Goal: Task Accomplishment & Management: Manage account settings

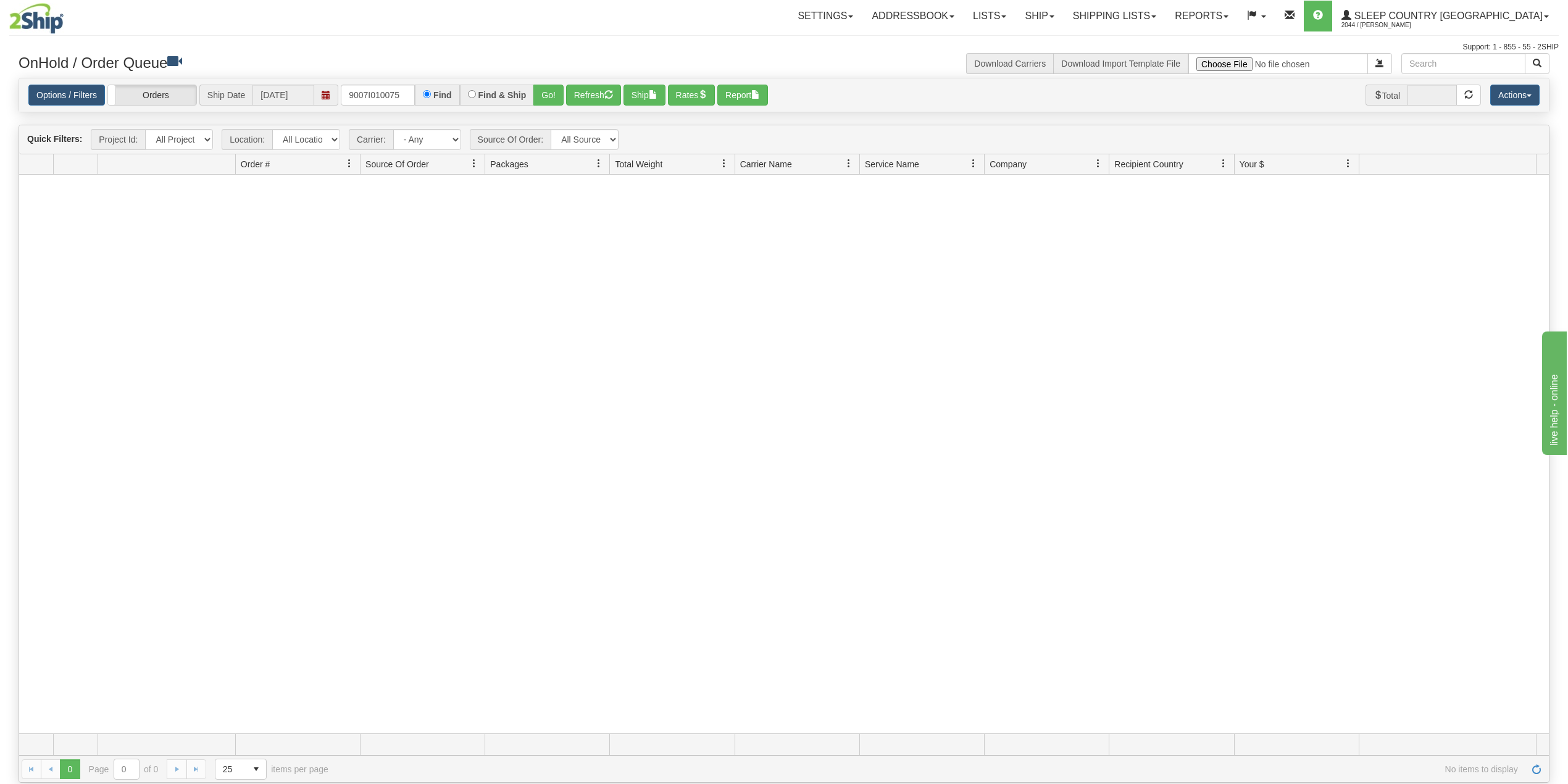
click at [372, 85] on input "9007I010075" at bounding box center [378, 95] width 74 height 21
click at [549, 97] on button "Go!" at bounding box center [548, 95] width 30 height 21
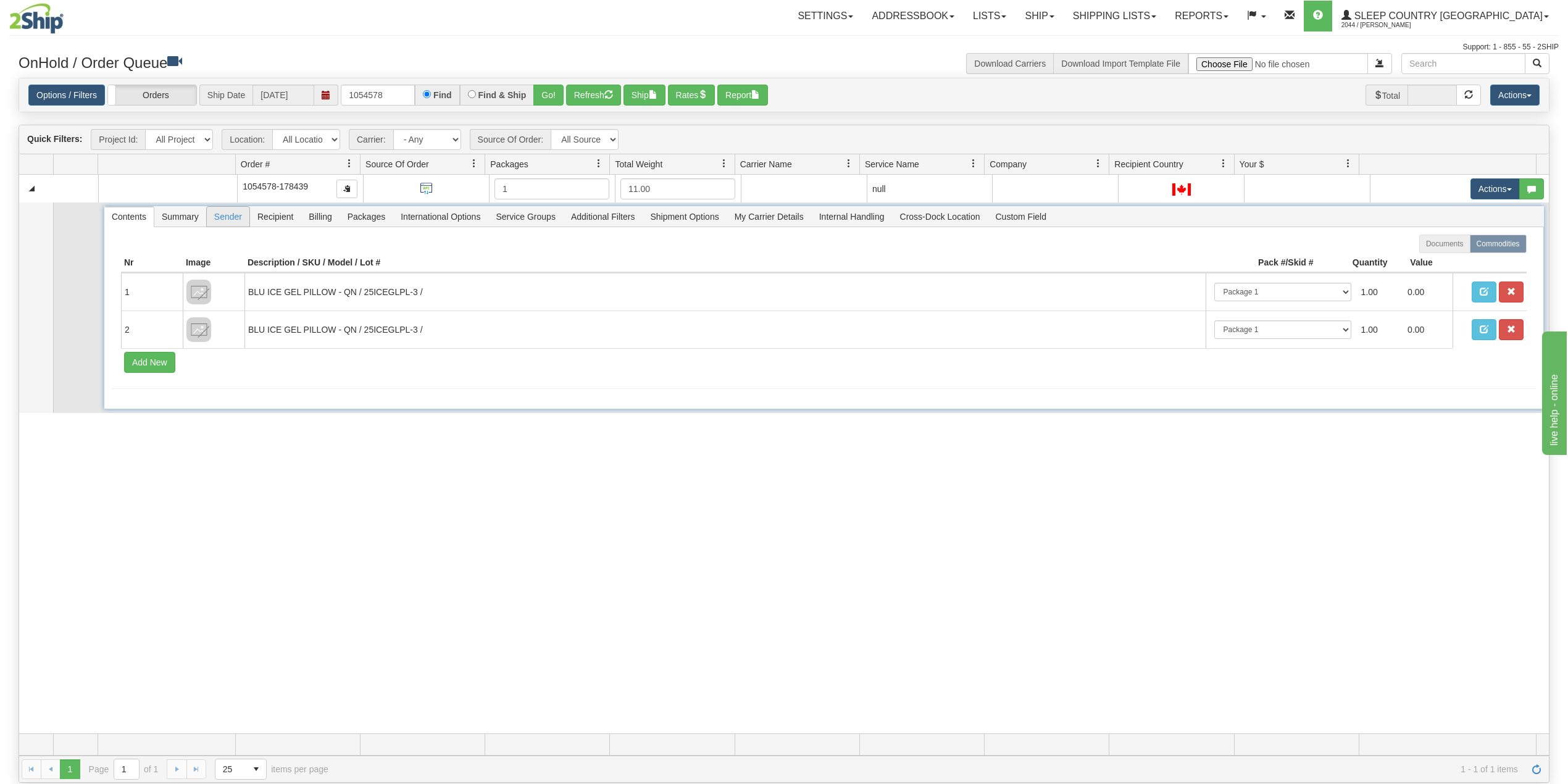
click at [232, 221] on span "Sender" at bounding box center [228, 216] width 43 height 20
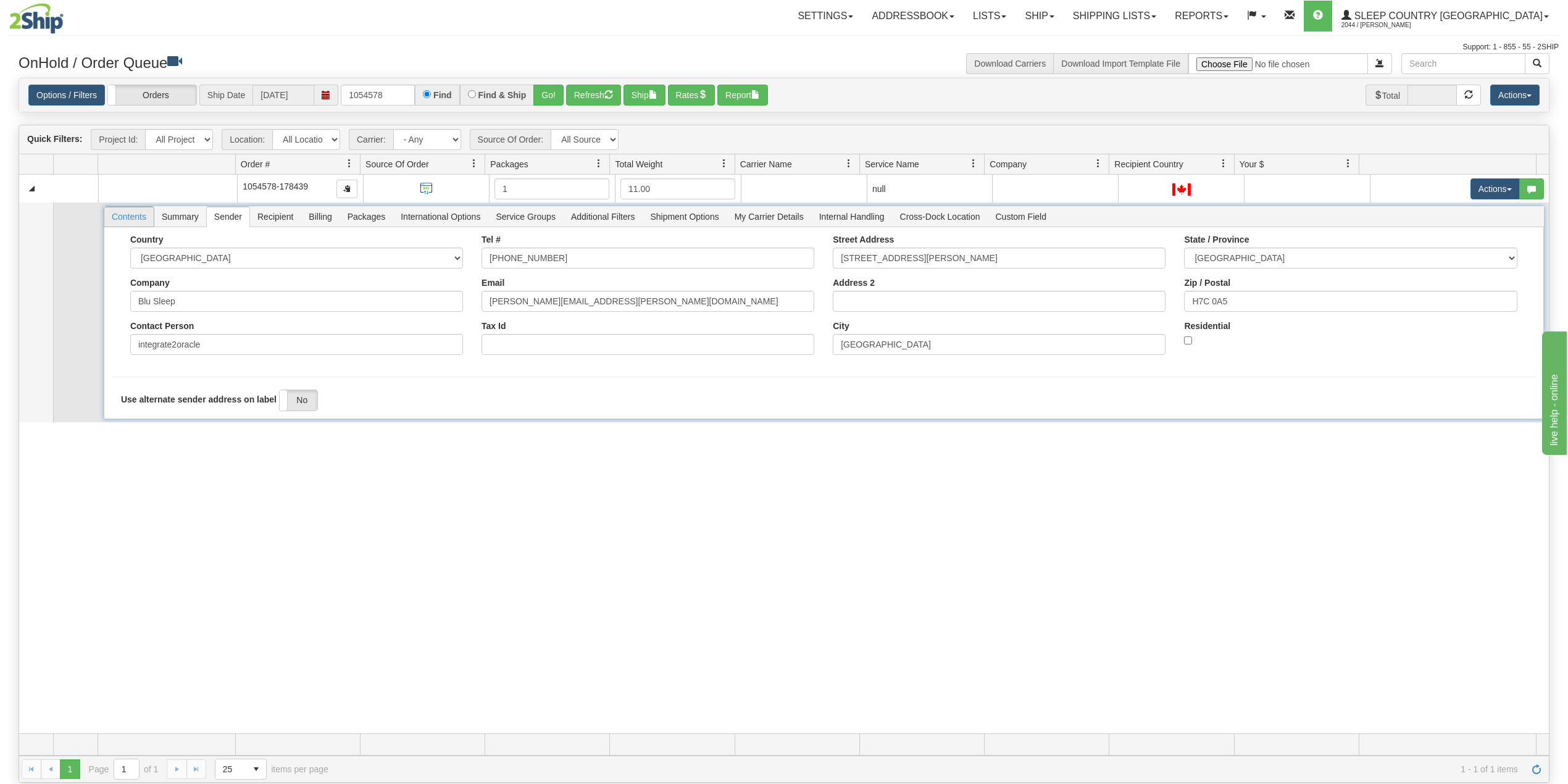
click at [127, 226] on span "Contents" at bounding box center [129, 216] width 49 height 20
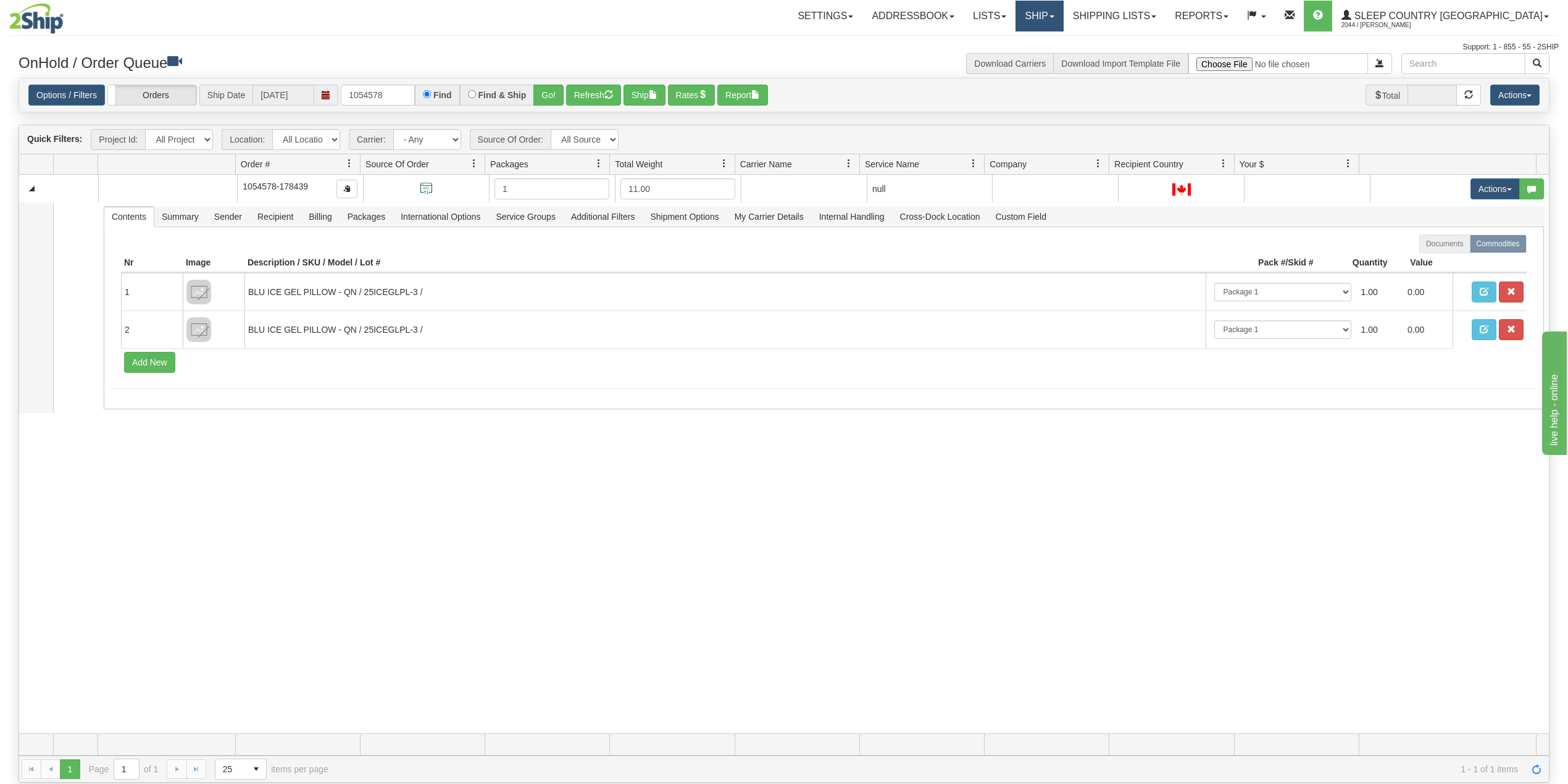
click at [1063, 10] on link "Ship" at bounding box center [1039, 16] width 47 height 31
click at [364, 95] on input "1054578" at bounding box center [378, 95] width 74 height 21
paste input "9000I027995"
click at [552, 97] on button "Go!" at bounding box center [548, 95] width 30 height 21
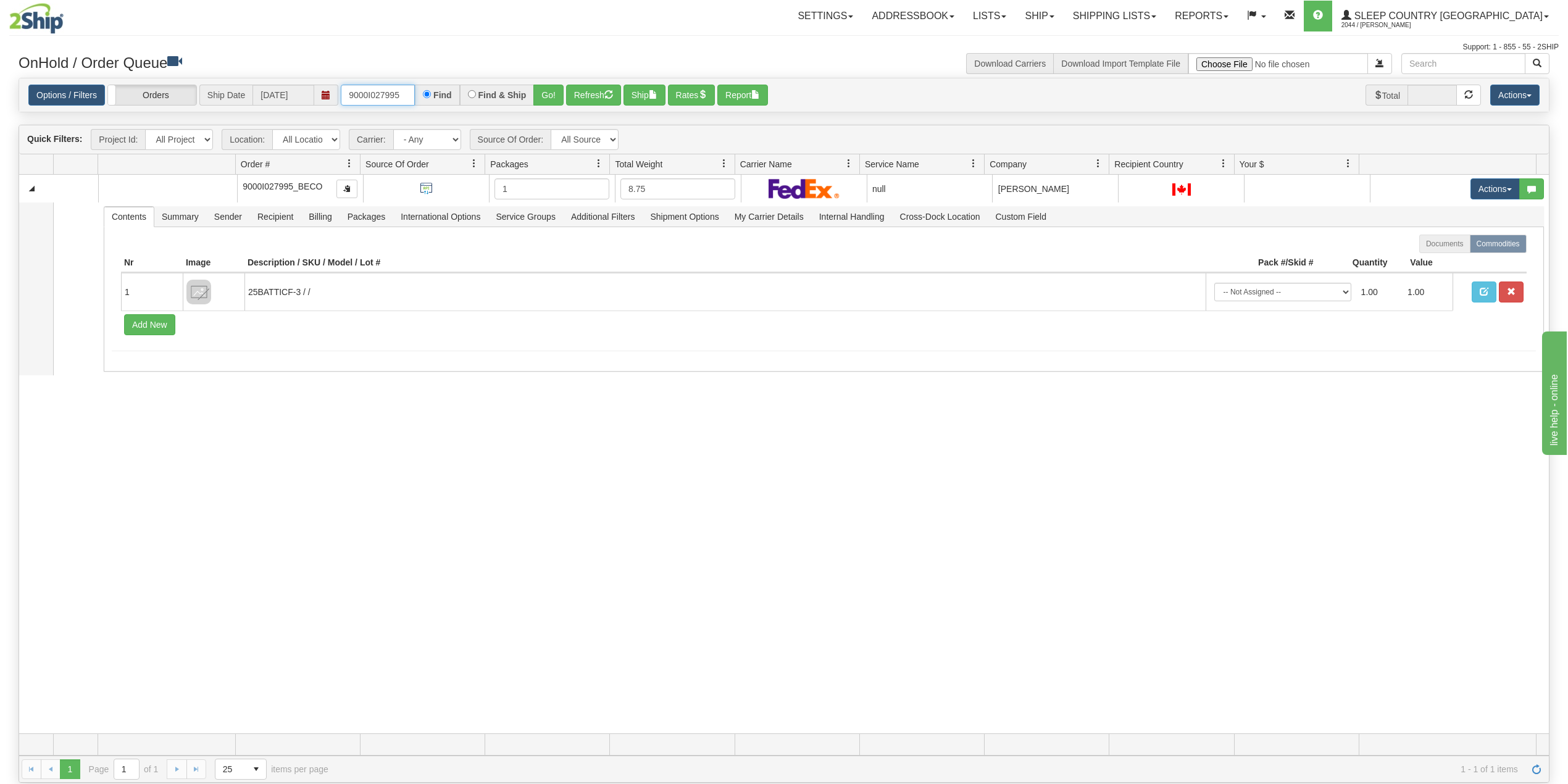
click at [376, 94] on input "9000I027995" at bounding box center [378, 95] width 74 height 21
click at [376, 93] on input "9000I027995" at bounding box center [378, 95] width 74 height 21
paste input "2H99776"
type input "9002H997765"
click at [556, 90] on button "Go!" at bounding box center [548, 95] width 30 height 21
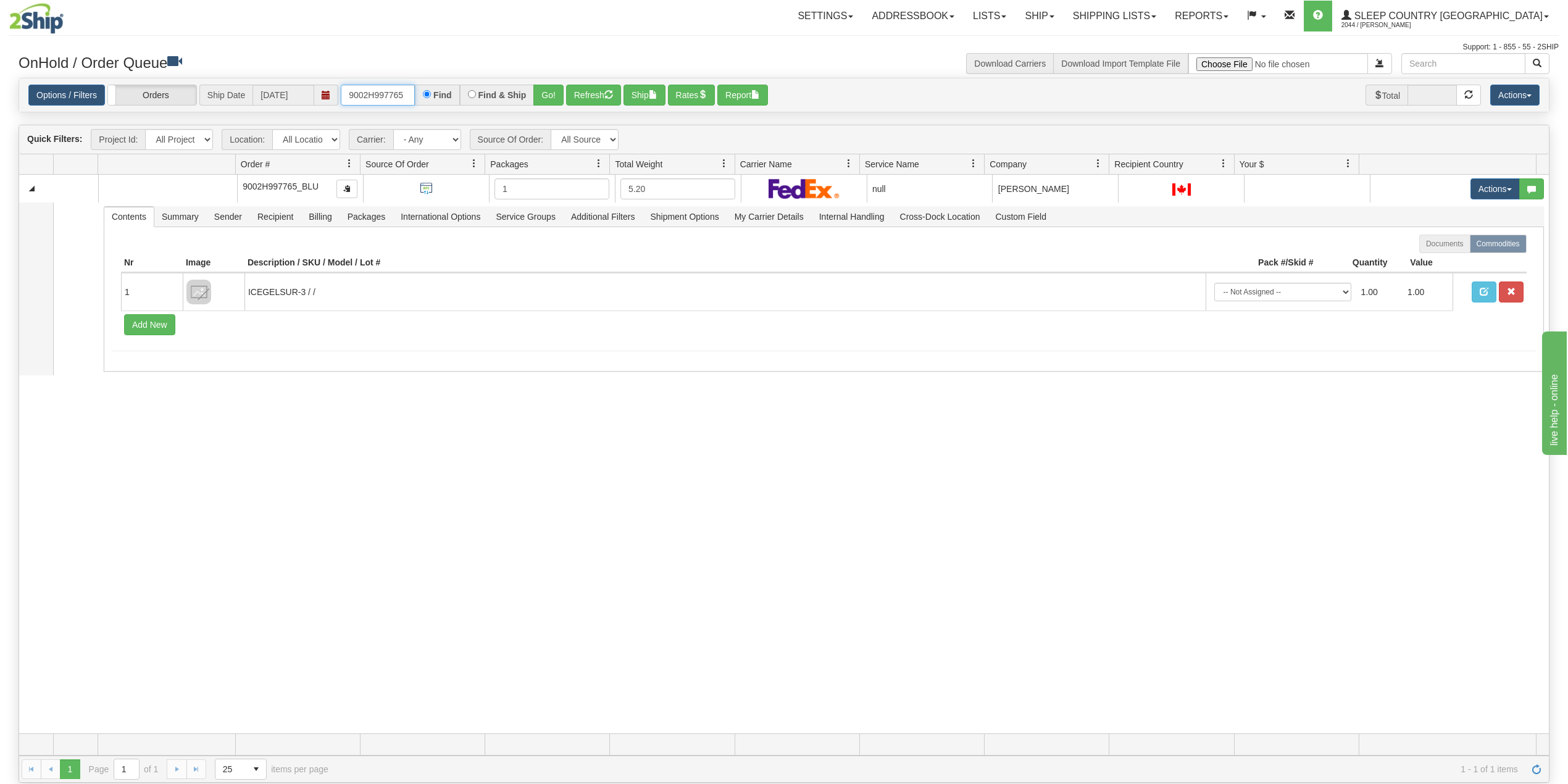
click at [384, 94] on input "9002H997765" at bounding box center [378, 95] width 74 height 21
drag, startPoint x: 384, startPoint y: 94, endPoint x: 428, endPoint y: 90, distance: 44.2
click at [384, 94] on input "9002H997765" at bounding box center [378, 95] width 74 height 21
click at [1165, 13] on link "Shipping lists" at bounding box center [1114, 16] width 102 height 31
click at [1151, 54] on span "Search Shipment History" at bounding box center [1104, 59] width 95 height 10
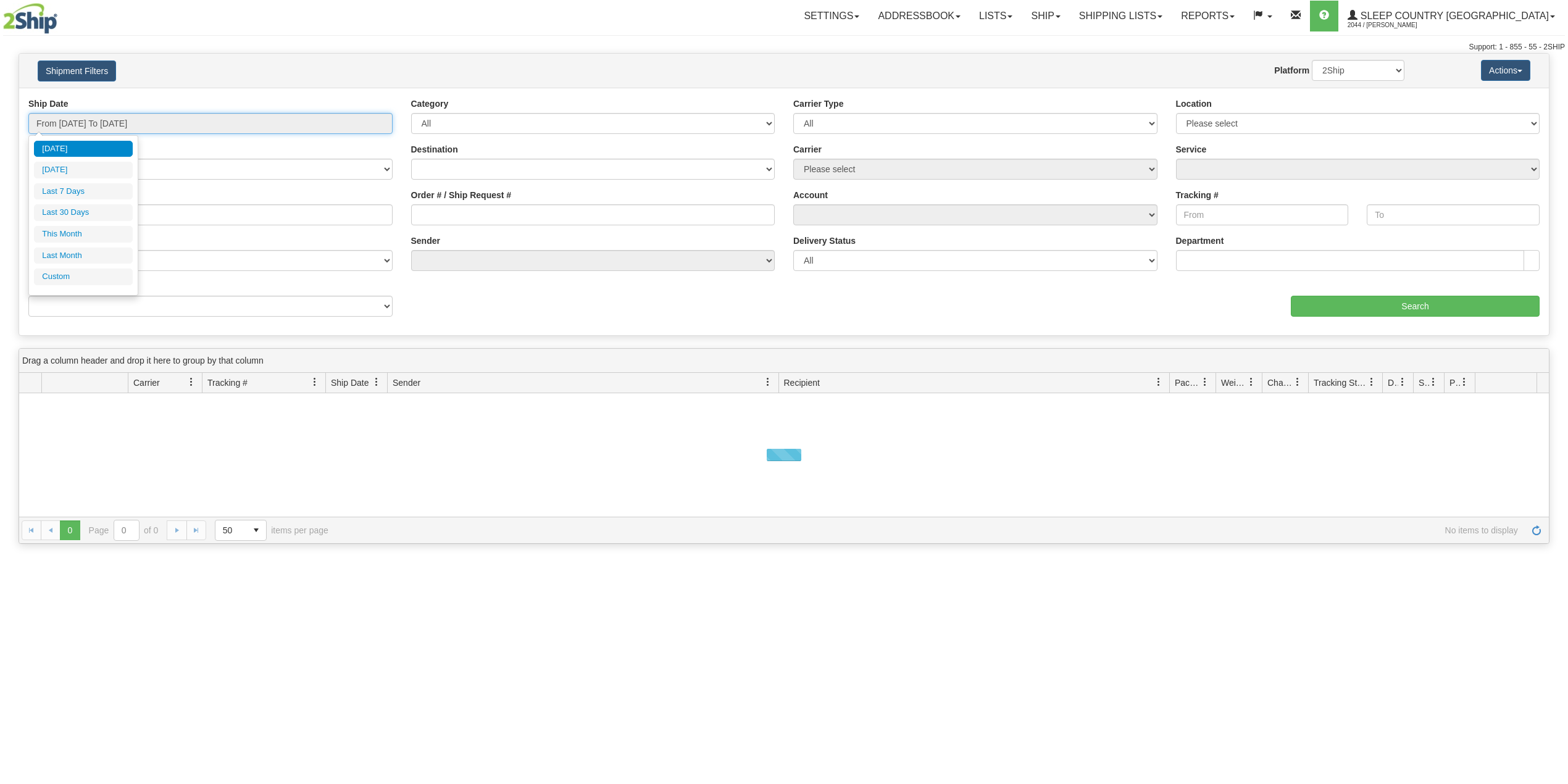
click at [111, 132] on input "From 08/26/2025 To 08/27/2025" at bounding box center [210, 124] width 364 height 21
click at [89, 216] on li "Last 30 Days" at bounding box center [83, 213] width 99 height 16
type input "From 07/29/2025 To 08/27/2025"
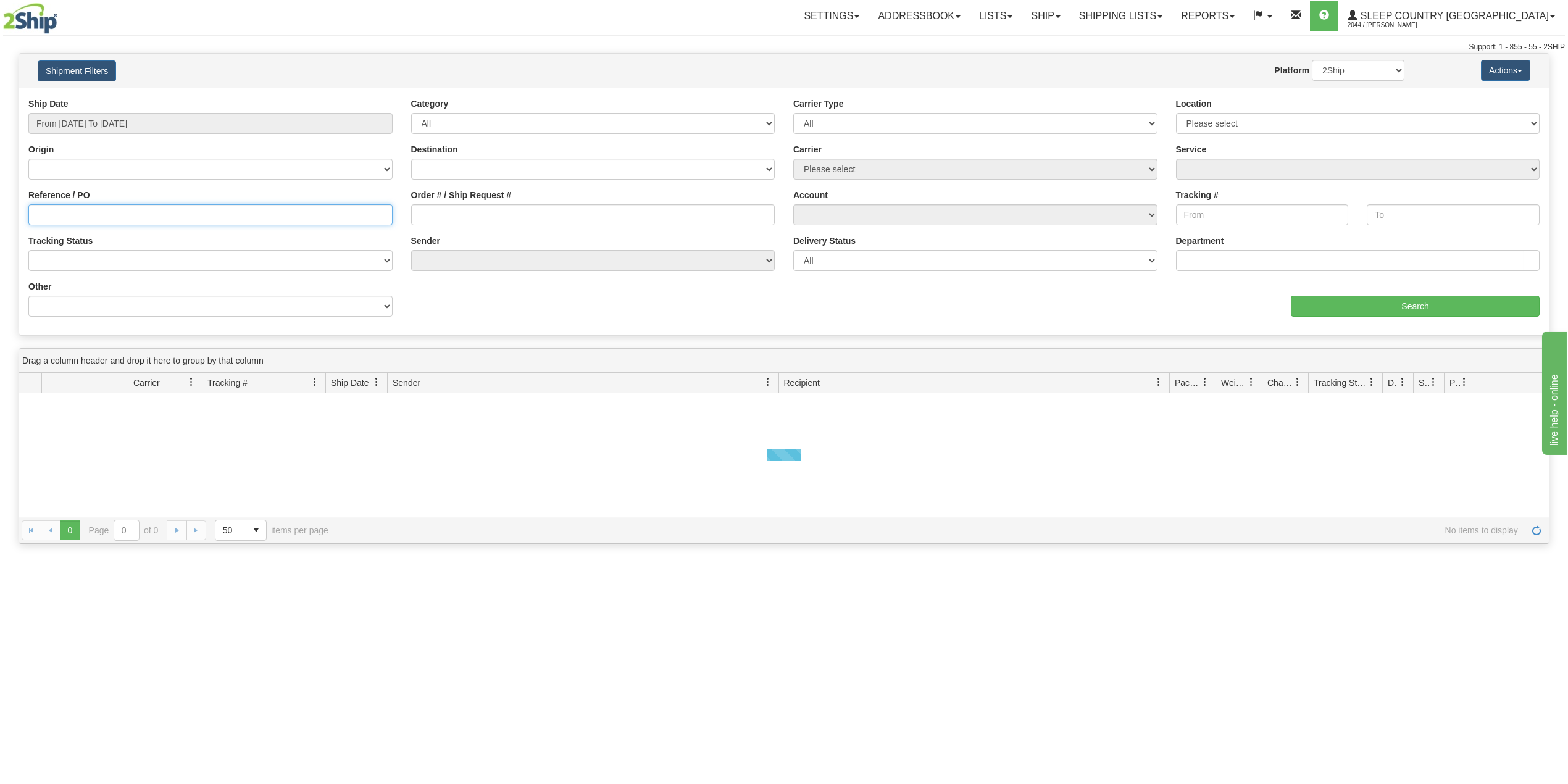
click at [89, 216] on input "Reference / PO" at bounding box center [210, 215] width 364 height 21
paste input "9000H995140"
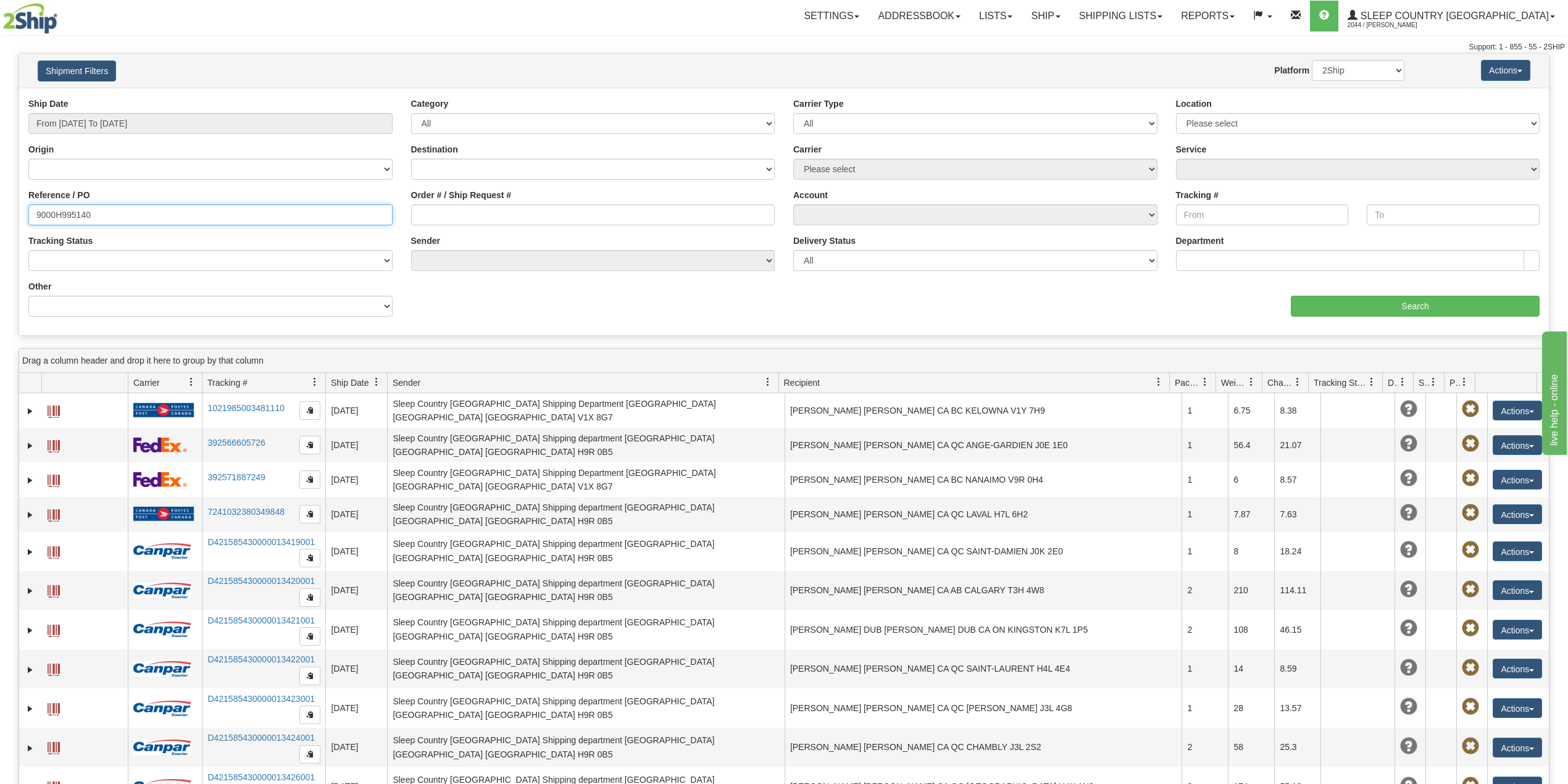
type input "9000H995140"
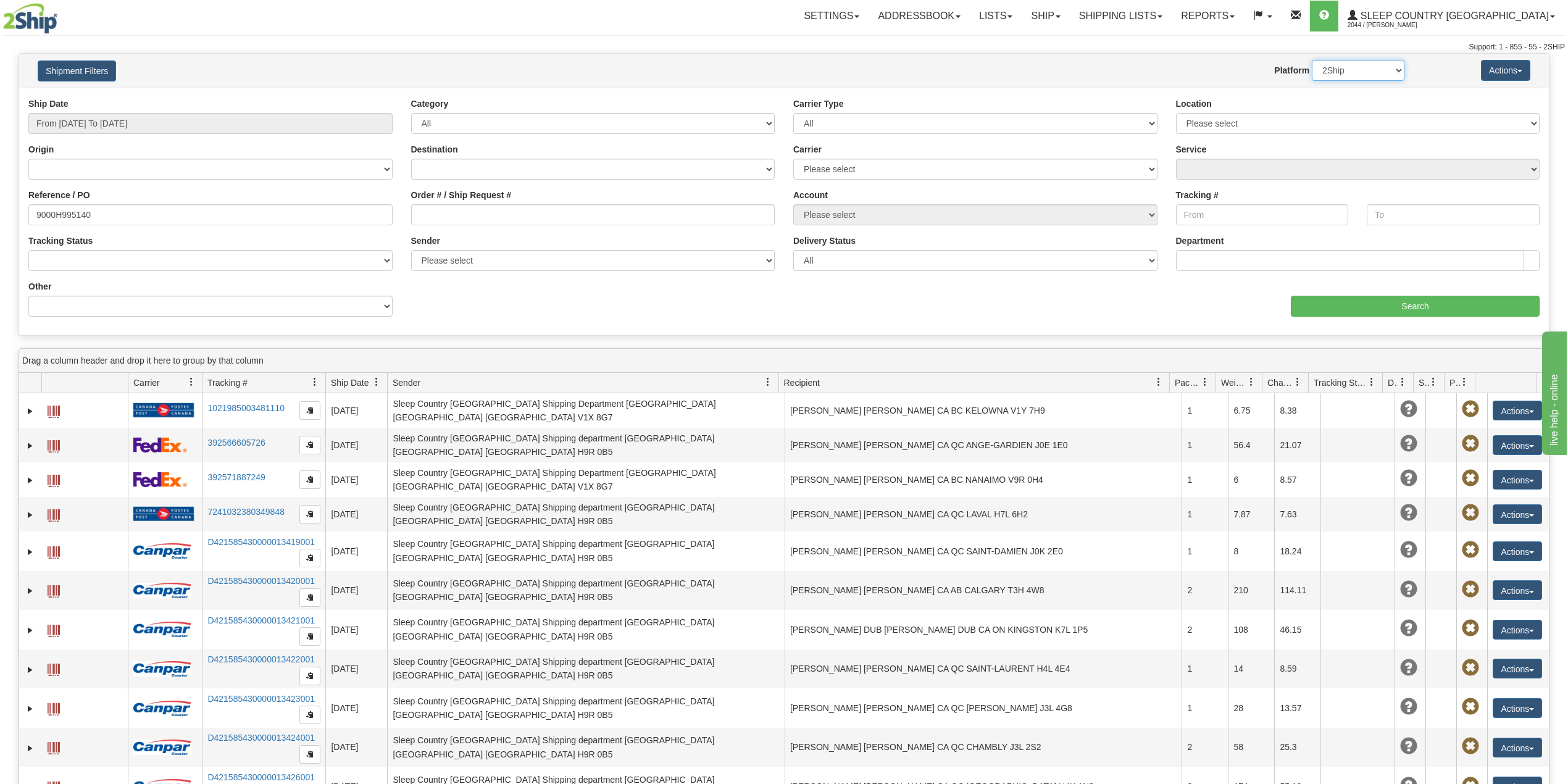
click at [1357, 65] on select "2Ship Imported" at bounding box center [1357, 70] width 93 height 21
select select "1"
click at [1311, 60] on select "2Ship Imported" at bounding box center [1357, 70] width 93 height 21
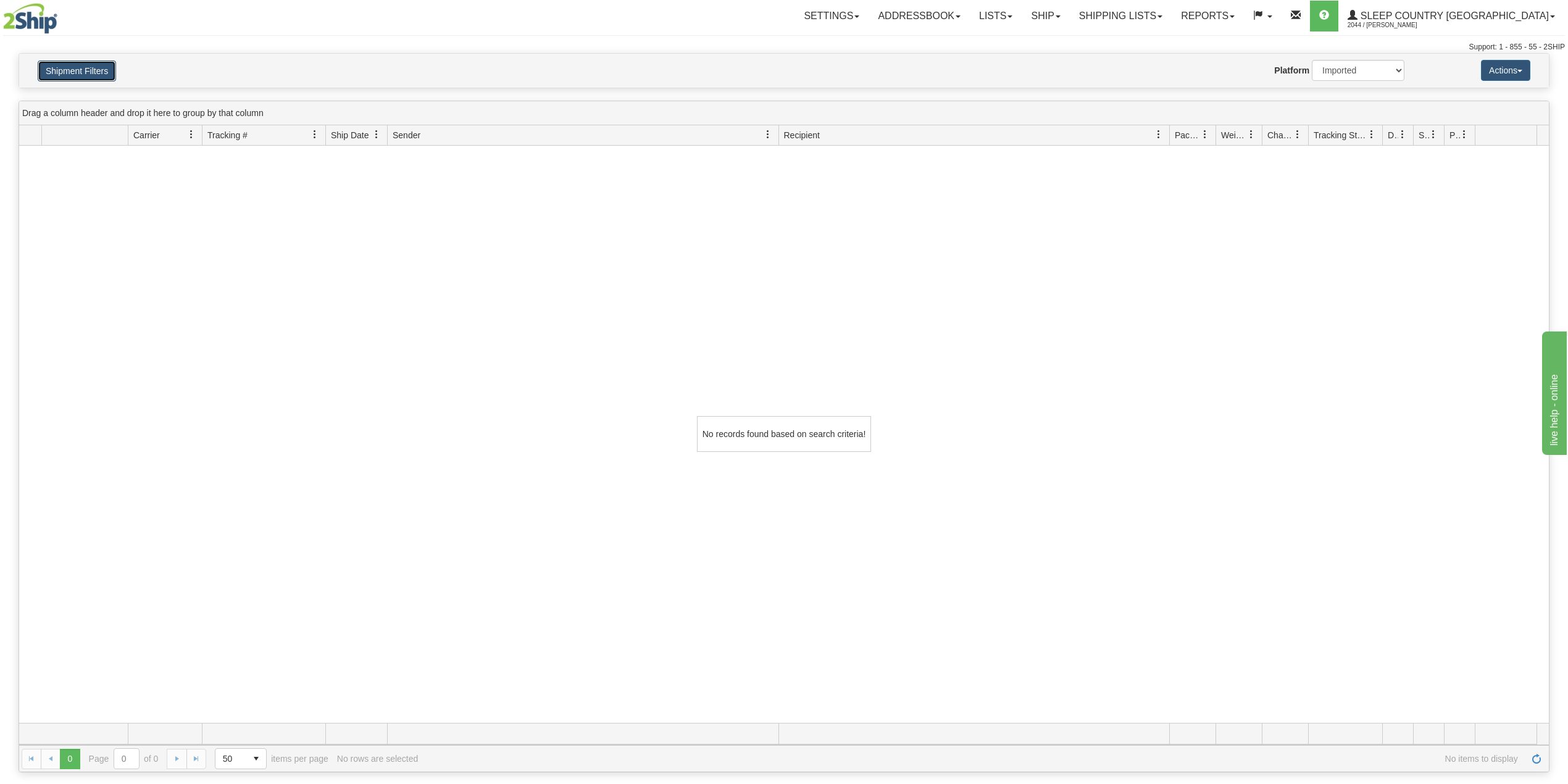
click at [69, 77] on button "Shipment Filters" at bounding box center [77, 71] width 78 height 21
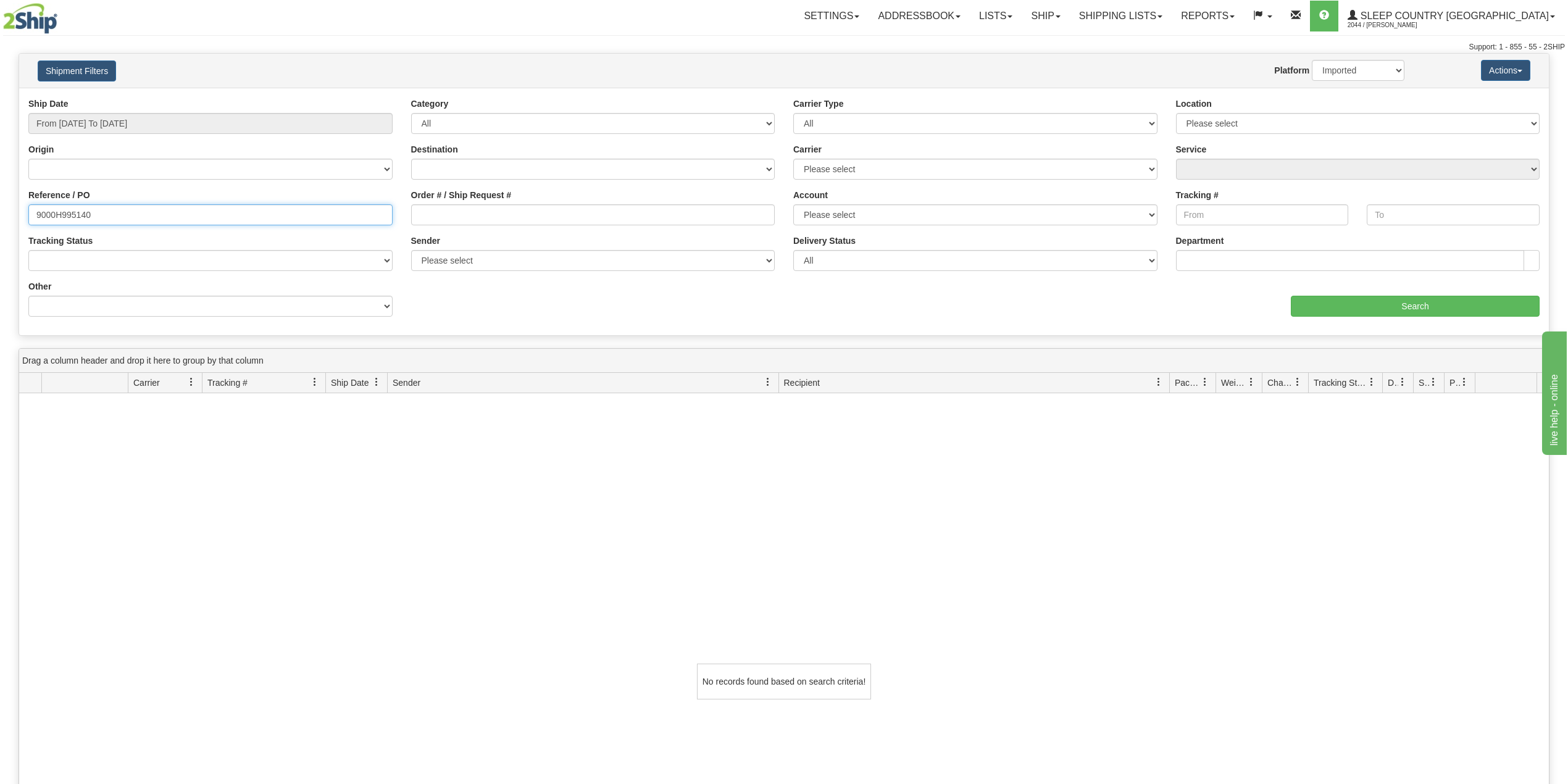
click at [65, 213] on input "9000H995140" at bounding box center [210, 215] width 364 height 21
click at [63, 213] on input "9000H995140" at bounding box center [210, 215] width 364 height 21
paste input "I012024"
type input "9000I012024"
click at [1372, 302] on input "Search" at bounding box center [1415, 306] width 248 height 21
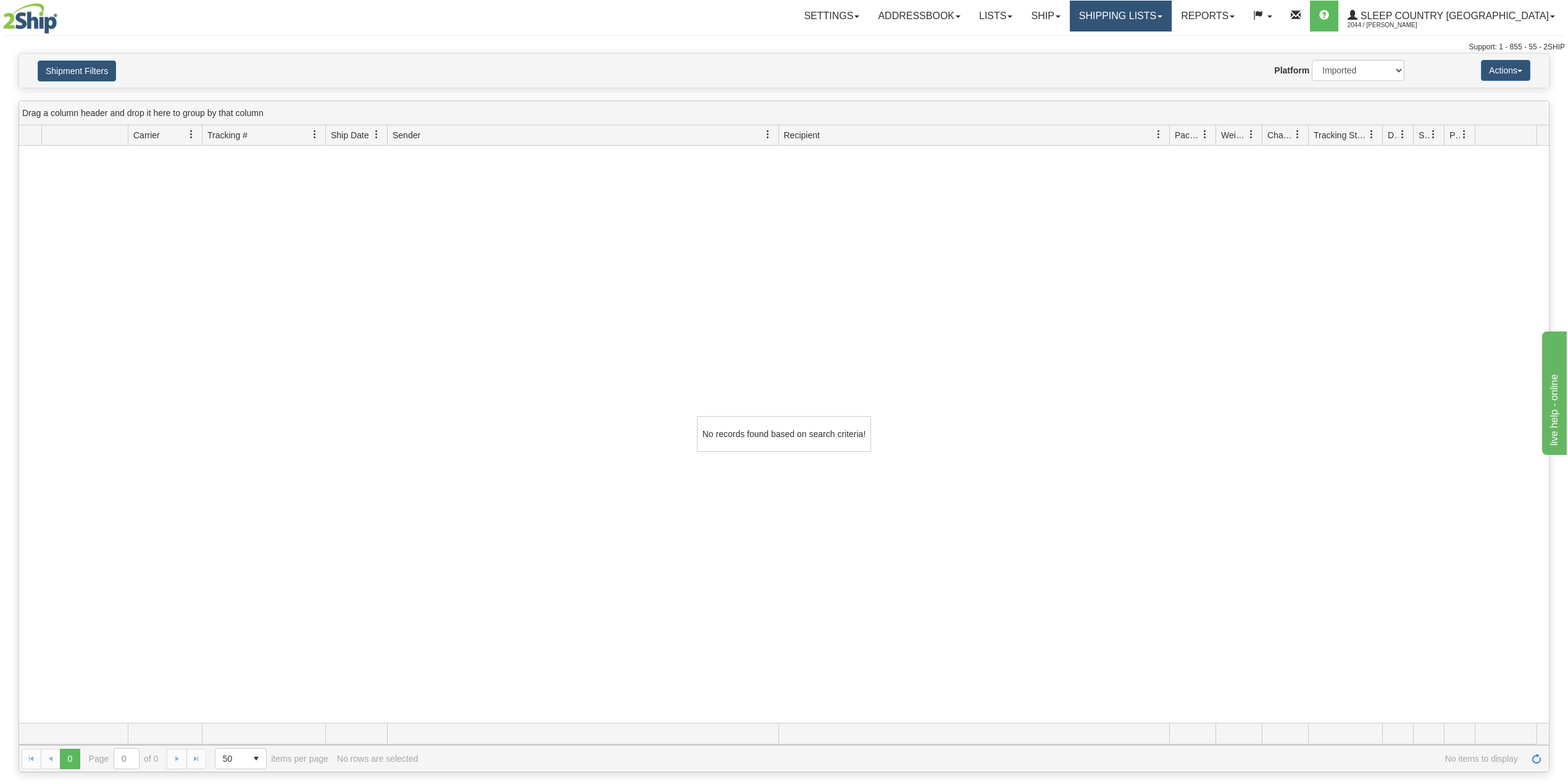
click at [1171, 15] on link "Shipping lists" at bounding box center [1121, 16] width 102 height 31
click at [1333, 62] on select "2Ship Imported" at bounding box center [1357, 70] width 93 height 21
select select "0"
click at [1311, 60] on select "2Ship Imported" at bounding box center [1357, 70] width 93 height 21
click at [1069, 14] on link "Ship" at bounding box center [1045, 16] width 47 height 31
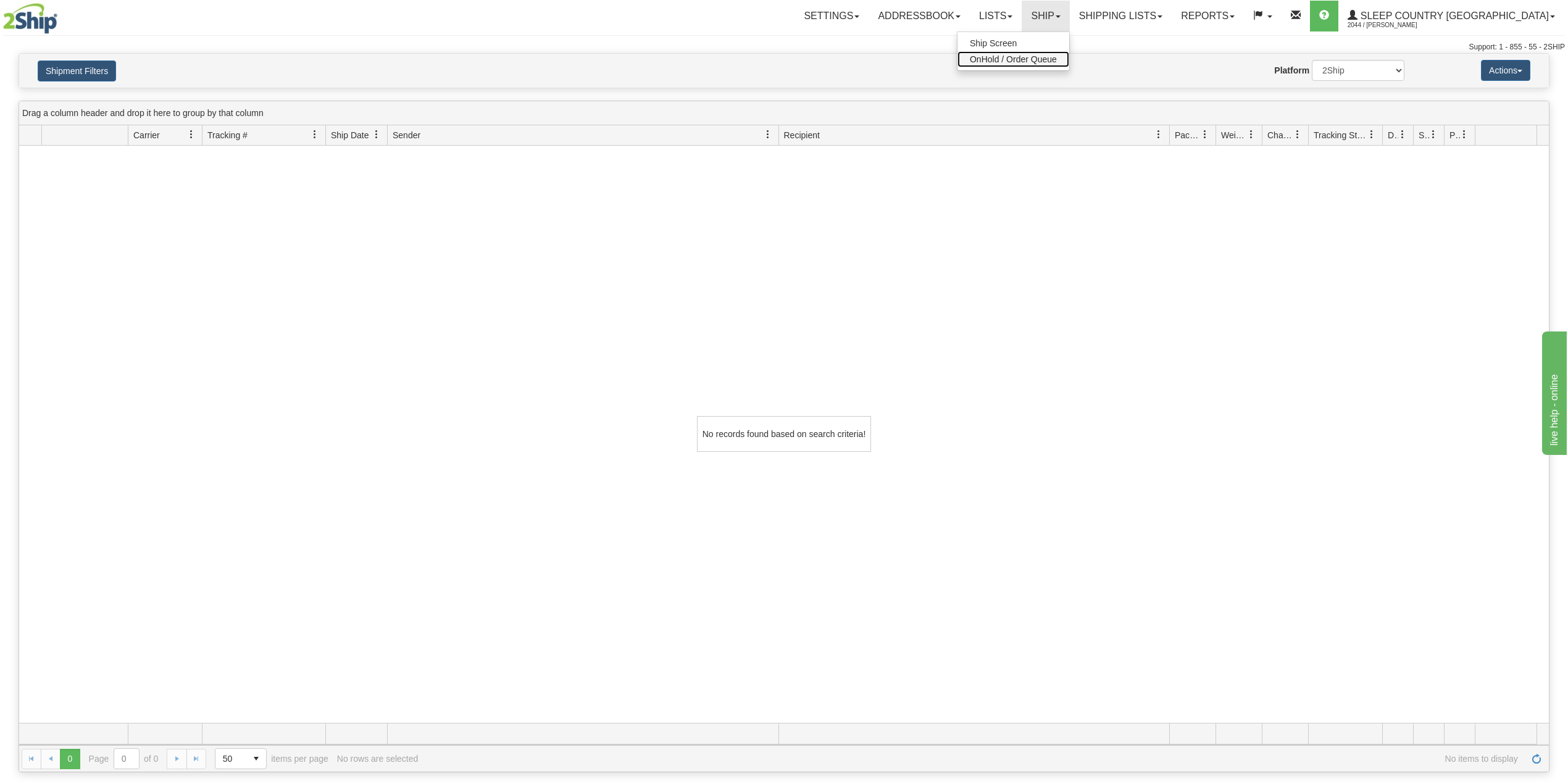
click at [1057, 58] on span "OnHold / Order Queue" at bounding box center [1013, 59] width 87 height 10
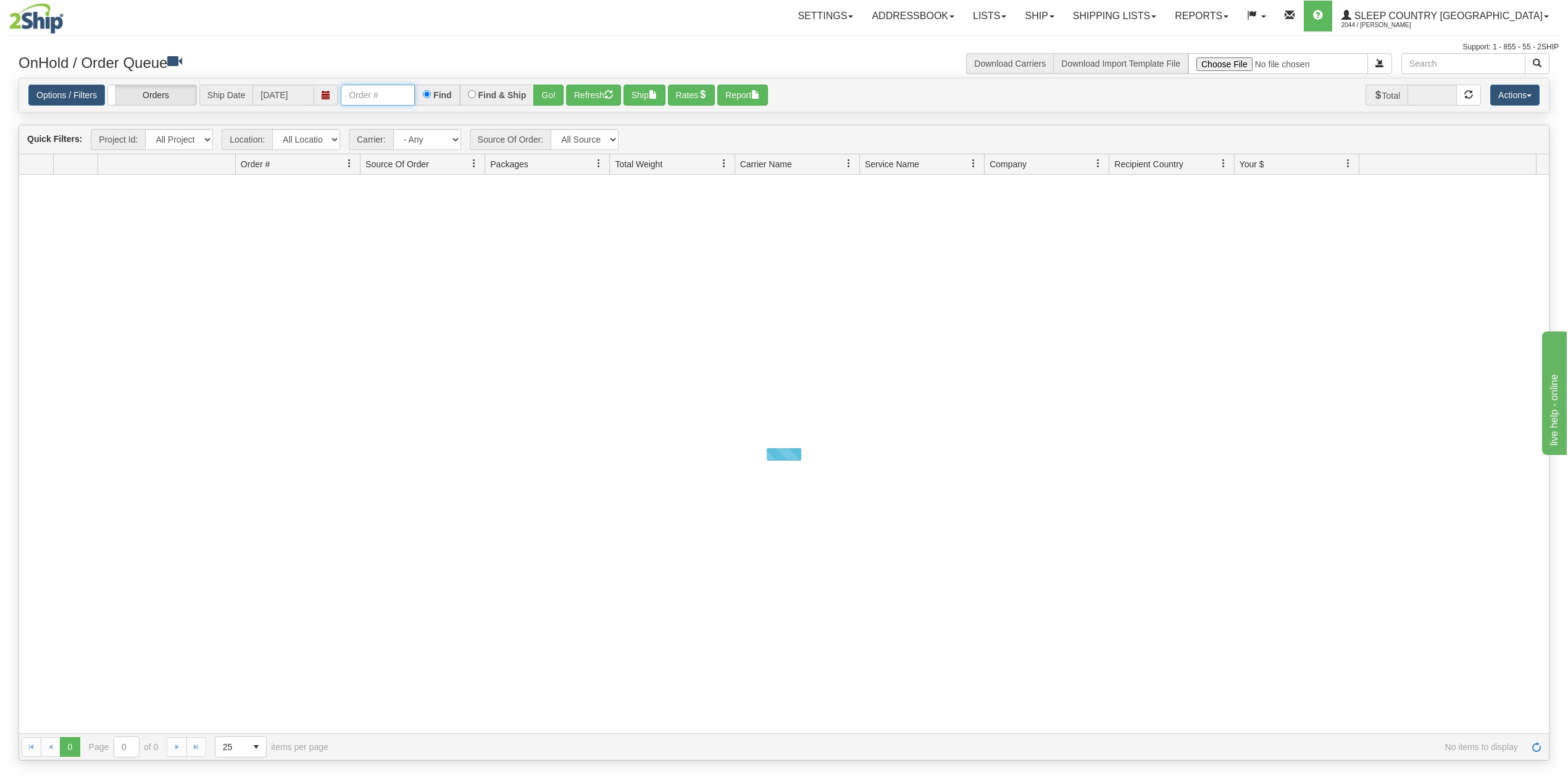
click at [380, 97] on input "text" at bounding box center [378, 95] width 74 height 21
paste input "9000I012024"
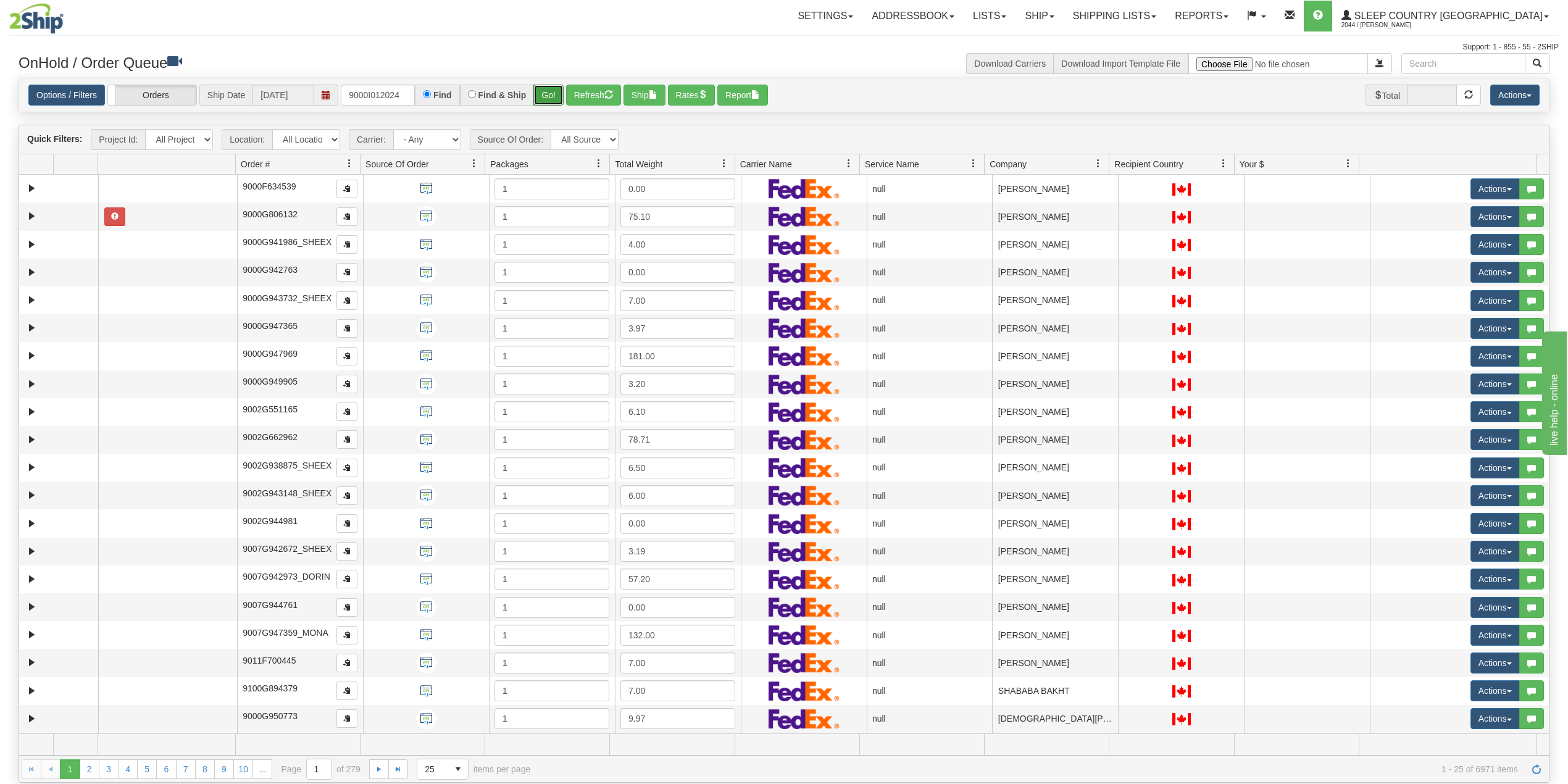
click at [543, 95] on button "Go!" at bounding box center [548, 95] width 30 height 21
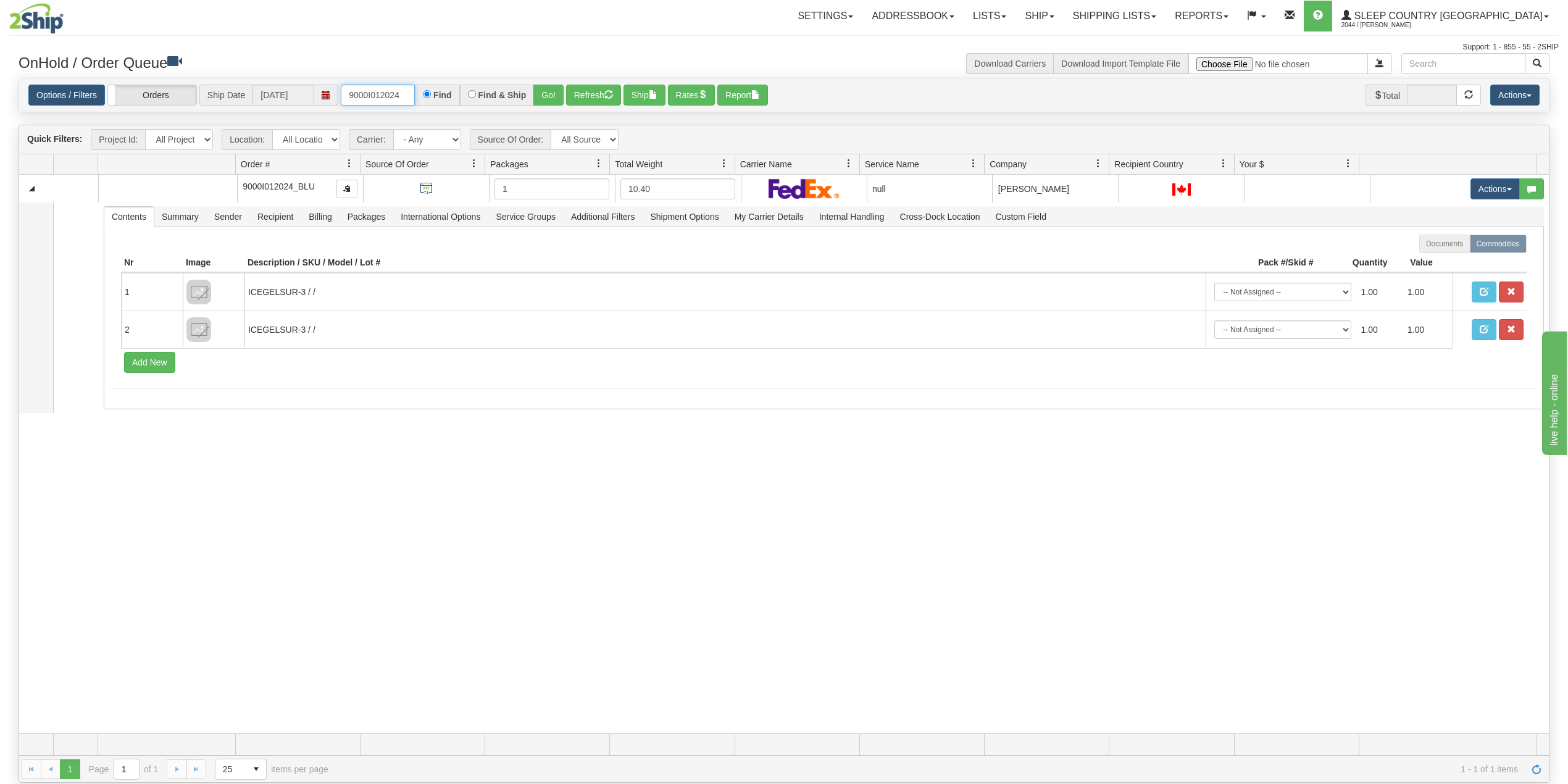
click at [390, 88] on input "9000I012024" at bounding box center [378, 95] width 74 height 21
paste input "1700"
type input "9000I011700"
click at [549, 95] on button "Go!" at bounding box center [548, 95] width 30 height 21
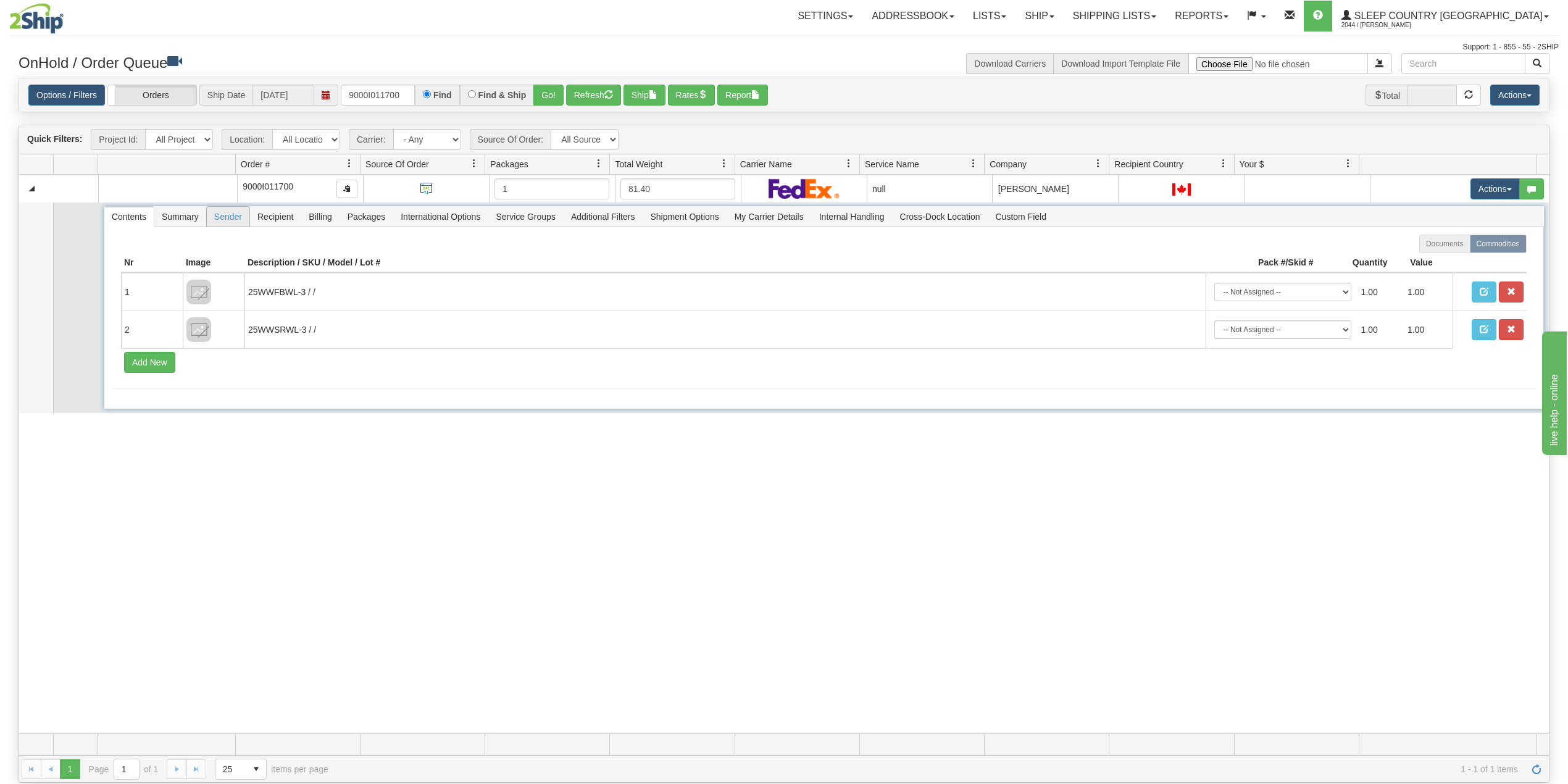
click at [224, 220] on span "Sender" at bounding box center [228, 216] width 43 height 20
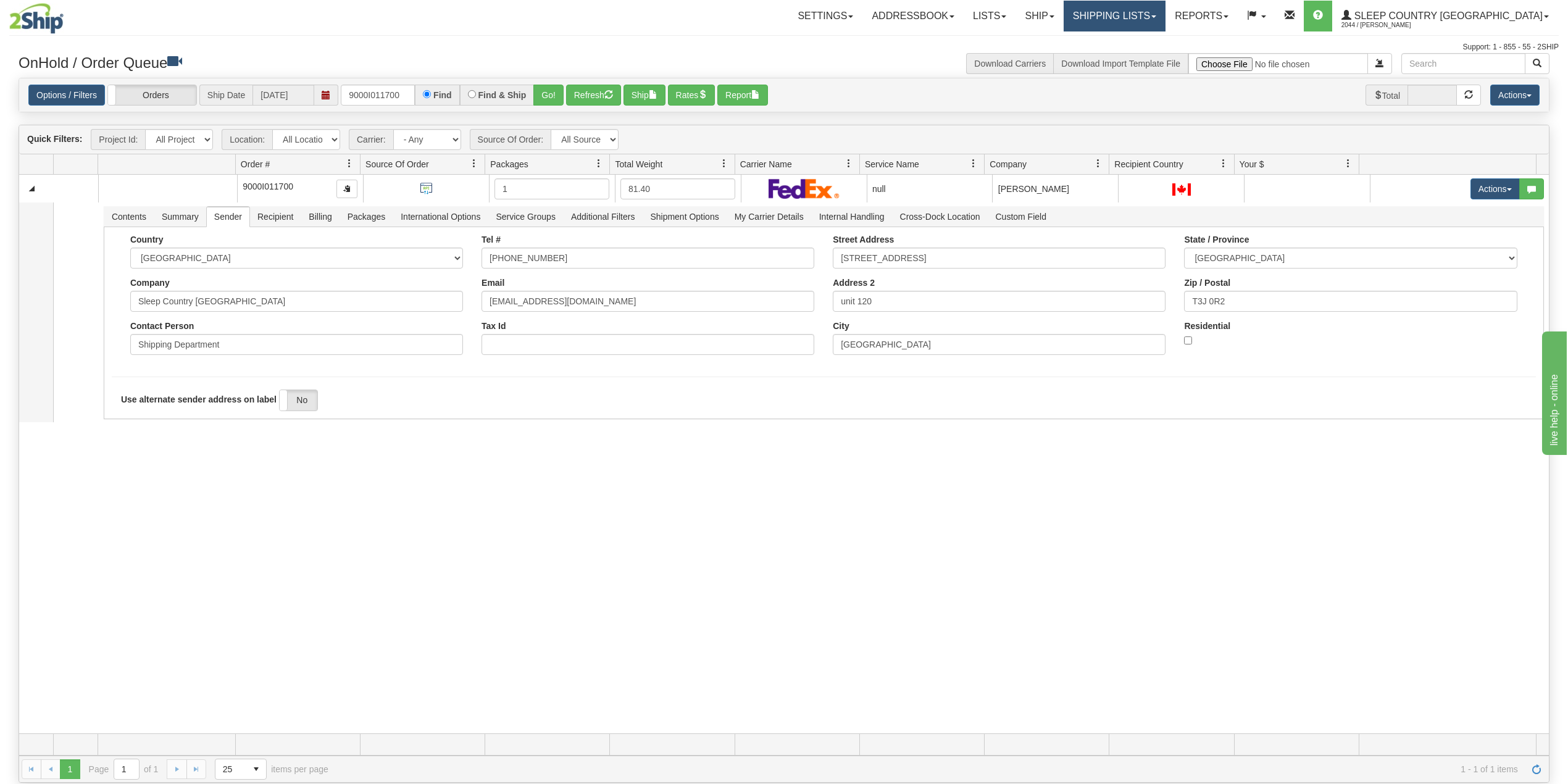
click at [1165, 3] on link "Shipping lists" at bounding box center [1114, 16] width 102 height 31
click at [1163, 52] on link "Search Shipment History" at bounding box center [1104, 59] width 120 height 16
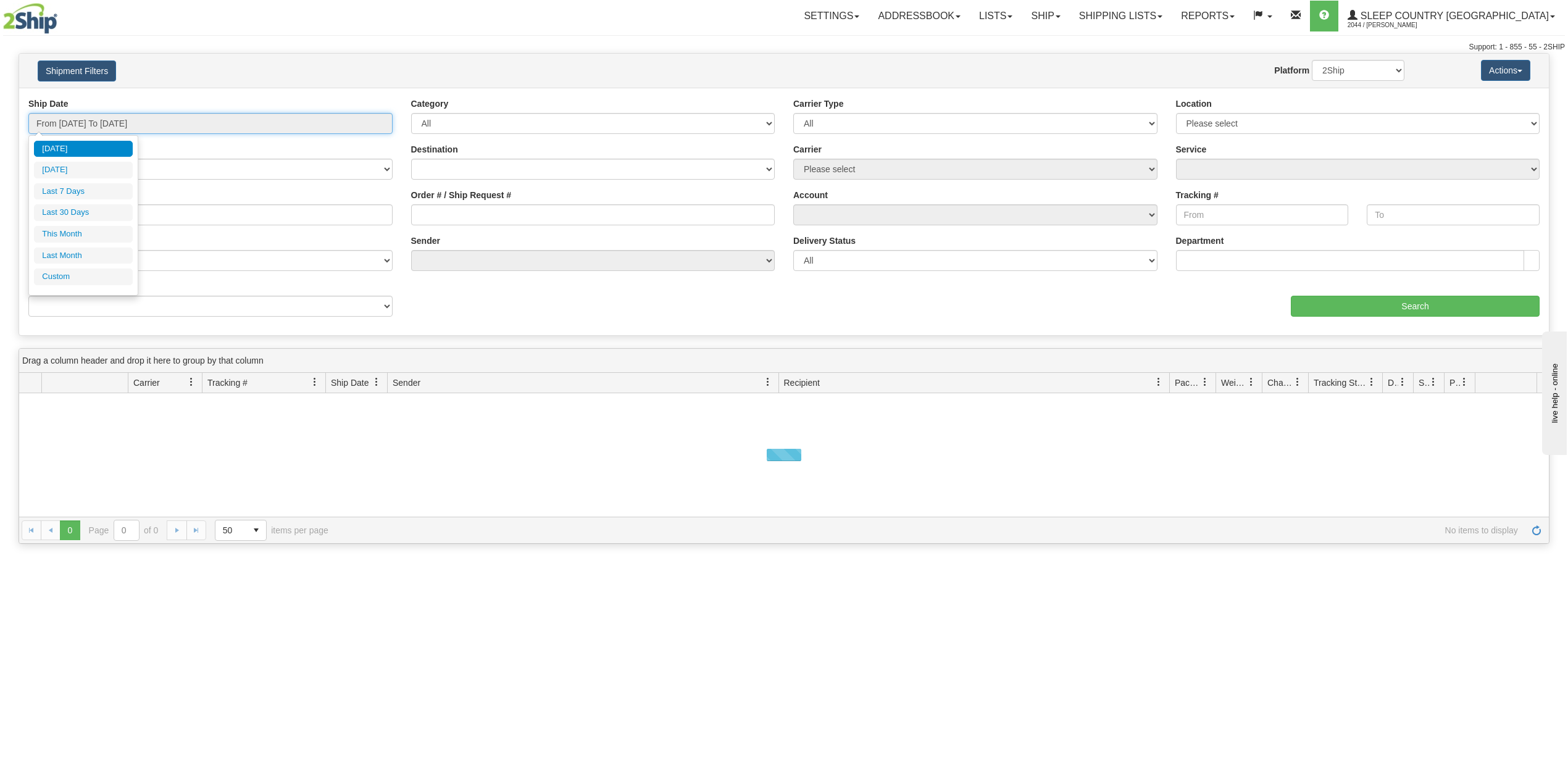
click at [99, 120] on input "From 08/26/2025 To 08/27/2025" at bounding box center [210, 124] width 364 height 21
click at [65, 213] on li "Last 30 Days" at bounding box center [83, 213] width 99 height 16
type input "From 07/29/2025 To 08/27/2025"
click at [67, 214] on input "Reference / PO" at bounding box center [210, 215] width 364 height 21
paste input "9000I011700"
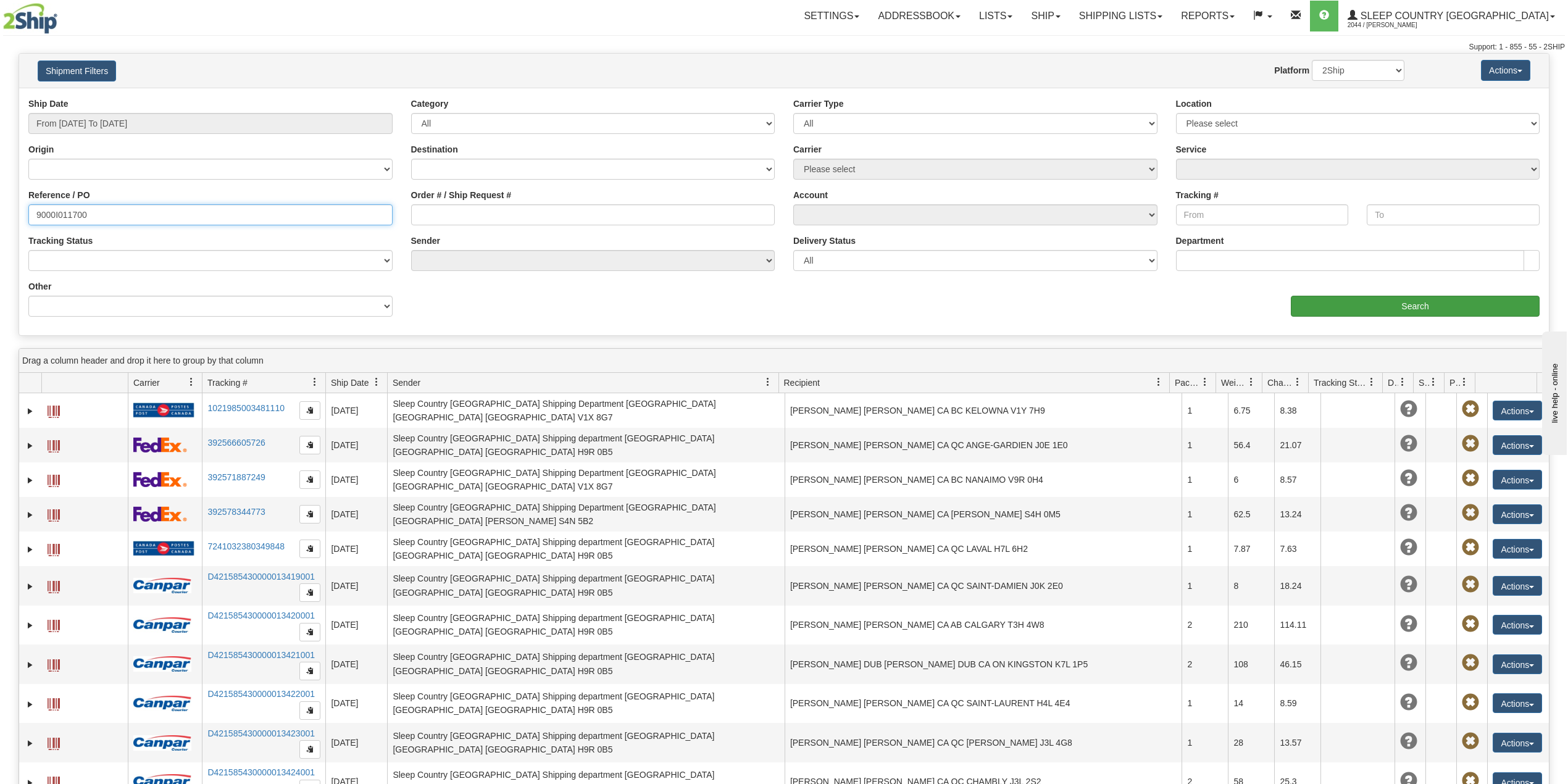
type input "9000I011700"
click at [1327, 305] on input "Search" at bounding box center [1415, 306] width 248 height 21
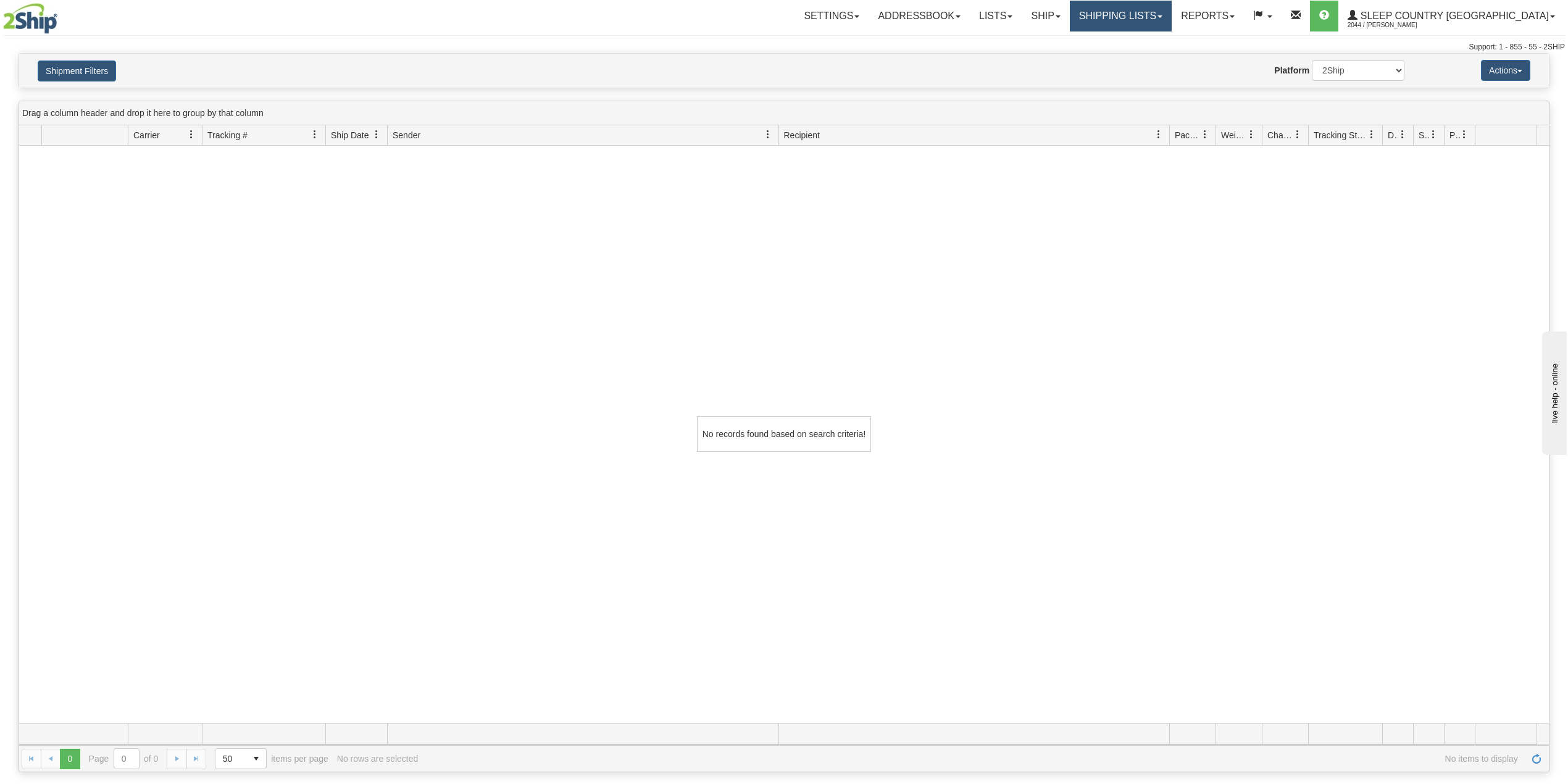
click at [1171, 14] on link "Shipping lists" at bounding box center [1121, 16] width 102 height 31
click at [1135, 43] on span "Current Shipments" at bounding box center [1099, 43] width 72 height 10
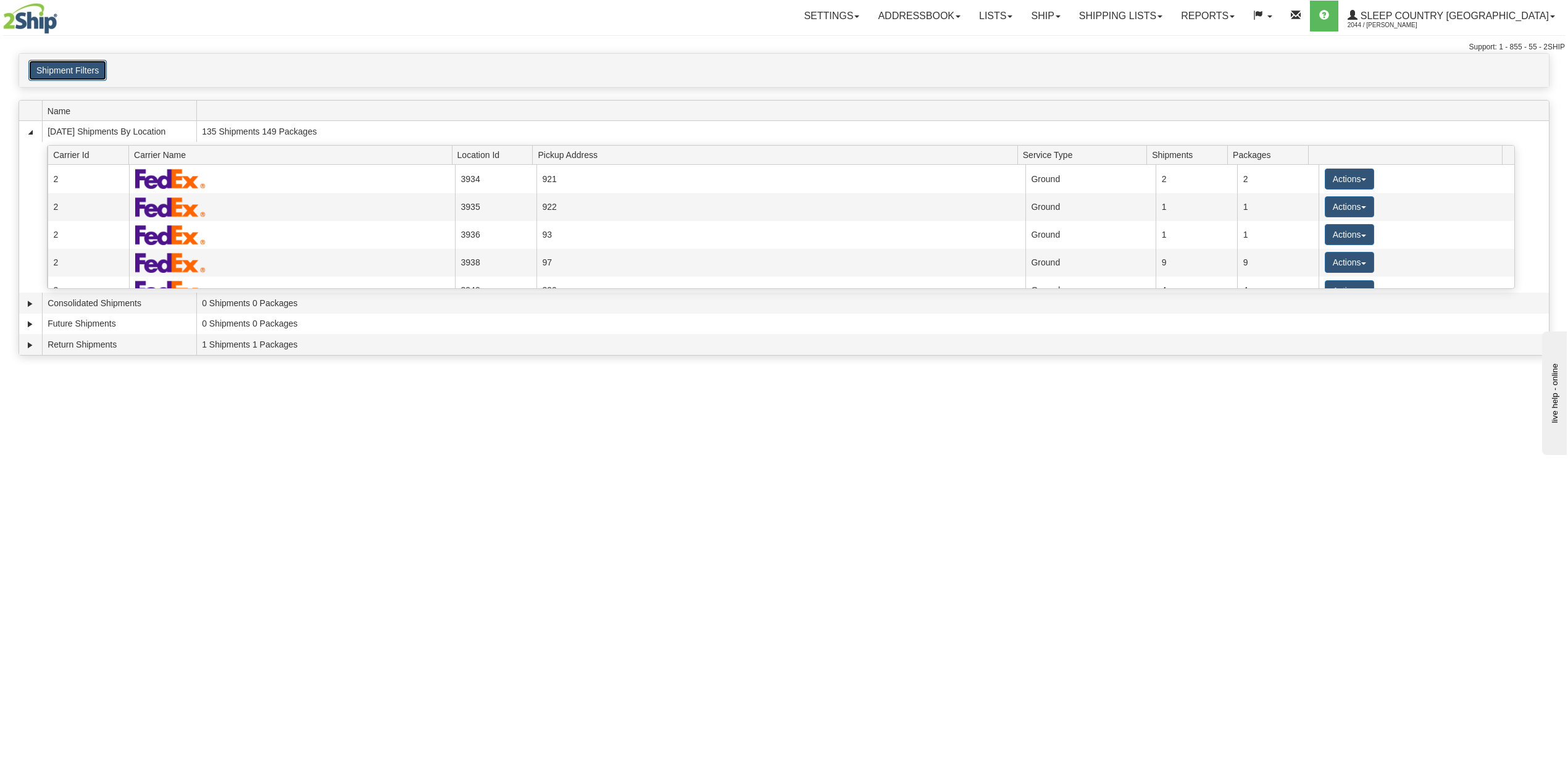
drag, startPoint x: 71, startPoint y: 68, endPoint x: 71, endPoint y: 79, distance: 11.0
click at [71, 69] on button "Shipment Filters" at bounding box center [67, 70] width 78 height 21
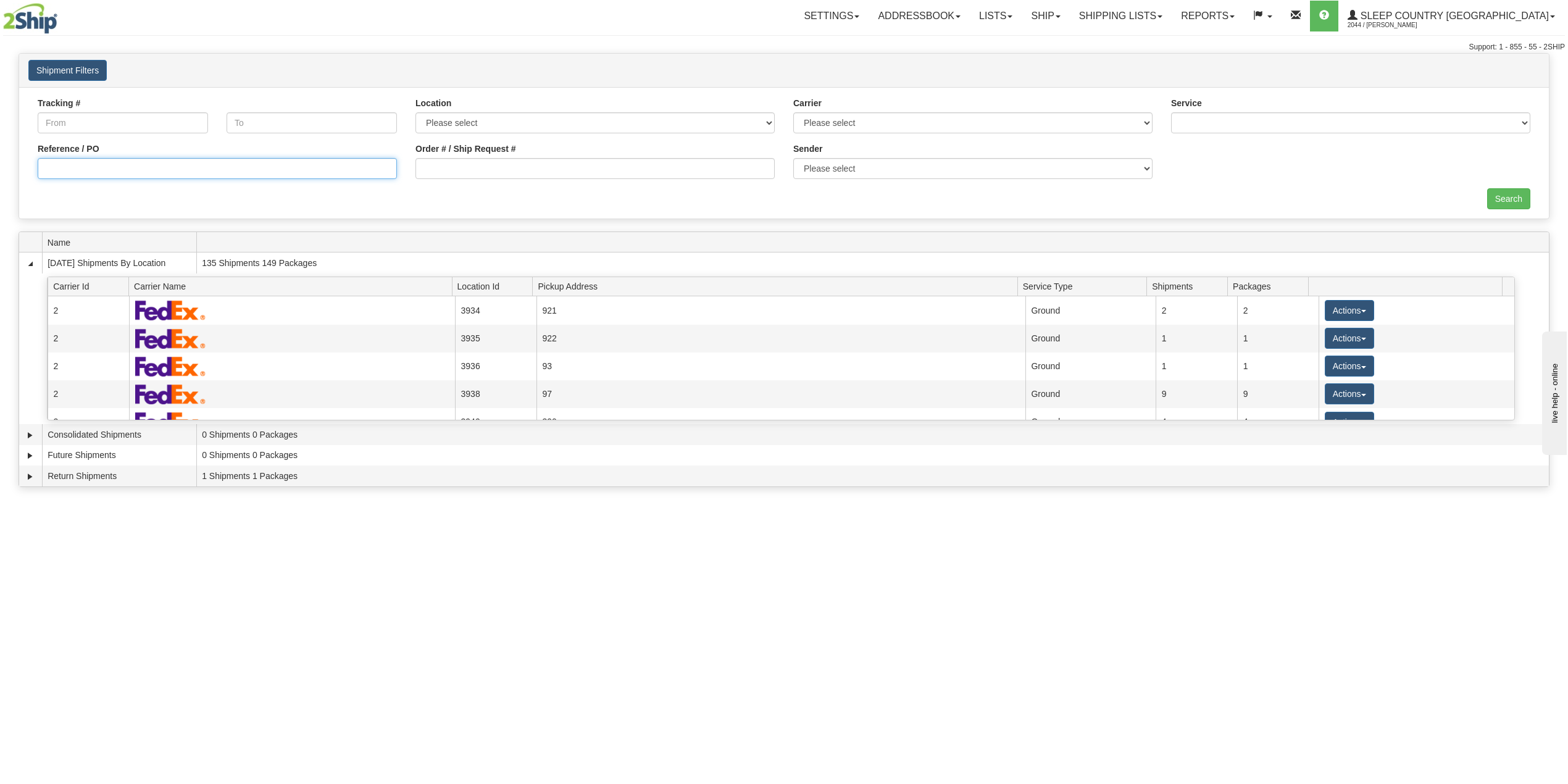
click at [92, 169] on input "Reference / PO" at bounding box center [218, 168] width 360 height 21
paste input "9000I011700"
type input "9000I011700"
click at [1512, 196] on input "Search" at bounding box center [1508, 198] width 43 height 21
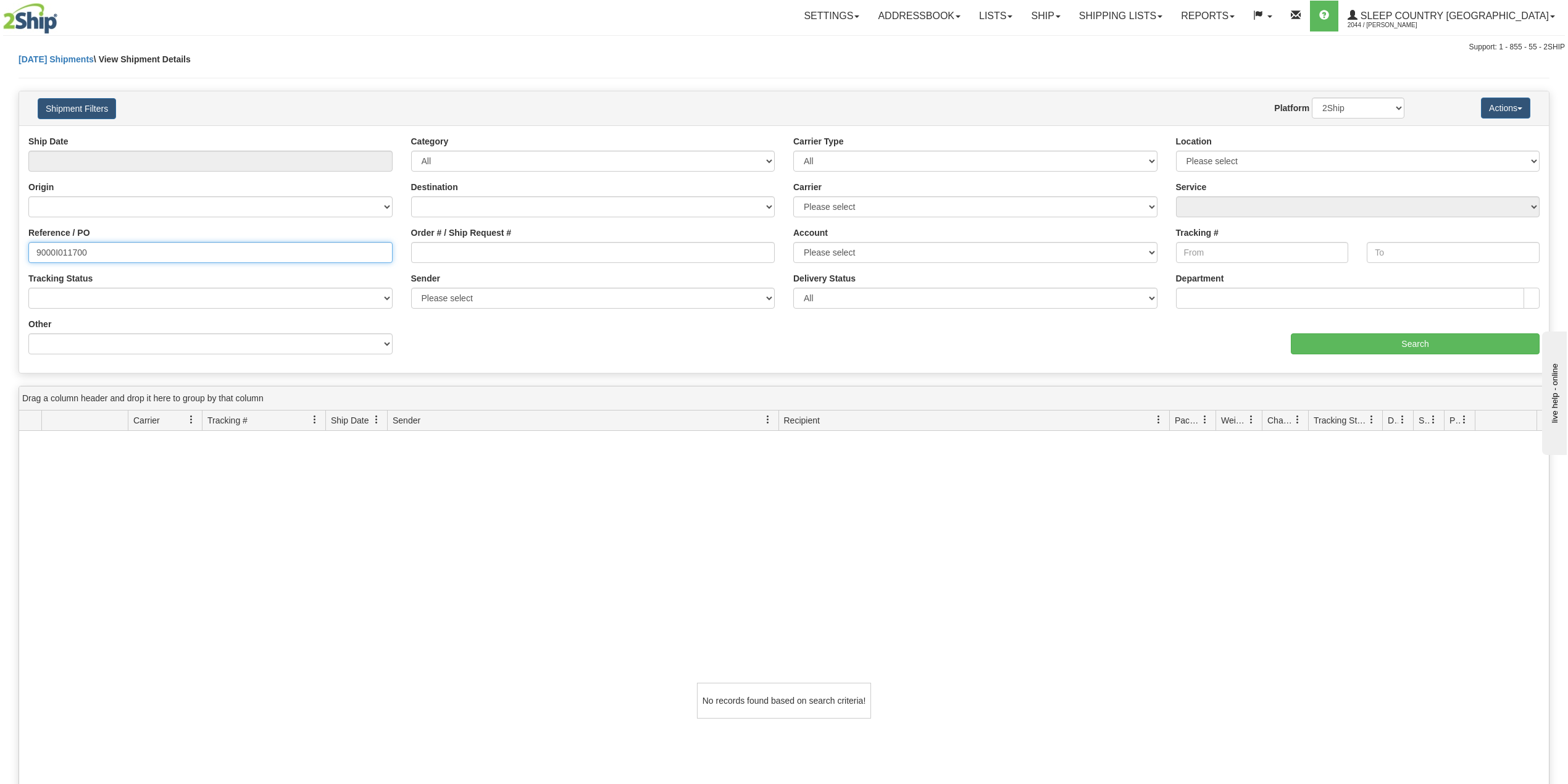
click at [207, 253] on input "9000I011700" at bounding box center [210, 253] width 364 height 21
click at [1069, 3] on link "Ship" at bounding box center [1045, 16] width 47 height 31
click at [1057, 57] on span "OnHold / Order Queue" at bounding box center [1013, 59] width 87 height 10
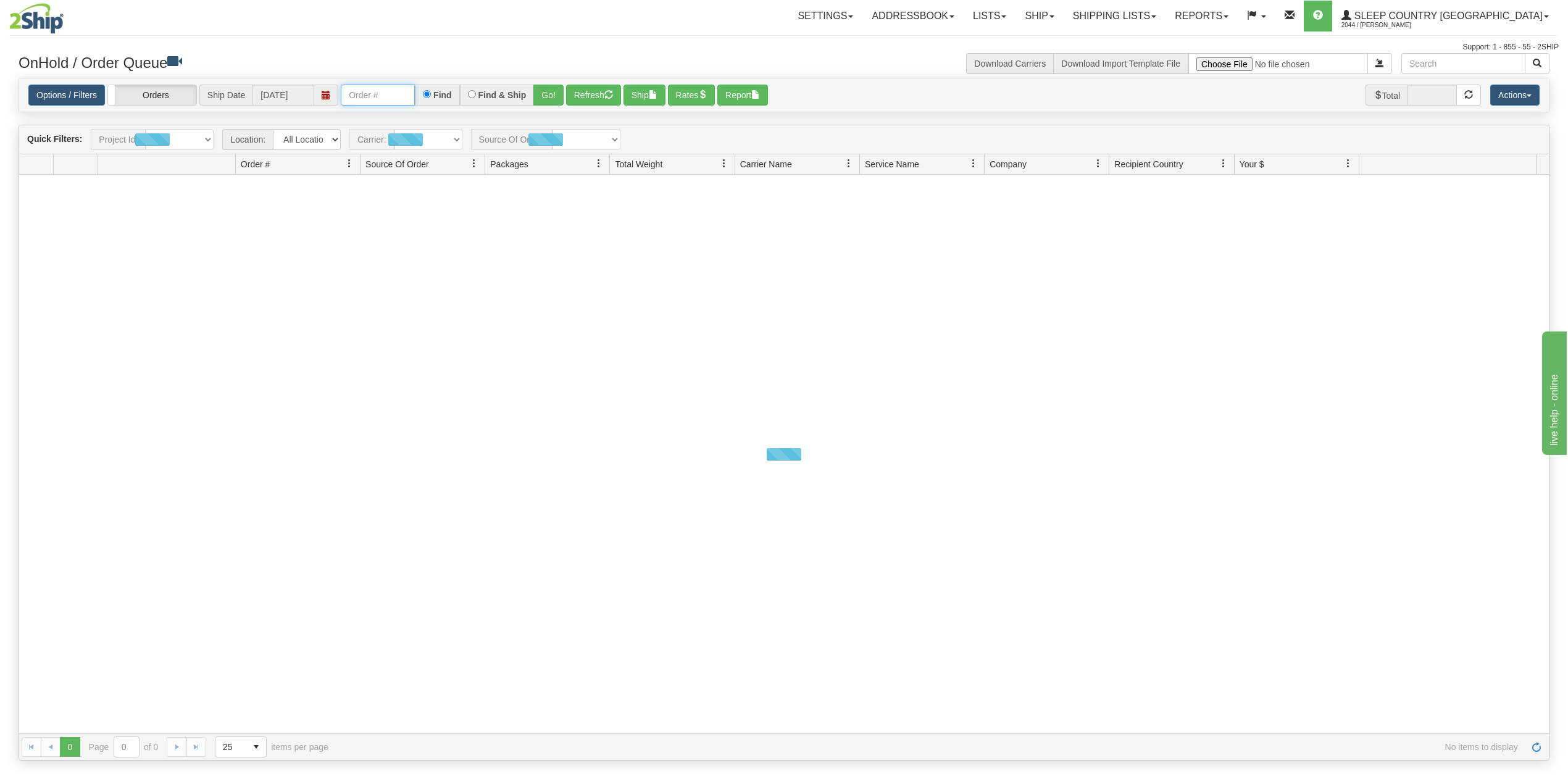
click at [390, 91] on input "text" at bounding box center [378, 95] width 74 height 21
paste input "9000I011700"
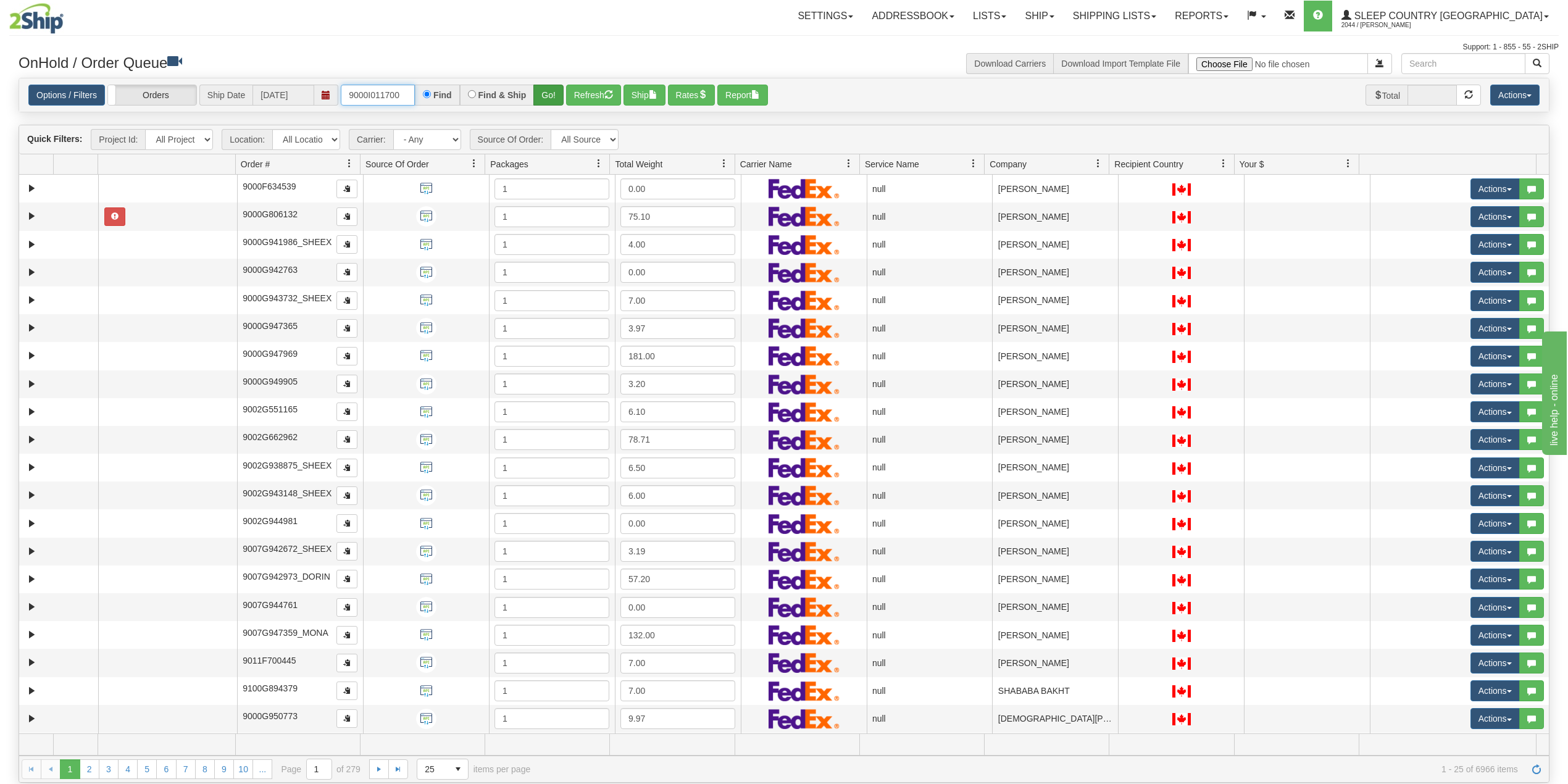
type input "9000I011700"
click at [552, 95] on button "Go!" at bounding box center [548, 95] width 30 height 21
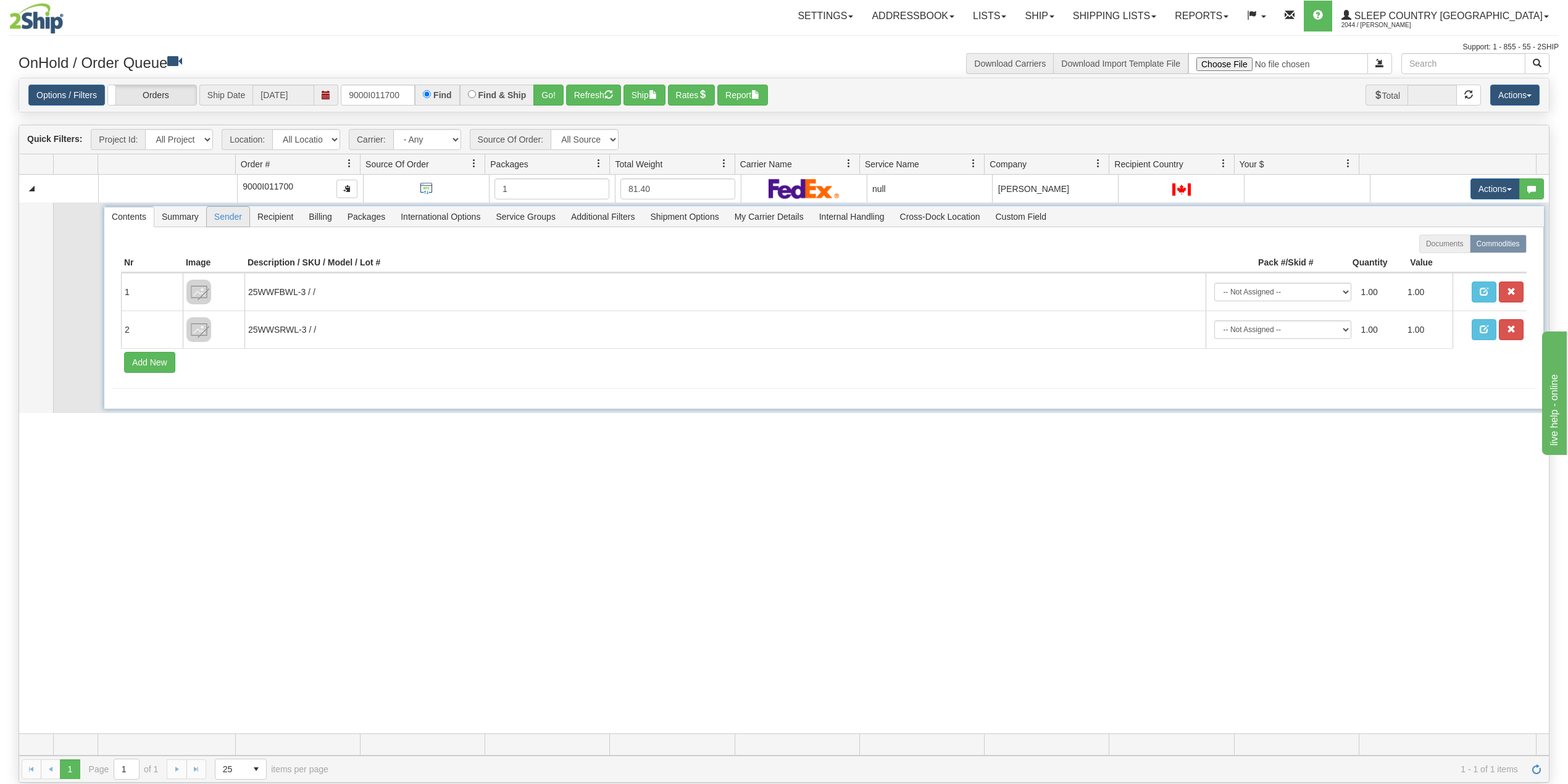
click at [243, 220] on span "Sender" at bounding box center [228, 216] width 43 height 20
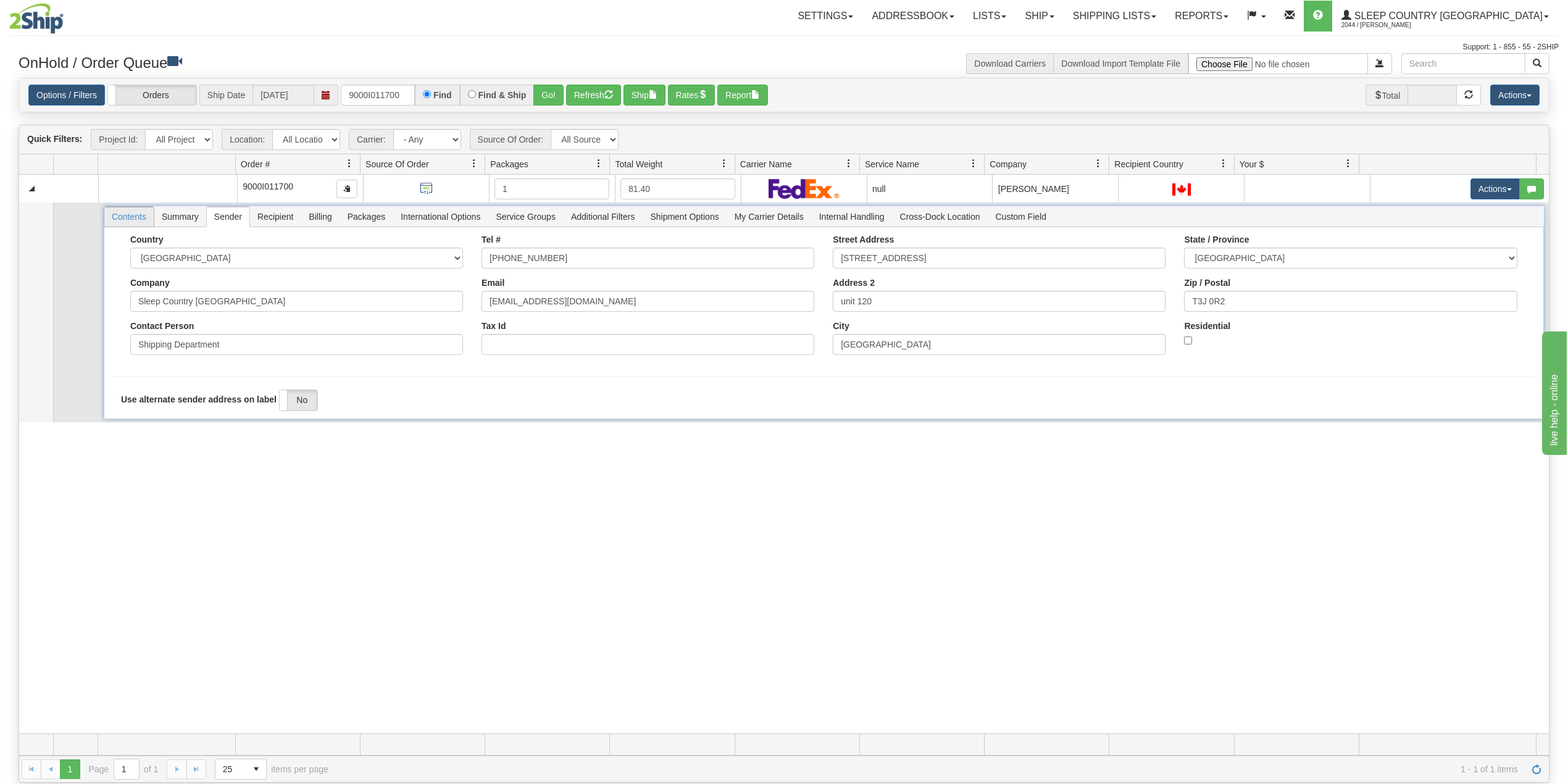
click at [151, 223] on span "Contents" at bounding box center [129, 216] width 49 height 20
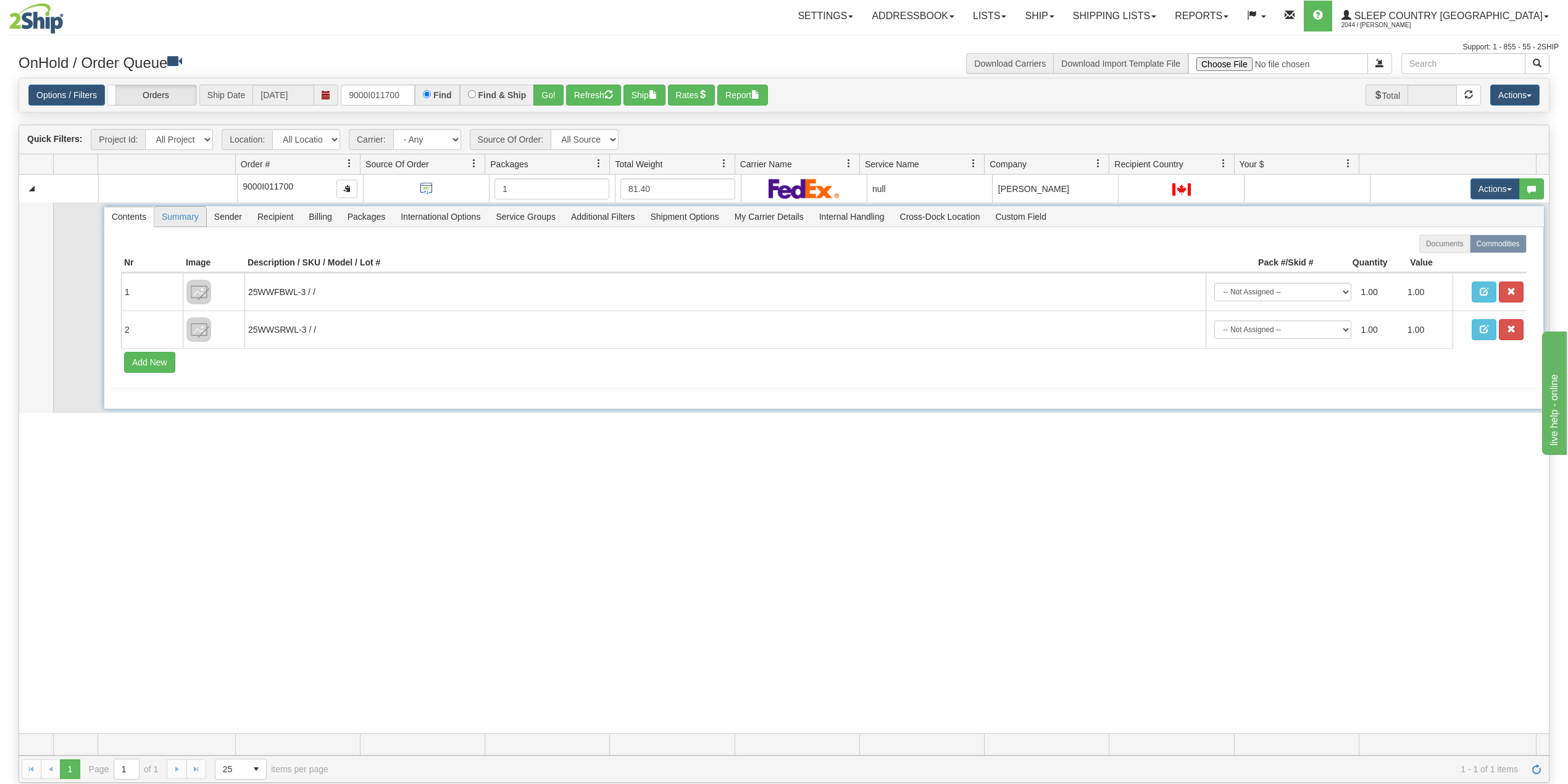
click at [189, 218] on span "Summary" at bounding box center [180, 216] width 52 height 20
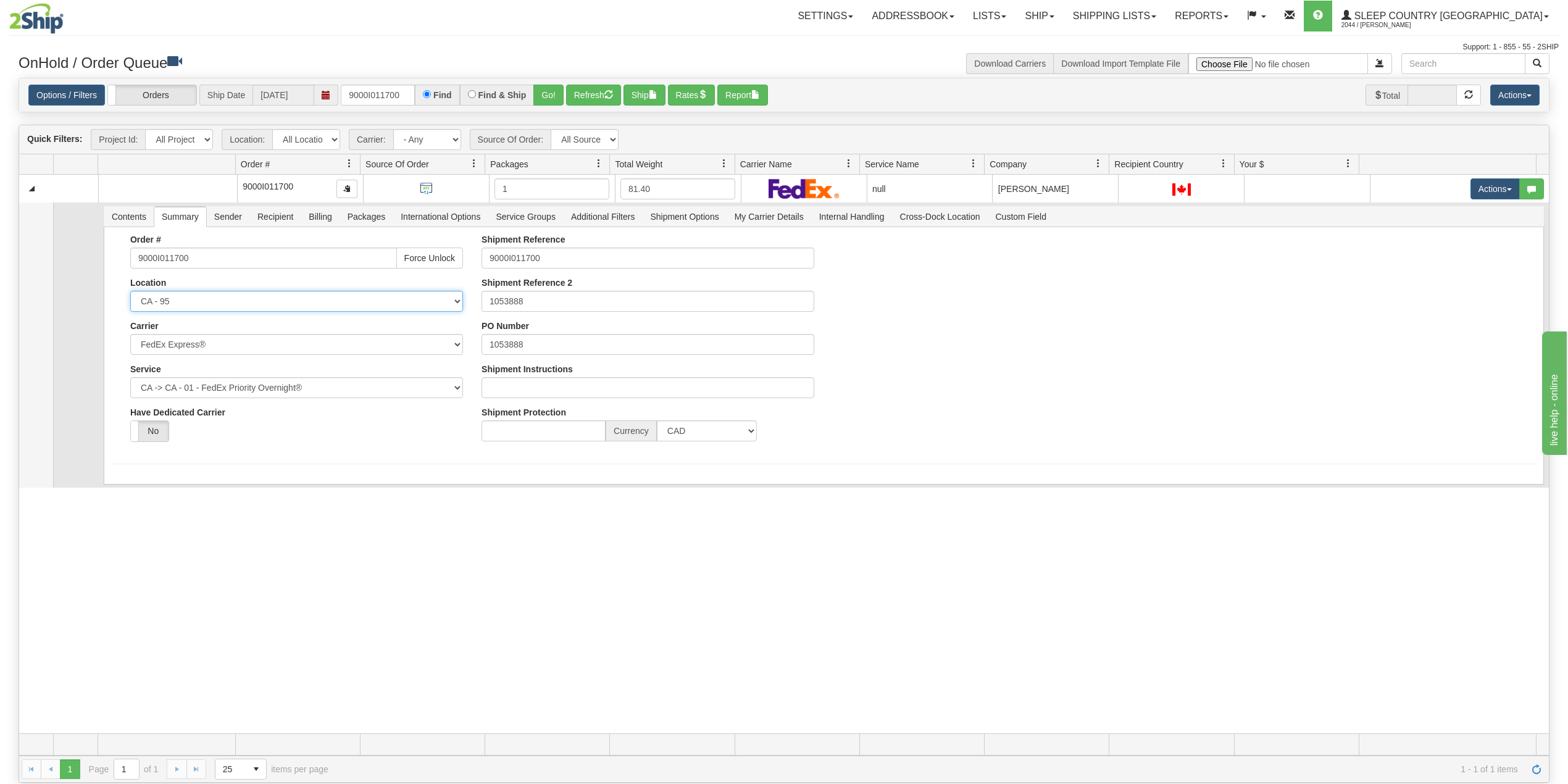
click at [194, 301] on select "CA - Old Toronto DC CA - 921 CA - 922 CA - 93 CA - 94 CA - 97 CA - 390 CA - 915…" at bounding box center [296, 301] width 333 height 21
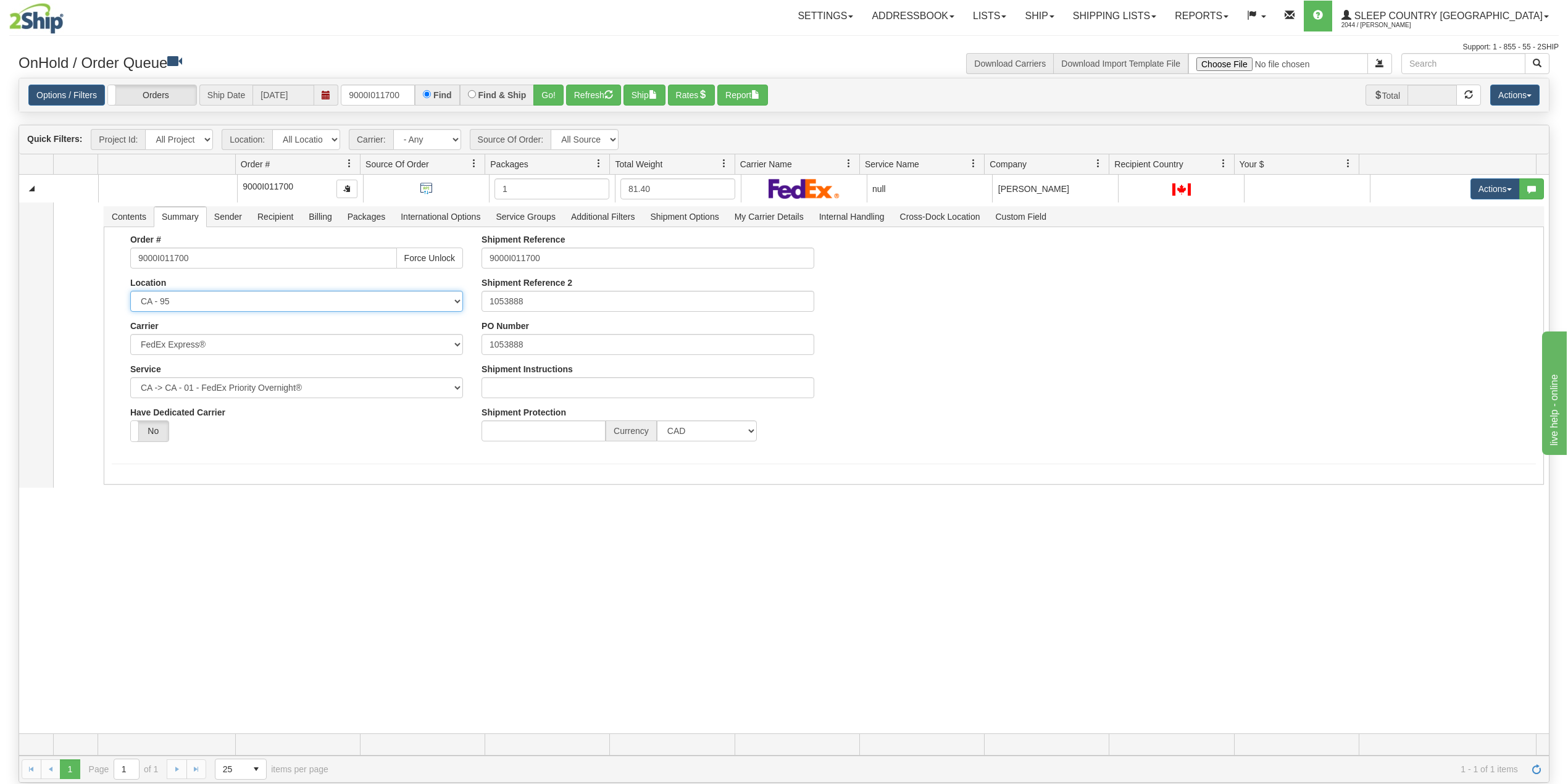
select select "7641"
click at [130, 294] on select "CA - Old Toronto DC CA - 921 CA - 922 CA - 93 CA - 94 CA - 97 CA - 390 CA - 915…" at bounding box center [296, 301] width 333 height 21
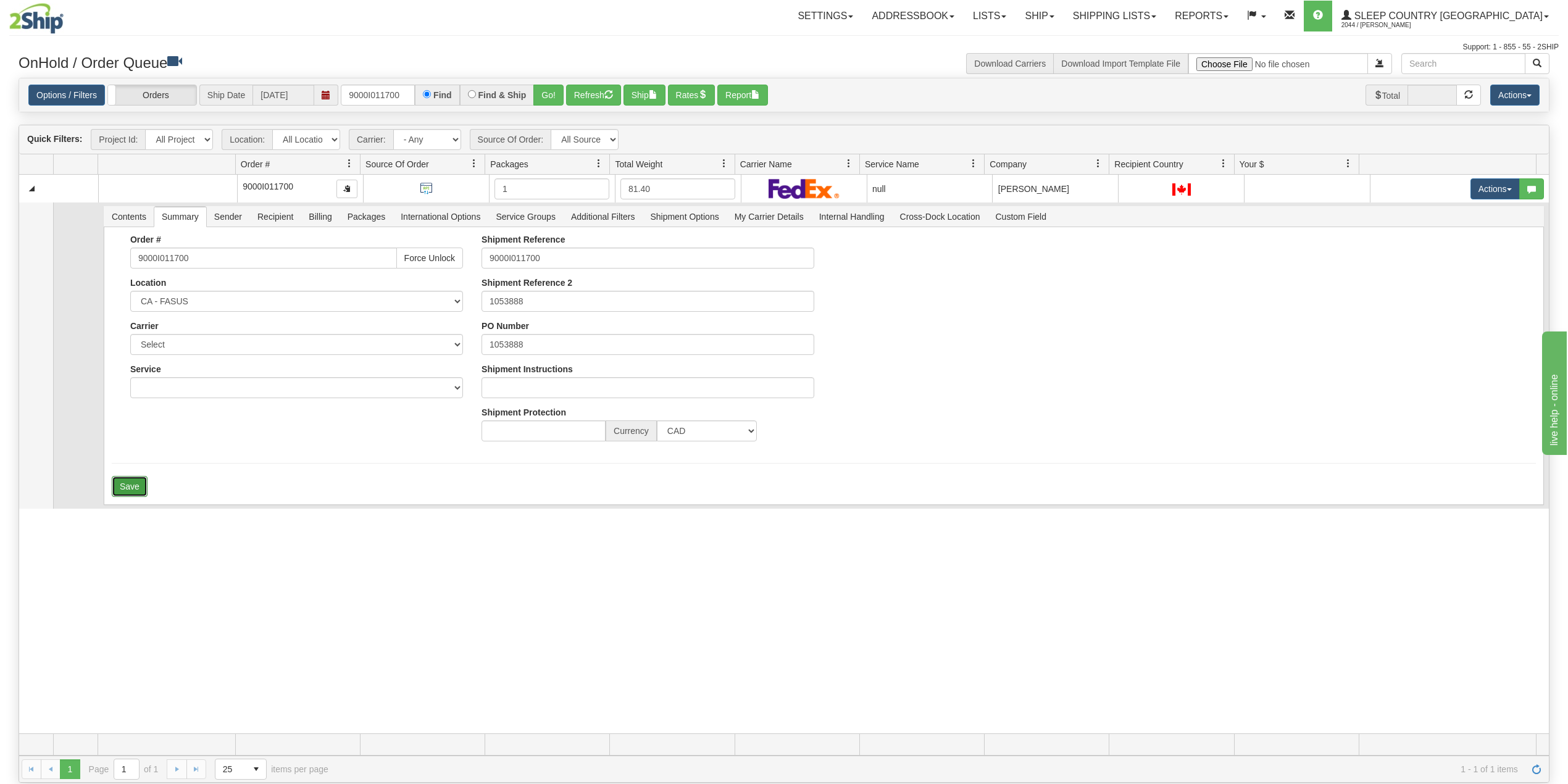
click at [134, 489] on button "Save" at bounding box center [130, 487] width 36 height 21
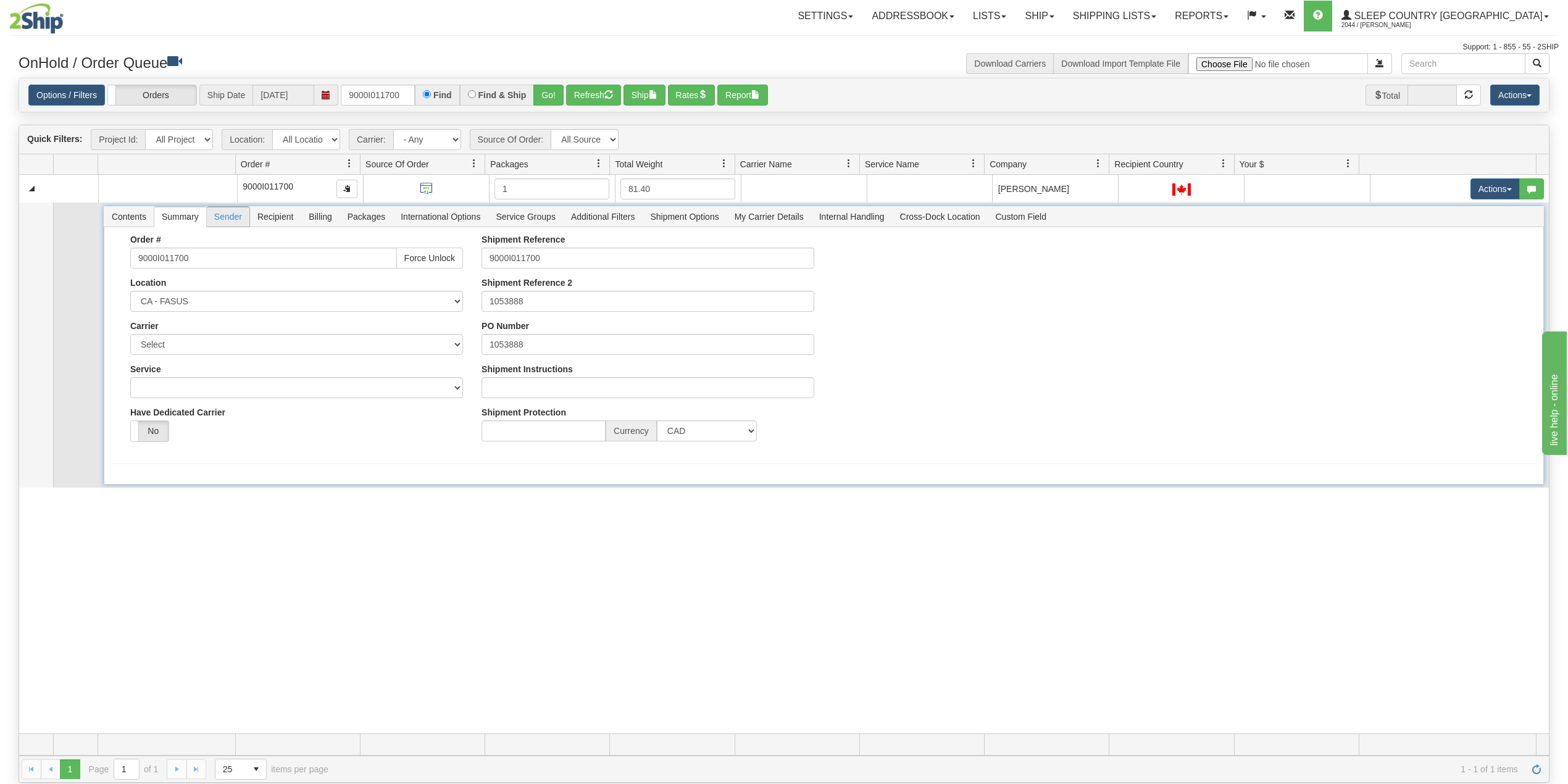
click at [237, 216] on span "Sender" at bounding box center [228, 216] width 43 height 20
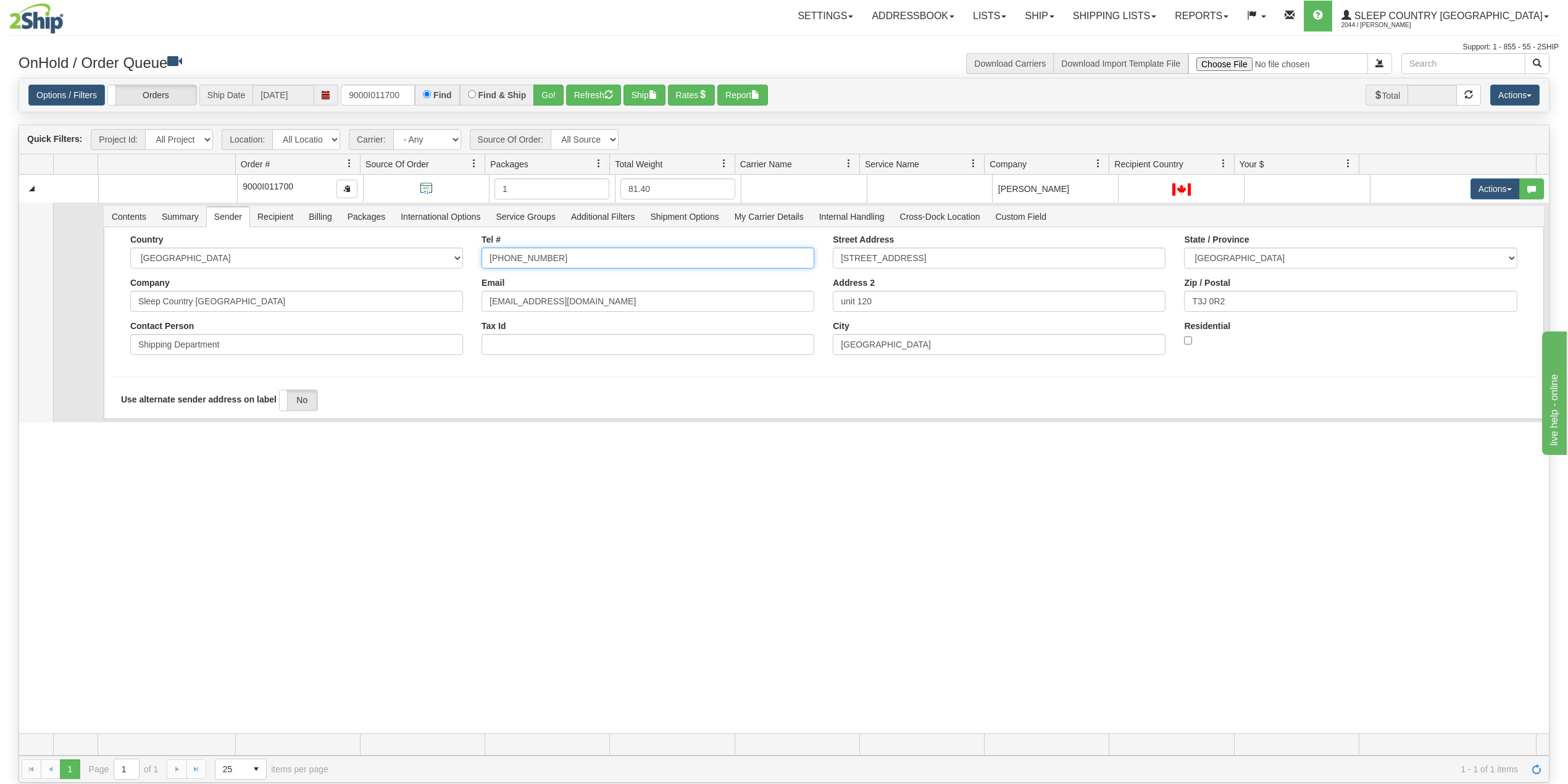
drag, startPoint x: 559, startPoint y: 262, endPoint x: 428, endPoint y: 263, distance: 131.0
click at [428, 263] on div "Country AFGHANISTAN ALAND ISLANDS ALBANIA ALGERIA AMERICAN SAMOA ANDORRA ANGOLA…" at bounding box center [823, 299] width 1424 height 130
paste input "905-760-0965"
type input "905-760-0965"
click at [508, 275] on div "Tel # 905-760-0965 Email AllSupervisors-95@sleepcountry.ca Tax Id" at bounding box center [648, 299] width 351 height 130
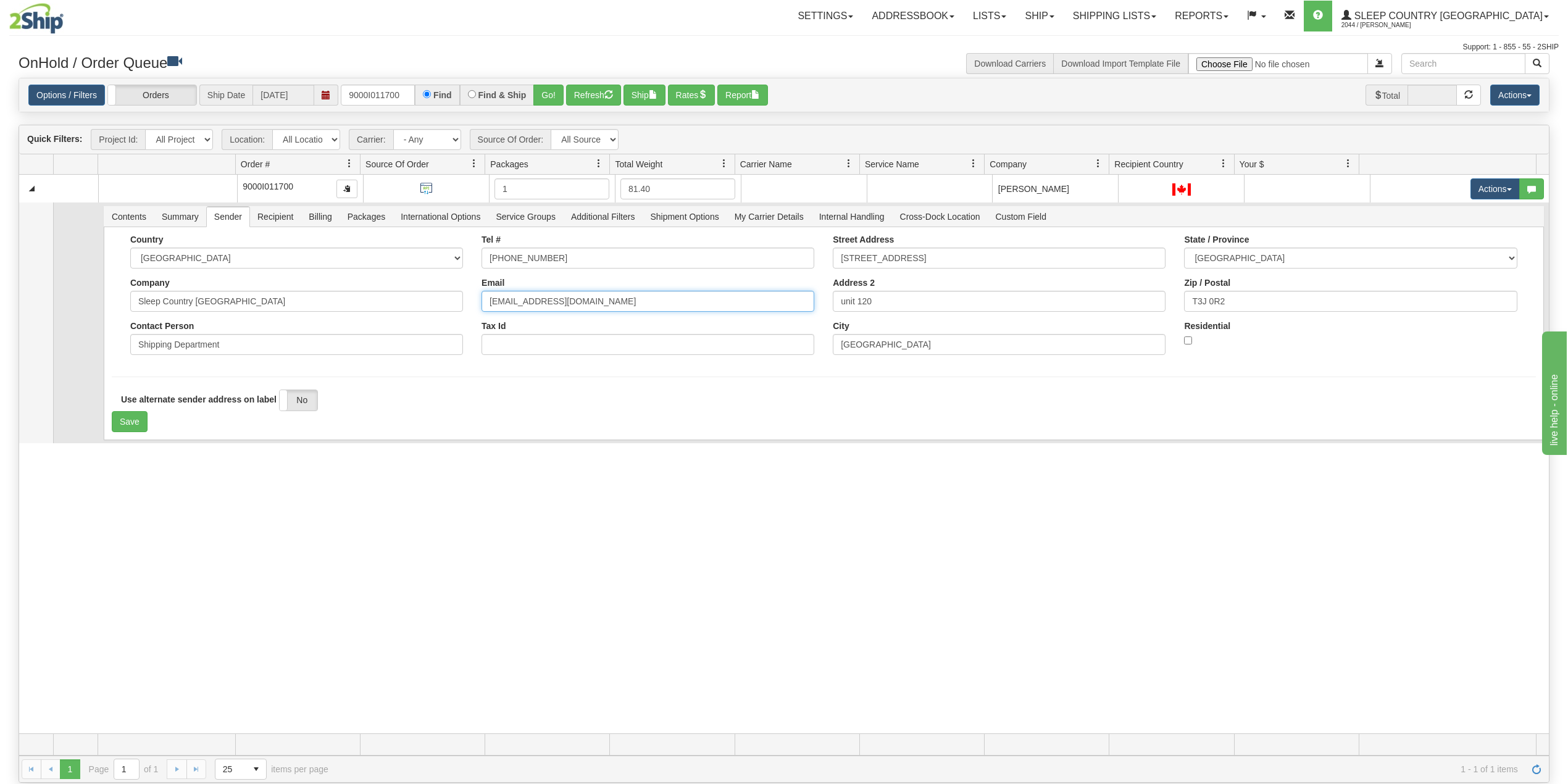
drag, startPoint x: 643, startPoint y: 309, endPoint x: 450, endPoint y: 315, distance: 193.1
click at [450, 314] on div "Country AFGHANISTAN ALAND ISLANDS ALBANIA ALGERIA AMERICAN SAMOA ANDORRA ANGOLA…" at bounding box center [823, 299] width 1424 height 130
paste input "lorraine@sinca"
type input "lorraine@sinca.ca"
click at [248, 342] on input "Shipping Department" at bounding box center [296, 345] width 333 height 21
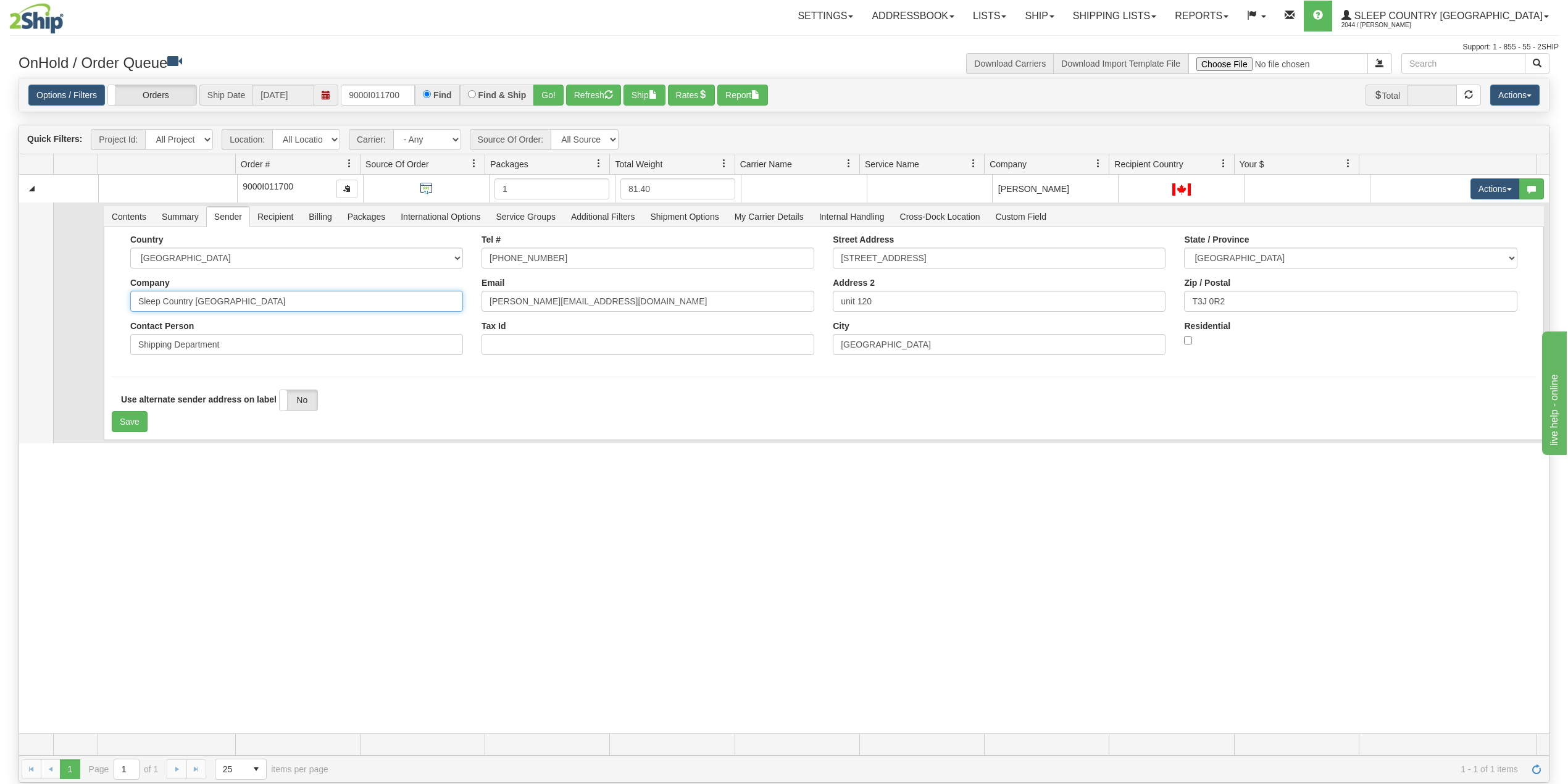
click at [249, 309] on input "Sleep Country [GEOGRAPHIC_DATA]" at bounding box center [296, 301] width 333 height 21
drag, startPoint x: 1236, startPoint y: 295, endPoint x: 1124, endPoint y: 306, distance: 112.5
click at [1124, 306] on div "Country AFGHANISTAN ALAND ISLANDS ALBANIA ALGERIA AMERICAN SAMOA ANDORRA ANGOLA…" at bounding box center [823, 299] width 1424 height 130
paste input "L4K 5W1"
type input "L4K 5W1"
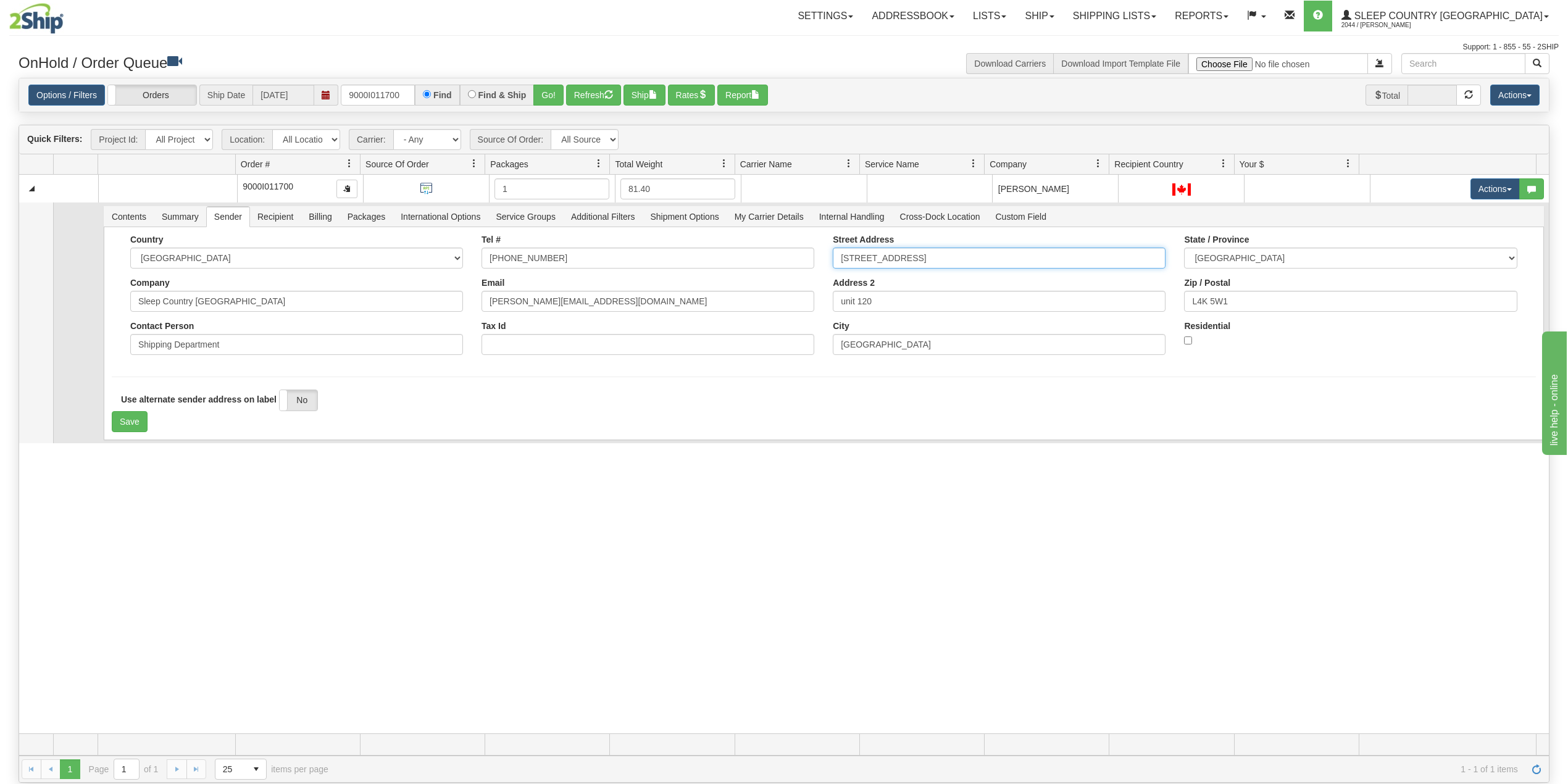
drag, startPoint x: 872, startPoint y: 267, endPoint x: 771, endPoint y: 265, distance: 101.0
click at [771, 265] on div "Country AFGHANISTAN ALAND ISLANDS ALBANIA ALGERIA AMERICAN SAMOA ANDORRA ANGOLA…" at bounding box center [823, 299] width 1424 height 130
paste input "50 Great Gulf Drive"
type input "150 Great Gulf Drive"
drag, startPoint x: 828, startPoint y: 303, endPoint x: 808, endPoint y: 315, distance: 23.3
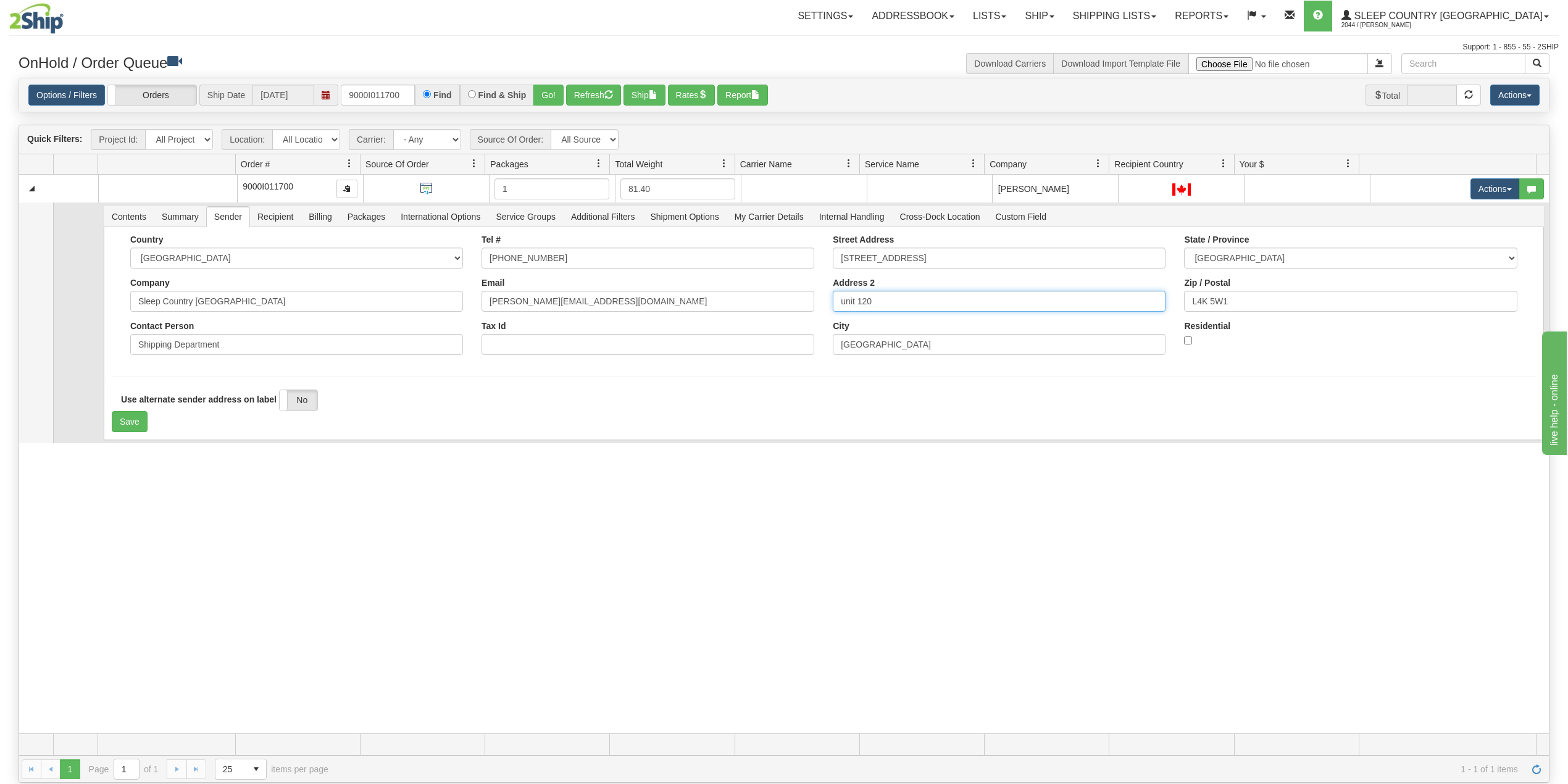
click at [804, 304] on div "Country AFGHANISTAN ALAND ISLANDS ALBANIA ALGERIA AMERICAN SAMOA ANDORRA ANGOLA…" at bounding box center [823, 299] width 1424 height 130
drag, startPoint x: 859, startPoint y: 349, endPoint x: 795, endPoint y: 349, distance: 64.0
click at [795, 349] on div "Country AFGHANISTAN ALAND ISLANDS ALBANIA ALGERIA AMERICAN SAMOA ANDORRA ANGOLA…" at bounding box center [823, 299] width 1424 height 130
paste input "Vaughan"
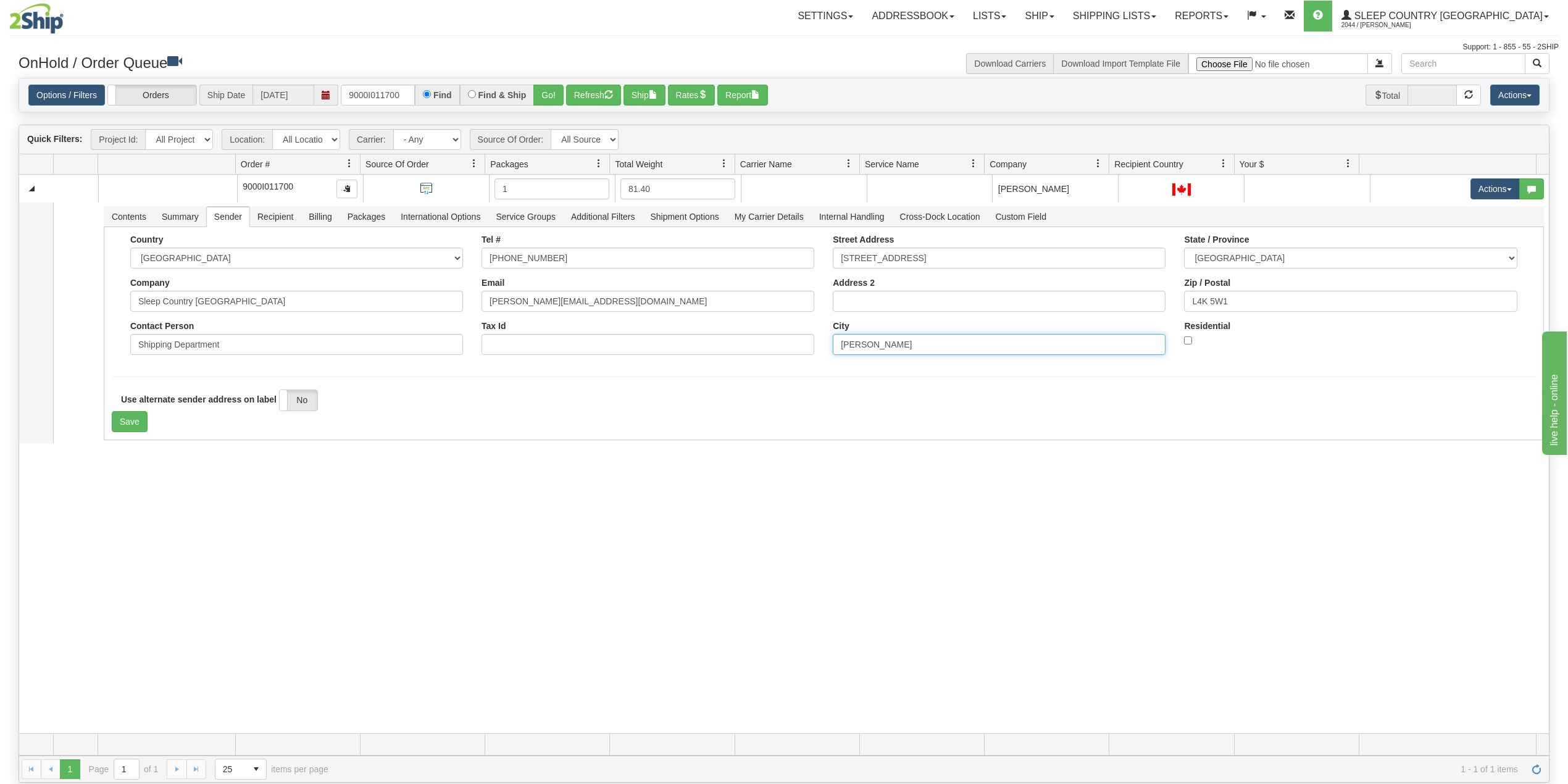
type input "Vaughan"
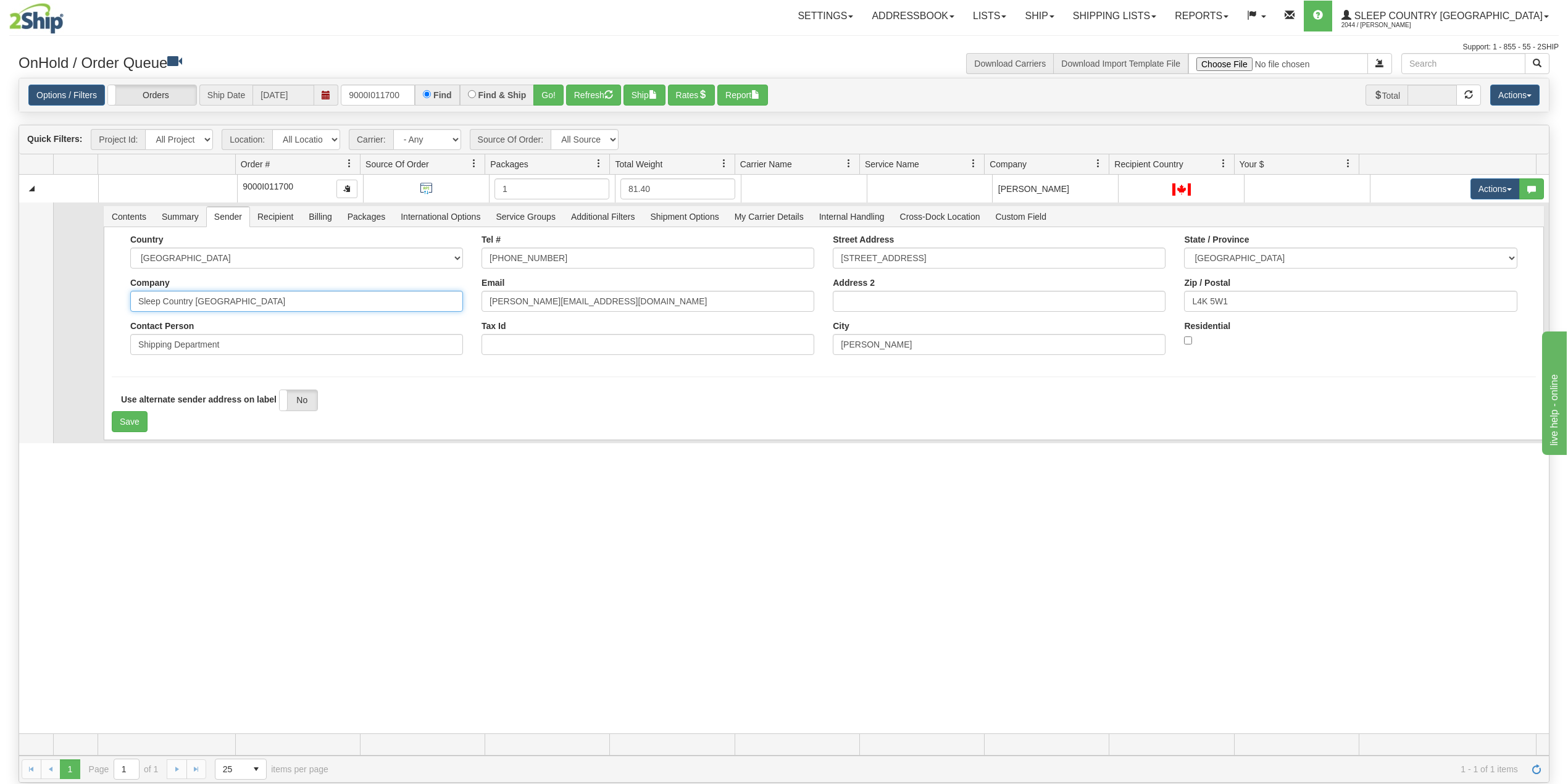
drag, startPoint x: 257, startPoint y: 305, endPoint x: 80, endPoint y: 299, distance: 177.1
click at [79, 299] on tr "Contents Summary Sender Recipient Billing Packages International Options Servic…" at bounding box center [784, 323] width 1530 height 241
paste input "Fasus Furniture and Bedding Supplies"
type input "Fasus Furniture and Bedding Supplies"
click at [237, 344] on input "Shipping Department" at bounding box center [296, 345] width 333 height 21
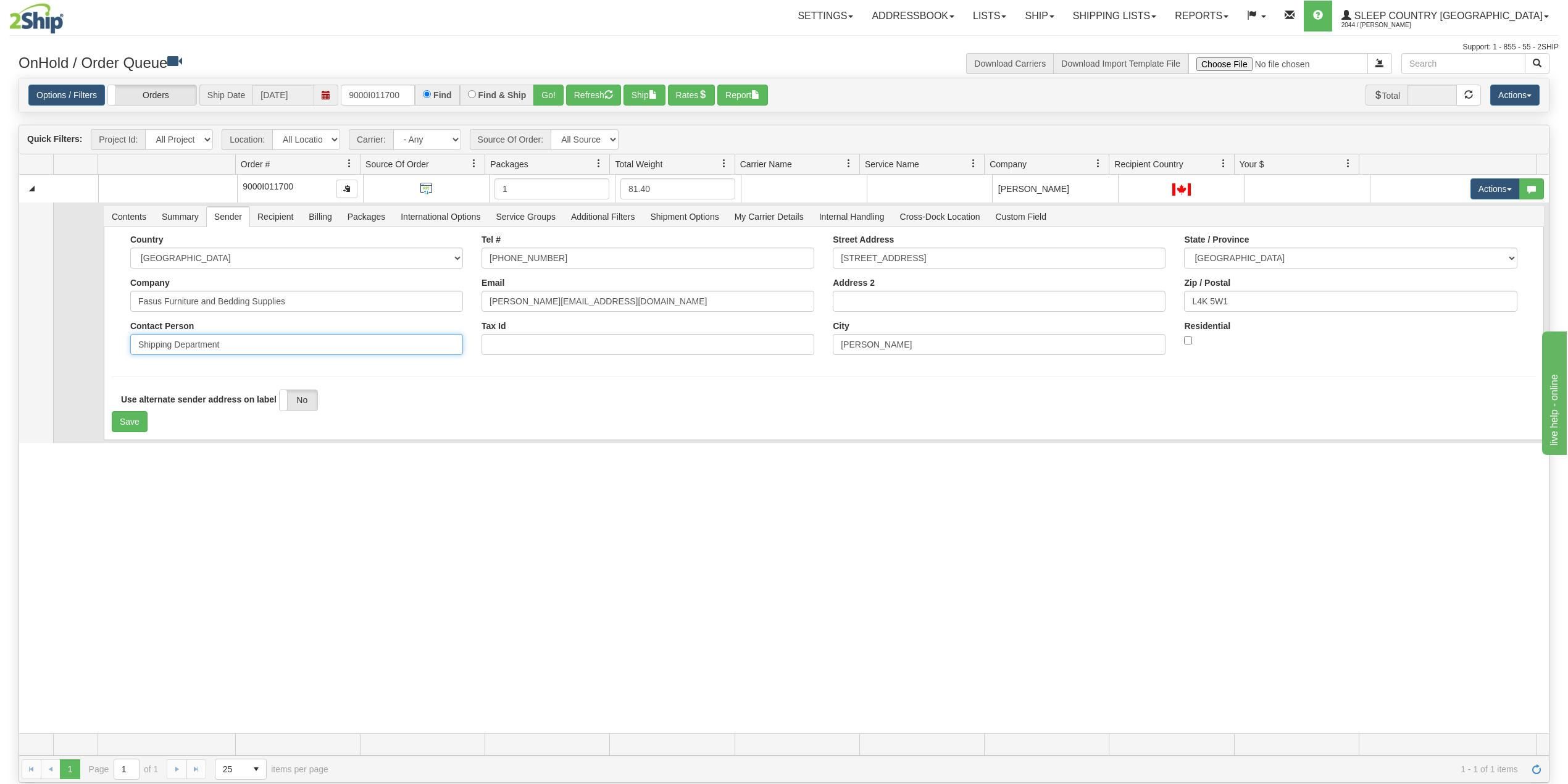
drag, startPoint x: 279, startPoint y: 352, endPoint x: 78, endPoint y: 347, distance: 201.1
click at [78, 347] on tr "Contents Summary Sender Recipient Billing Packages International Options Servic…" at bounding box center [784, 323] width 1530 height 241
paste input "Lorraine Cefai"
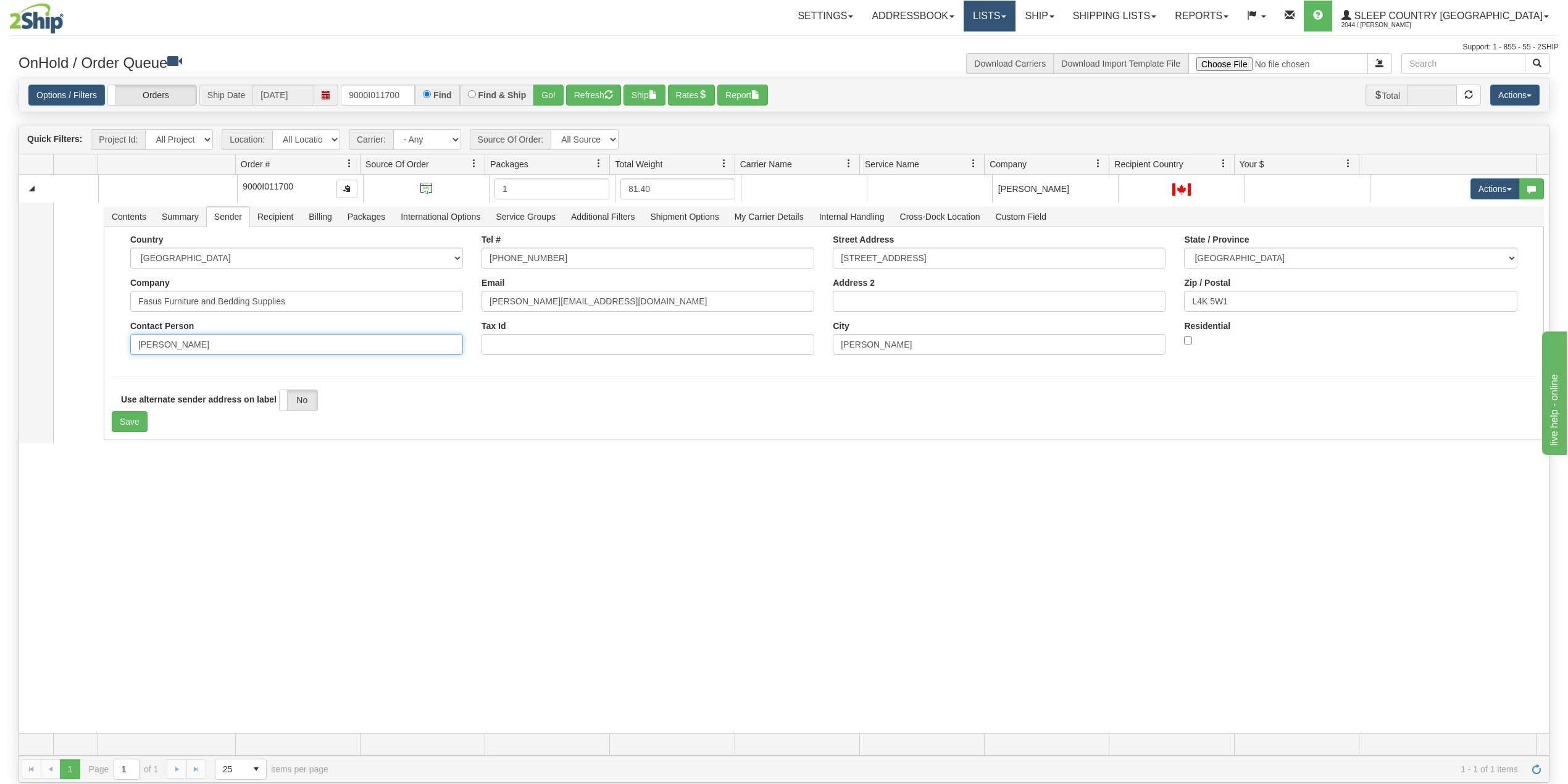
type input "Lorraine Cefai"
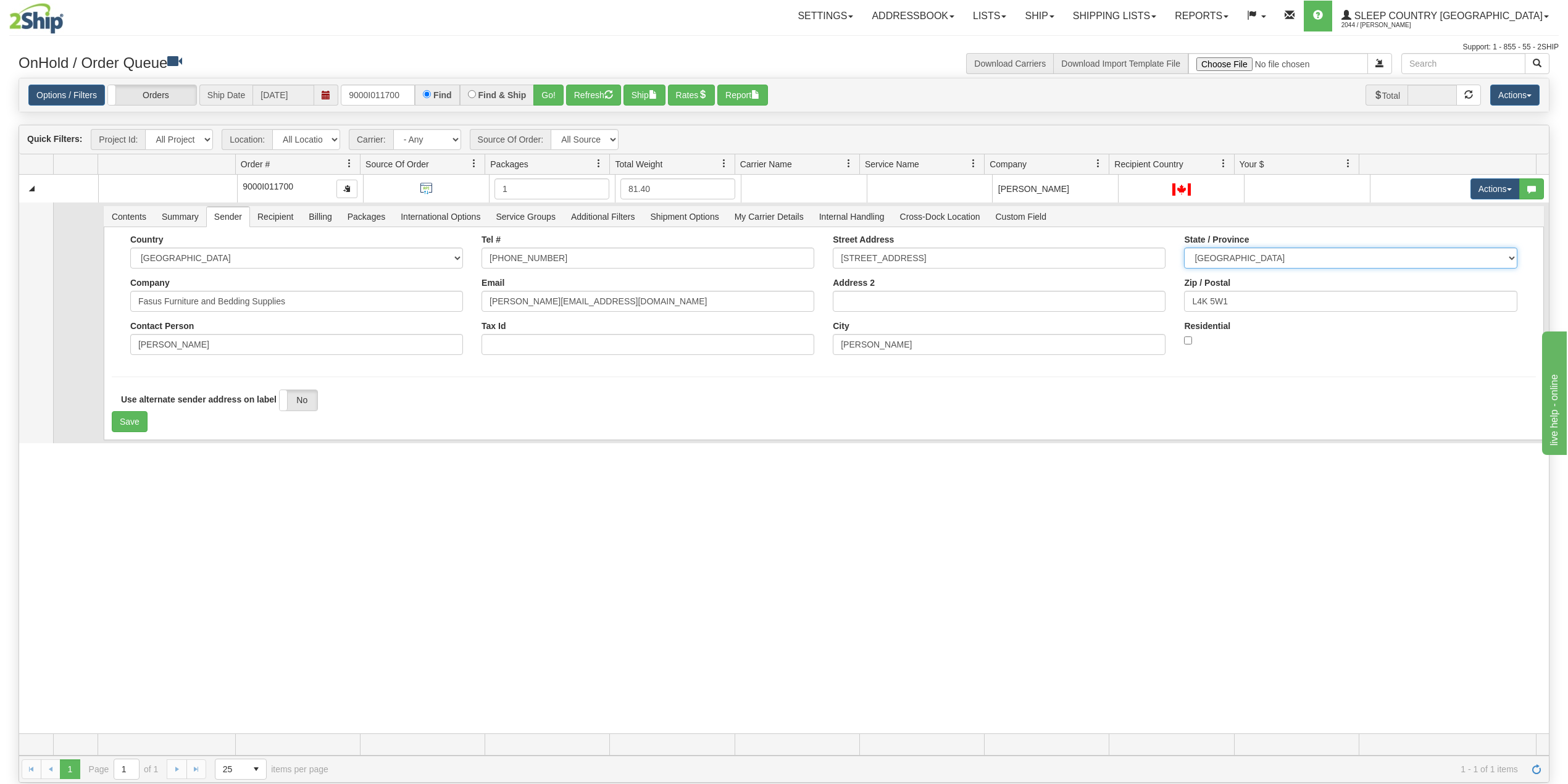
click at [1250, 261] on select "ALBERTA BRITISH COLUMBIA MANITOBA NEW BRUNSWICK NEWFOUNDLAND NOVA SCOTIA NUNAVU…" at bounding box center [1350, 258] width 333 height 21
select select "ON"
click at [1184, 250] on select "ALBERTA BRITISH COLUMBIA MANITOBA NEW BRUNSWICK NEWFOUNDLAND NOVA SCOTIA NUNAVU…" at bounding box center [1350, 258] width 333 height 21
click at [198, 255] on select "AFGHANISTAN ALAND ISLANDS ALBANIA ALGERIA AMERICAN SAMOA ANDORRA ANGOLA ANGUILL…" at bounding box center [296, 258] width 333 height 21
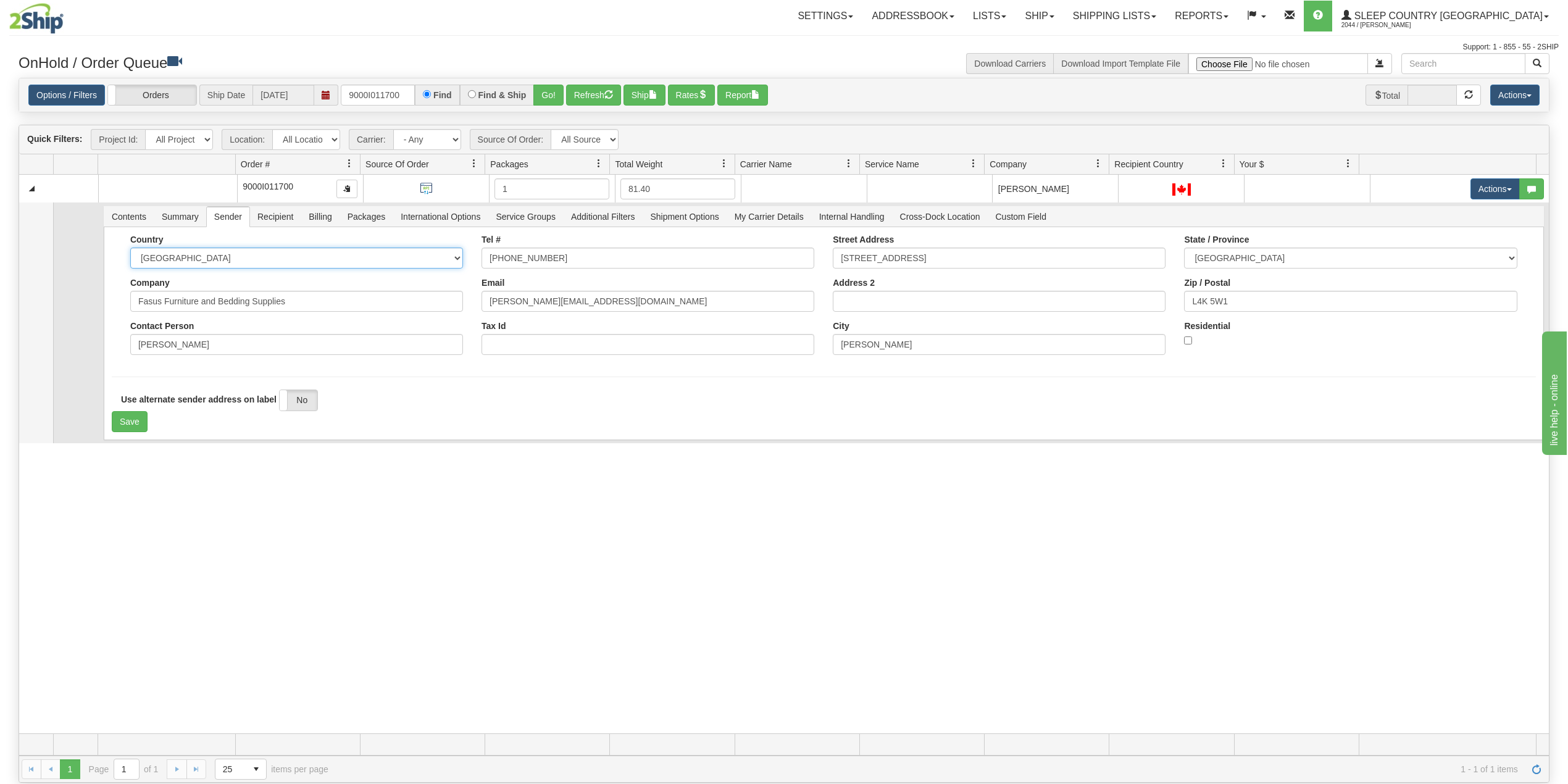
click at [208, 255] on select "AFGHANISTAN ALAND ISLANDS ALBANIA ALGERIA AMERICAN SAMOA ANDORRA ANGOLA ANGUILL…" at bounding box center [296, 258] width 333 height 21
click at [209, 262] on select "AFGHANISTAN ALAND ISLANDS ALBANIA ALGERIA AMERICAN SAMOA ANDORRA ANGOLA ANGUILL…" at bounding box center [296, 258] width 333 height 21
click at [136, 426] on button "Save" at bounding box center [130, 422] width 36 height 21
click at [386, 93] on input "9000I011700" at bounding box center [378, 95] width 74 height 21
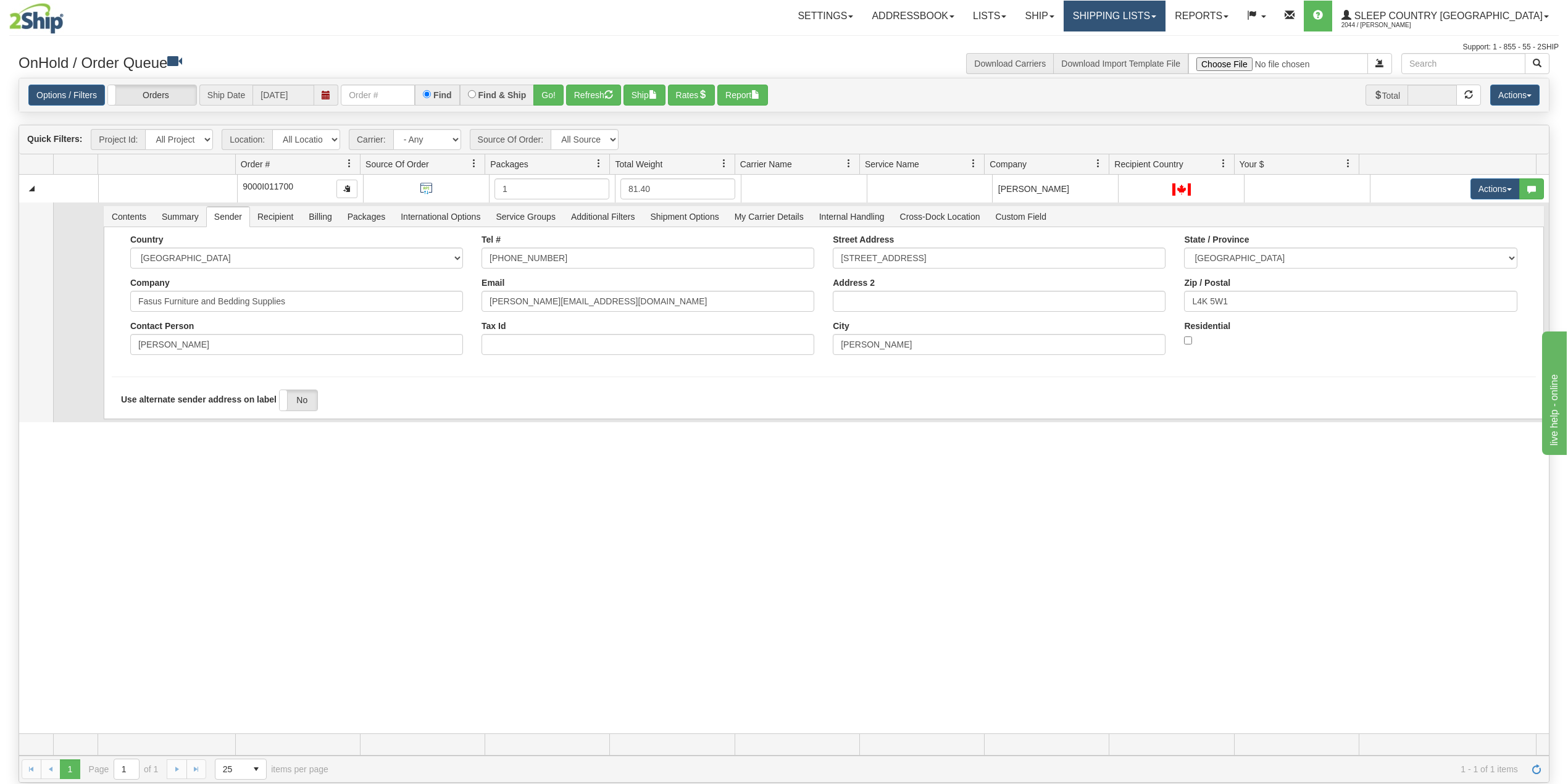
click at [1165, 25] on link "Shipping lists" at bounding box center [1114, 16] width 102 height 31
click at [1152, 59] on span "Search Shipment History" at bounding box center [1104, 59] width 95 height 10
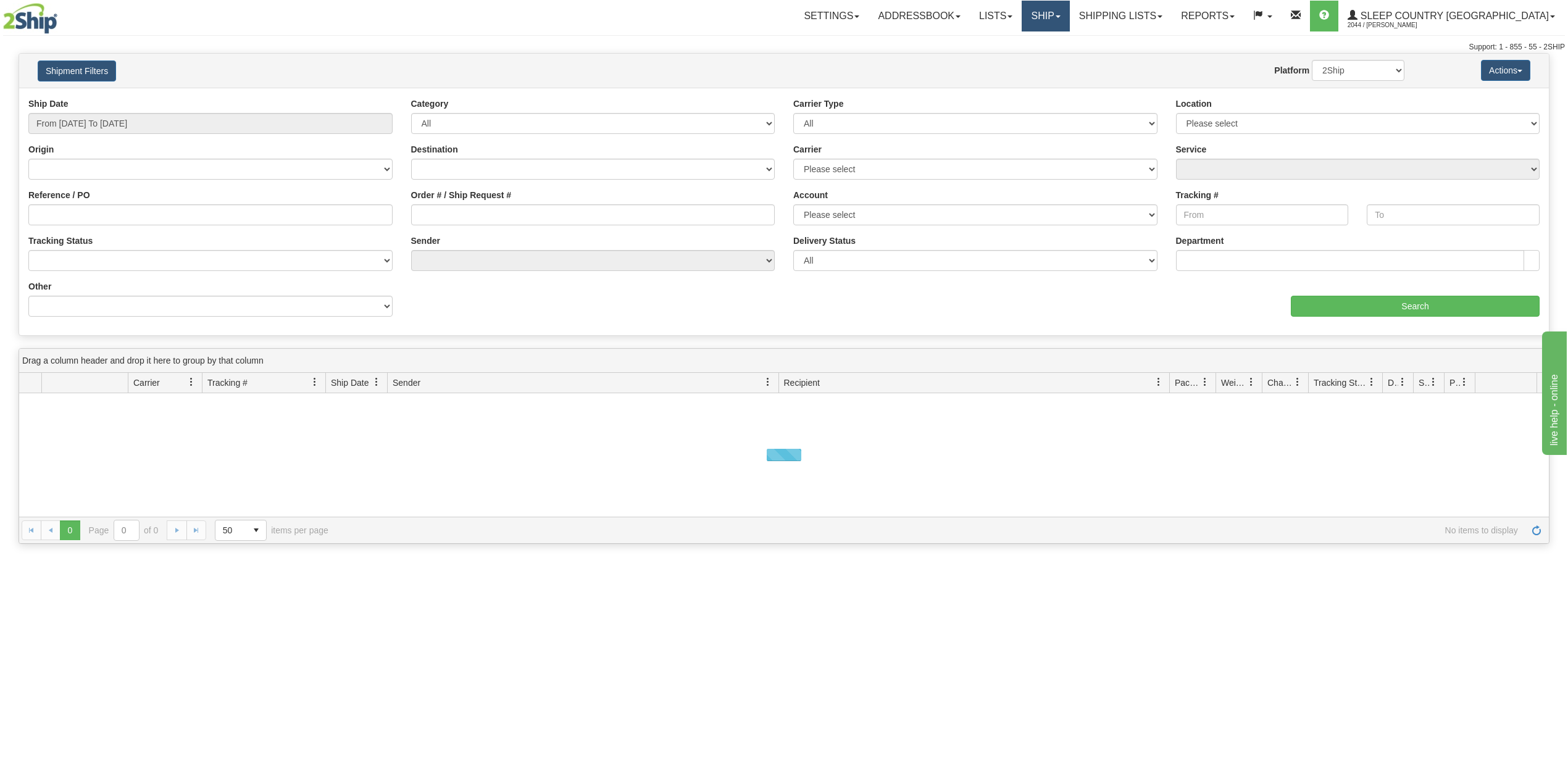
click at [1069, 22] on link "Ship" at bounding box center [1045, 16] width 47 height 31
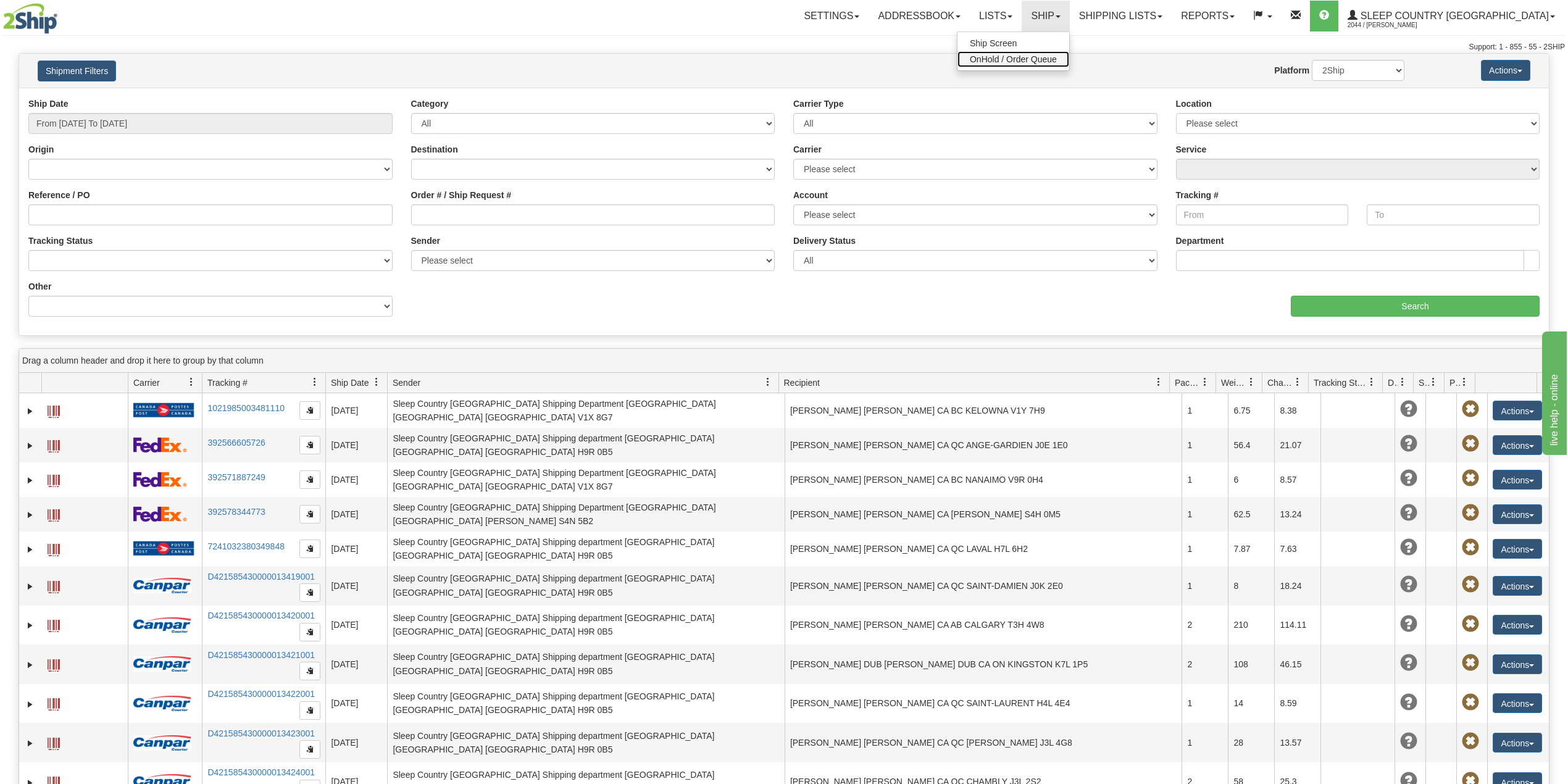
click at [1057, 58] on span "OnHold / Order Queue" at bounding box center [1013, 59] width 87 height 10
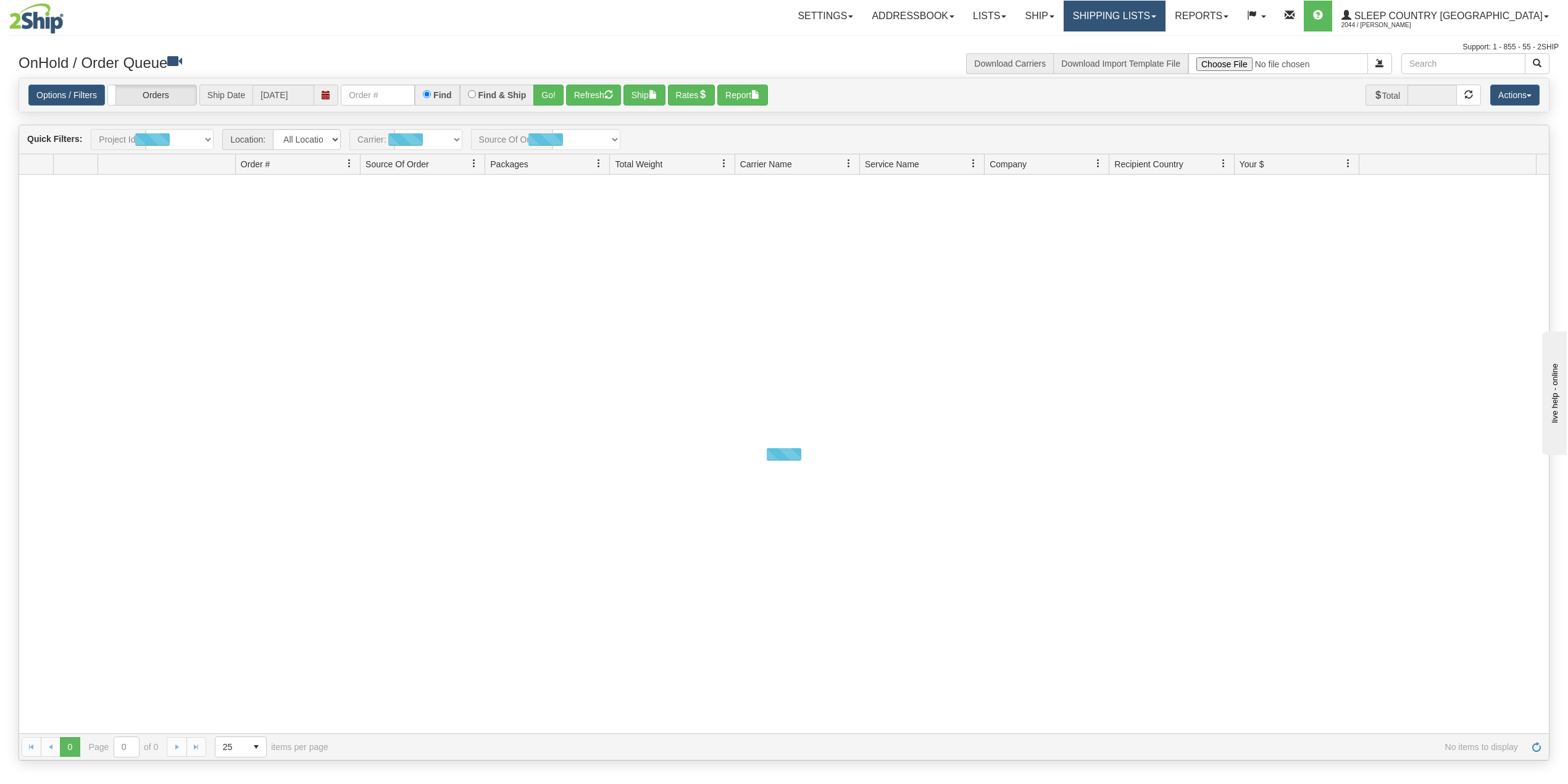
click at [1165, 19] on link "Shipping lists" at bounding box center [1114, 16] width 102 height 31
click at [1152, 59] on span "Search Shipment History" at bounding box center [1104, 59] width 95 height 10
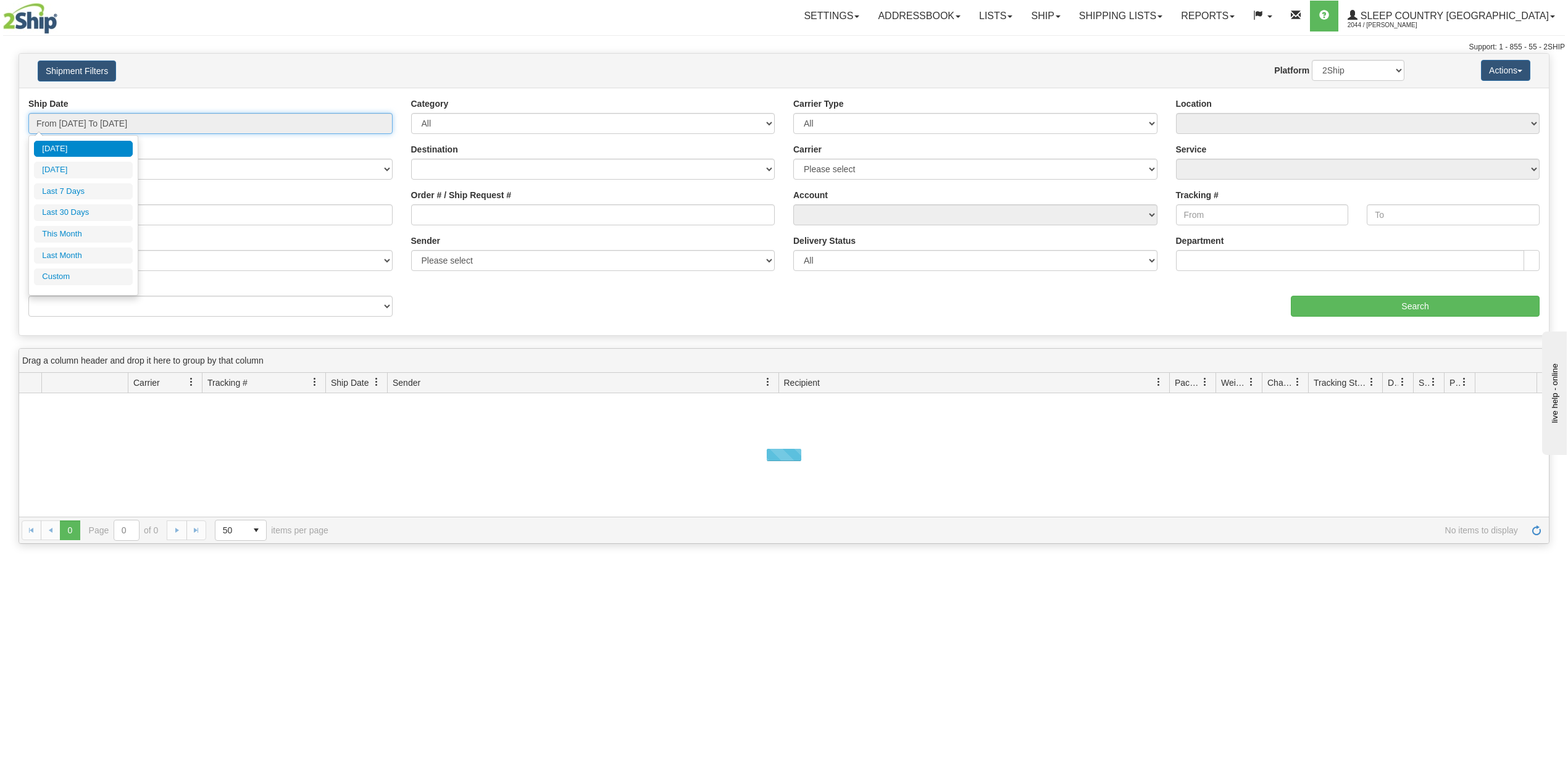
click at [99, 122] on input "From 08/26/2025 To 08/27/2025" at bounding box center [210, 124] width 364 height 21
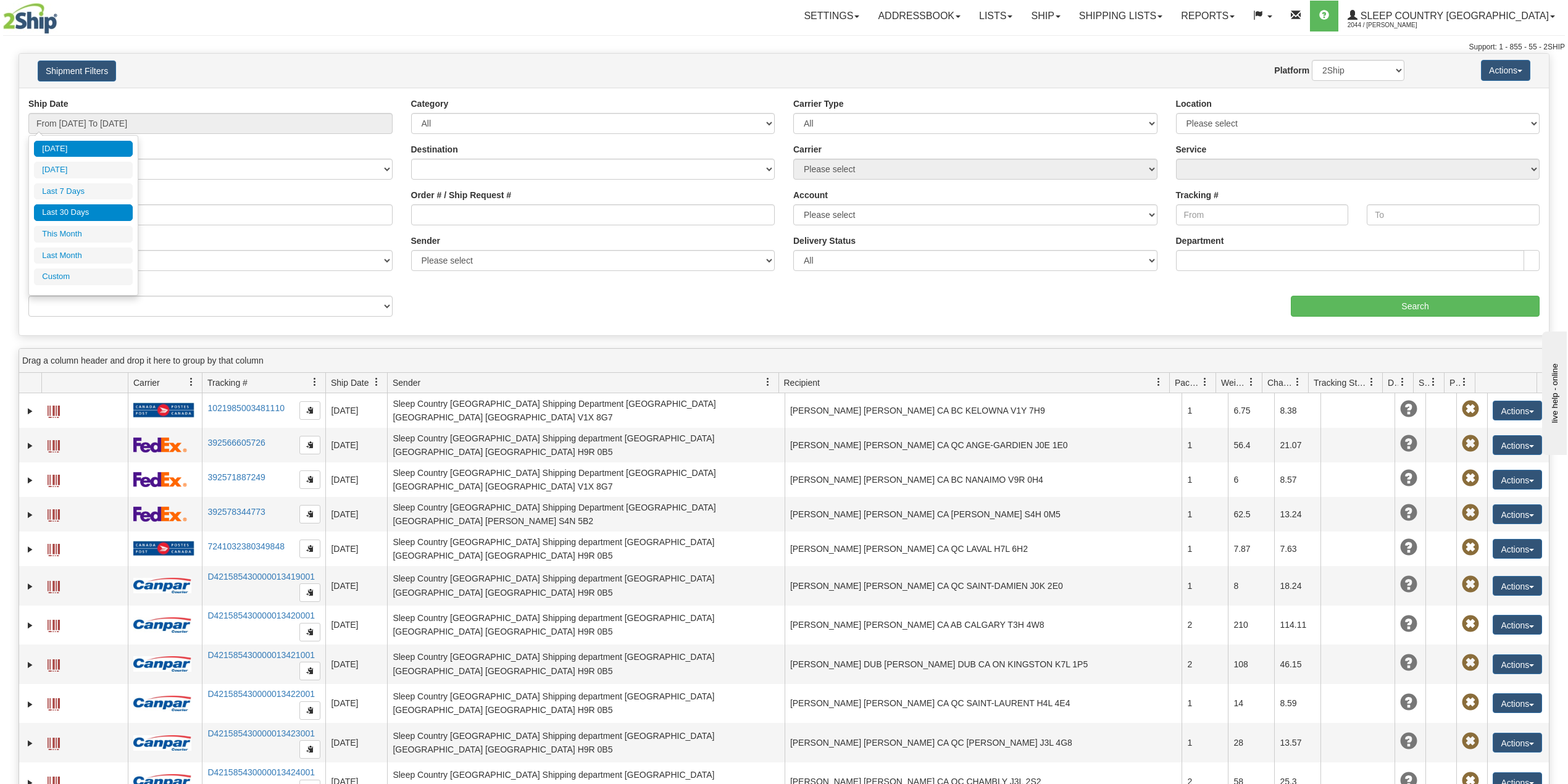
click at [77, 216] on li "Last 30 Days" at bounding box center [83, 213] width 99 height 16
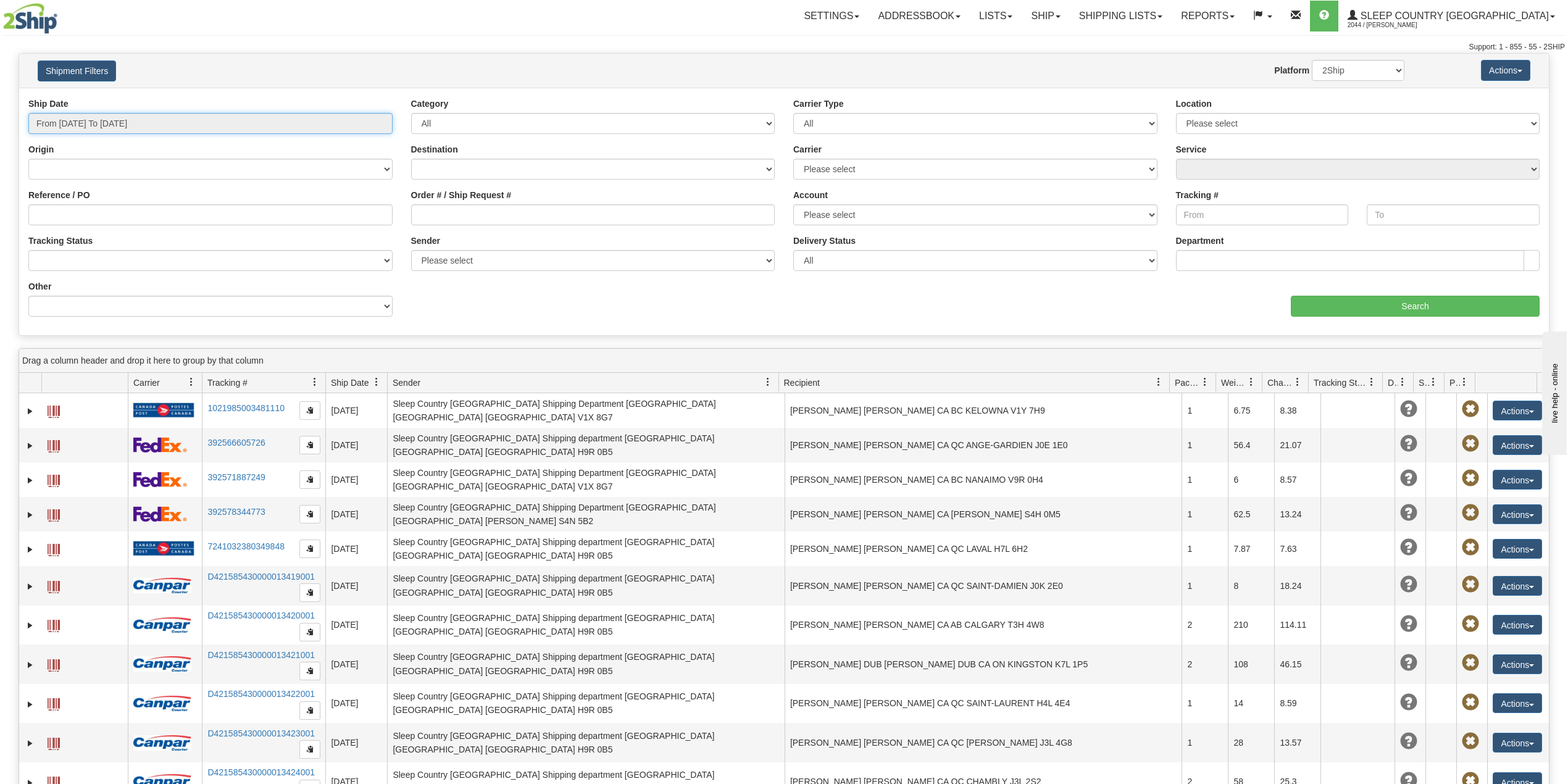
click at [129, 132] on input "From 07/29/2025 To 08/27/2025" at bounding box center [210, 124] width 364 height 21
click at [88, 184] on li "Last 7 Days" at bounding box center [83, 192] width 99 height 16
type input "From 08/21/2025 To 08/27/2025"
click at [1239, 126] on select "Please select Old Toronto DC 921 922 93 94 97 390 915 916 98 902 95 96 90 91 92…" at bounding box center [1358, 124] width 364 height 21
select select "7641"
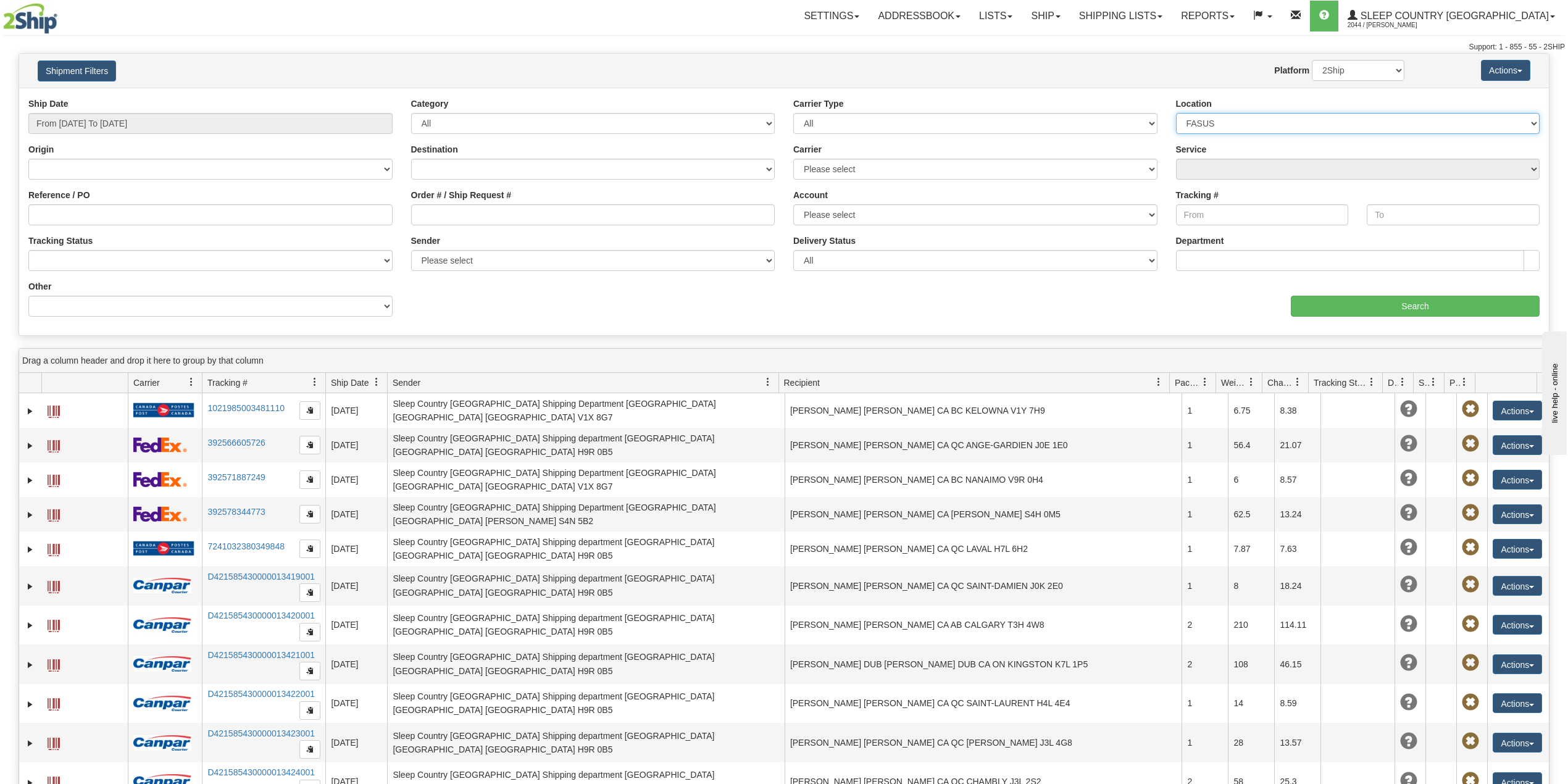
click at [1176, 113] on select "Please select Old Toronto DC 921 922 93 94 97 390 915 916 98 902 95 96 90 91 92…" at bounding box center [1358, 124] width 364 height 21
click at [1353, 314] on input "Search" at bounding box center [1415, 306] width 248 height 21
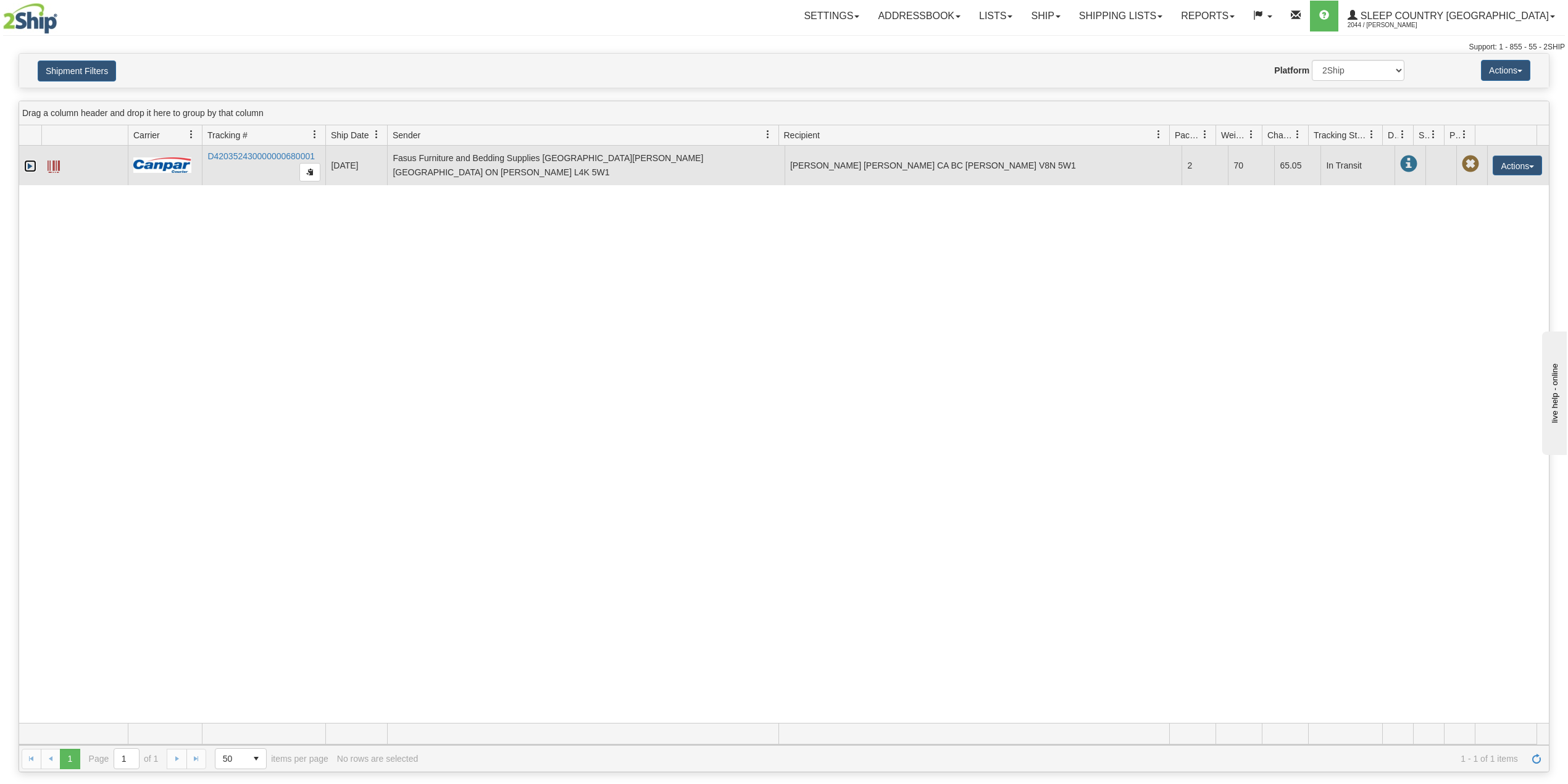
click at [30, 163] on link "Expand" at bounding box center [30, 166] width 12 height 12
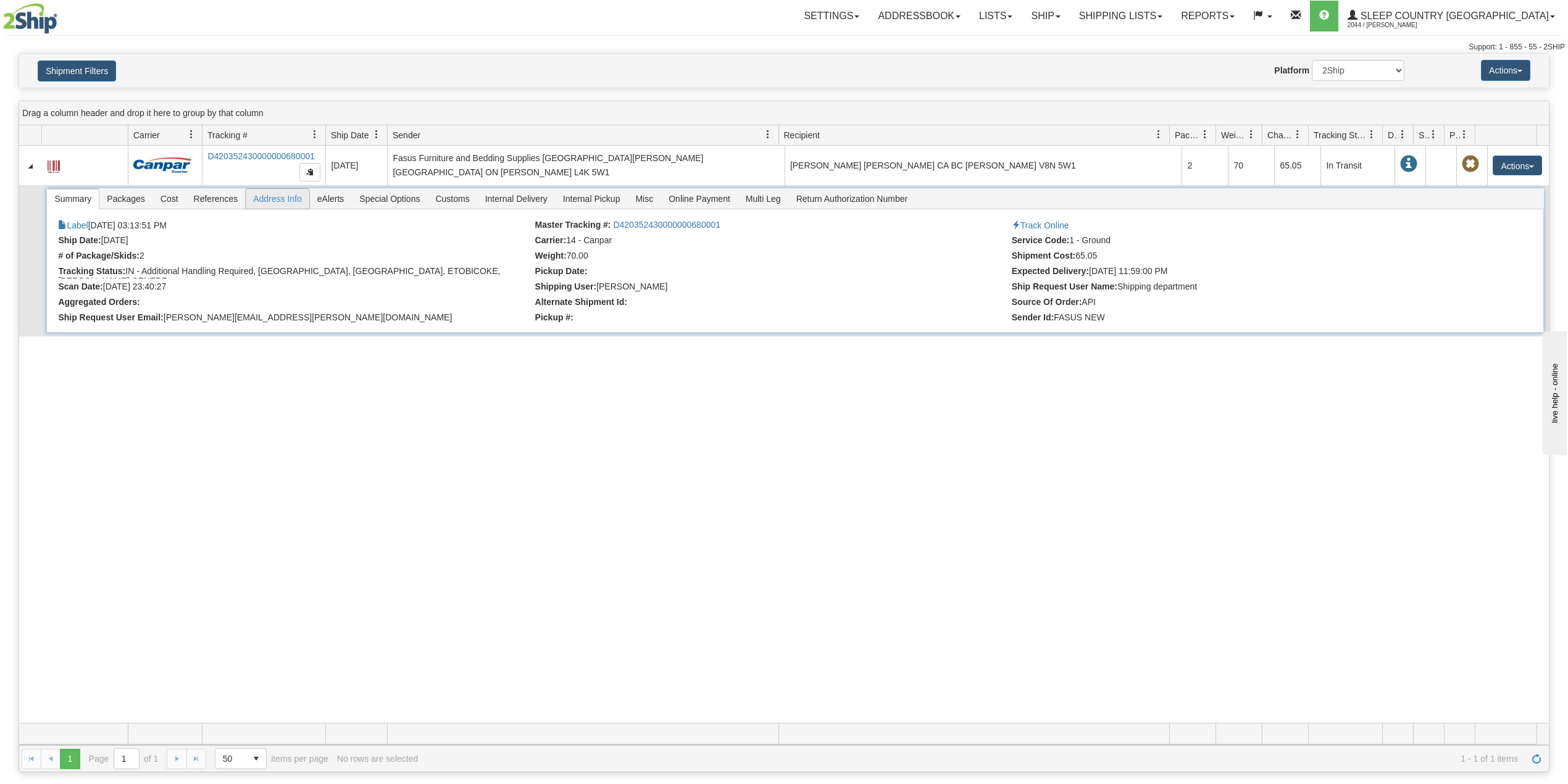
click at [283, 205] on span "Address Info" at bounding box center [277, 198] width 64 height 20
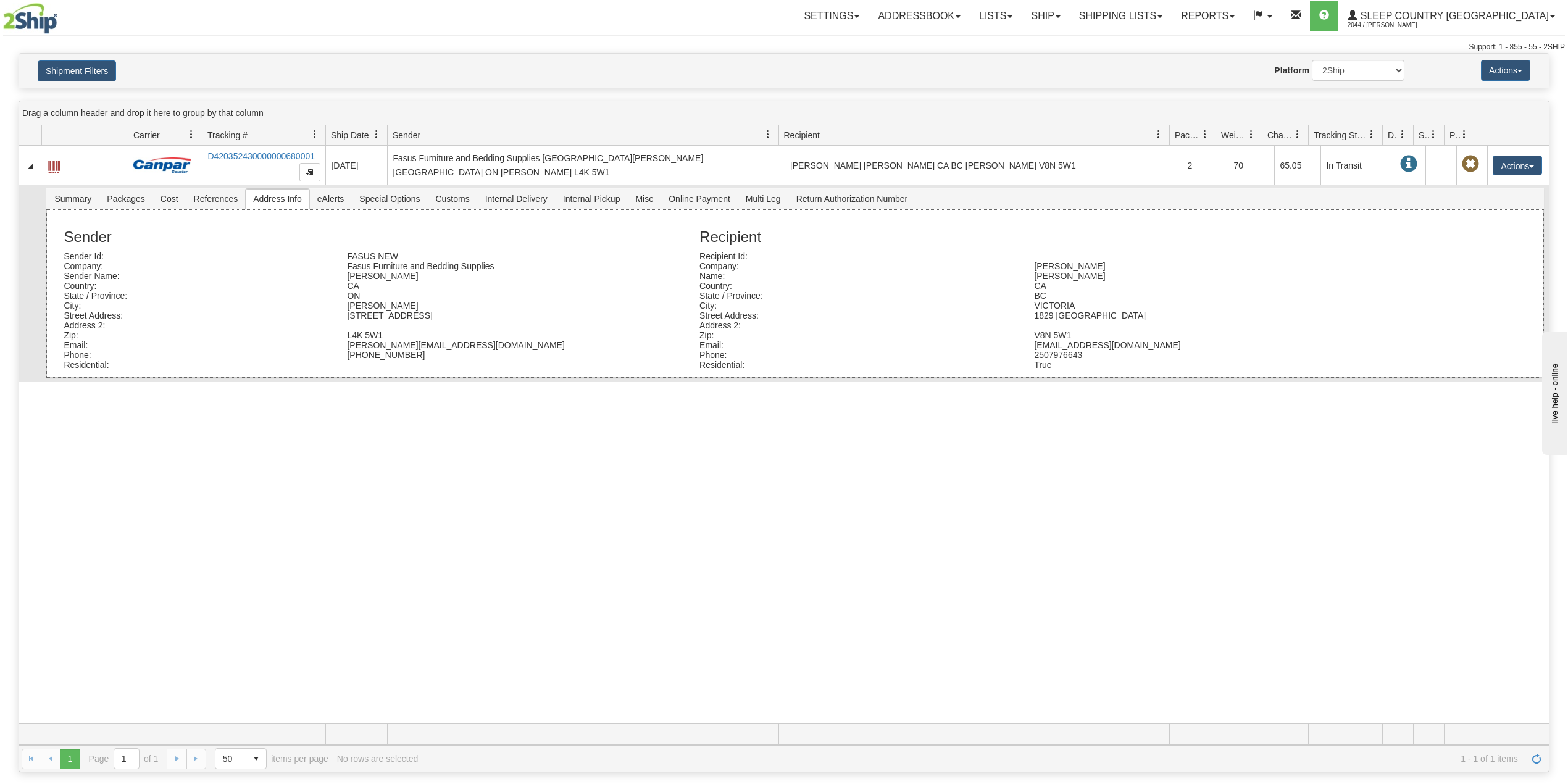
click at [399, 257] on div "FASUS NEW" at bounding box center [479, 256] width 283 height 10
click at [410, 258] on div "FASUS NEW" at bounding box center [479, 256] width 283 height 10
drag, startPoint x: 410, startPoint y: 258, endPoint x: 336, endPoint y: 252, distance: 74.2
click at [336, 252] on div "Sender Sender Id: FASUS NEW Company: Fasus Furniture and Bedding Supplies Sende…" at bounding box center [372, 293] width 635 height 153
click at [450, 260] on div "FASUS NEW" at bounding box center [479, 256] width 283 height 10
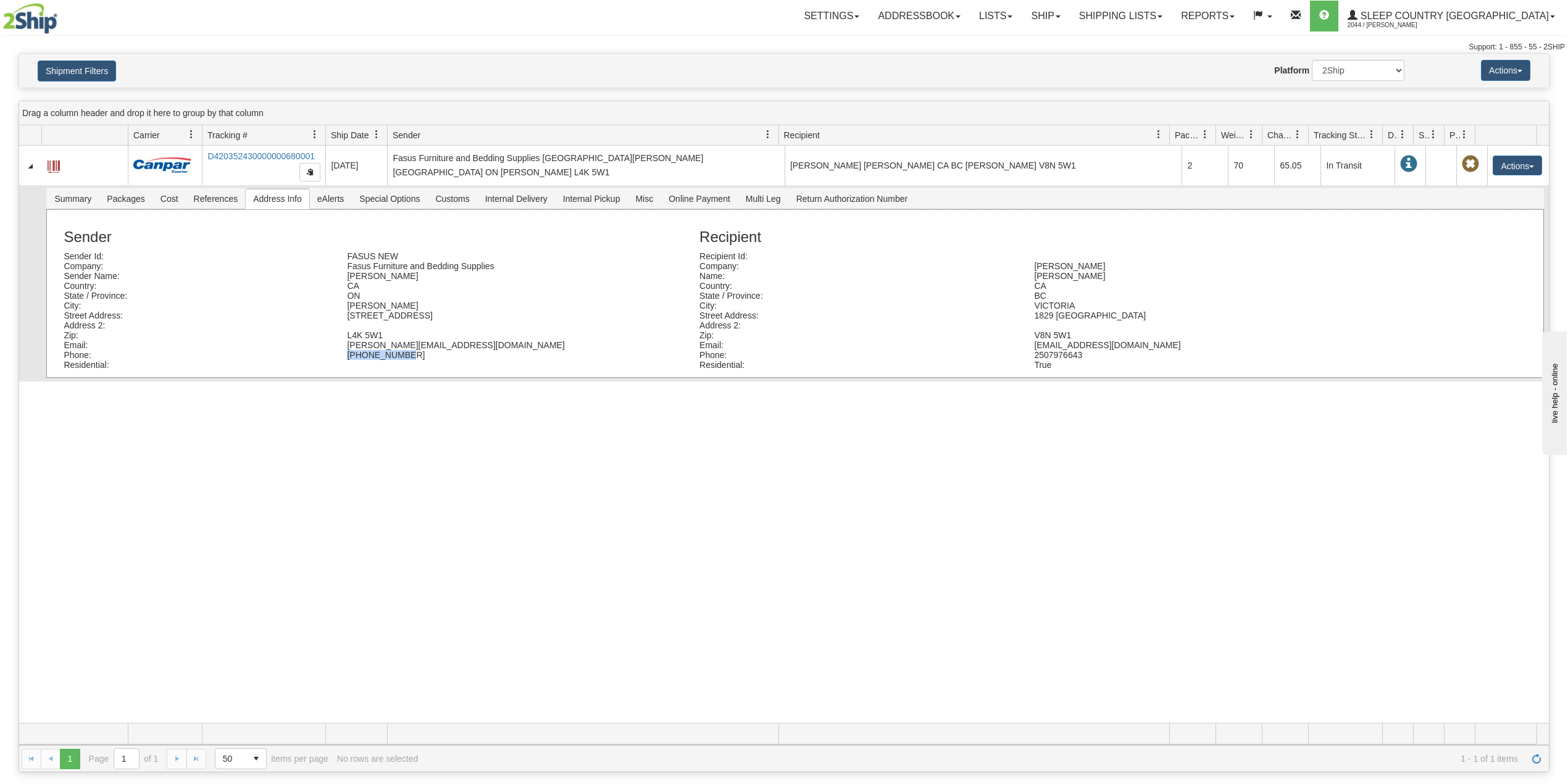
drag, startPoint x: 413, startPoint y: 356, endPoint x: 340, endPoint y: 360, distance: 73.1
click at [340, 360] on div "905-760-0965" at bounding box center [479, 355] width 283 height 10
copy div "905-760-0965"
drag, startPoint x: 415, startPoint y: 348, endPoint x: 342, endPoint y: 349, distance: 73.0
click at [342, 349] on div "lorraine@sinca.ca" at bounding box center [479, 345] width 283 height 10
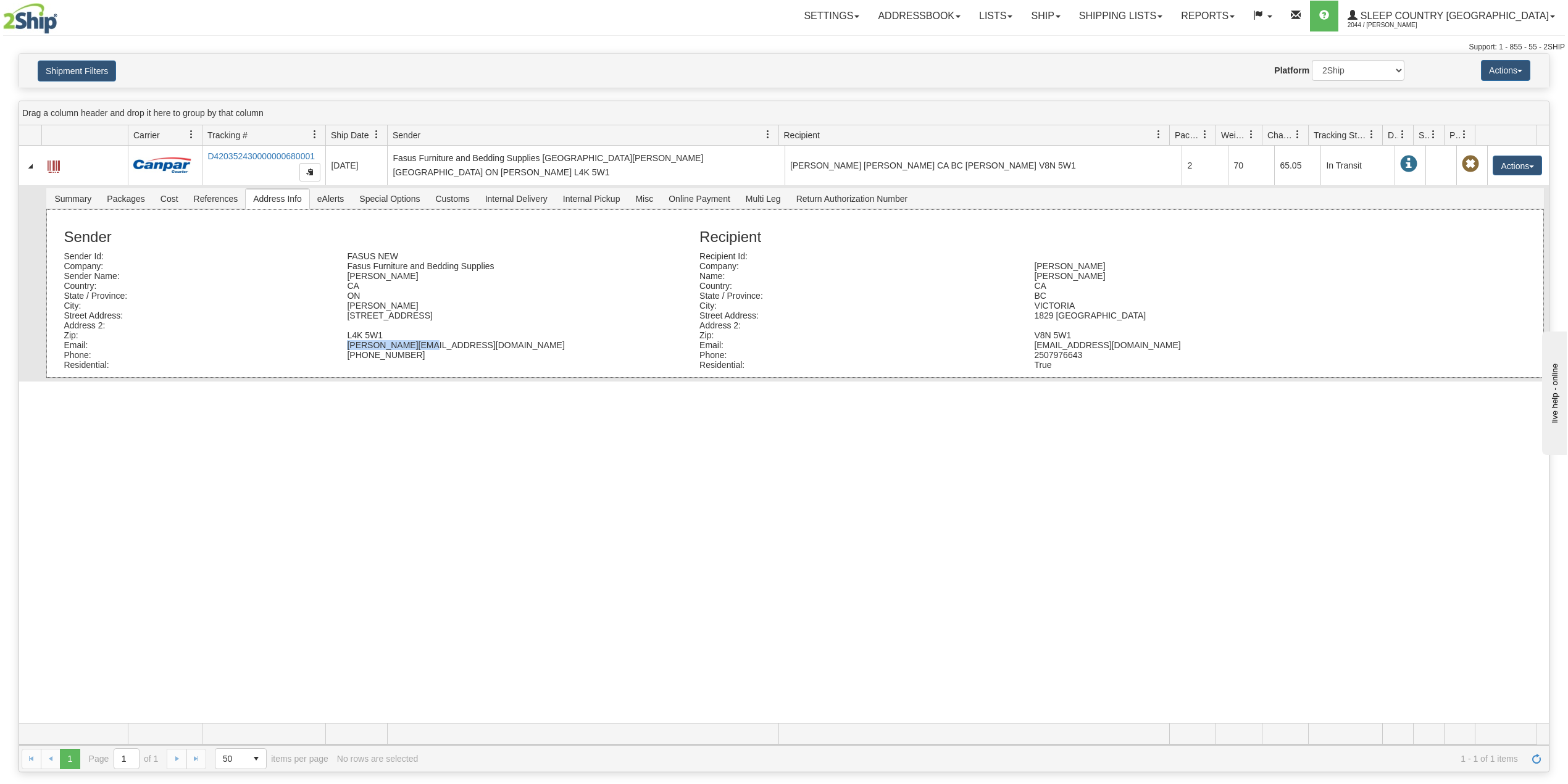
copy div "lorraine@sinca.ca"
click at [390, 336] on div "L4K 5W1" at bounding box center [479, 335] width 283 height 10
drag, startPoint x: 355, startPoint y: 339, endPoint x: 341, endPoint y: 341, distance: 14.1
click at [341, 341] on div "L4K 5W1" at bounding box center [479, 335] width 283 height 10
copy div "L4K 5W1"
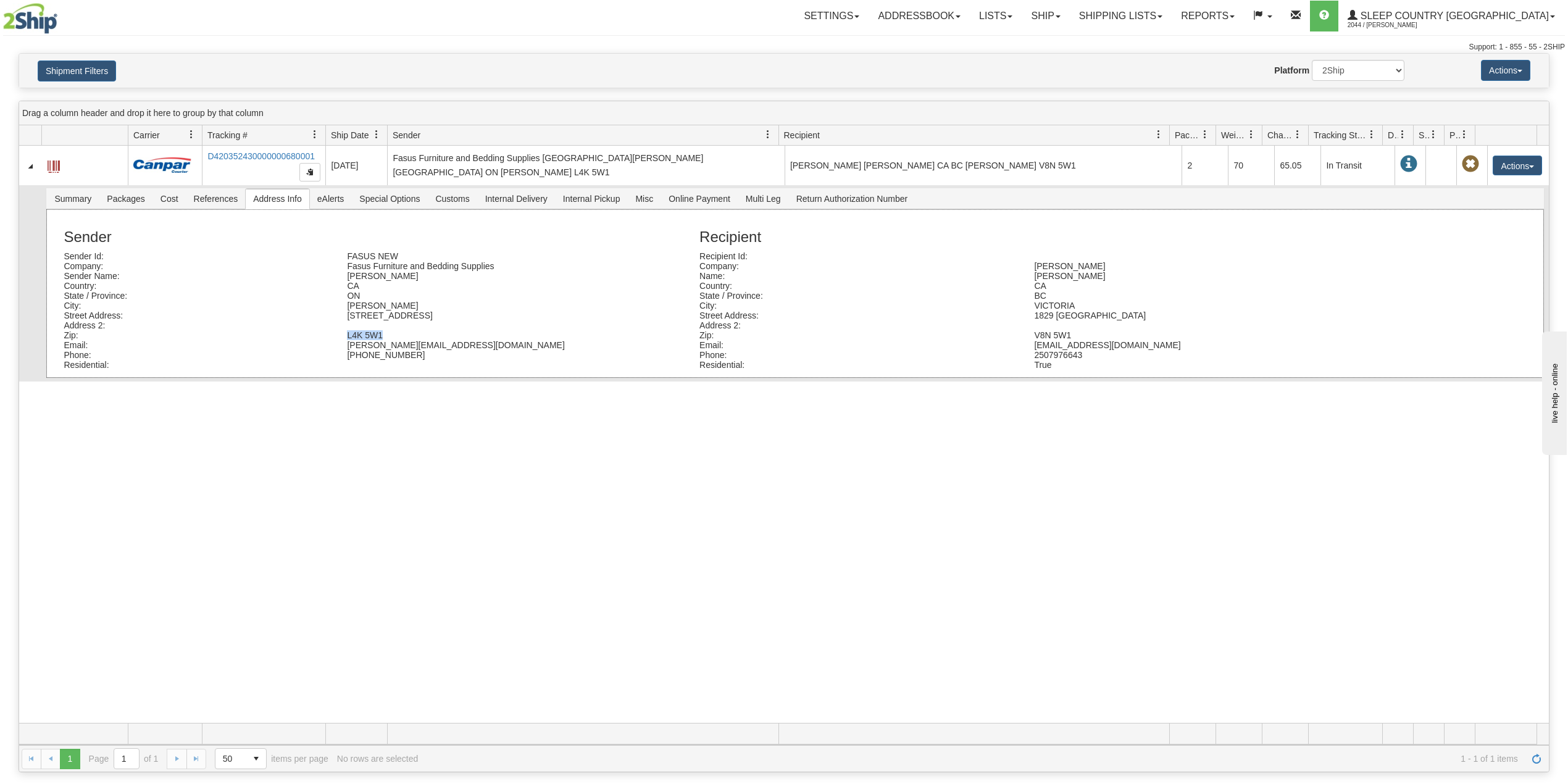
drag, startPoint x: 438, startPoint y: 315, endPoint x: 346, endPoint y: 321, distance: 92.2
click at [346, 321] on div "150 Great Gulf Drive" at bounding box center [479, 315] width 283 height 10
copy div "150 Great Gulf Drive"
drag, startPoint x: 388, startPoint y: 306, endPoint x: 346, endPoint y: 307, distance: 42.0
click at [346, 307] on div "Vaughan" at bounding box center [479, 305] width 283 height 10
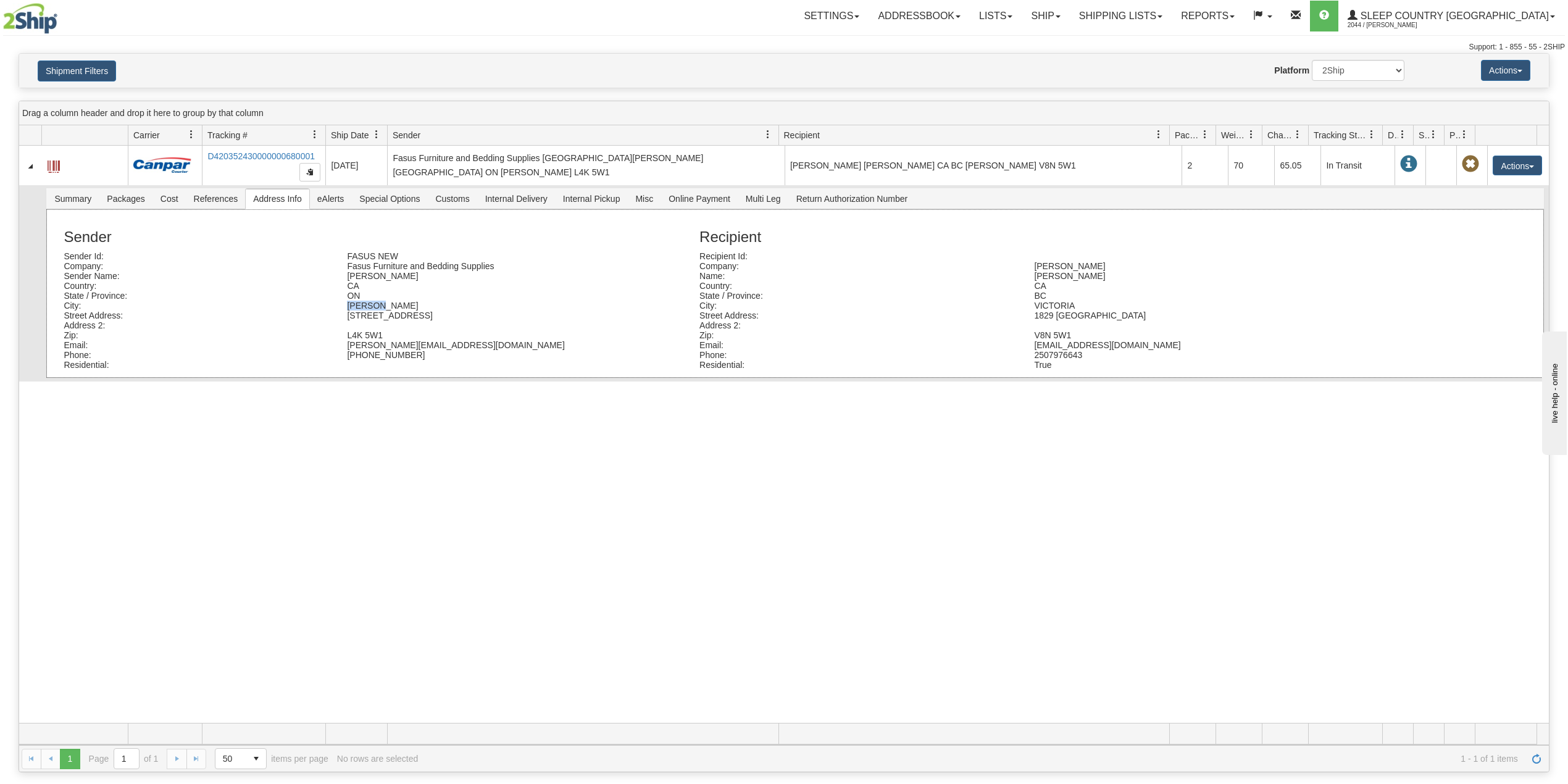
copy div "Vaughan"
drag, startPoint x: 414, startPoint y: 279, endPoint x: 332, endPoint y: 278, distance: 82.0
click at [332, 278] on div "Sender Name: Lorraine Cefai" at bounding box center [372, 276] width 635 height 10
copy div "Lorraine Cefai"
click at [514, 286] on div "CA" at bounding box center [479, 286] width 283 height 10
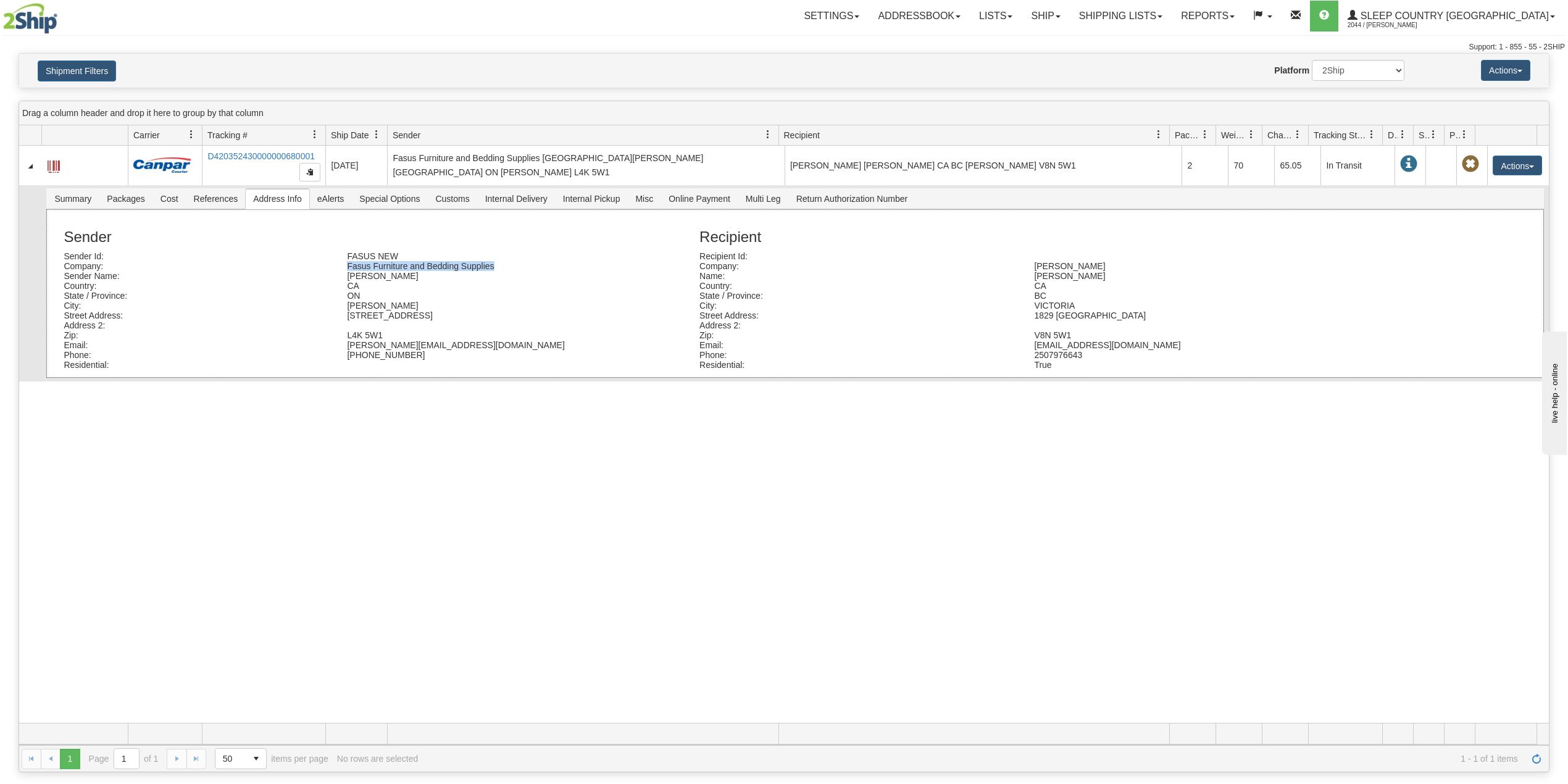
drag, startPoint x: 502, startPoint y: 269, endPoint x: 338, endPoint y: 272, distance: 164.0
click at [338, 271] on div "Fasus Furniture and Bedding Supplies" at bounding box center [479, 266] width 283 height 10
copy div "Fasus Furniture and Bedding Supplies"
drag, startPoint x: 390, startPoint y: 279, endPoint x: 304, endPoint y: 282, distance: 86.1
click at [304, 281] on div "Sender Name: Lorraine Cefai" at bounding box center [372, 276] width 635 height 10
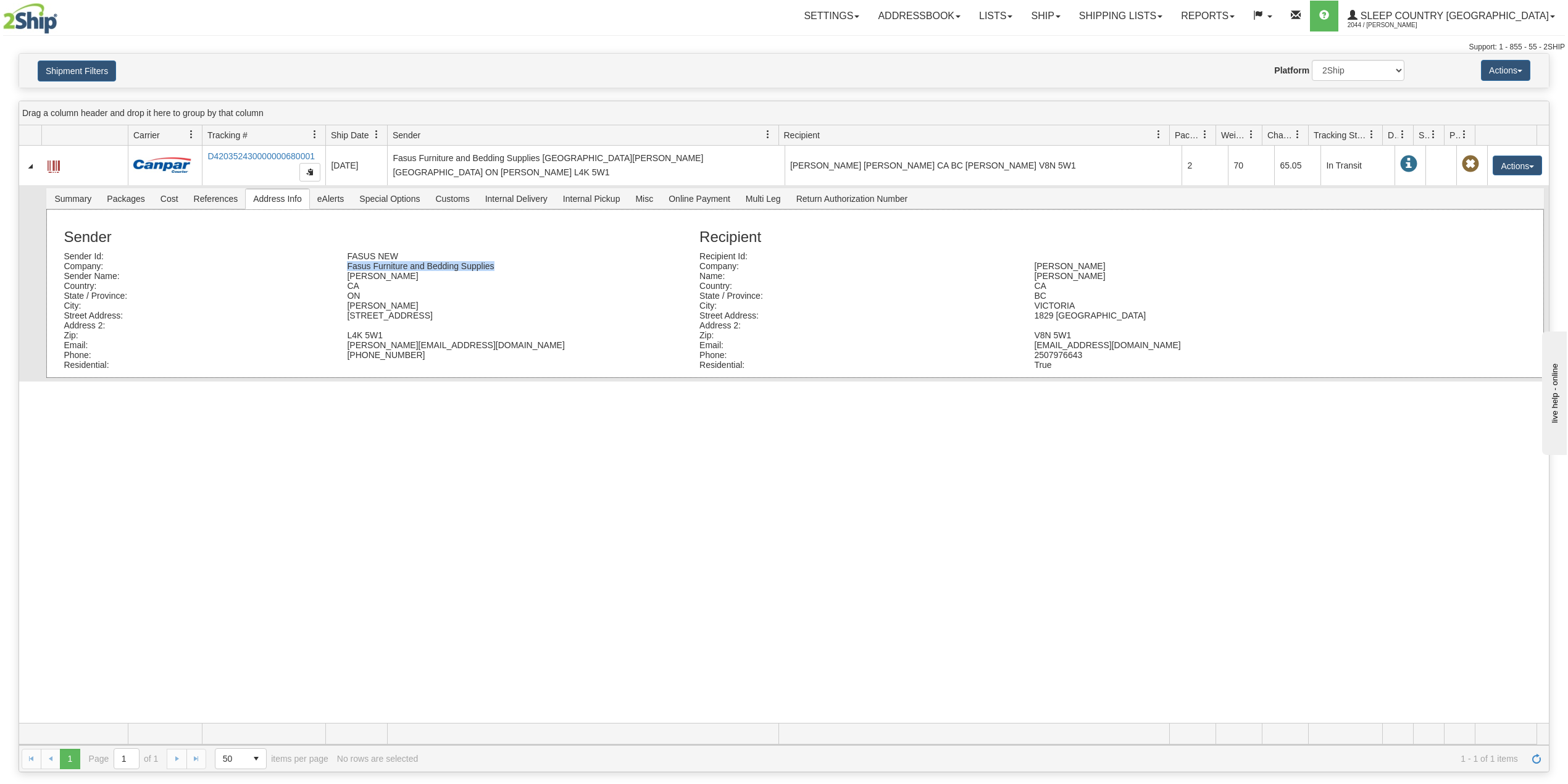
copy div "Lorraine Cefai"
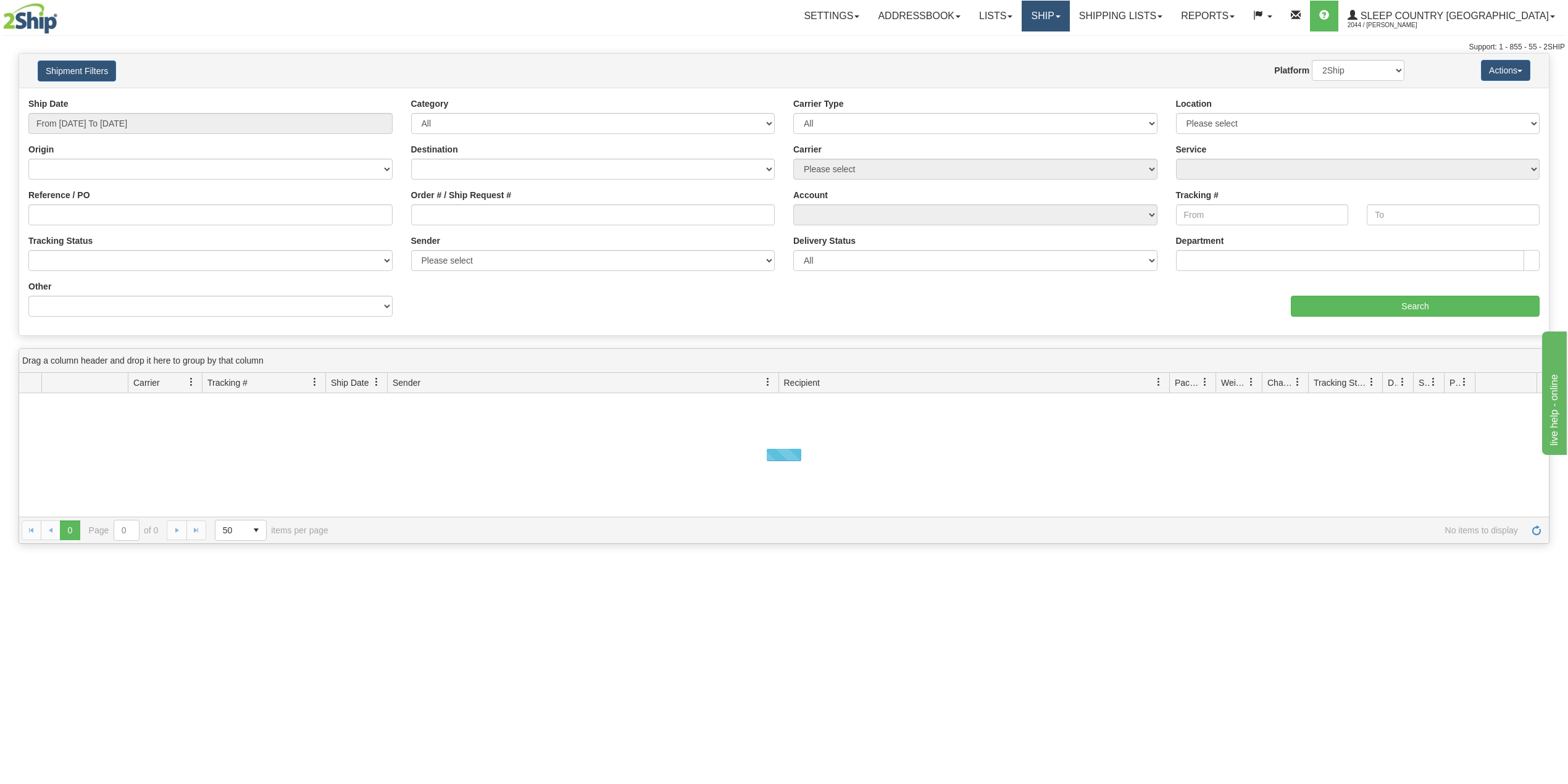
click at [1069, 13] on link "Ship" at bounding box center [1045, 16] width 47 height 31
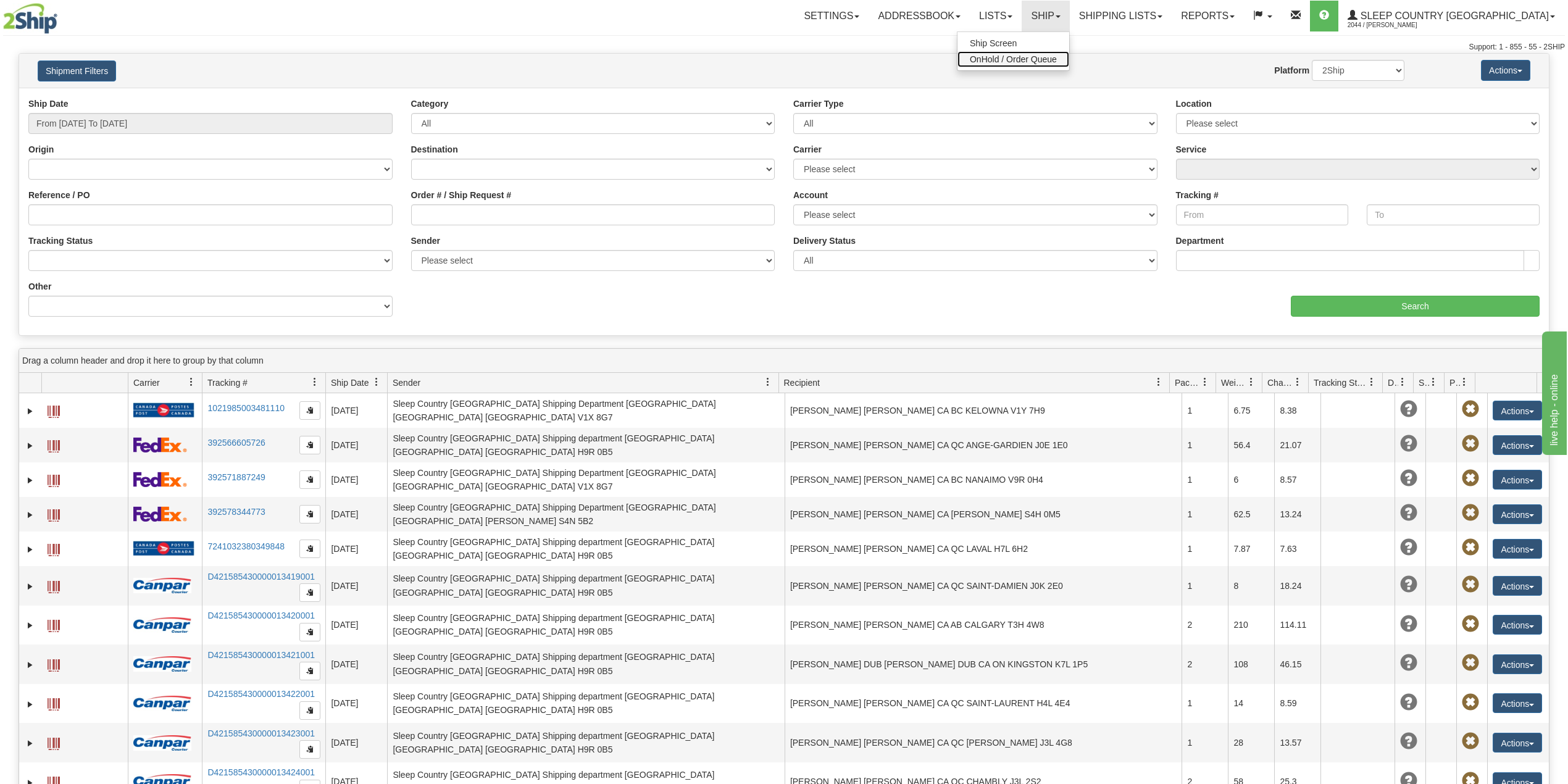
click at [1057, 58] on span "OnHold / Order Queue" at bounding box center [1013, 59] width 87 height 10
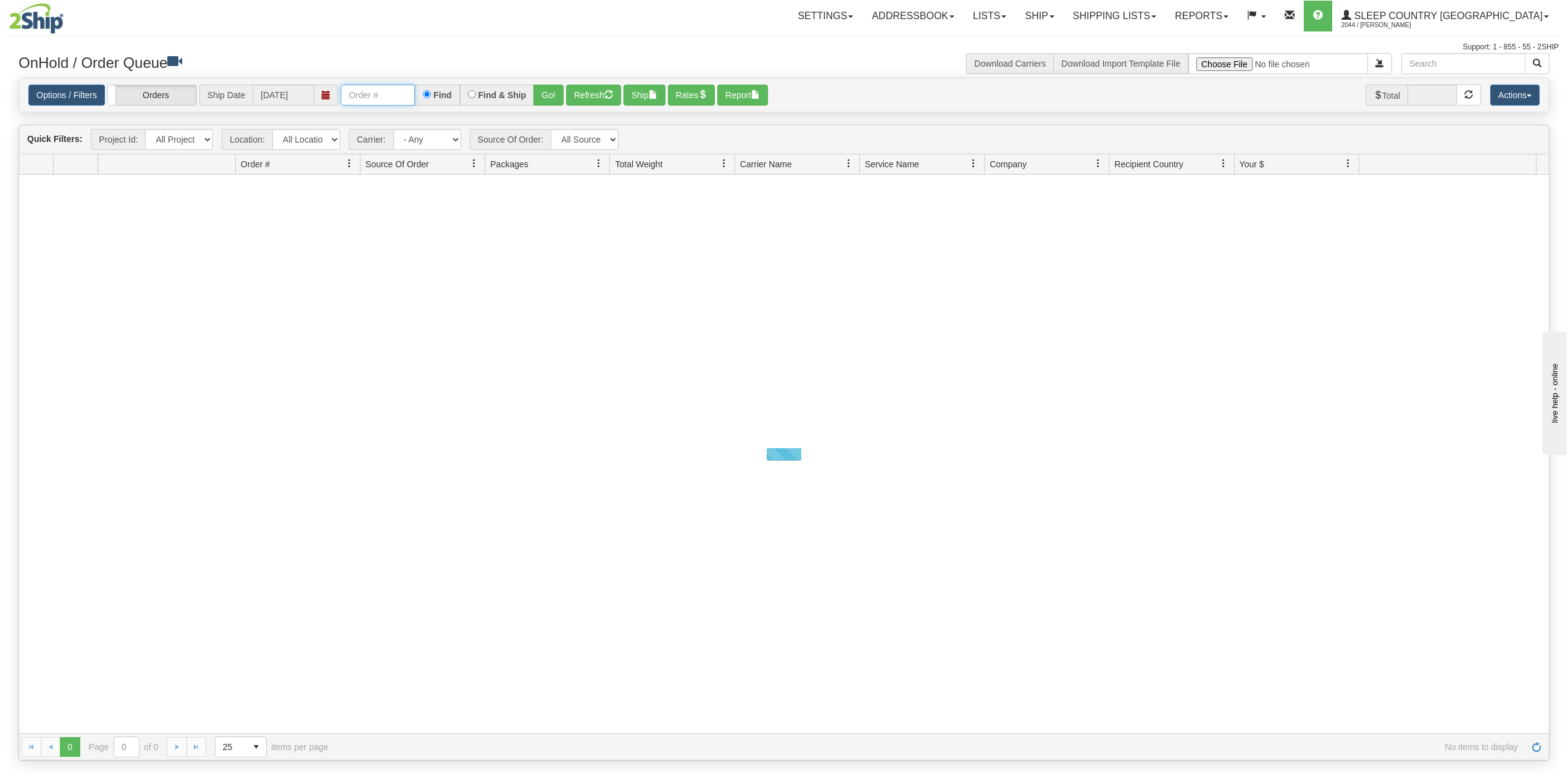
click at [378, 95] on input "text" at bounding box center [378, 95] width 74 height 21
paste input "9000I011700"
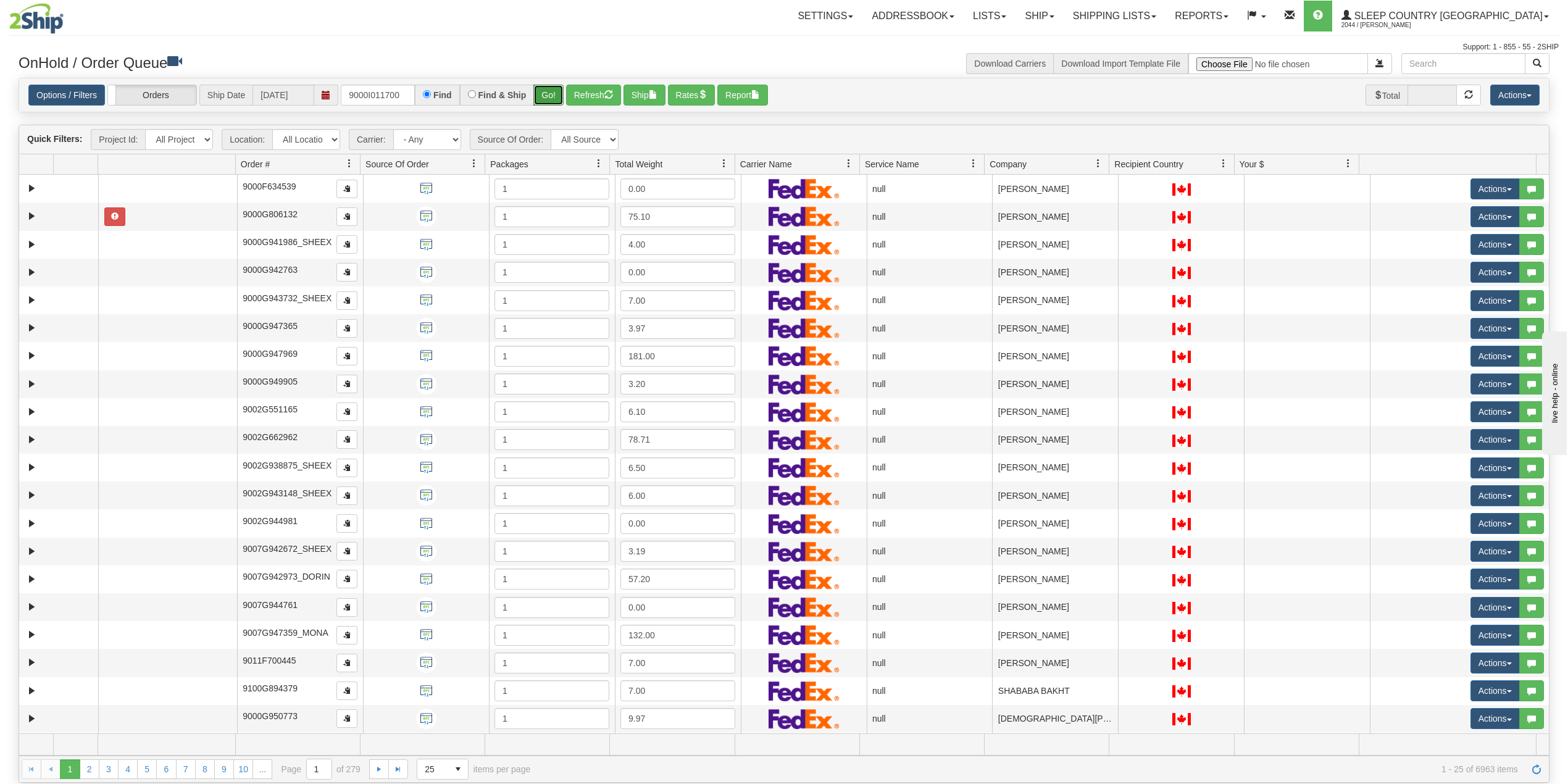
click at [548, 91] on button "Go!" at bounding box center [548, 95] width 30 height 21
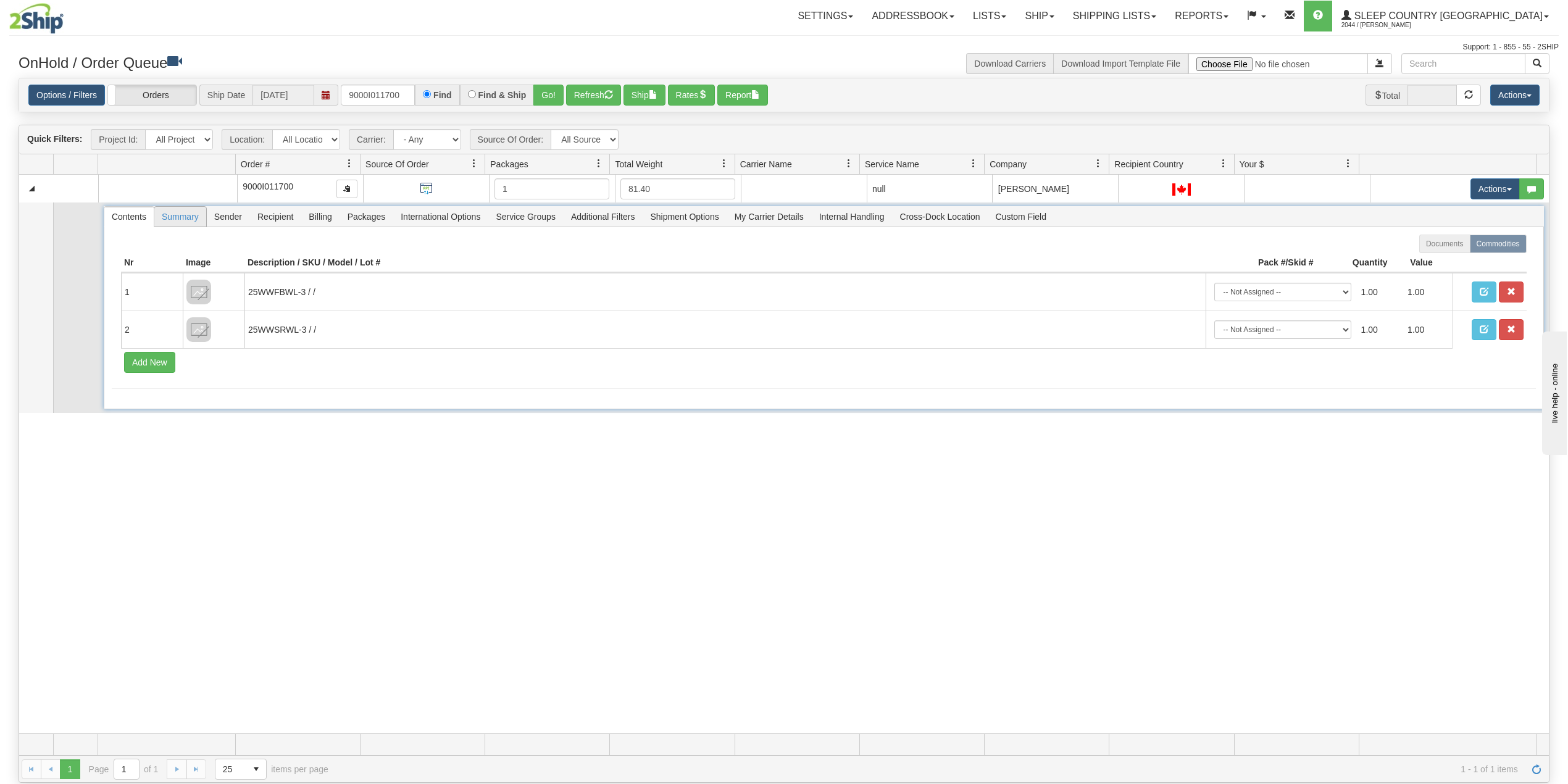
click at [194, 221] on span "Summary" at bounding box center [180, 216] width 52 height 20
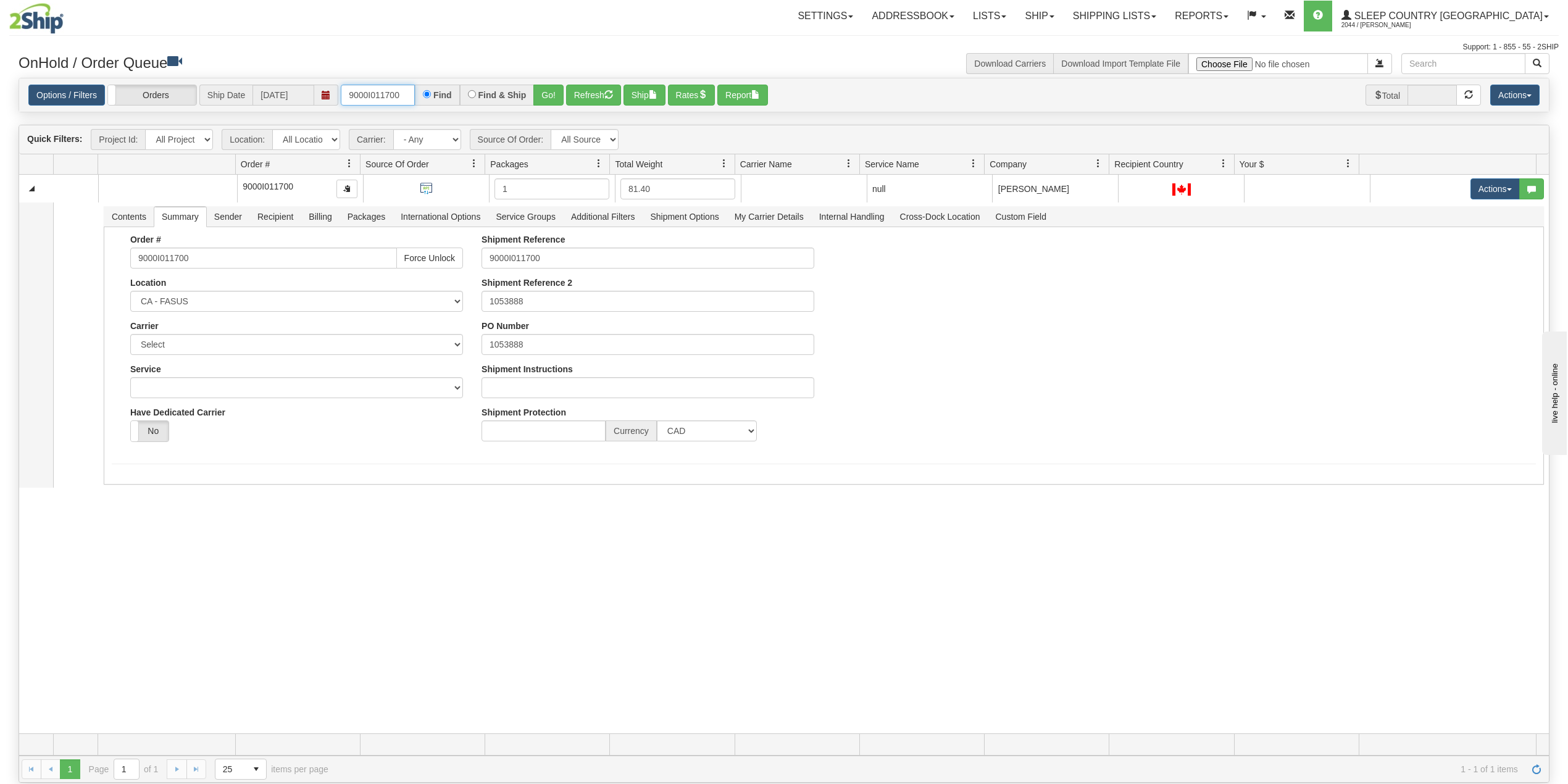
click at [391, 94] on input "9000I011700" at bounding box center [378, 95] width 74 height 21
click at [391, 93] on input "9000I011700" at bounding box center [378, 95] width 74 height 21
paste input "2I024579"
type input "9002I024579"
click at [557, 96] on button "Go!" at bounding box center [548, 95] width 30 height 21
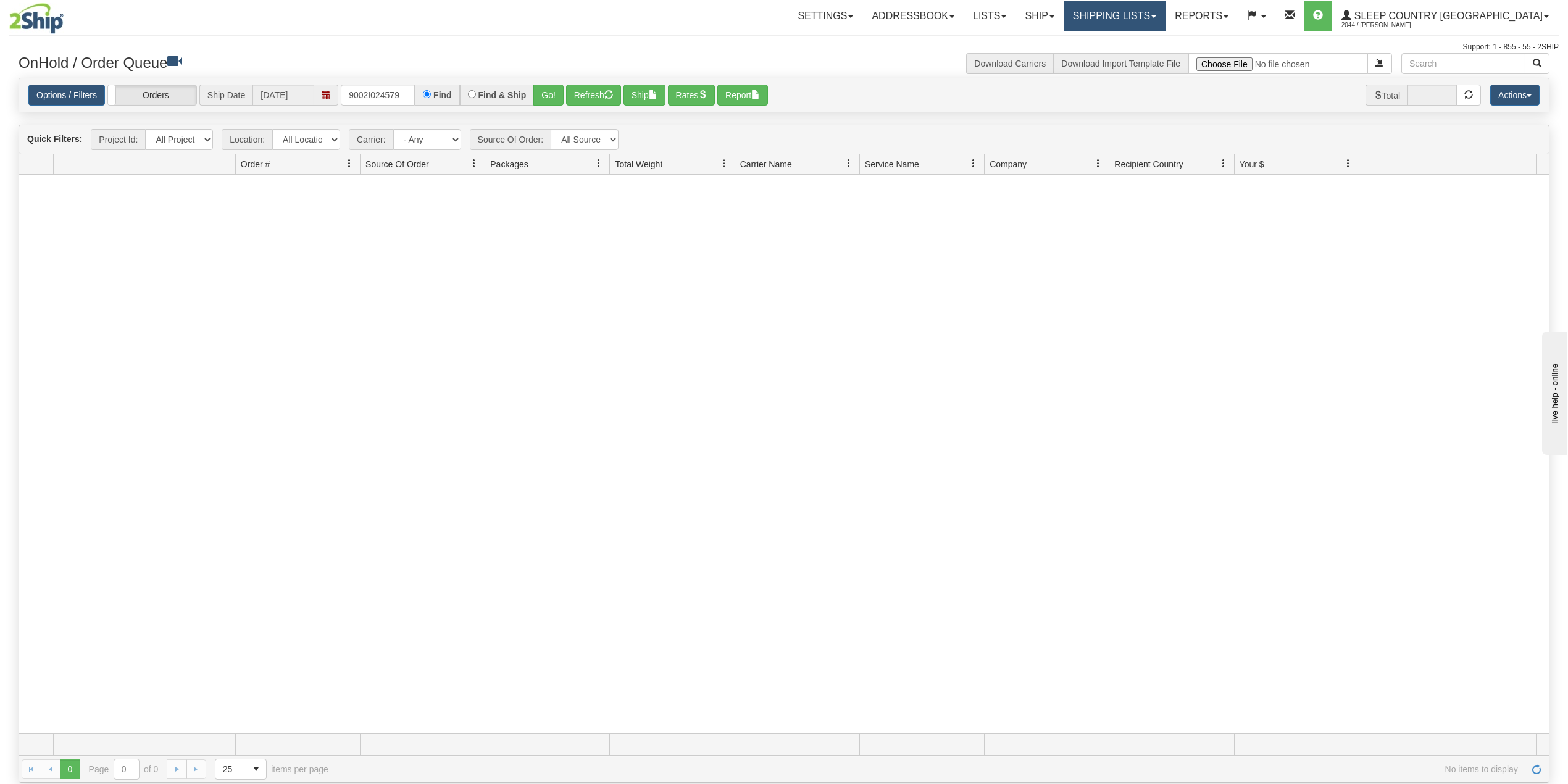
click at [1165, 14] on link "Shipping lists" at bounding box center [1114, 16] width 102 height 31
click at [1152, 56] on span "Search Shipment History" at bounding box center [1104, 59] width 95 height 10
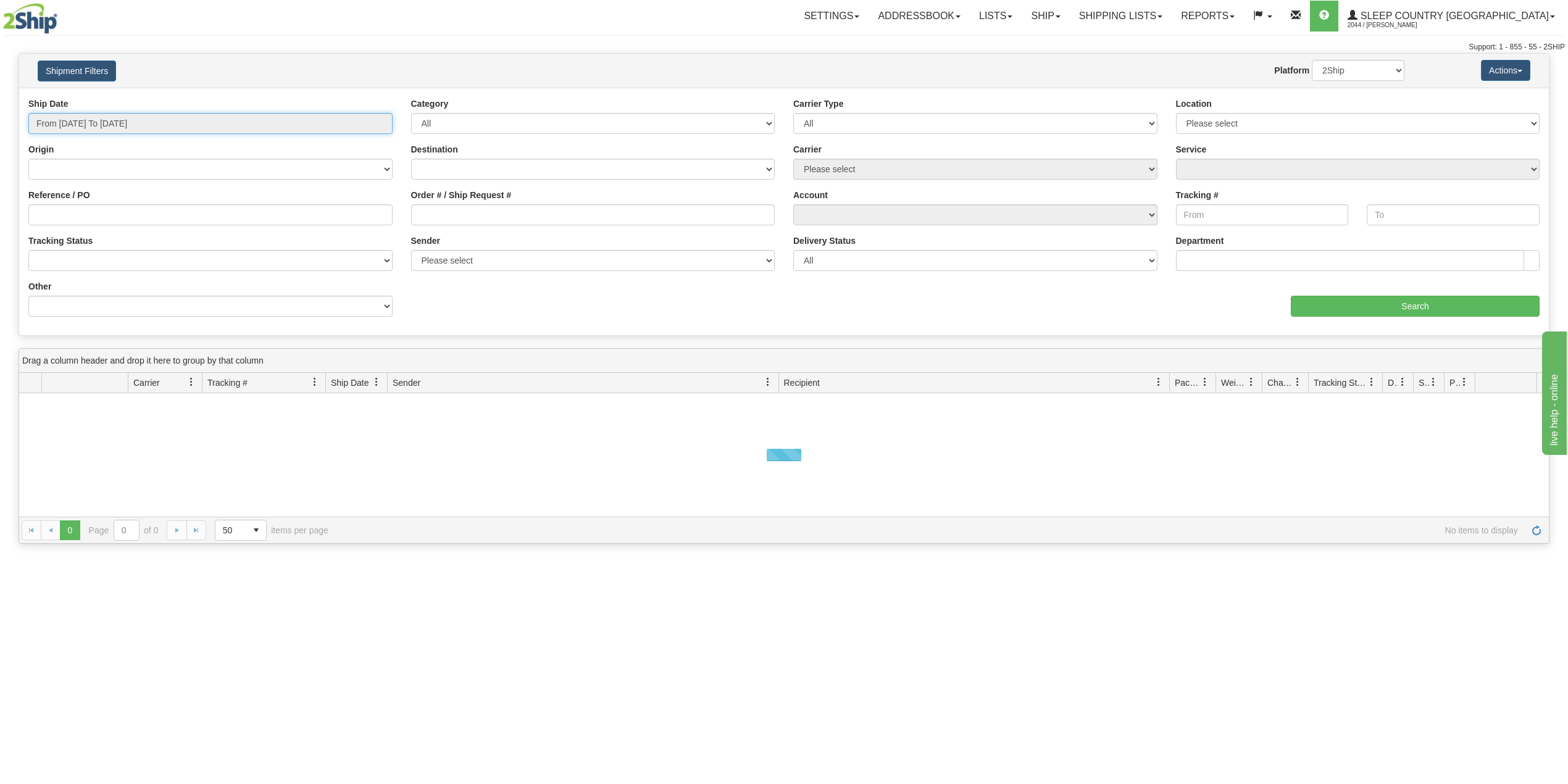
click at [102, 132] on input "From [DATE] To [DATE]" at bounding box center [210, 124] width 364 height 21
click at [77, 206] on li "Last 30 Days" at bounding box center [83, 213] width 99 height 16
type input "From [DATE] To [DATE]"
click at [77, 206] on input "Reference / PO" at bounding box center [210, 215] width 364 height 21
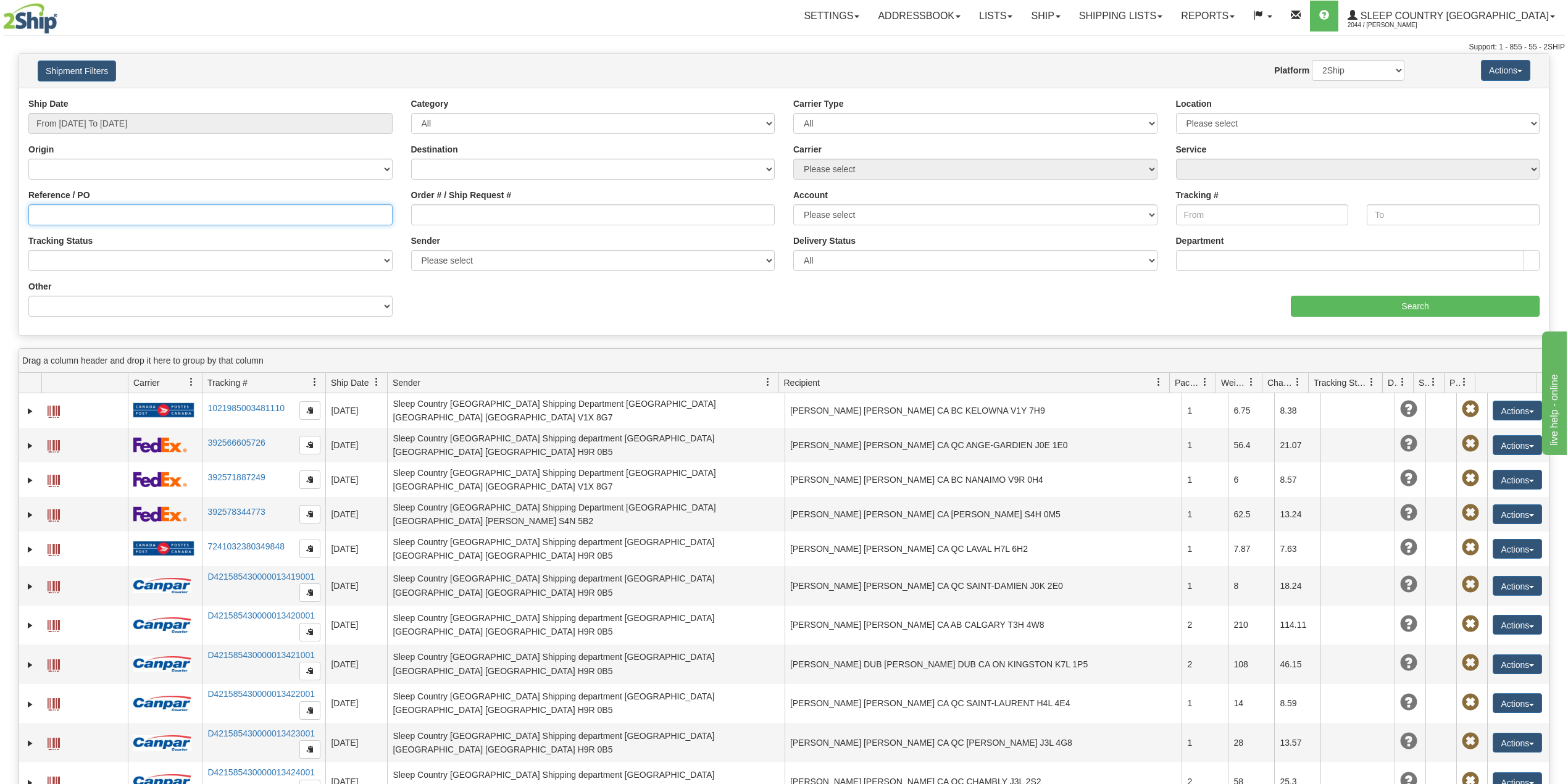
paste input "9002I024579"
type input "9002I024579"
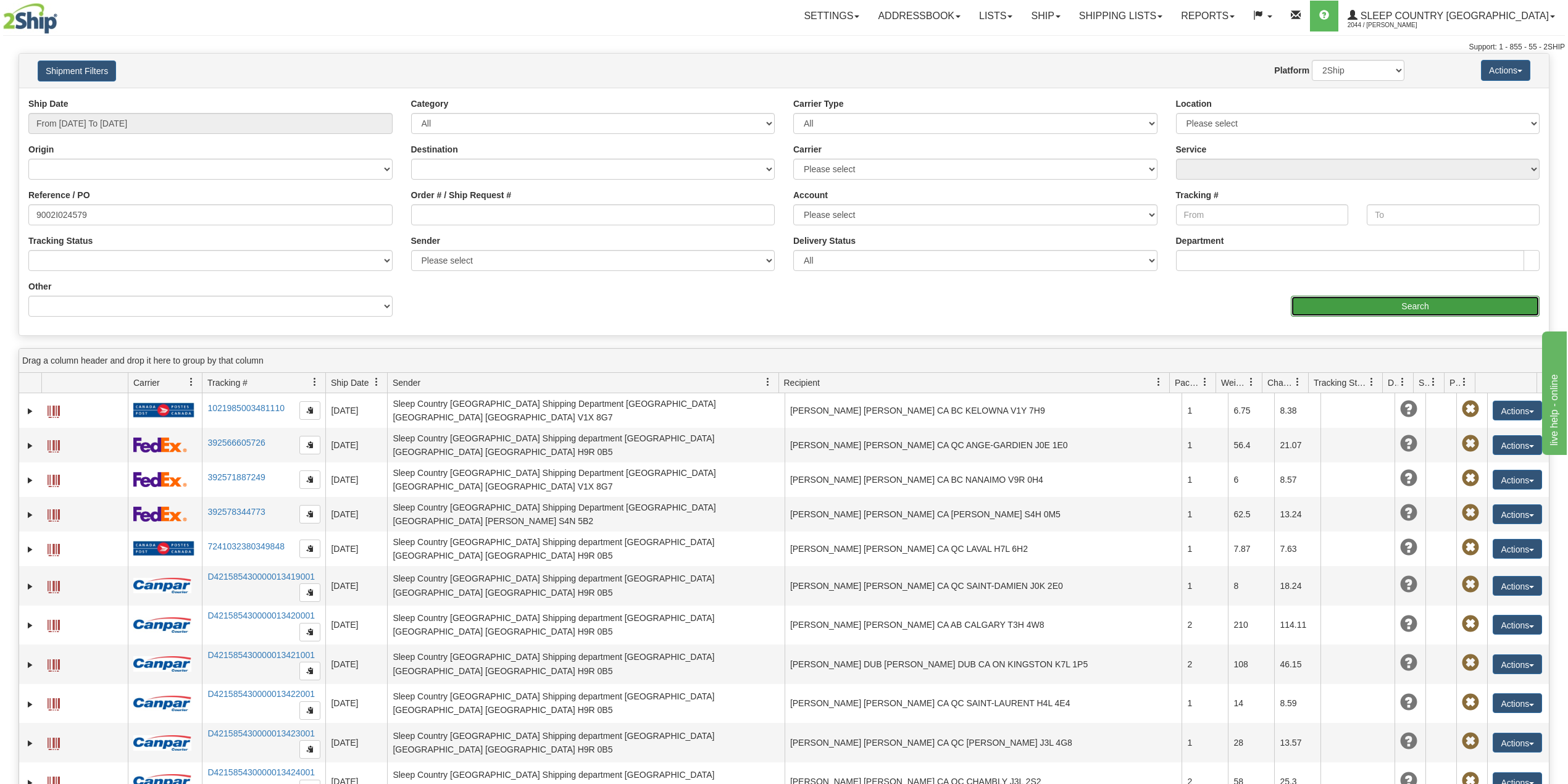
click at [1343, 310] on input "Search" at bounding box center [1415, 306] width 248 height 21
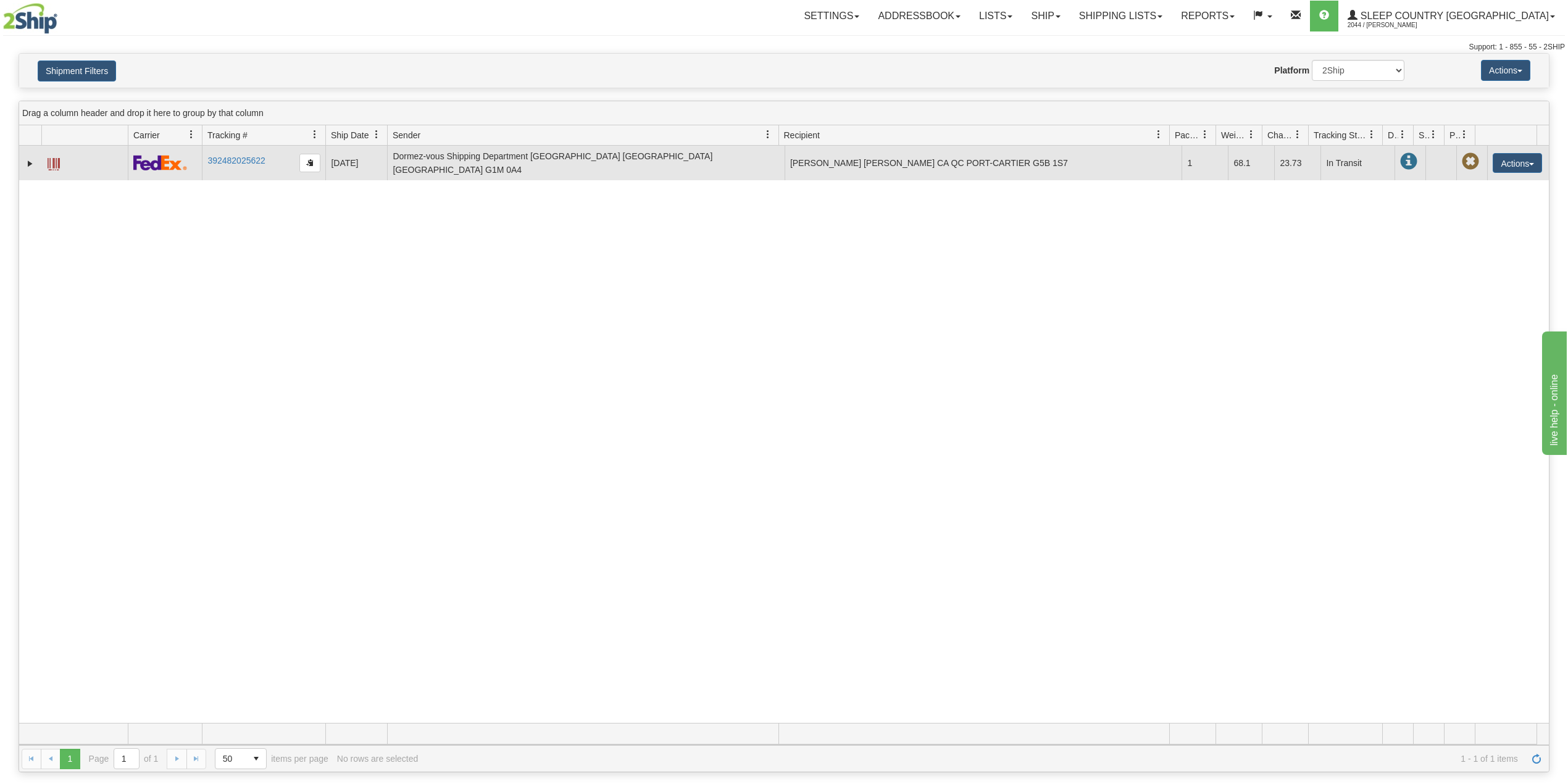
click at [23, 164] on td at bounding box center [30, 163] width 22 height 34
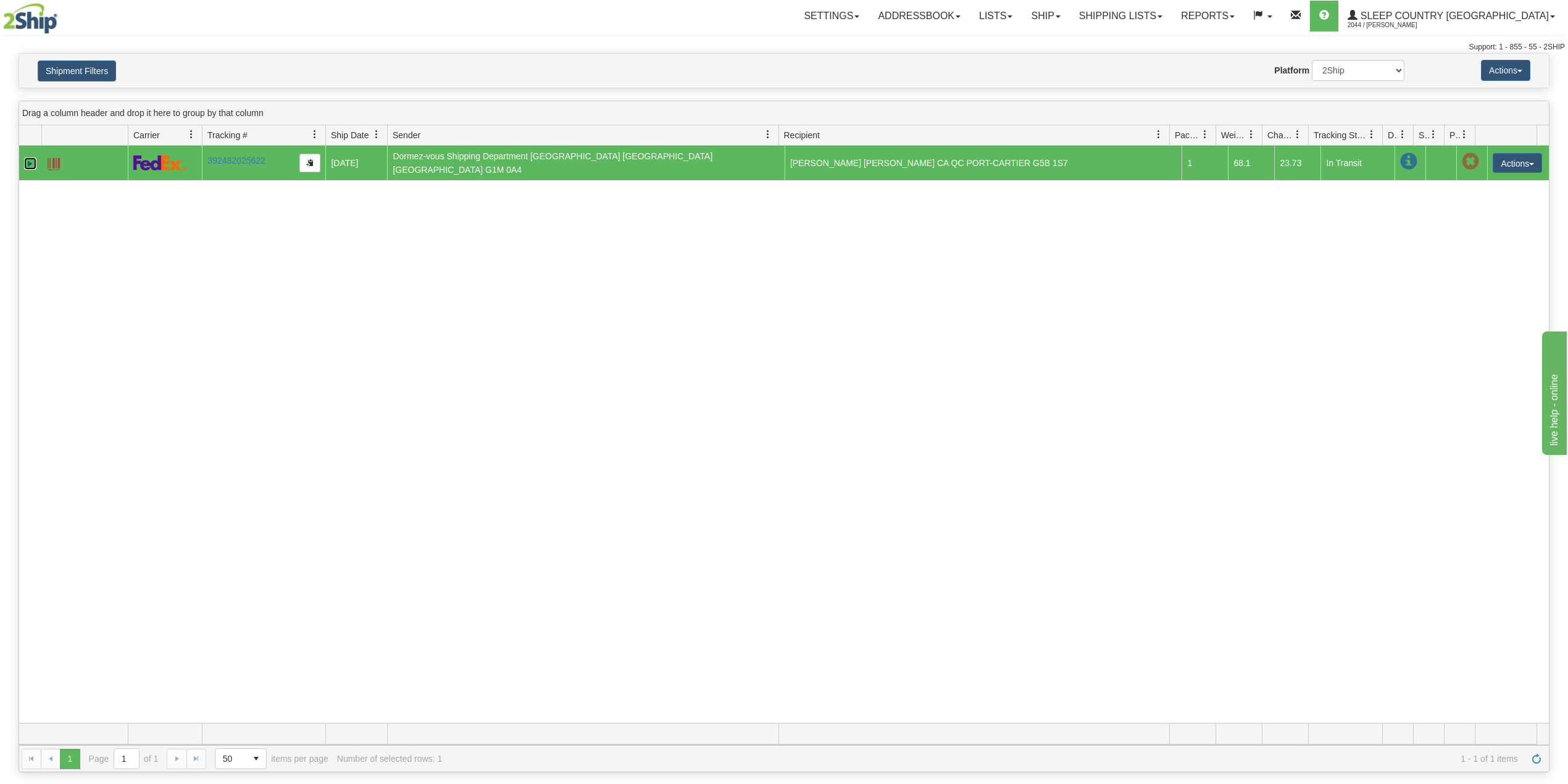
click at [33, 158] on link "Expand" at bounding box center [30, 163] width 12 height 12
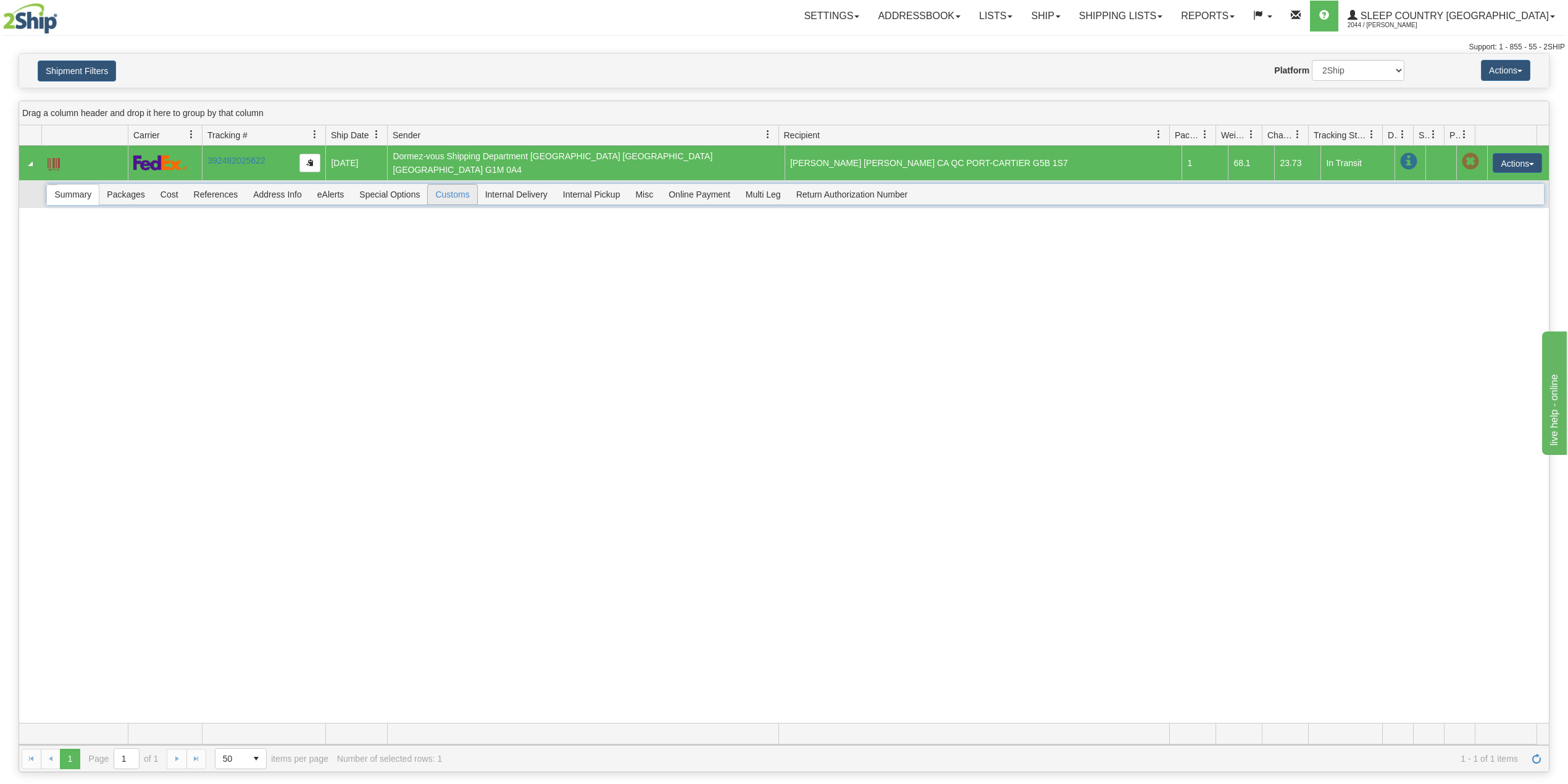
click at [467, 189] on span "Customs" at bounding box center [452, 194] width 49 height 20
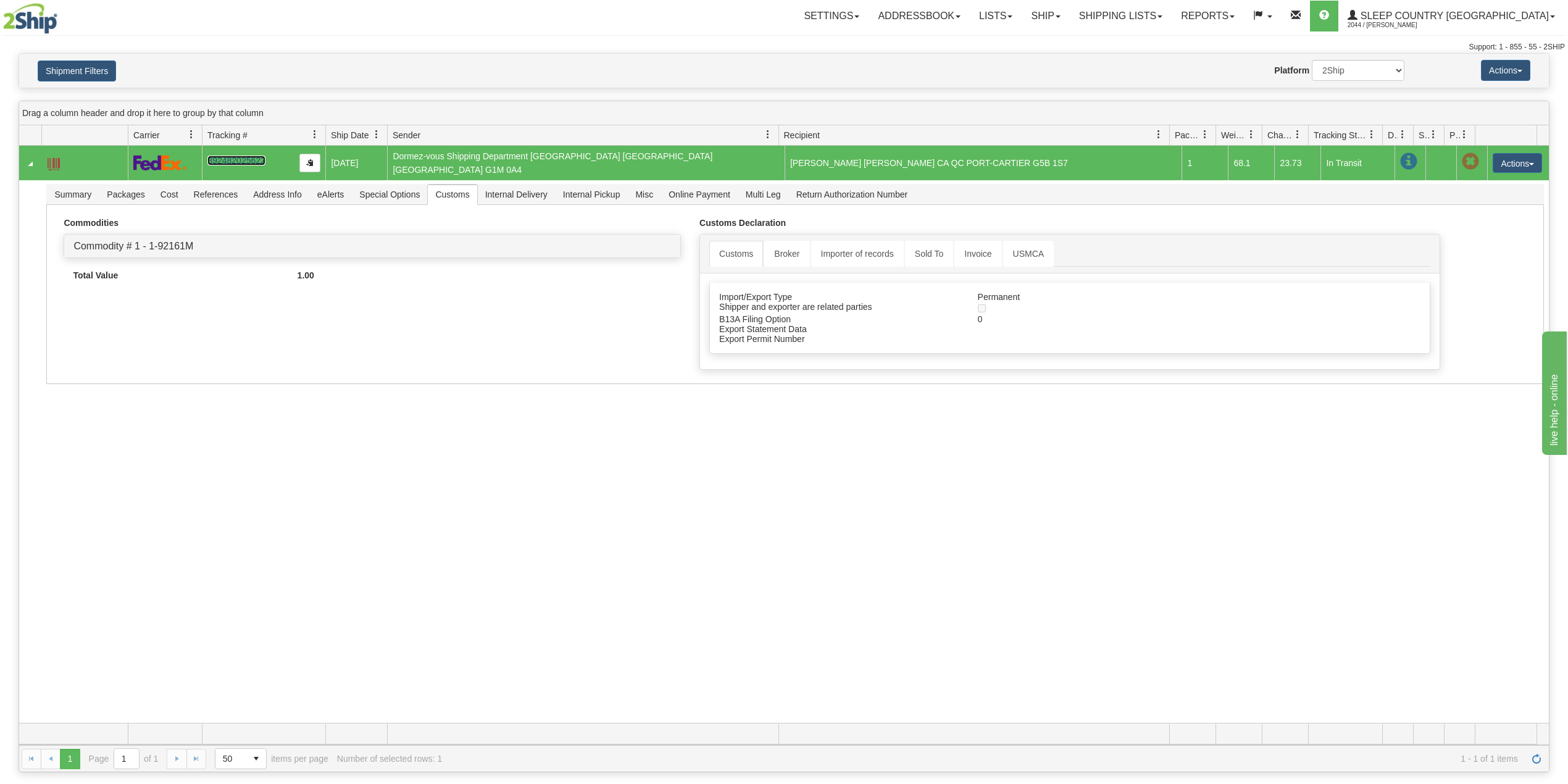
click at [227, 156] on link "392482025622" at bounding box center [236, 161] width 58 height 10
click at [1243, 21] on link "Reports" at bounding box center [1207, 16] width 72 height 31
click at [1178, 40] on span "Standard" at bounding box center [1160, 43] width 35 height 10
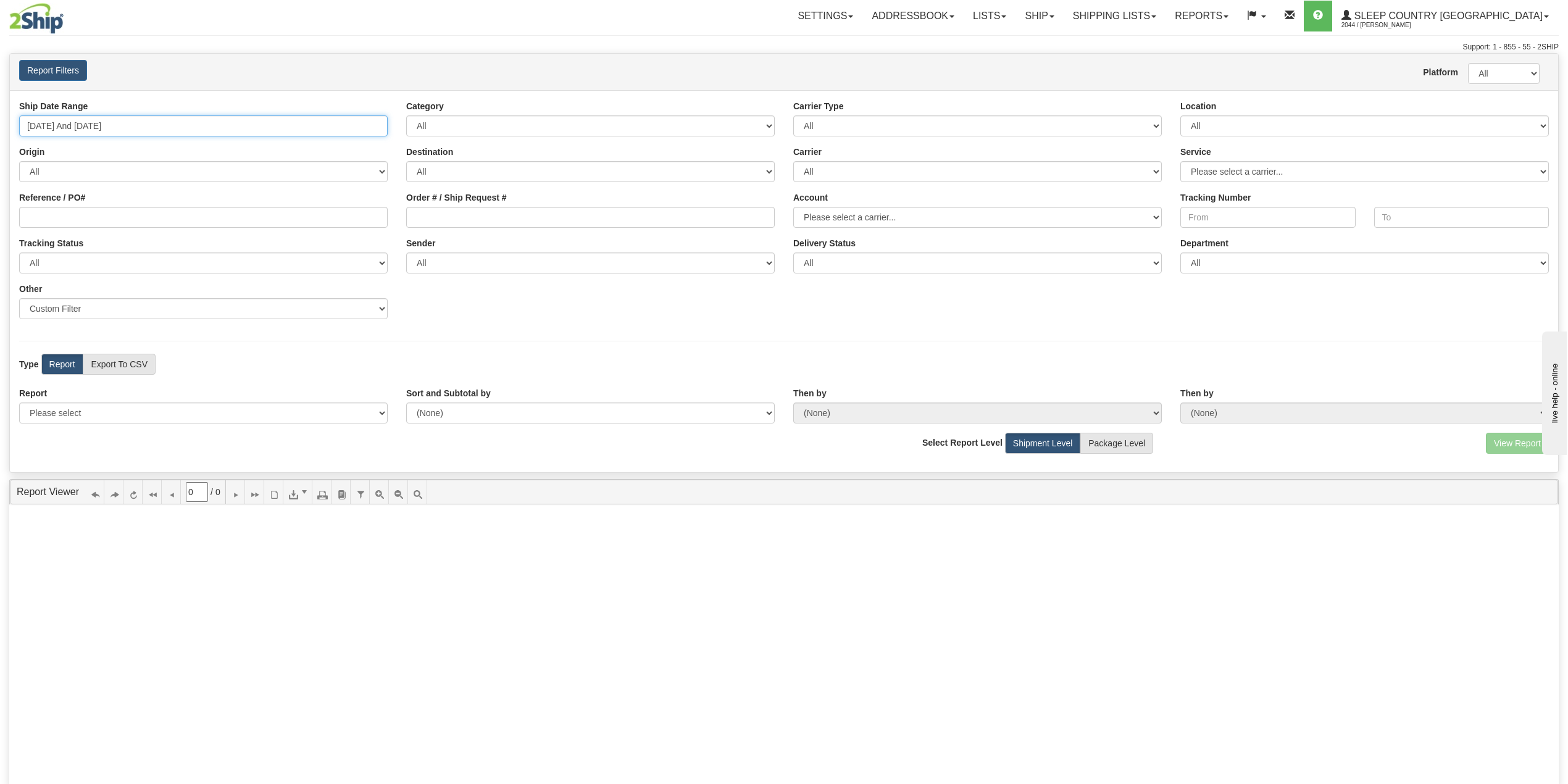
click at [128, 122] on input "[DATE] And [DATE]" at bounding box center [203, 126] width 368 height 21
click at [79, 216] on li "Last 30 Days" at bounding box center [74, 216] width 99 height 16
type input "[DATE] And [DATE]"
click at [124, 308] on select "Sender Company Sender Contact Sender Country Sender State Sender City Sender Zi…" at bounding box center [203, 308] width 368 height 21
click at [476, 326] on div "Ship Date Range 07/29/2025 And 08/27/2025 Category All Inbound Outbound Carrier…" at bounding box center [784, 214] width 1548 height 229
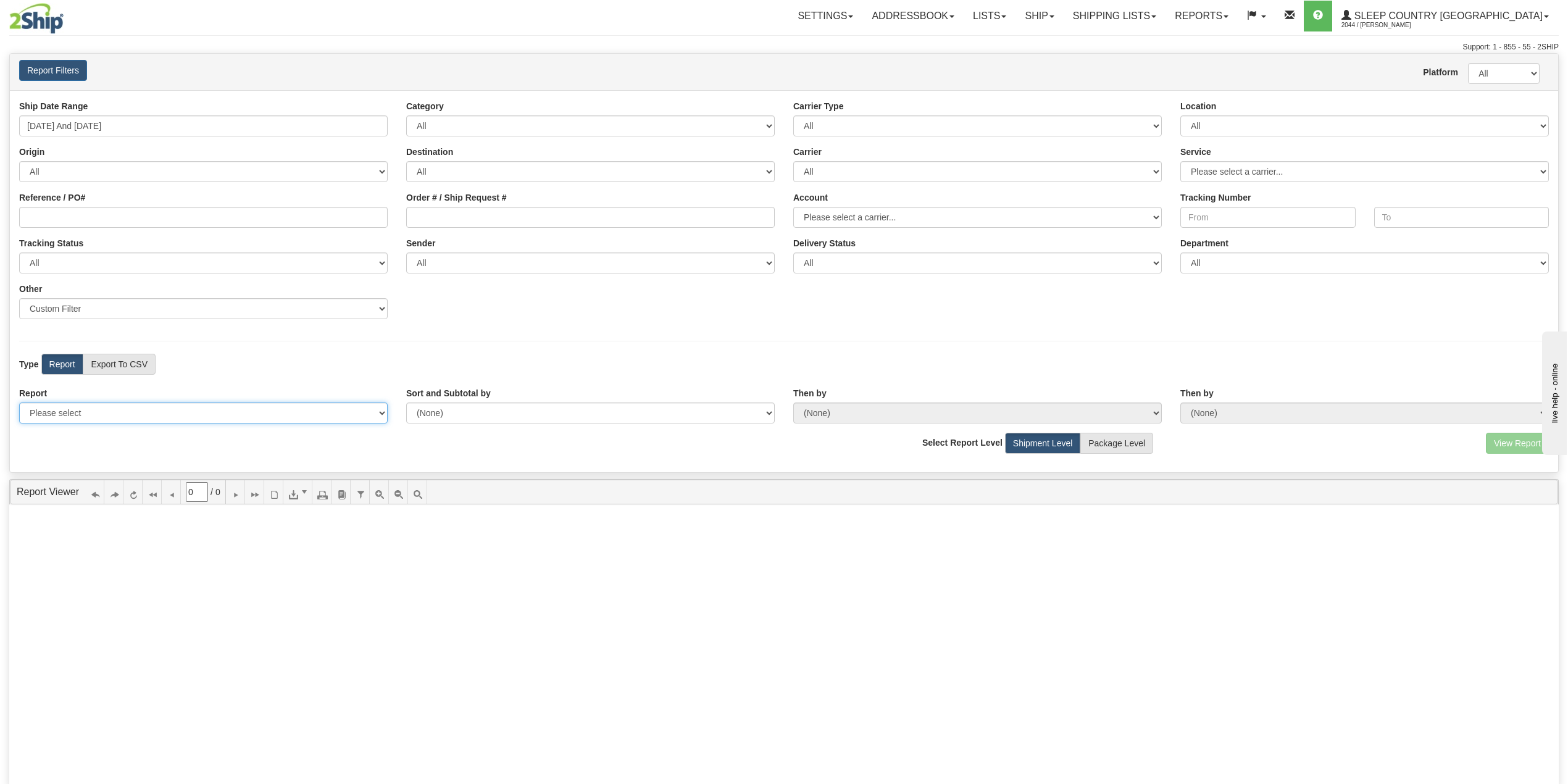
click at [169, 417] on select "Please select 1 Line Shipment Report Address Detail Basic Shipment Overview Can…" at bounding box center [203, 413] width 368 height 21
select select "Users\Imported Shipments.trdx"
click at [19, 404] on select "Please select 1 Line Shipment Report Address Detail Basic Shipment Overview Can…" at bounding box center [203, 413] width 368 height 21
click at [1505, 442] on button "View Report" at bounding box center [1517, 443] width 63 height 21
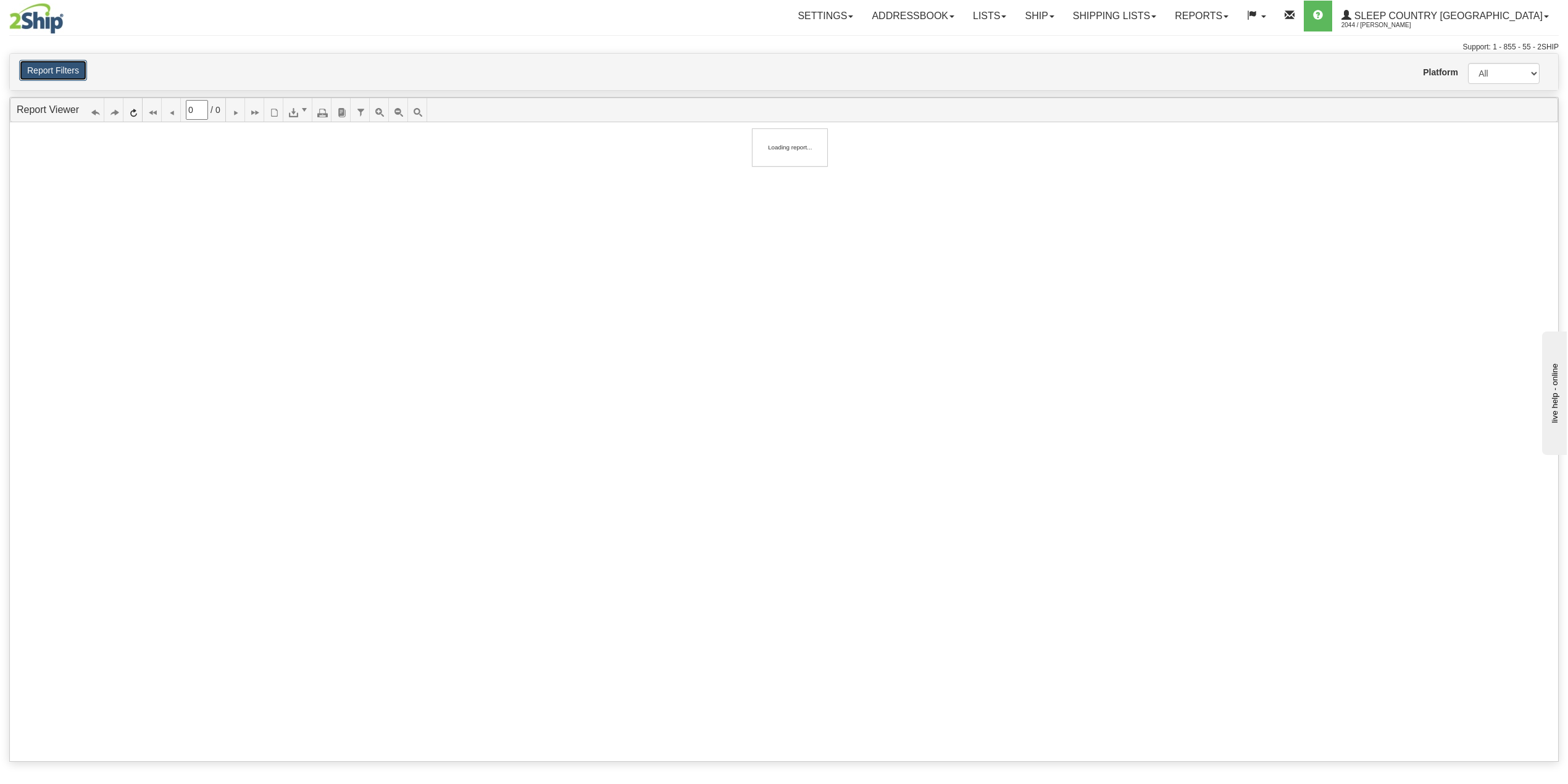
click at [65, 72] on button "Report Filters" at bounding box center [53, 70] width 68 height 21
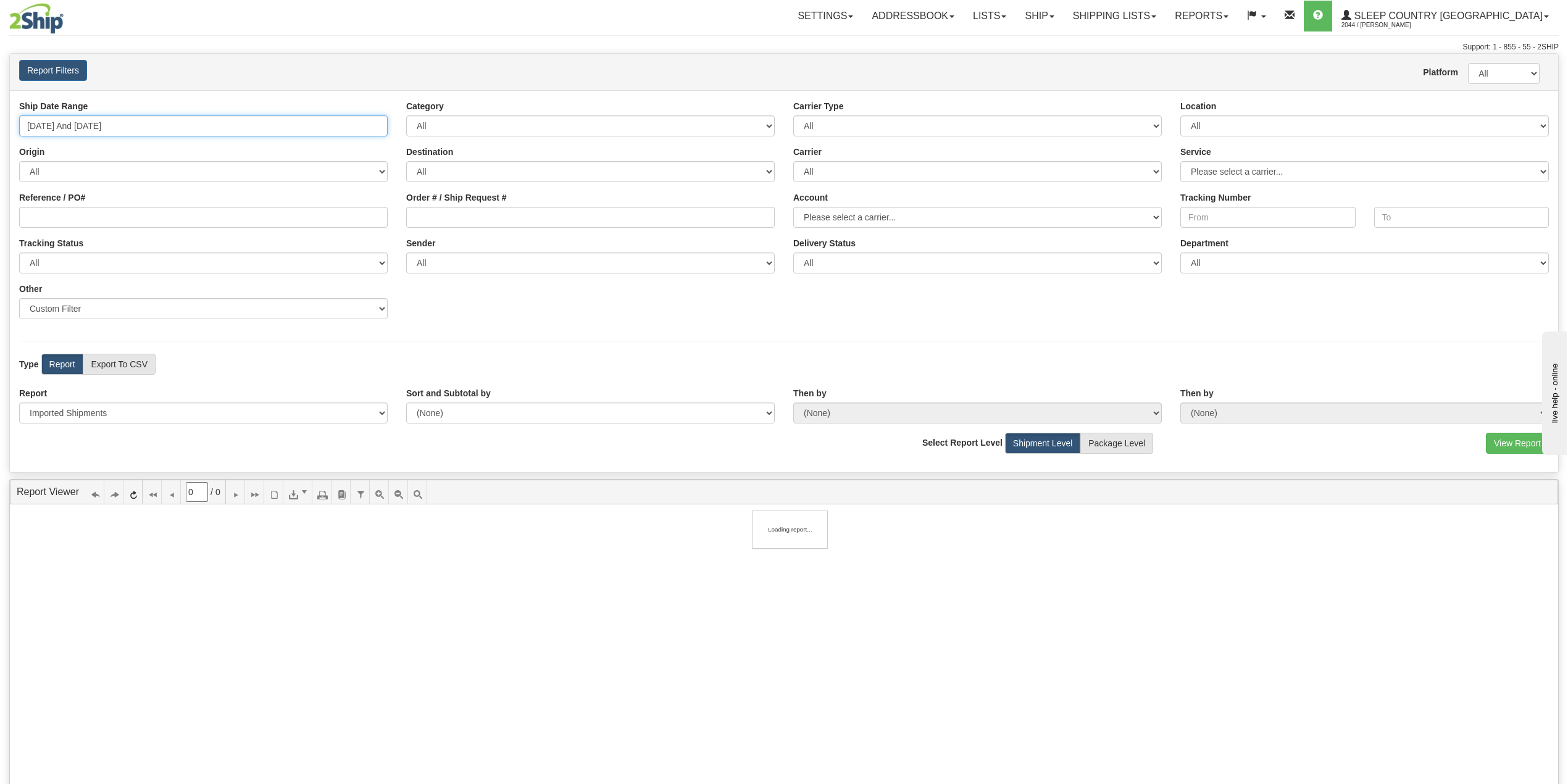
click at [149, 127] on input "07/29/2025 And 08/27/2025" at bounding box center [203, 126] width 368 height 21
click at [191, 76] on h4 "Report Filters" at bounding box center [139, 70] width 239 height 21
click at [65, 69] on button "Report Filters" at bounding box center [53, 70] width 68 height 21
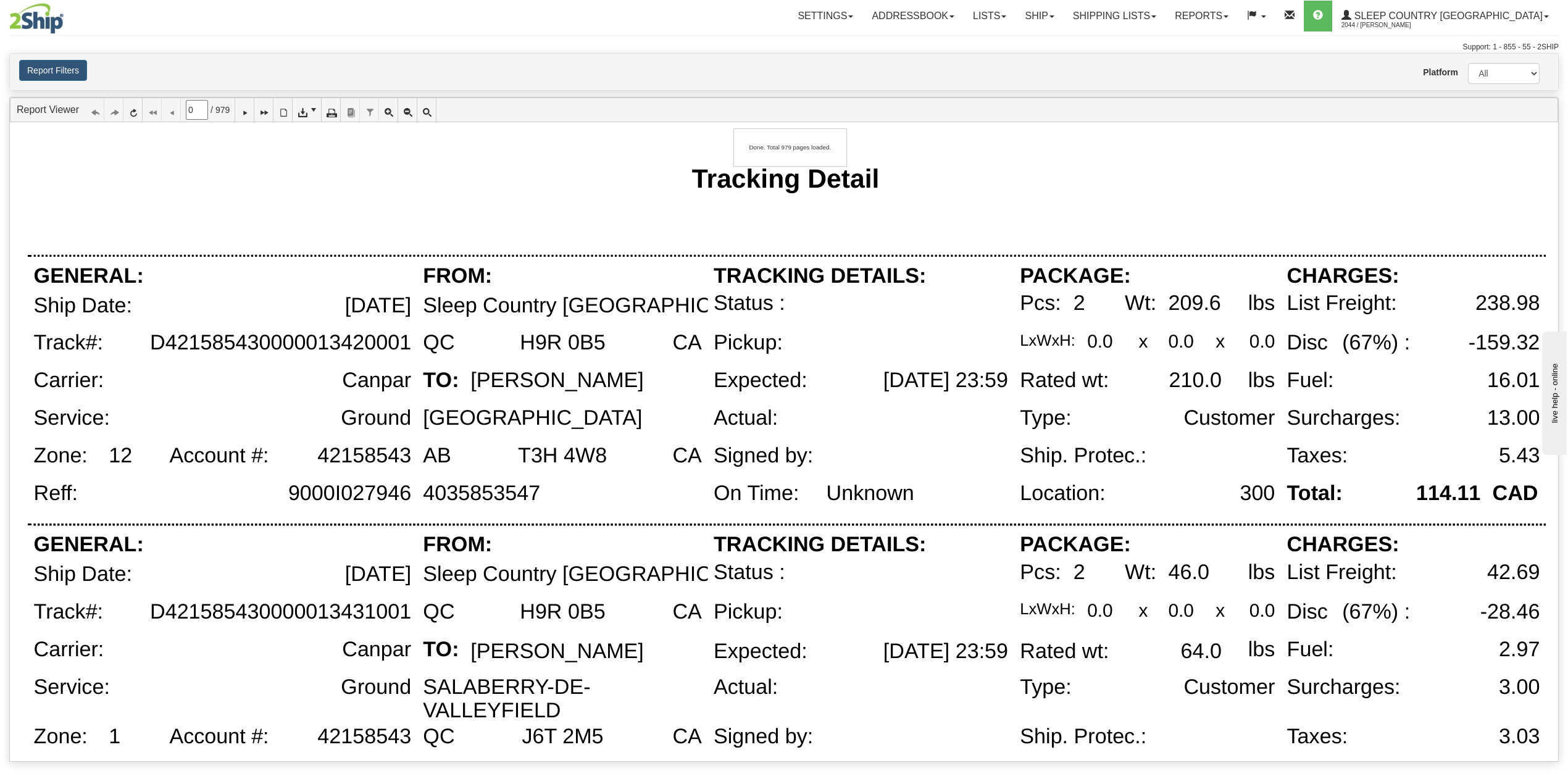
type input "1"
click at [306, 114] on icon at bounding box center [302, 110] width 9 height 9
click at [325, 150] on span "CSV (comma delimited)" at bounding box center [343, 148] width 91 height 12
click at [1165, 15] on link "Shipping lists" at bounding box center [1114, 16] width 102 height 31
drag, startPoint x: 1181, startPoint y: 56, endPoint x: 1247, endPoint y: 34, distance: 69.6
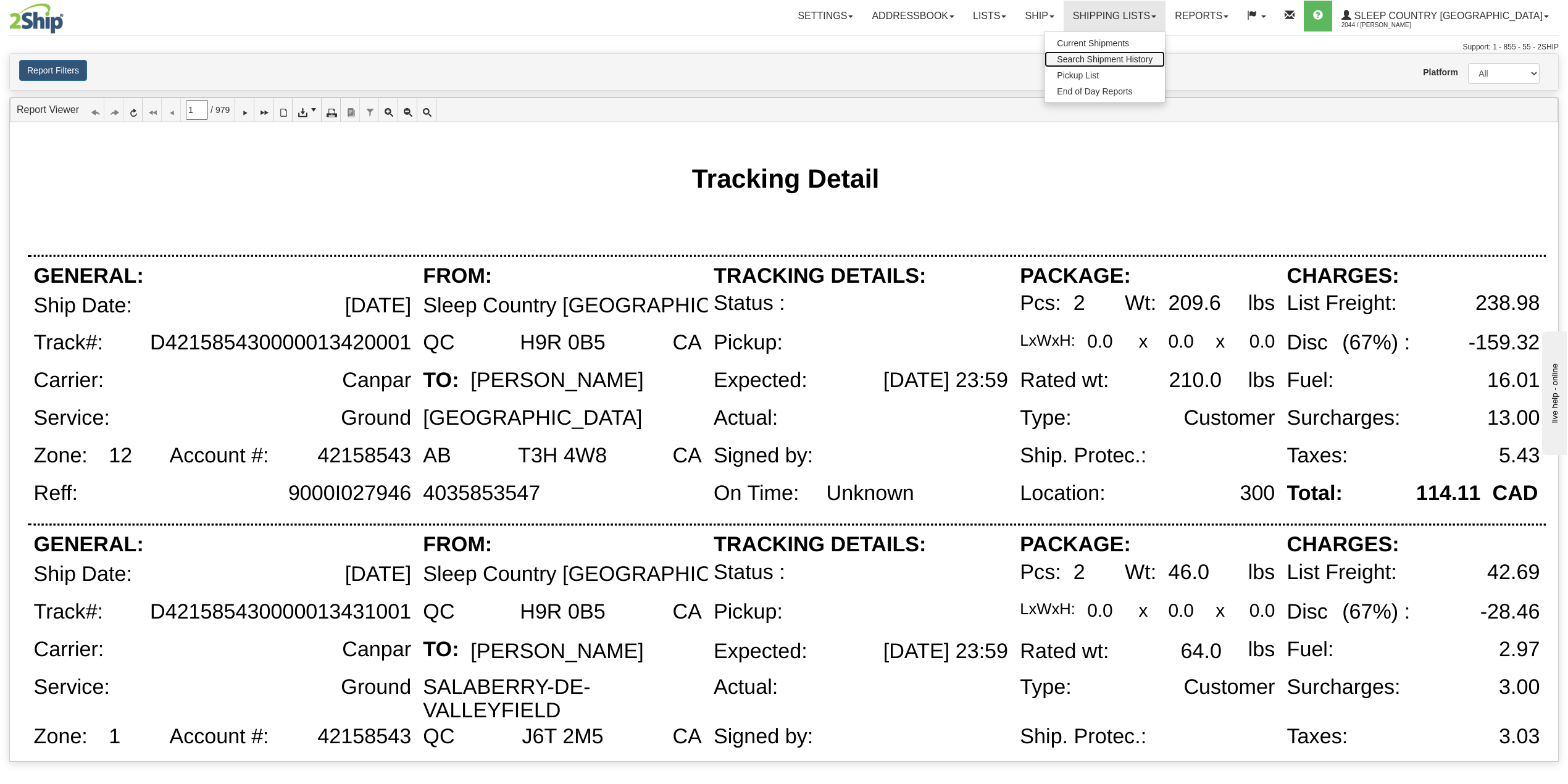
click at [1152, 55] on span "Search Shipment History" at bounding box center [1104, 59] width 95 height 10
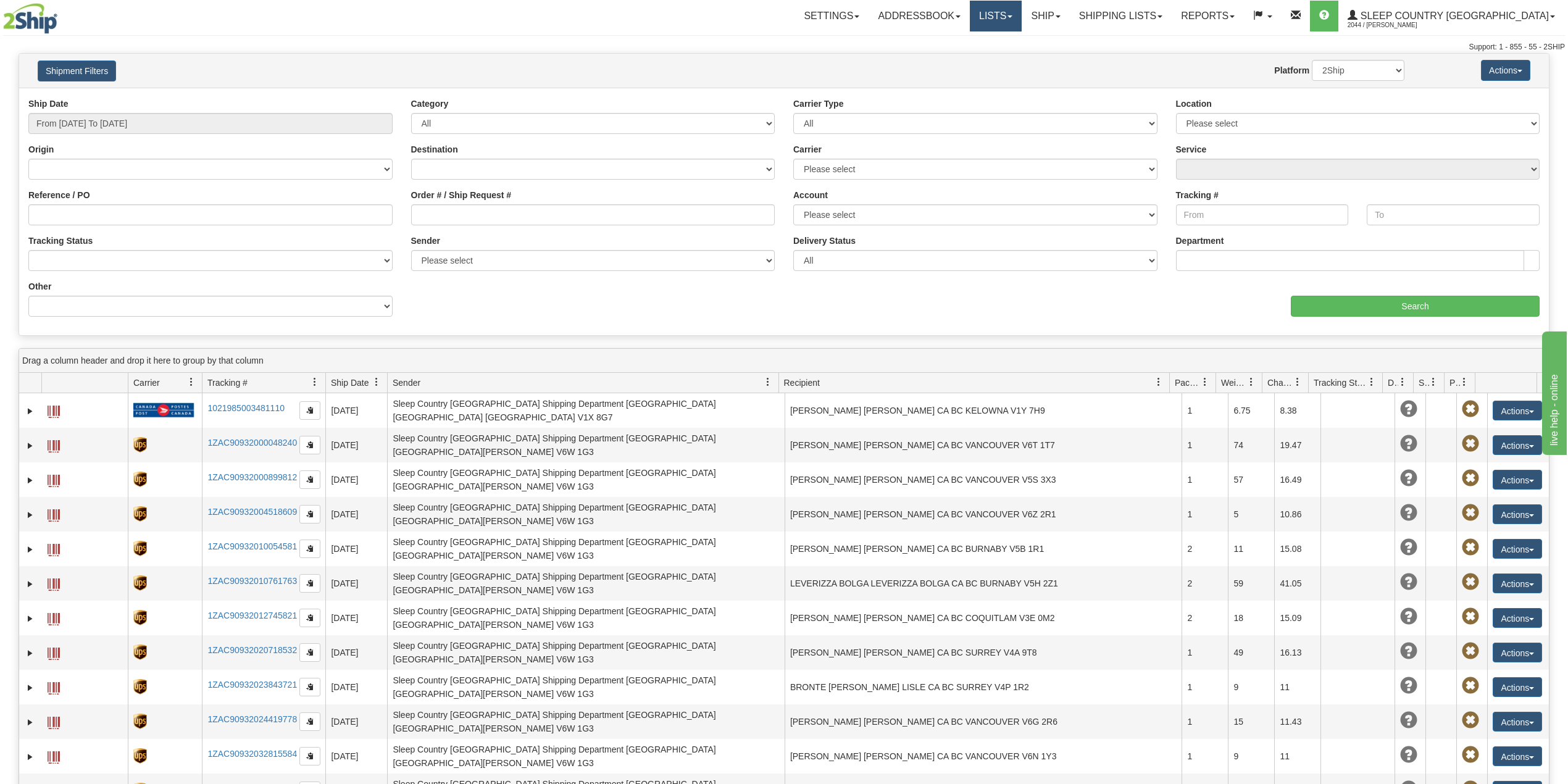
click at [1022, 20] on link "Lists" at bounding box center [996, 16] width 52 height 31
click at [1060, 16] on span at bounding box center [1057, 16] width 5 height 3
click at [1057, 58] on span "OnHold / Order Queue" at bounding box center [1013, 59] width 87 height 10
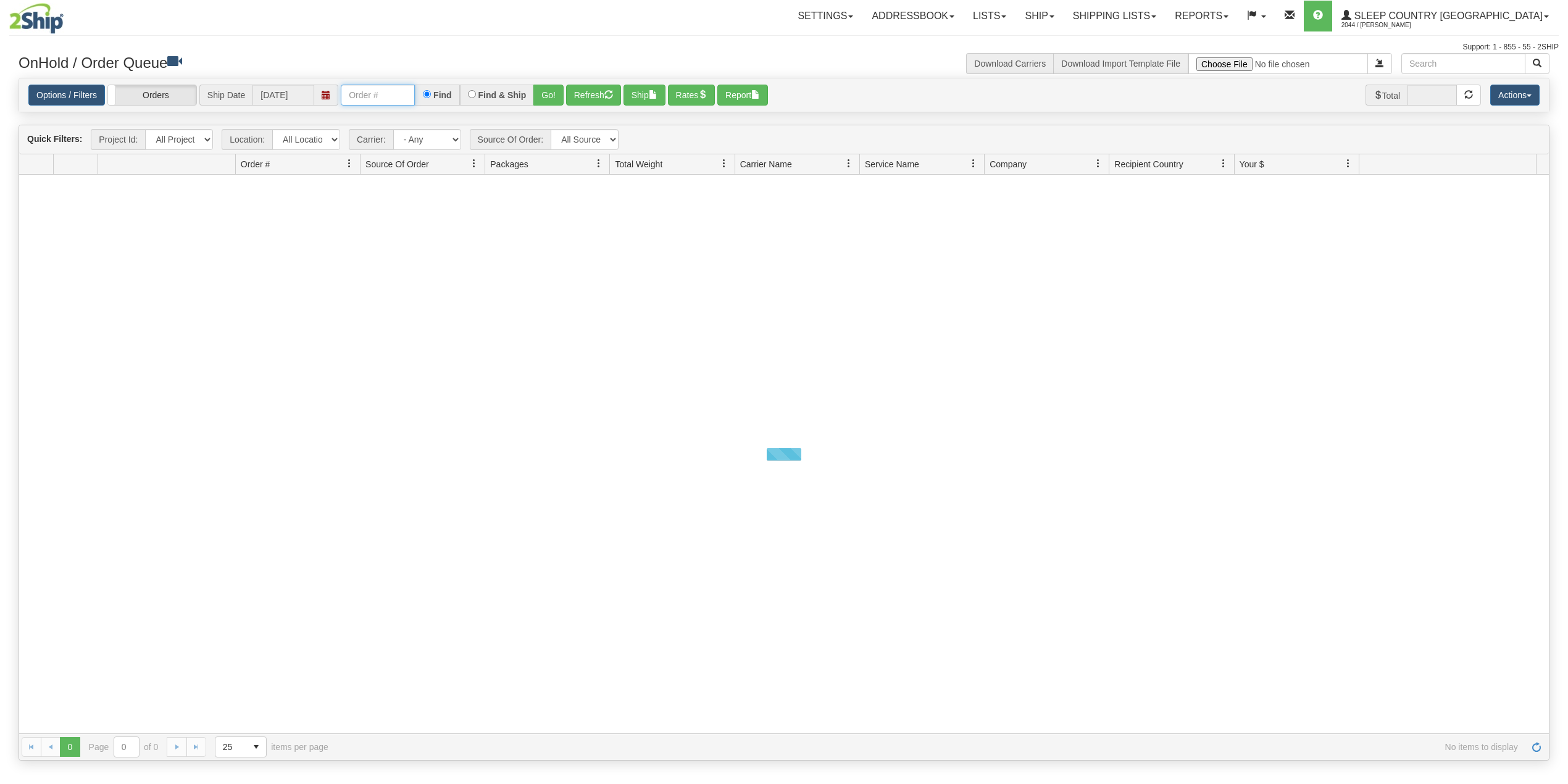
click at [390, 97] on input "text" at bounding box center [378, 95] width 74 height 21
paste input "9000I011700"
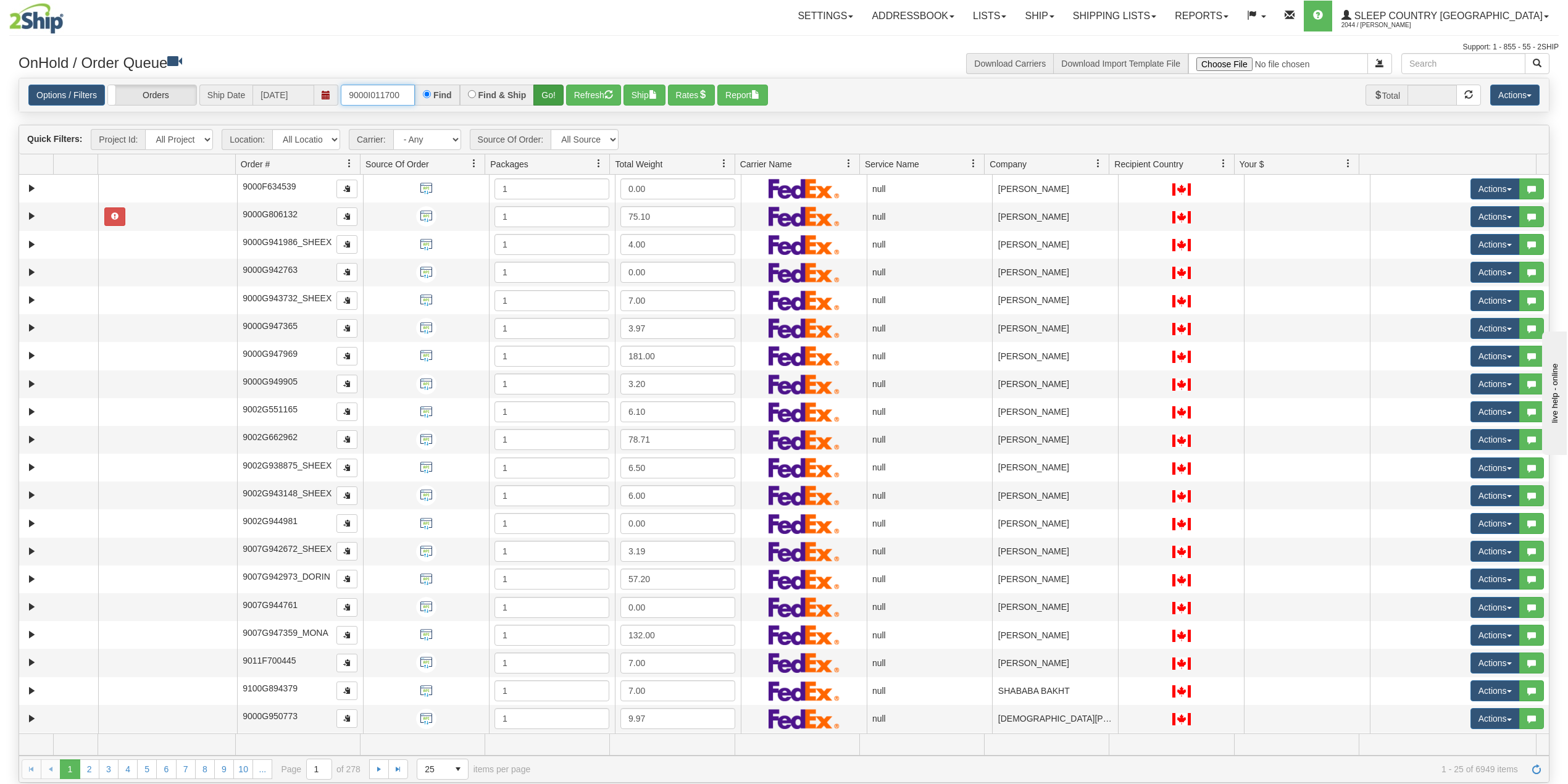
type input "9000I011700"
click at [548, 92] on button "Go!" at bounding box center [548, 95] width 30 height 21
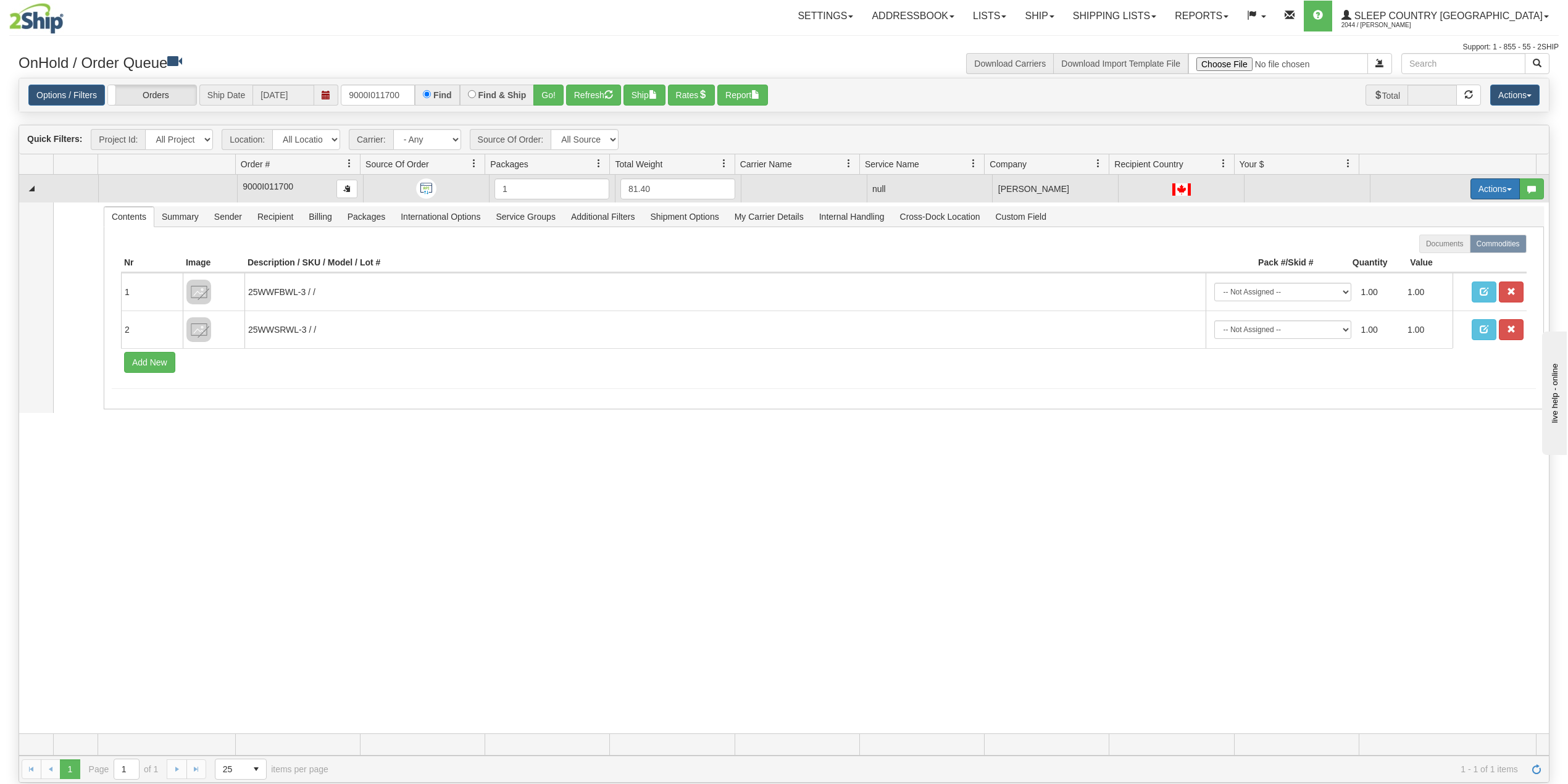
click at [1479, 191] on button "Actions" at bounding box center [1495, 189] width 49 height 21
click at [1434, 277] on span "Delete" at bounding box center [1441, 277] width 34 height 10
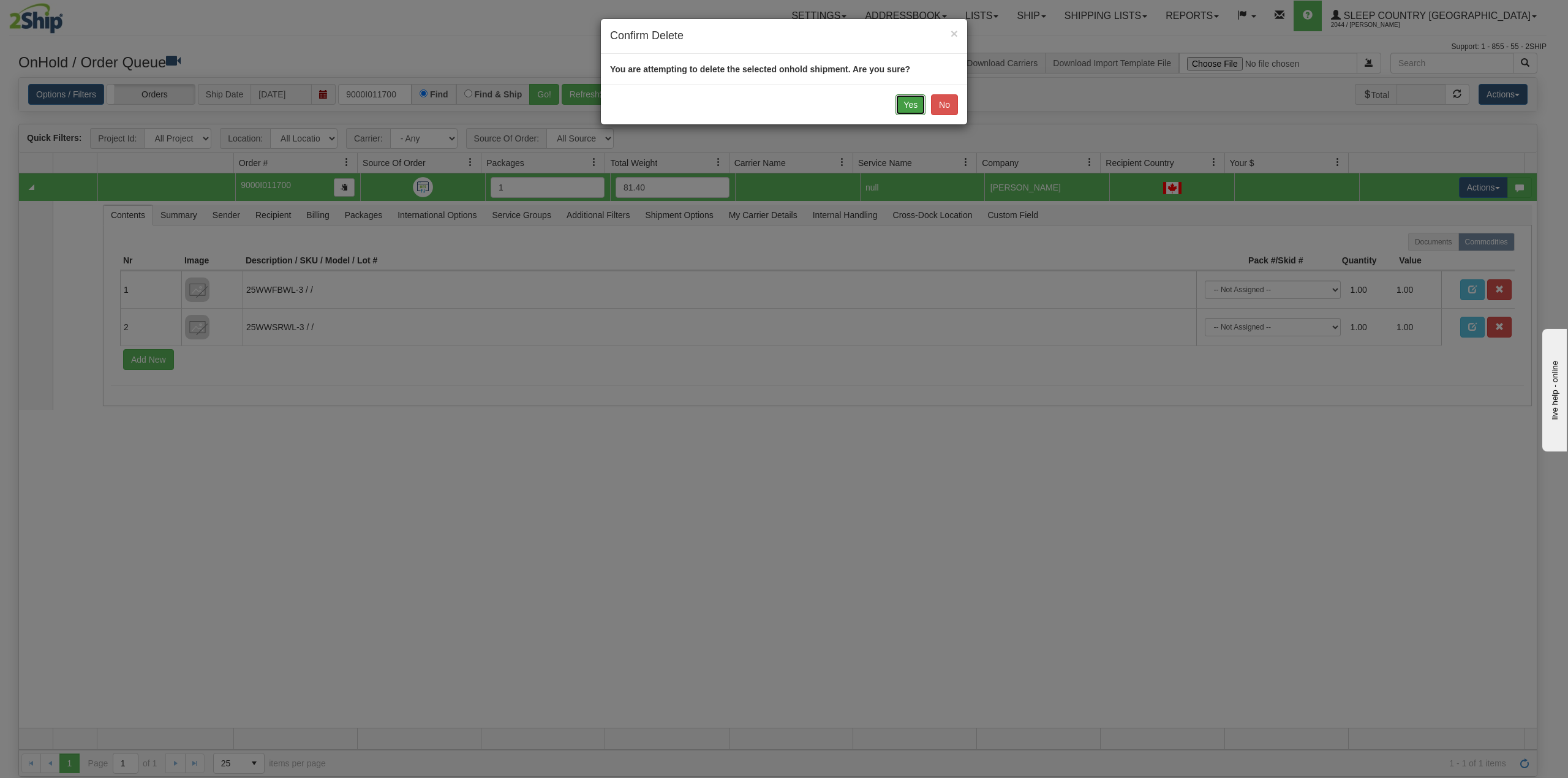
click at [909, 108] on button "Yes" at bounding box center [910, 105] width 30 height 21
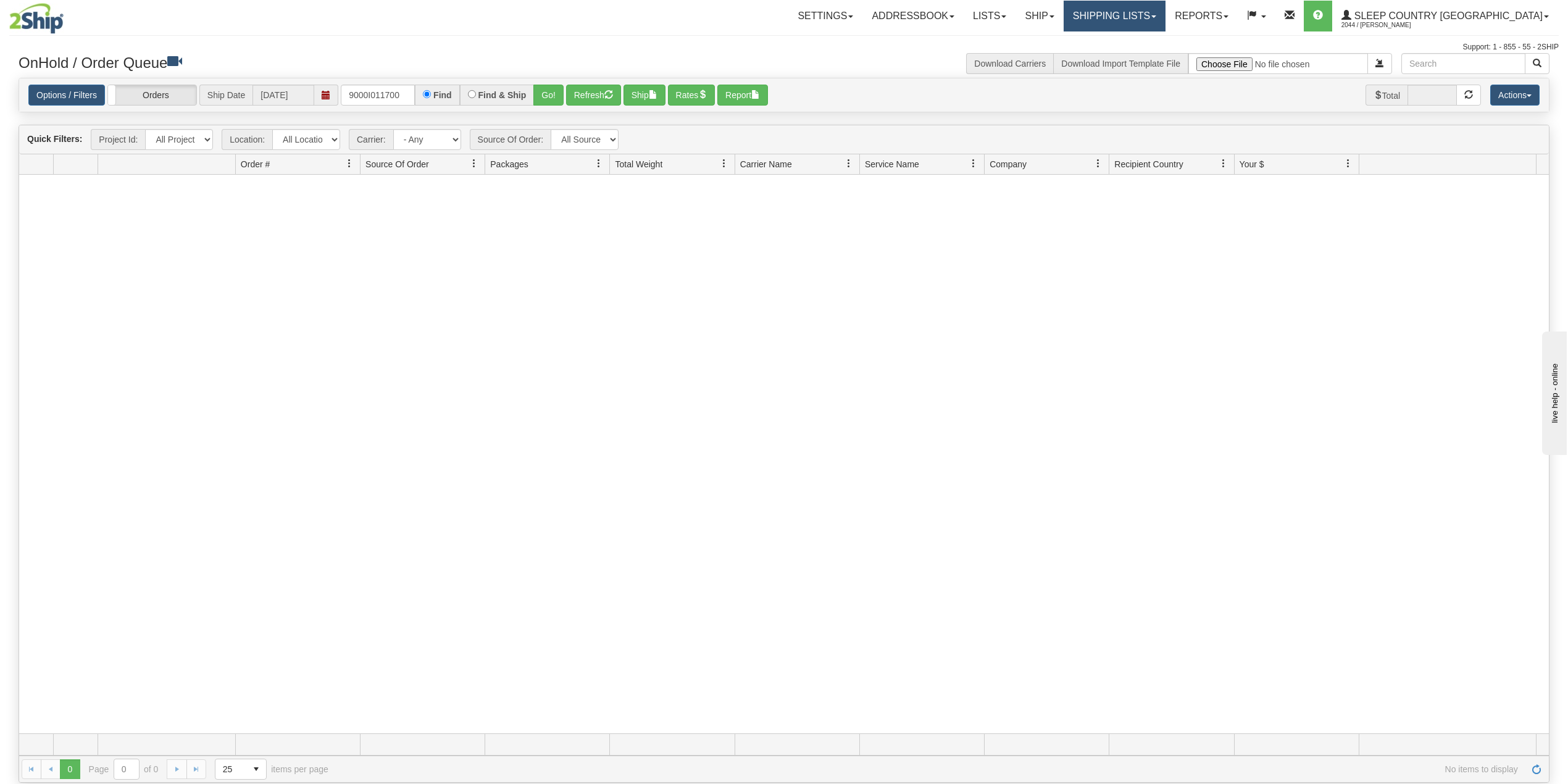
click at [1165, 11] on link "Shipping lists" at bounding box center [1114, 16] width 102 height 31
click at [665, 19] on div "Settings Shipping Preferences Fields Preferences New Addressbook Recipients" at bounding box center [917, 16] width 1280 height 31
click at [386, 87] on input "9000I011700" at bounding box center [378, 95] width 74 height 21
click at [629, 43] on div "Support: 1 - 855 - 55 - 2SHIP" at bounding box center [784, 47] width 1549 height 10
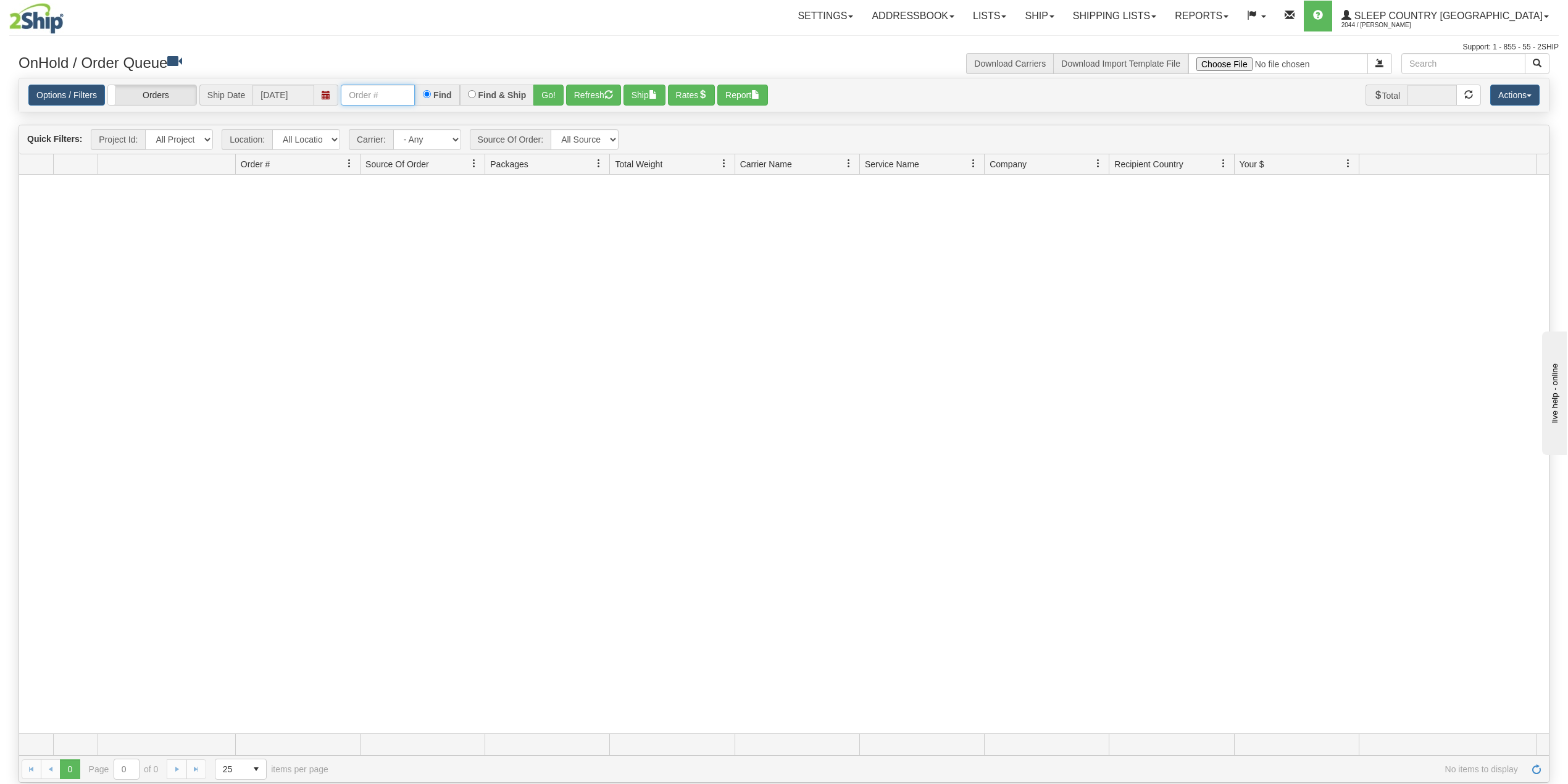
click at [395, 102] on input "text" at bounding box center [378, 95] width 74 height 21
paste input "9000I011700"
click at [554, 96] on button "Go!" at bounding box center [548, 95] width 30 height 21
click at [385, 95] on input "9000I011700" at bounding box center [378, 95] width 74 height 21
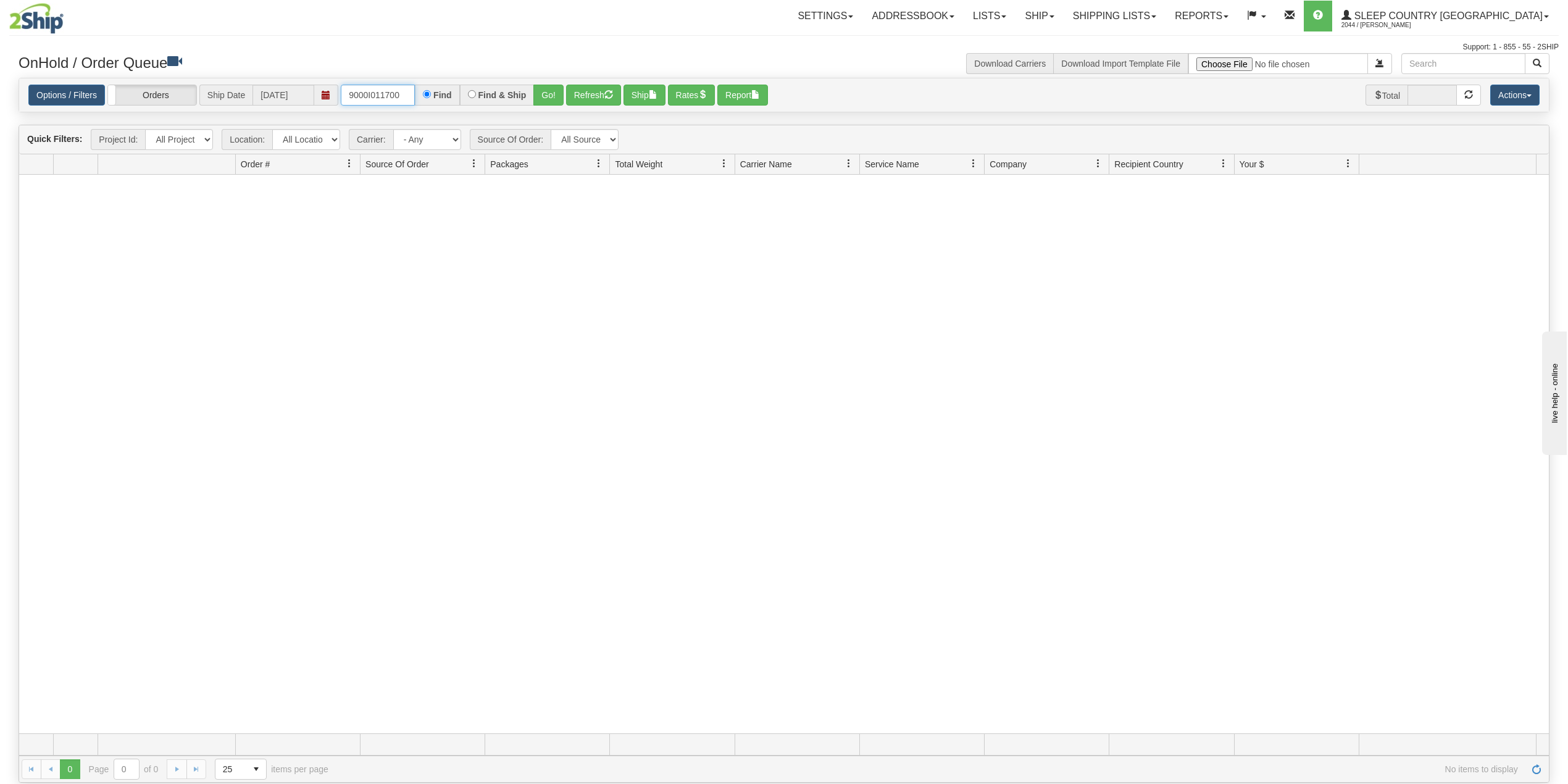
paste input "06163"
type input "9000I006163"
click at [556, 96] on button "Go!" at bounding box center [548, 95] width 30 height 21
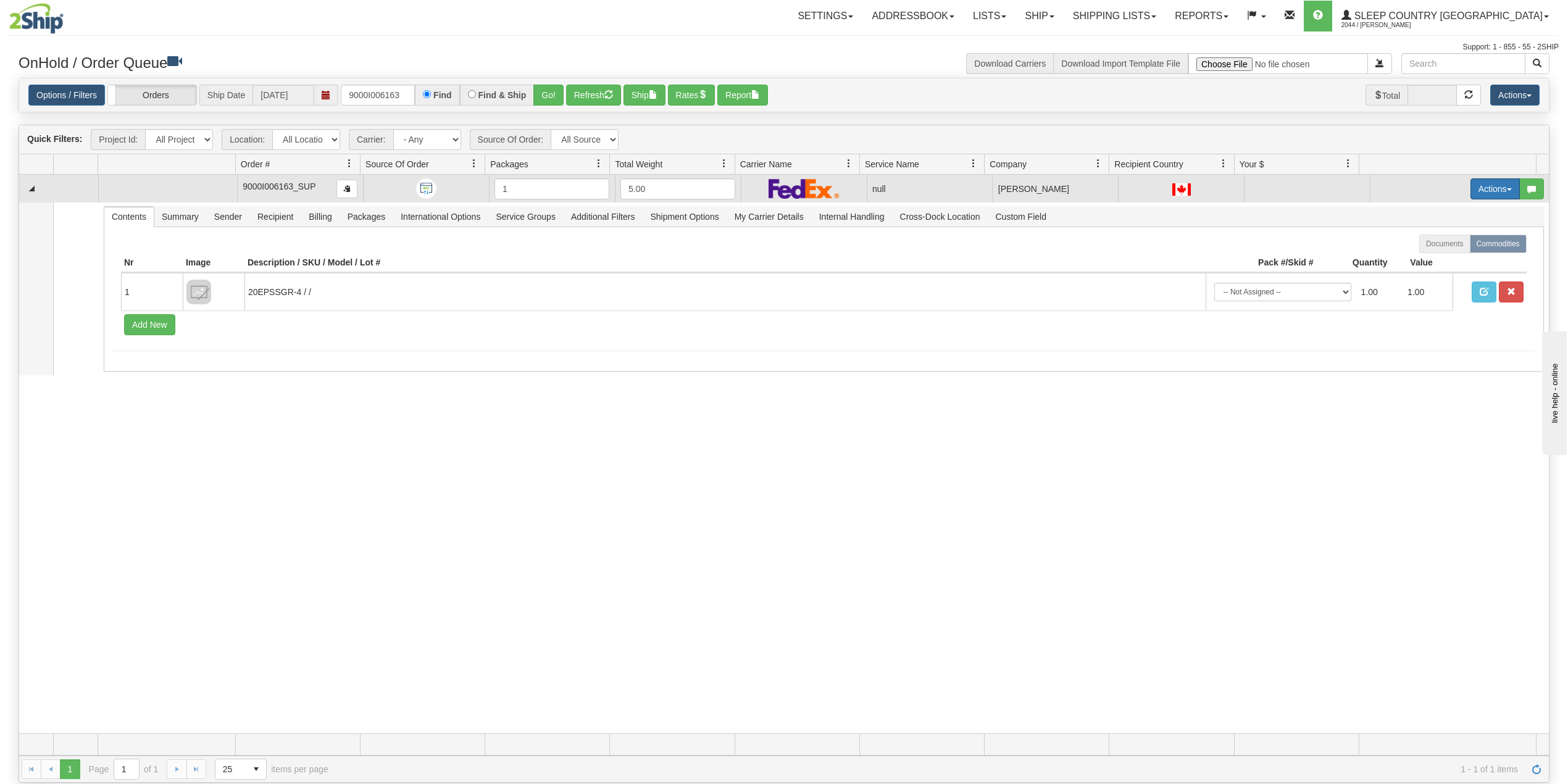
click at [1474, 189] on button "Actions" at bounding box center [1495, 189] width 49 height 21
click at [1428, 278] on span "Delete" at bounding box center [1441, 277] width 34 height 10
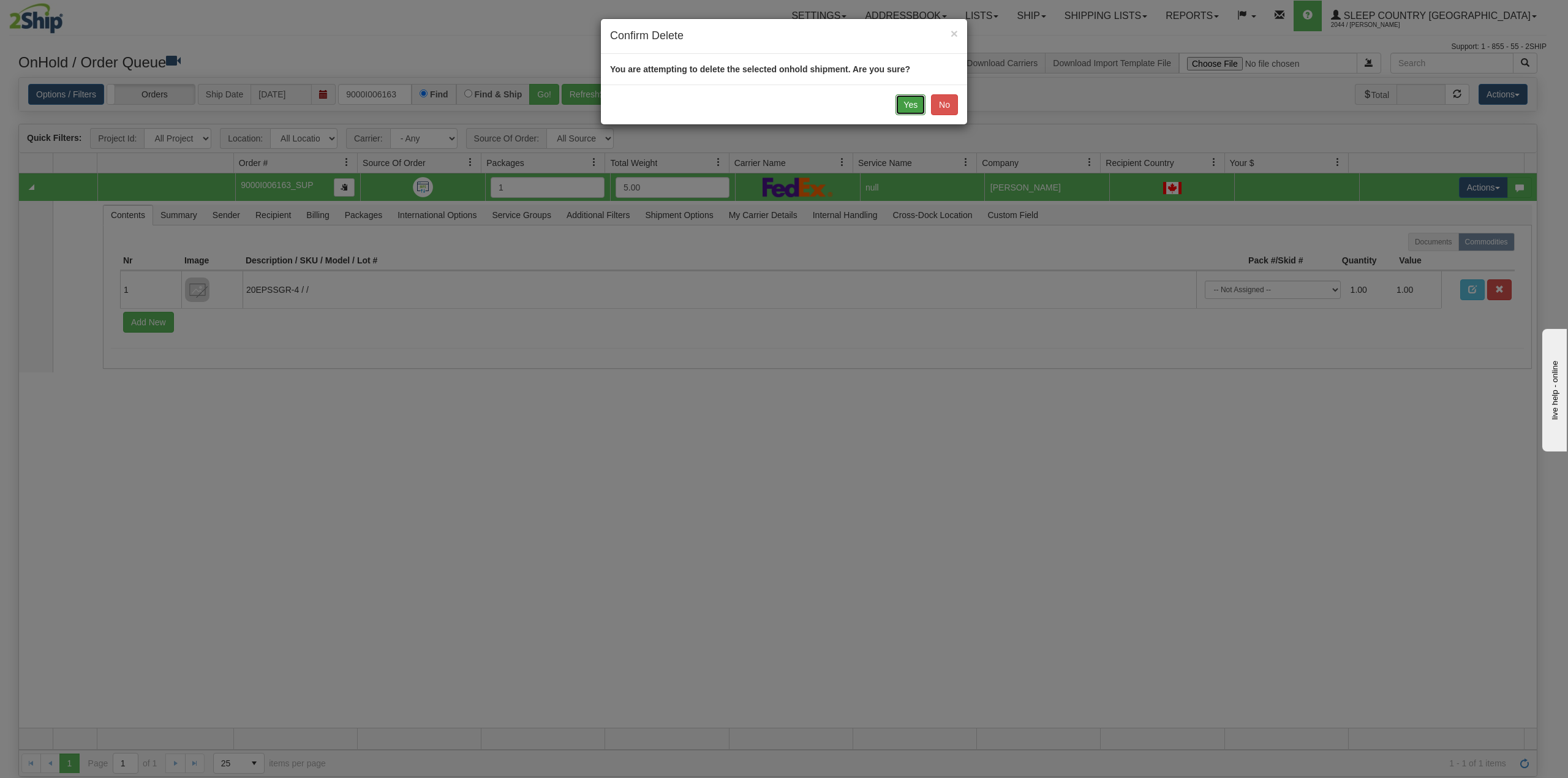
click at [905, 106] on button "Yes" at bounding box center [910, 105] width 30 height 21
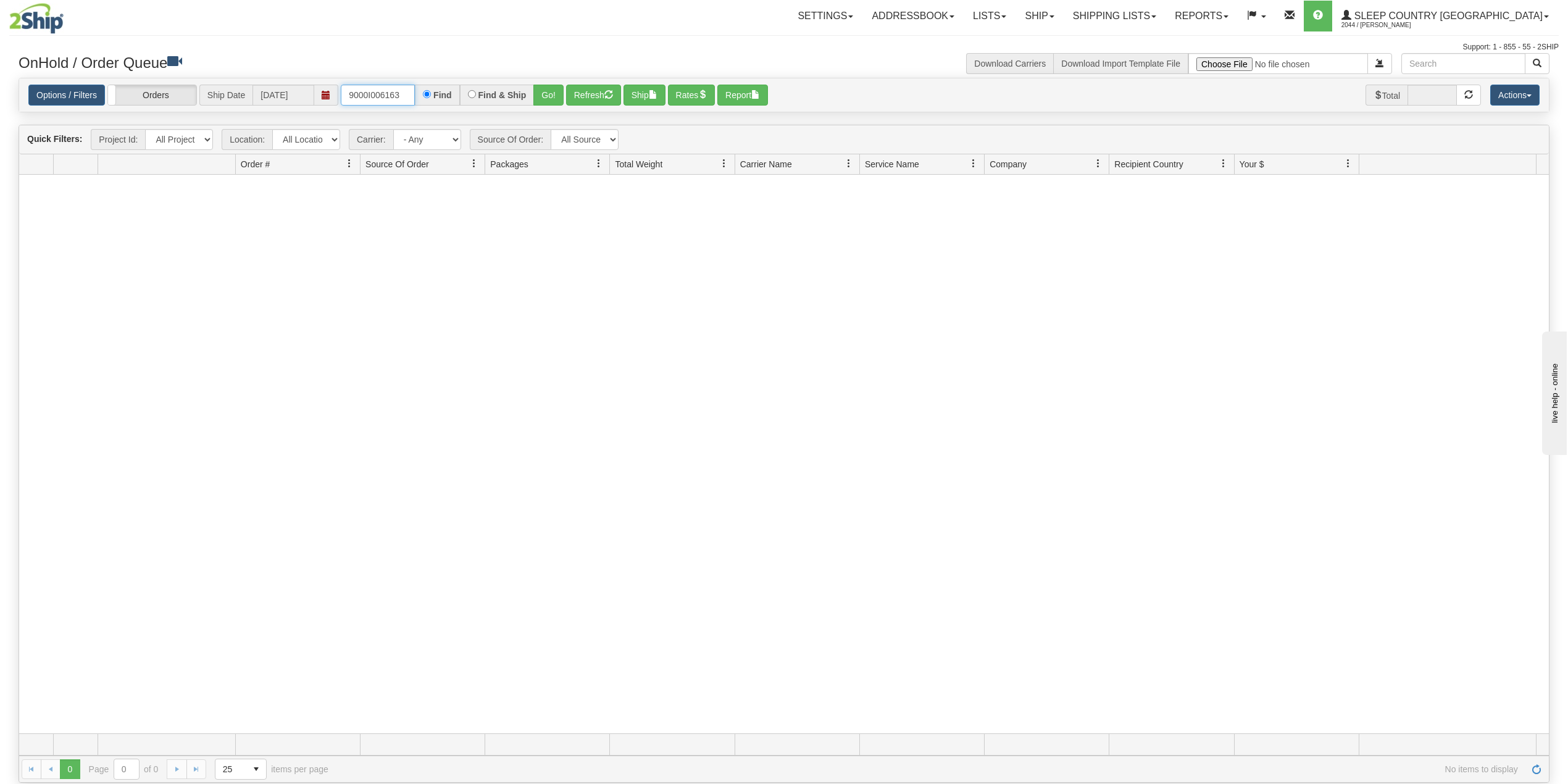
click at [405, 97] on input "9000I006163" at bounding box center [378, 95] width 74 height 21
click at [544, 96] on button "Go!" at bounding box center [548, 95] width 30 height 21
click at [1156, 15] on link "Shipping lists" at bounding box center [1114, 16] width 102 height 31
click at [1145, 55] on span "Search Shipment History" at bounding box center [1104, 59] width 95 height 10
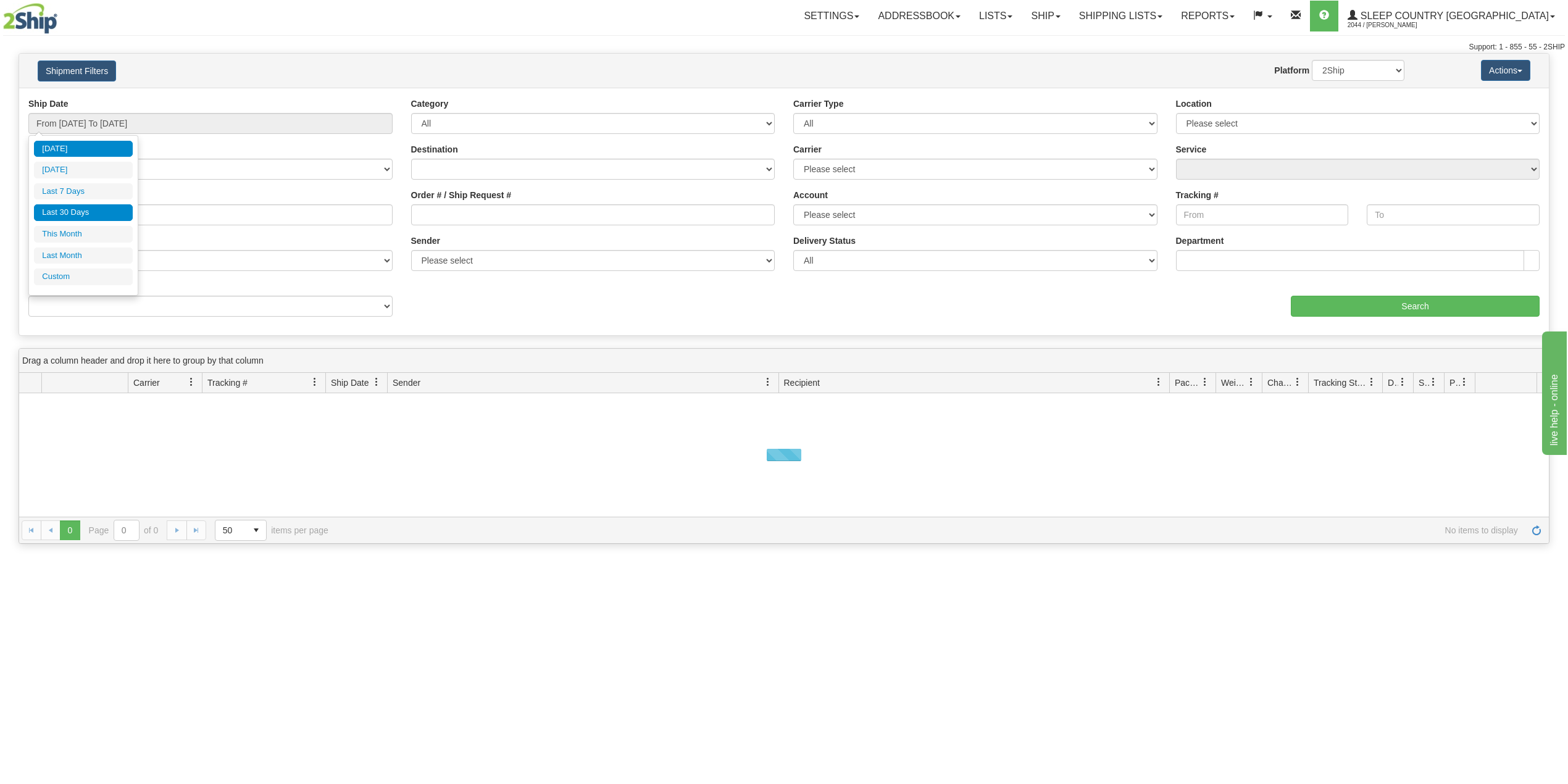
click at [84, 211] on li "Last 30 Days" at bounding box center [83, 213] width 99 height 16
type input "From [DATE] To [DATE]"
click at [86, 212] on input "Reference / PO" at bounding box center [210, 215] width 364 height 21
paste input "9000I006163"
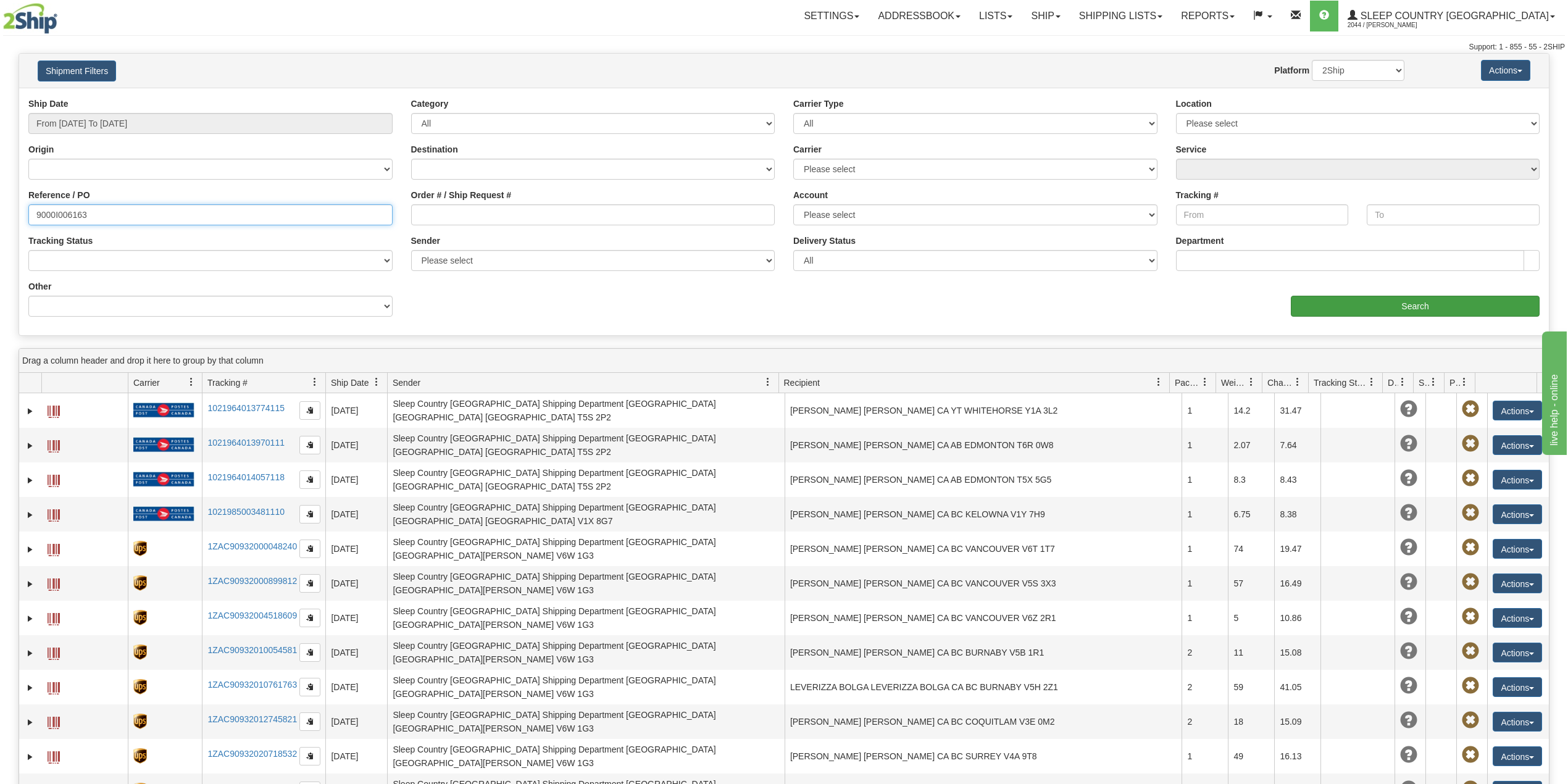
type input "9000I006163"
click at [1445, 299] on input "Search" at bounding box center [1415, 306] width 248 height 21
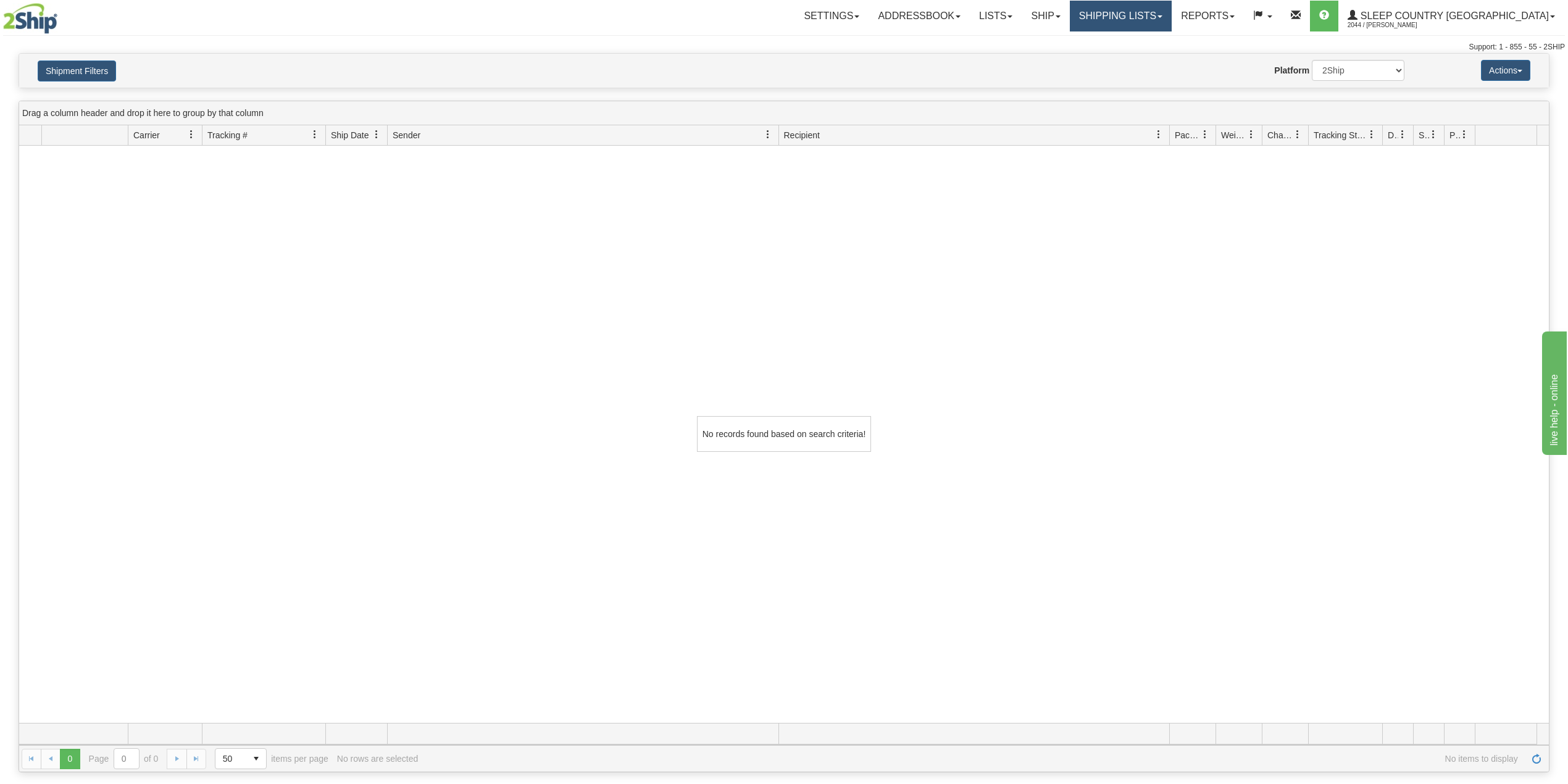
click at [1171, 16] on link "Shipping lists" at bounding box center [1121, 16] width 102 height 31
click at [1135, 43] on span "Current Shipments" at bounding box center [1099, 43] width 72 height 10
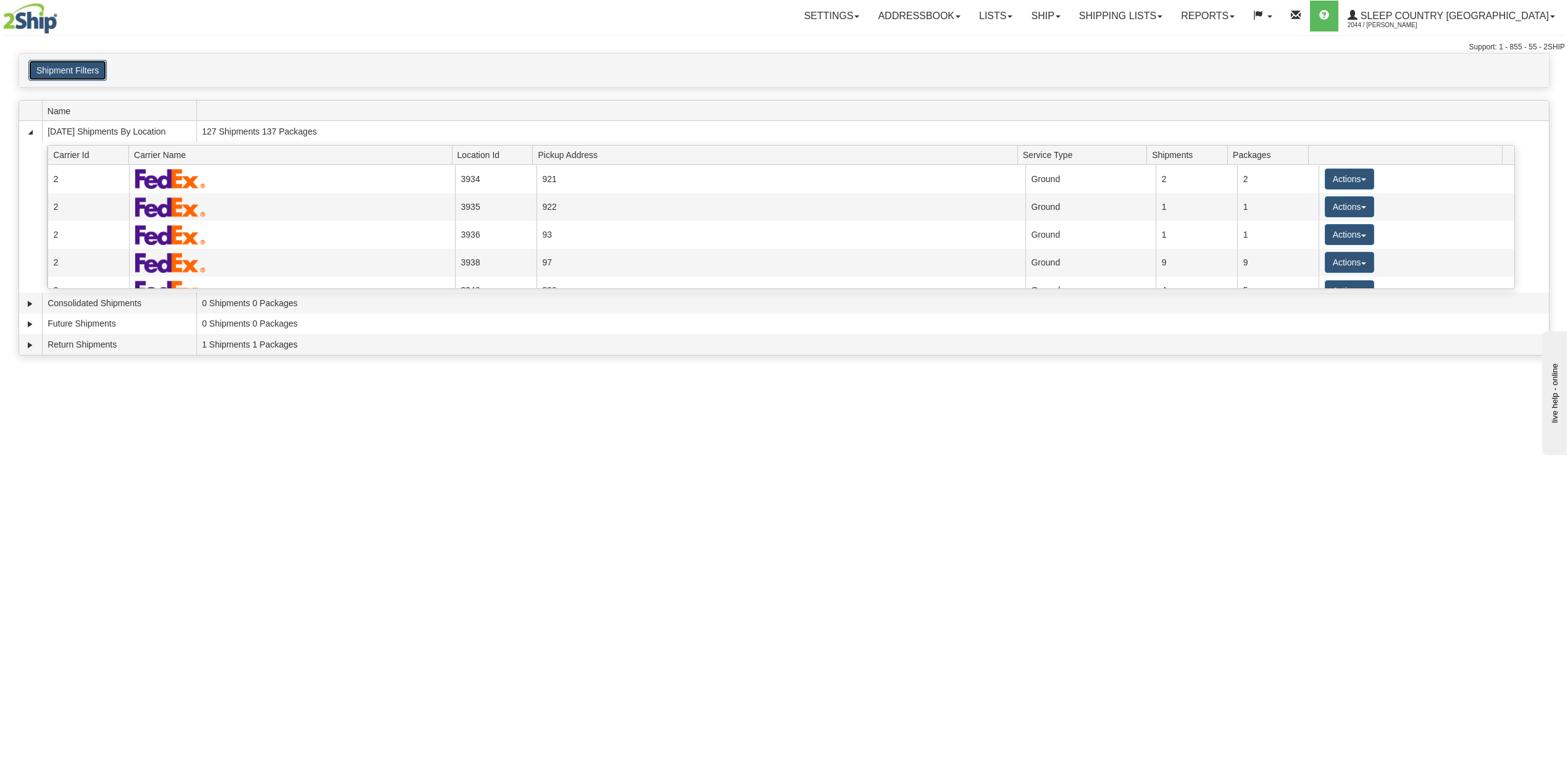
click at [67, 65] on button "Shipment Filters" at bounding box center [67, 70] width 78 height 21
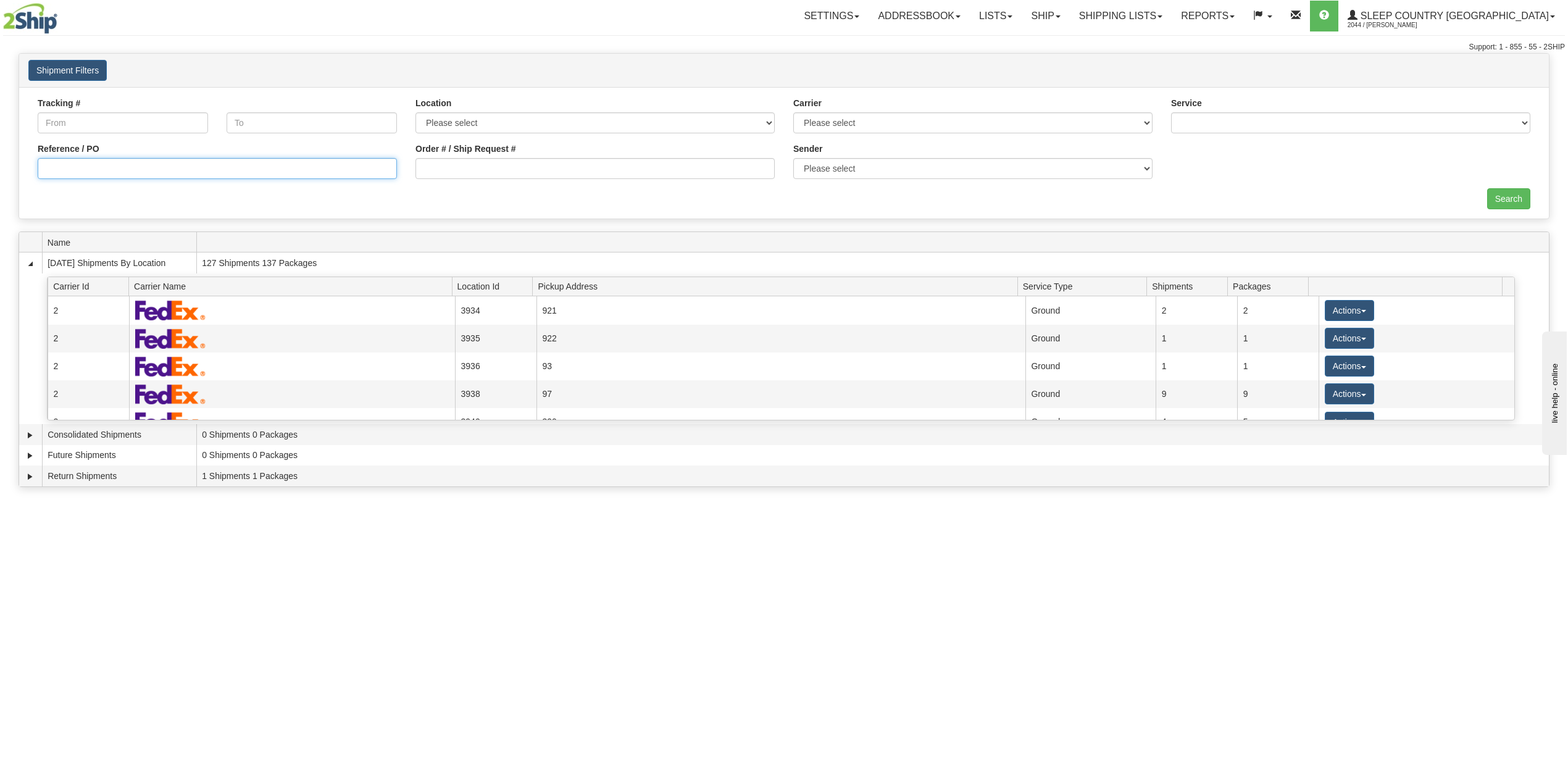
click at [104, 170] on input "Reference / PO" at bounding box center [218, 168] width 360 height 21
paste input "9000I006163"
type input "9000I006163"
click at [1507, 200] on input "Search" at bounding box center [1508, 198] width 43 height 21
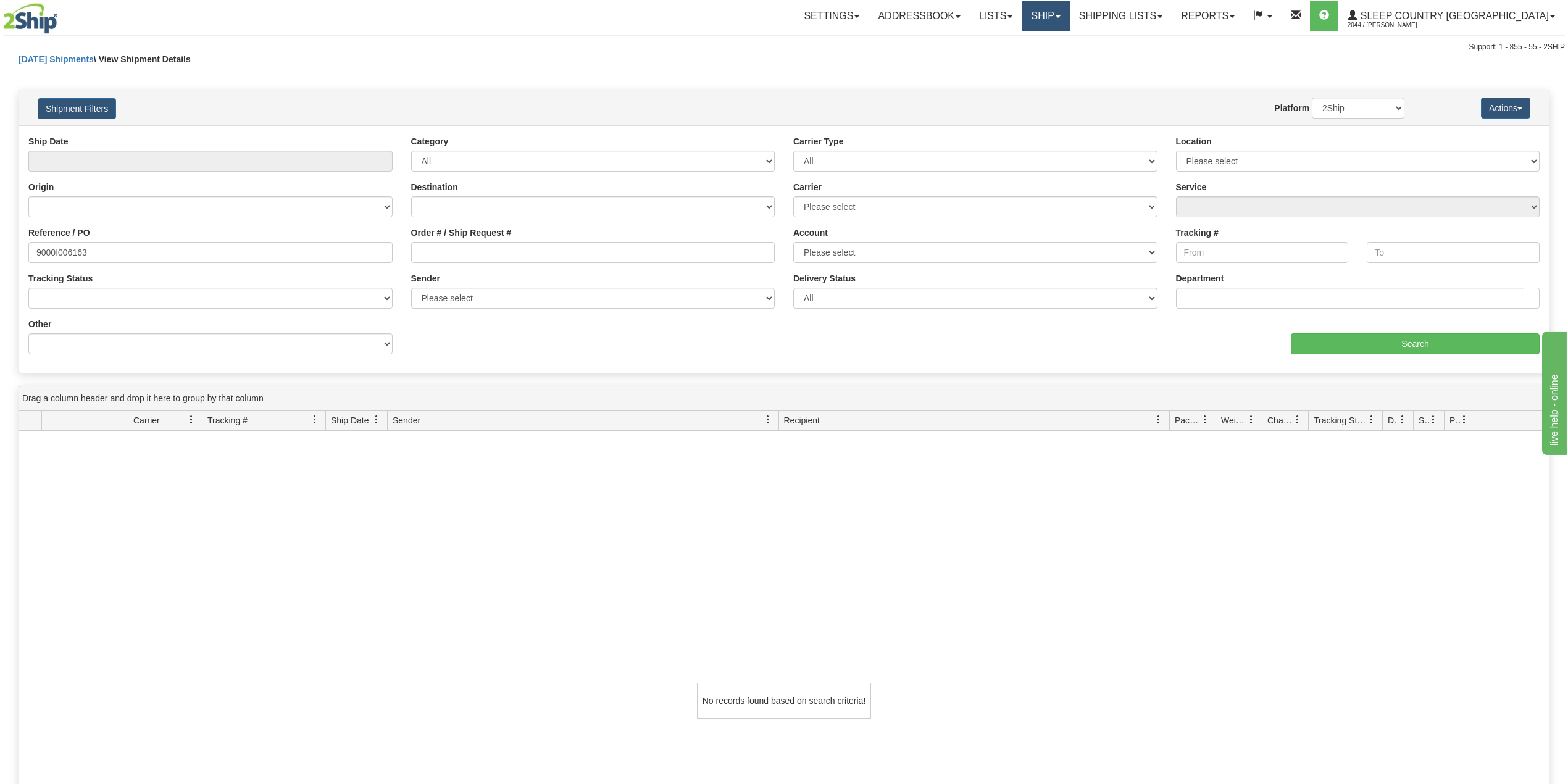
click at [1060, 16] on span at bounding box center [1057, 16] width 5 height 3
click at [1057, 54] on span "OnHold / Order Queue" at bounding box center [1013, 59] width 87 height 10
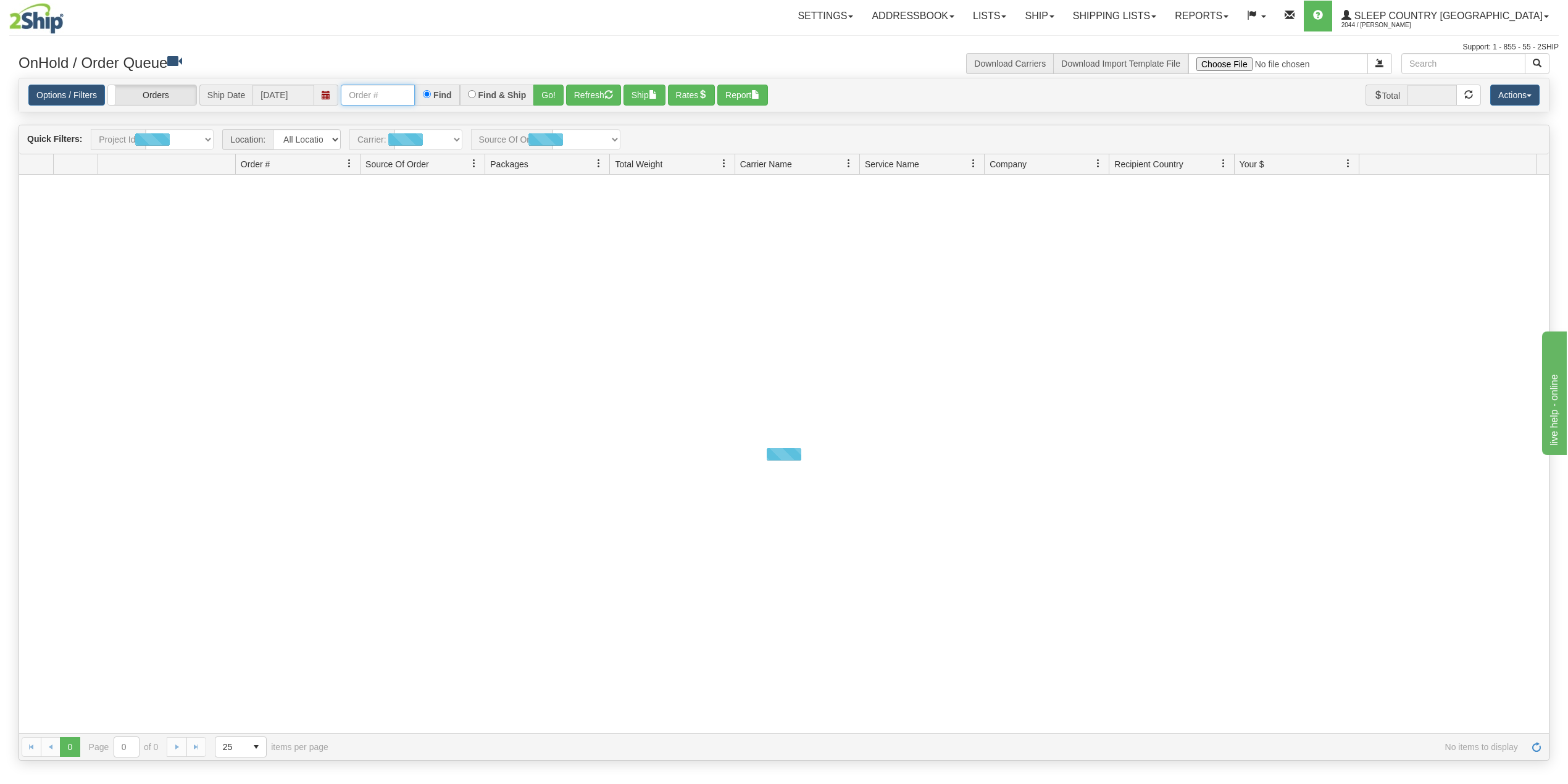
click at [382, 94] on input "text" at bounding box center [378, 95] width 74 height 21
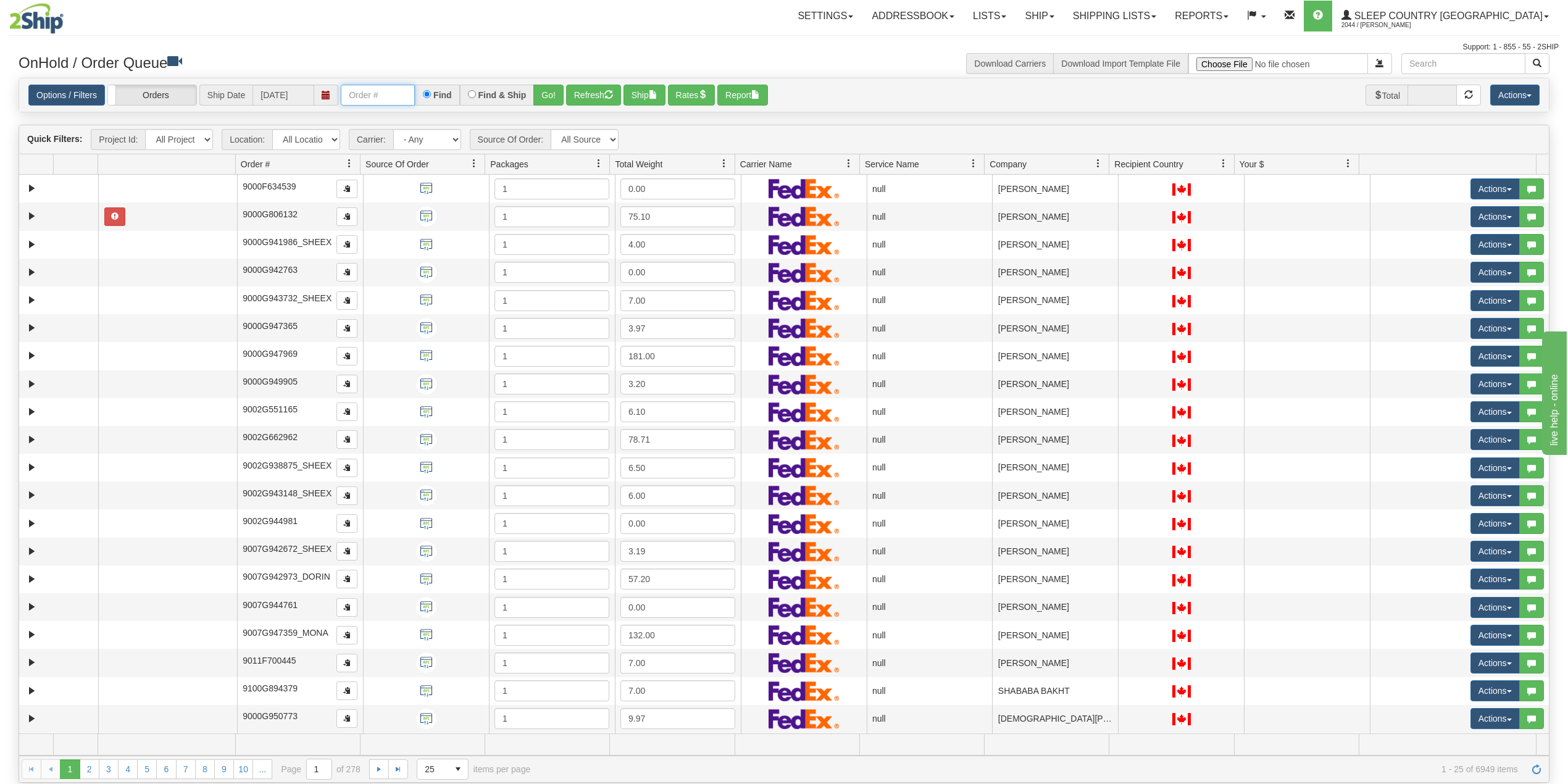
paste input "9000I006163"
click at [547, 95] on button "Go!" at bounding box center [548, 95] width 30 height 21
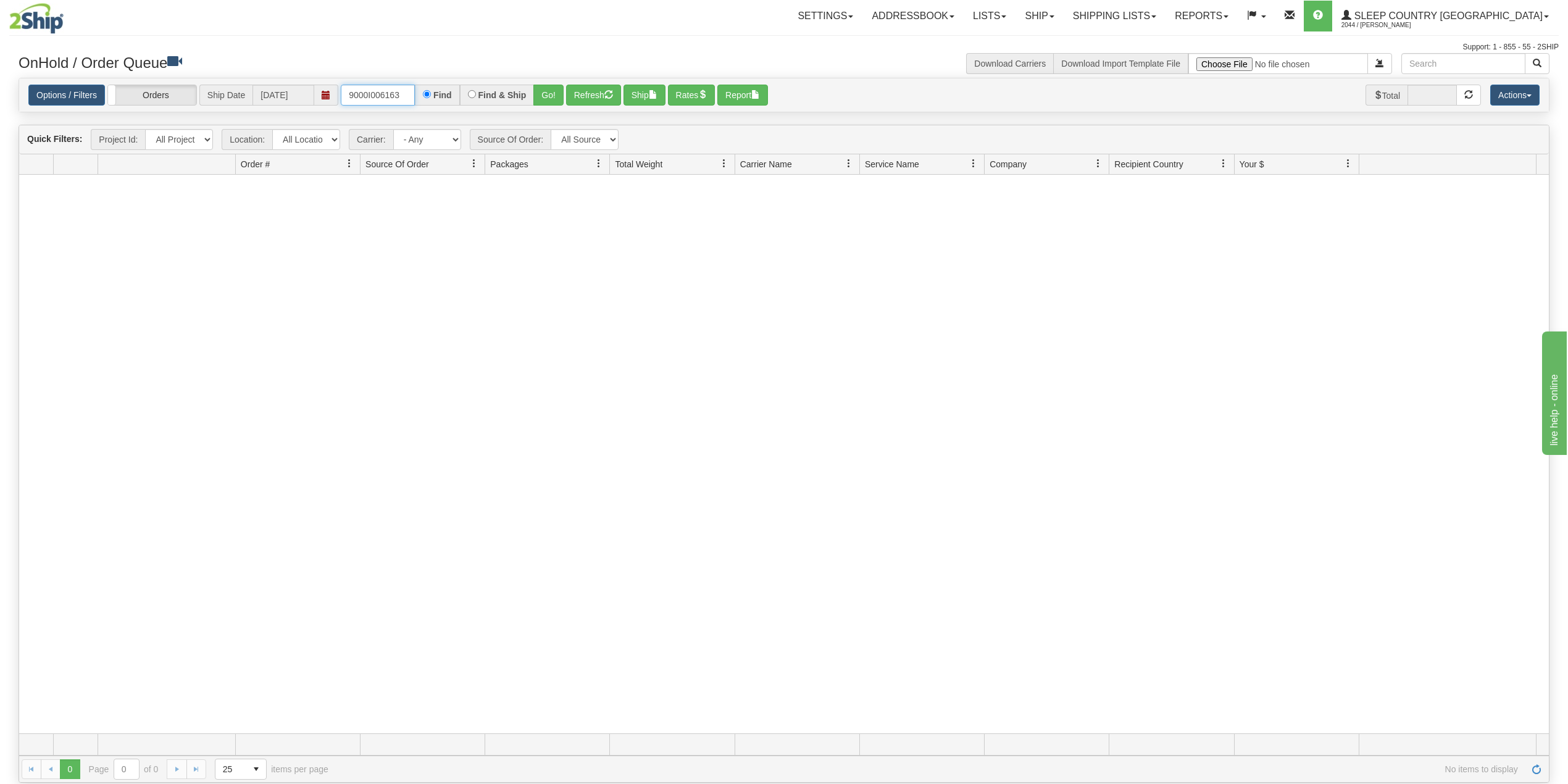
click at [389, 90] on input "9000I006163" at bounding box center [378, 95] width 74 height 21
paste input "H998358"
type input "9000H998358"
click at [552, 99] on button "Go!" at bounding box center [548, 95] width 30 height 21
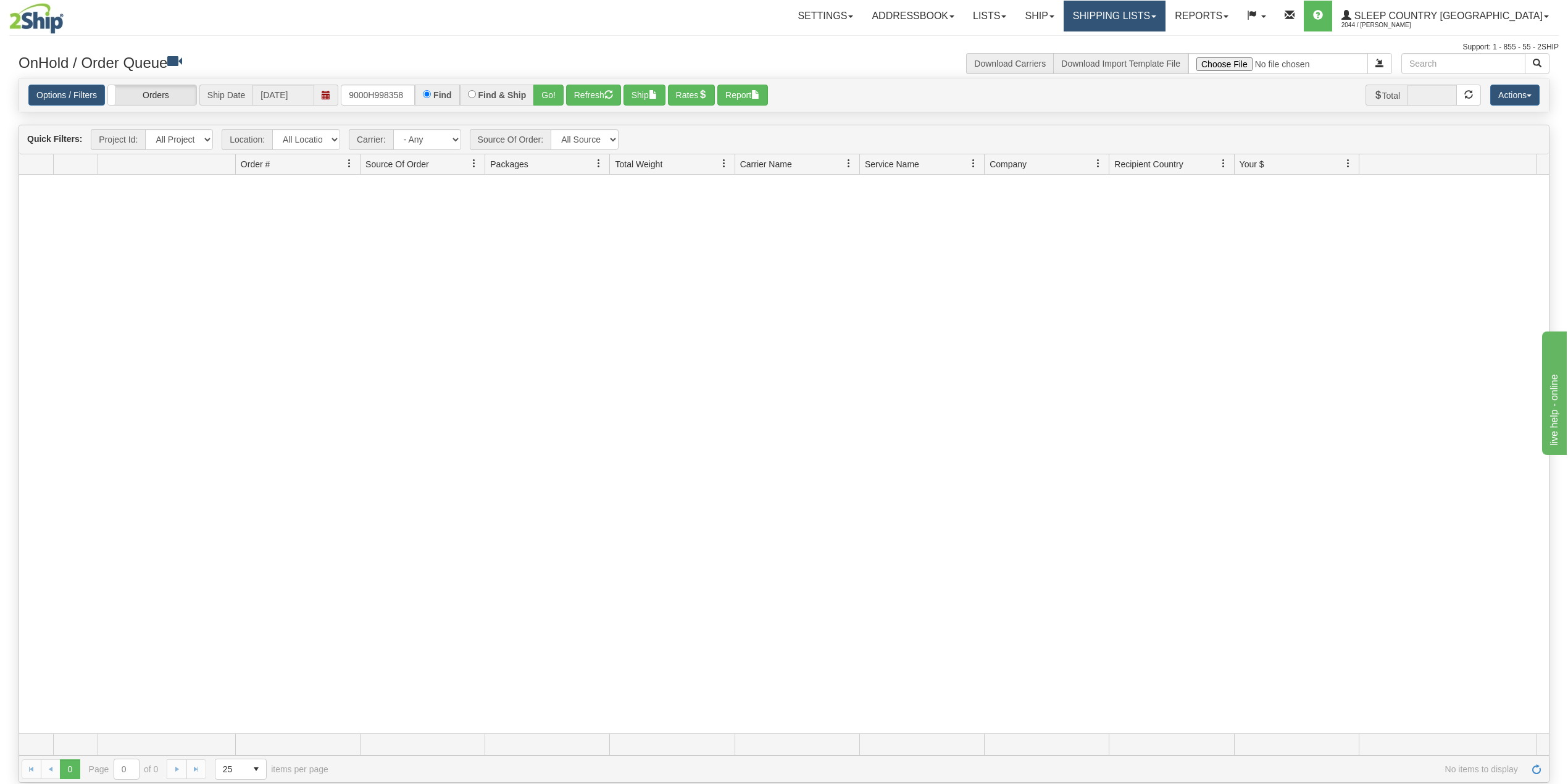
click at [1165, 8] on link "Shipping lists" at bounding box center [1114, 16] width 102 height 31
click at [1158, 53] on link "Search Shipment History" at bounding box center [1104, 59] width 120 height 16
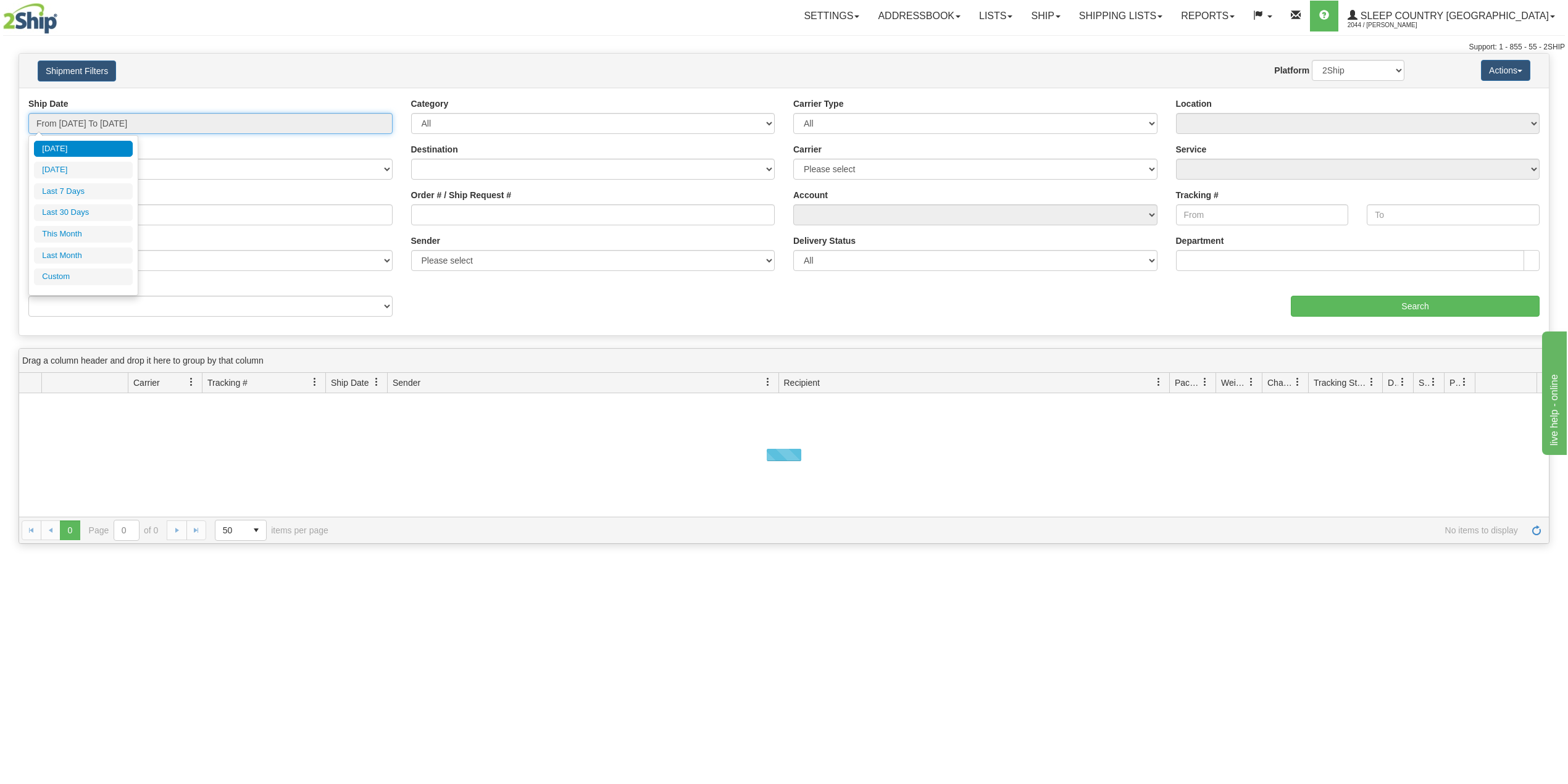
click at [92, 126] on input "From [DATE] To [DATE]" at bounding box center [210, 124] width 364 height 21
click at [88, 221] on li "Last 30 Days" at bounding box center [83, 213] width 99 height 16
type input "From [DATE] To [DATE]"
click at [88, 221] on input "Reference / PO" at bounding box center [210, 215] width 364 height 21
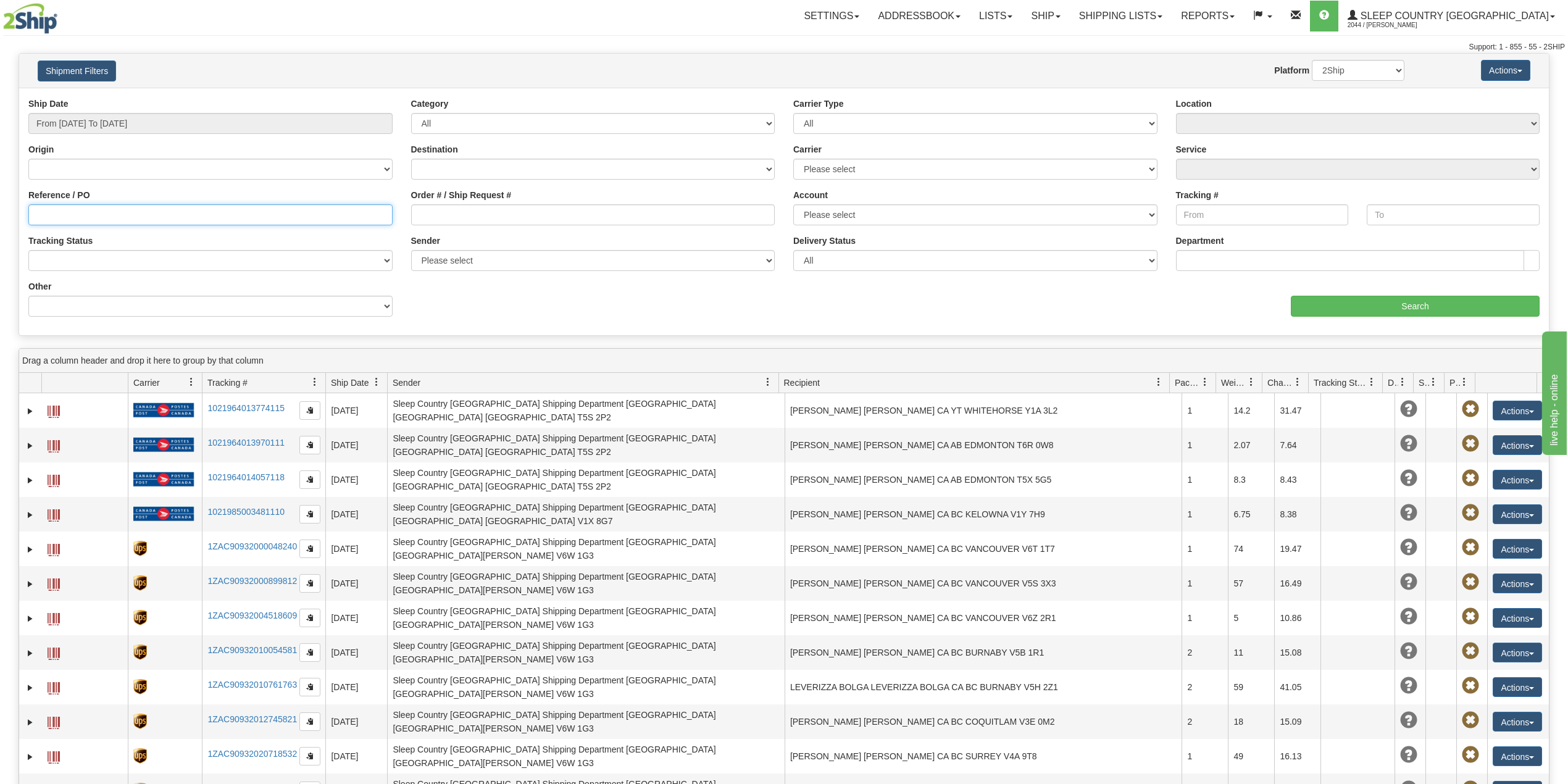
paste input "9000H998358"
type input "9000H998358"
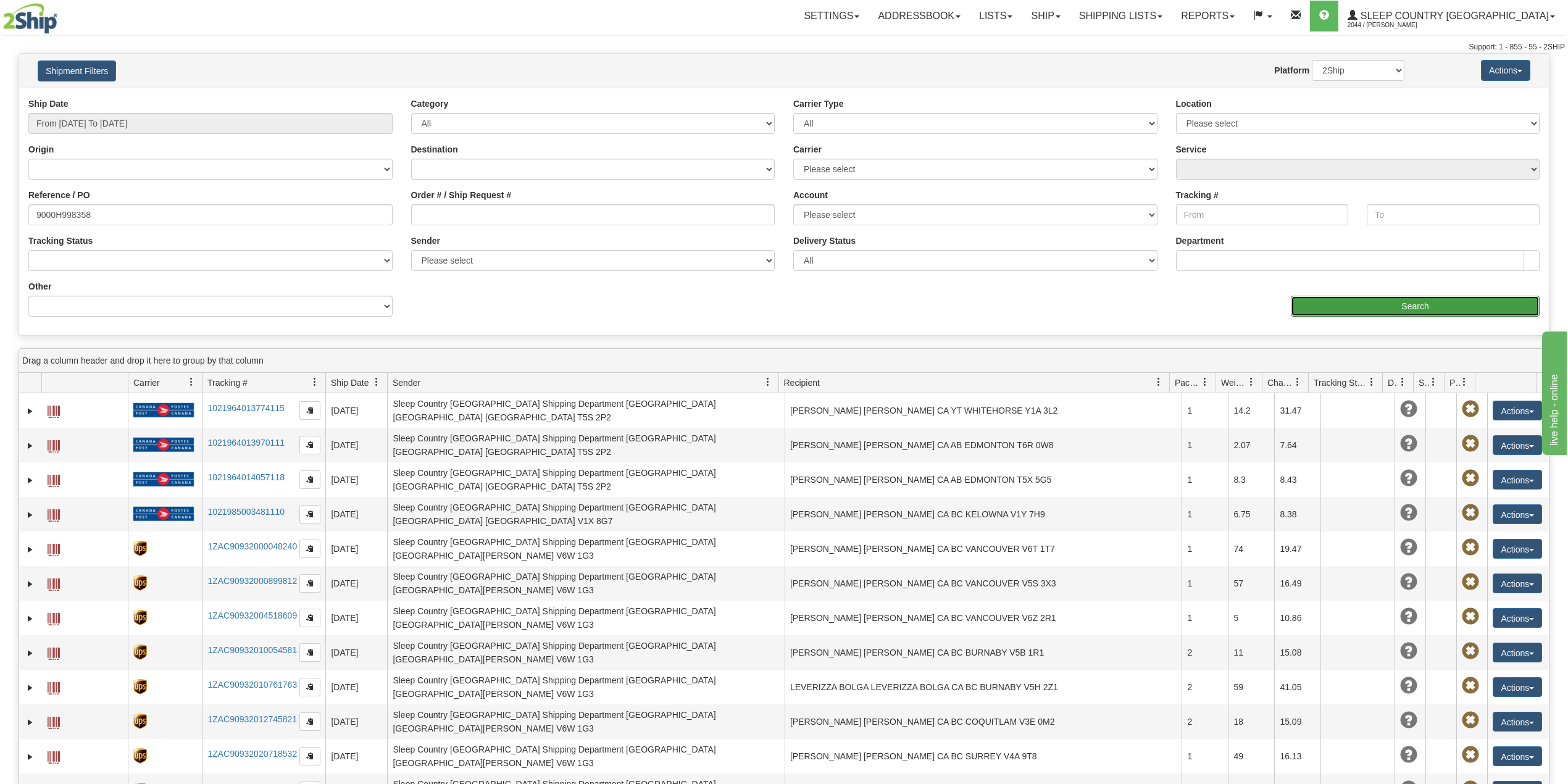
click at [1344, 309] on input "Search" at bounding box center [1415, 306] width 248 height 21
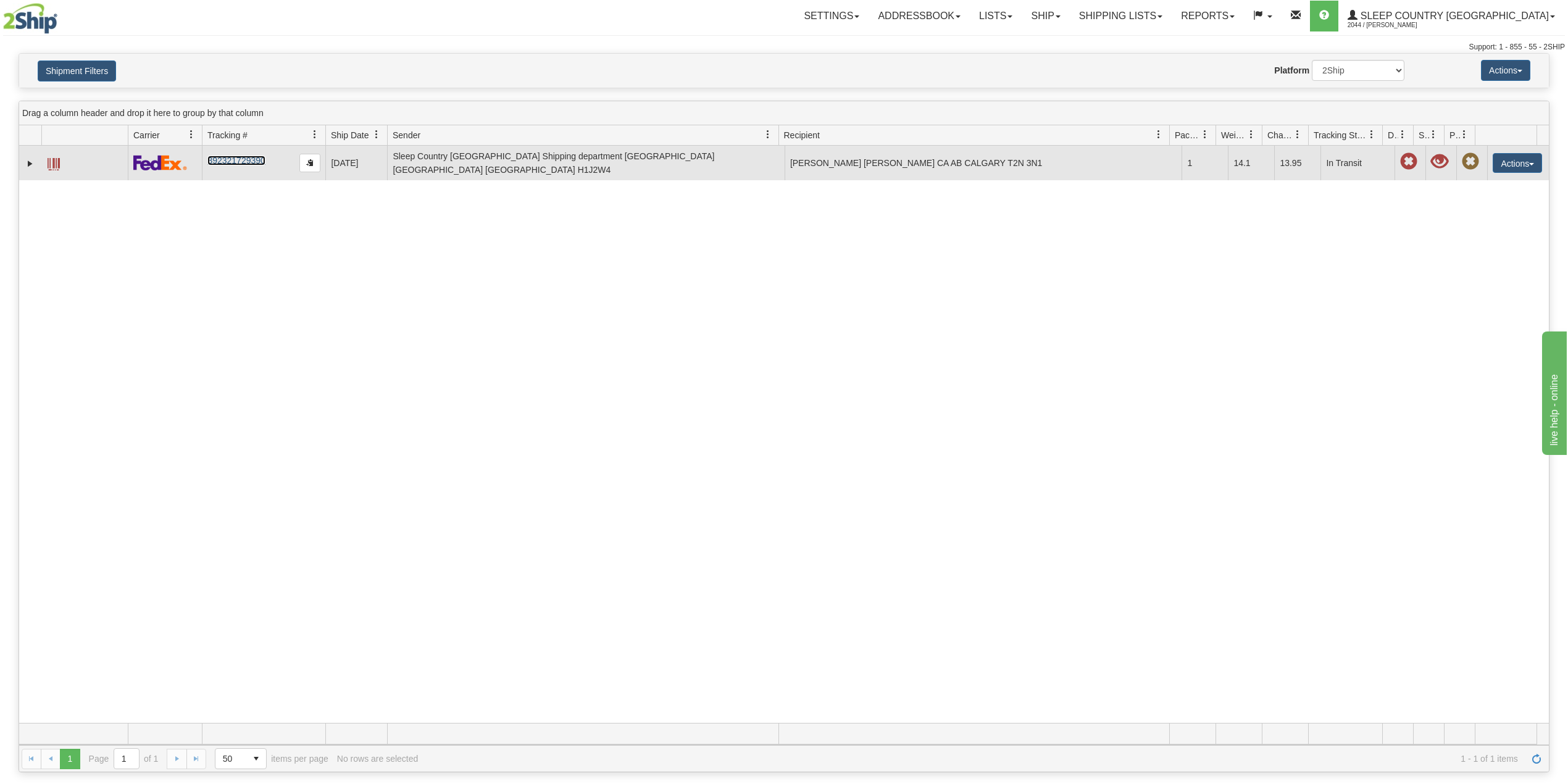
click at [238, 161] on link "392321729390" at bounding box center [236, 161] width 58 height 10
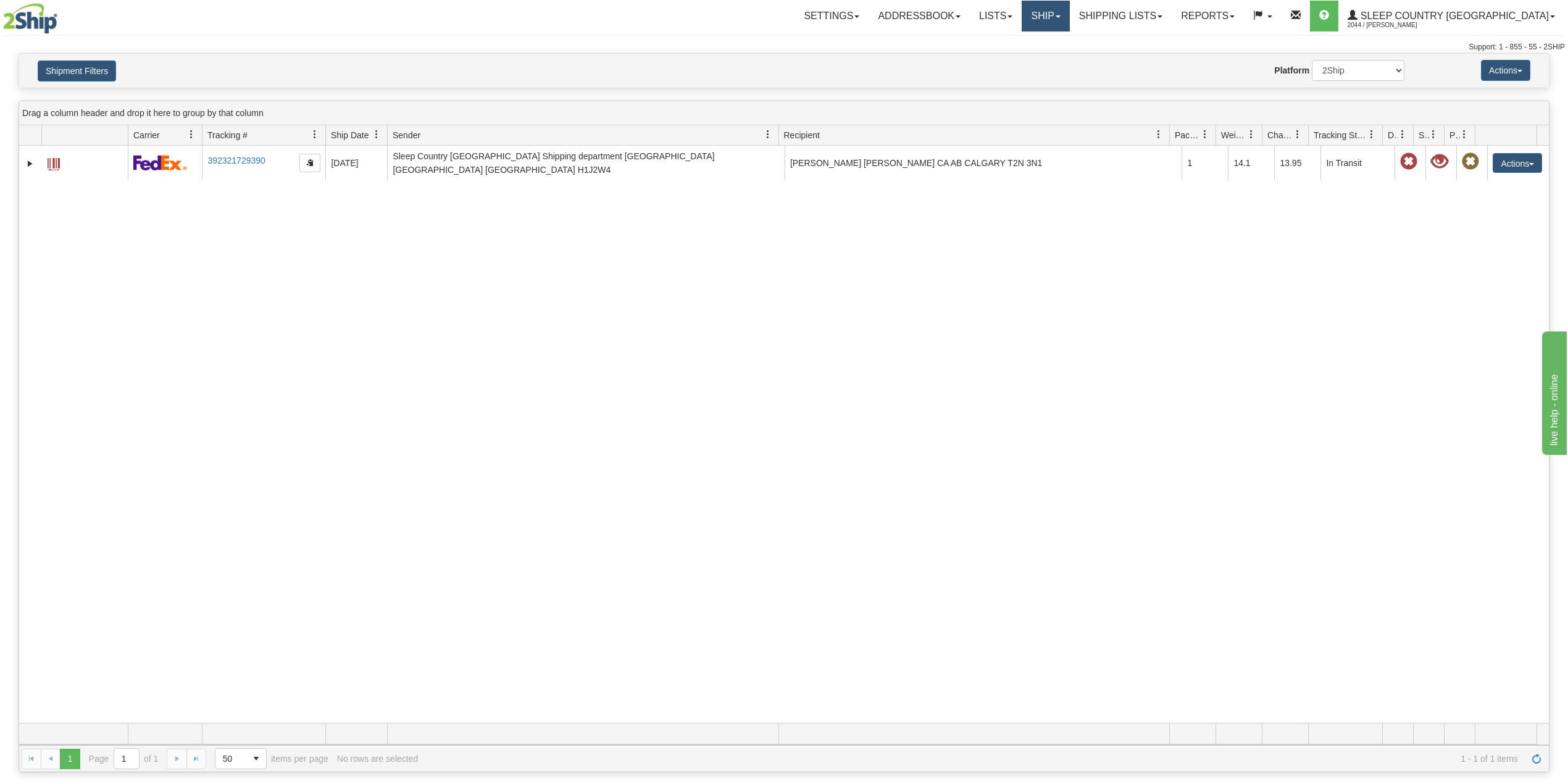
click at [1069, 19] on link "Ship" at bounding box center [1045, 16] width 47 height 31
click at [1057, 60] on span "OnHold / Order Queue" at bounding box center [1013, 59] width 87 height 10
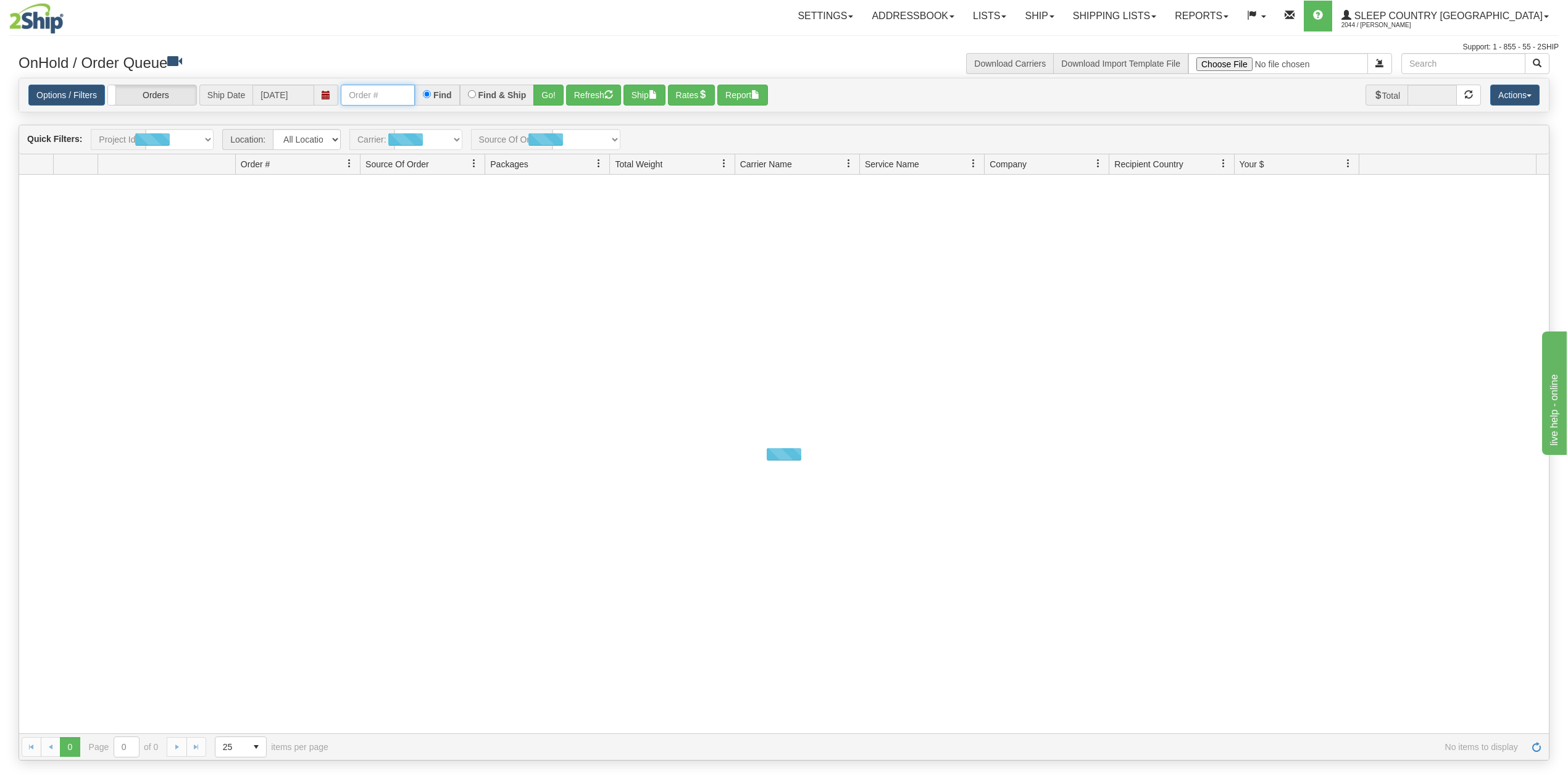
drag, startPoint x: 384, startPoint y: 92, endPoint x: 405, endPoint y: 107, distance: 25.8
click at [384, 92] on input "text" at bounding box center [378, 95] width 74 height 21
paste input "9002I021242"
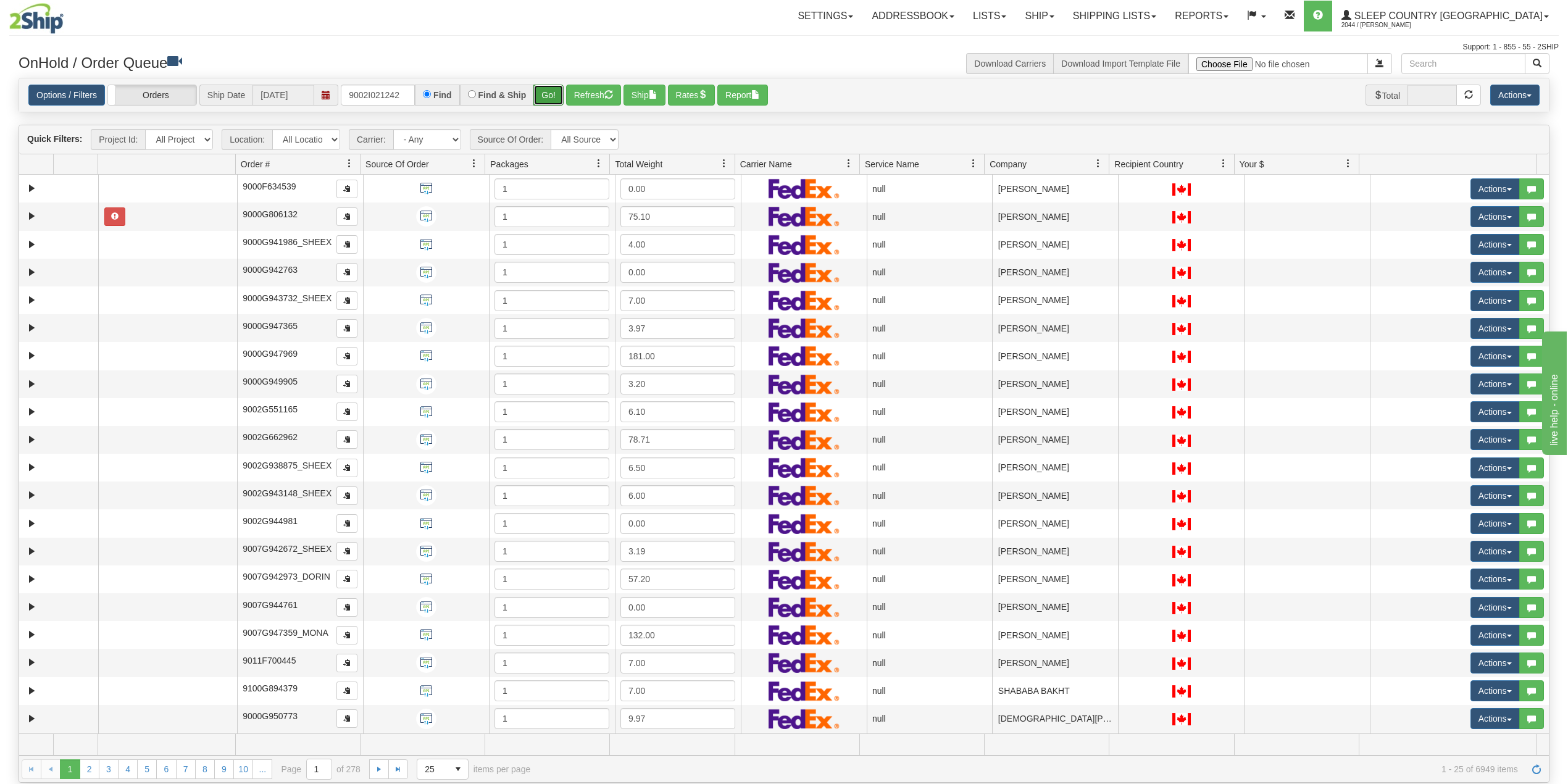
click at [556, 90] on button "Go!" at bounding box center [548, 95] width 30 height 21
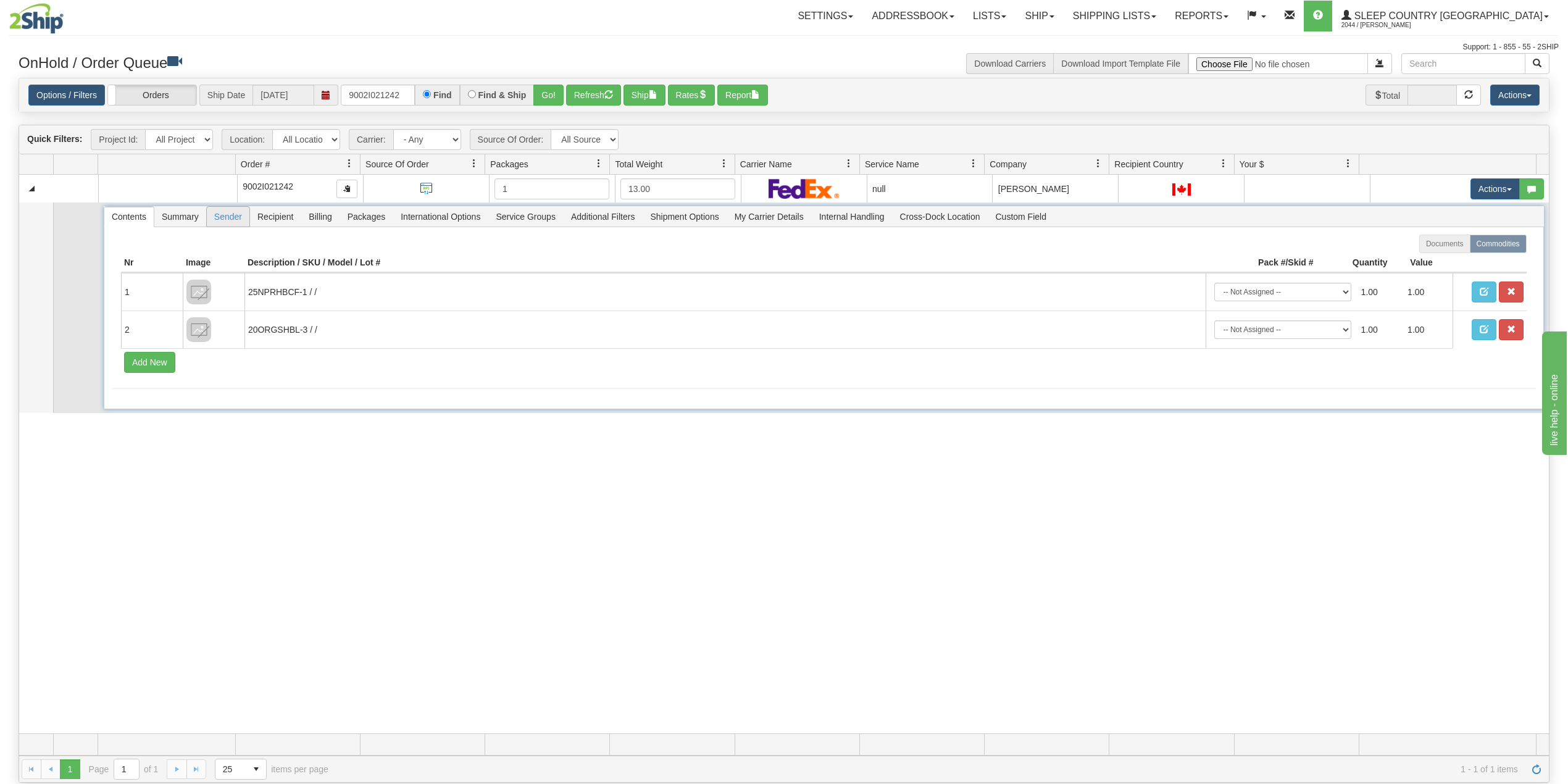
click at [215, 216] on span "Sender" at bounding box center [228, 216] width 43 height 20
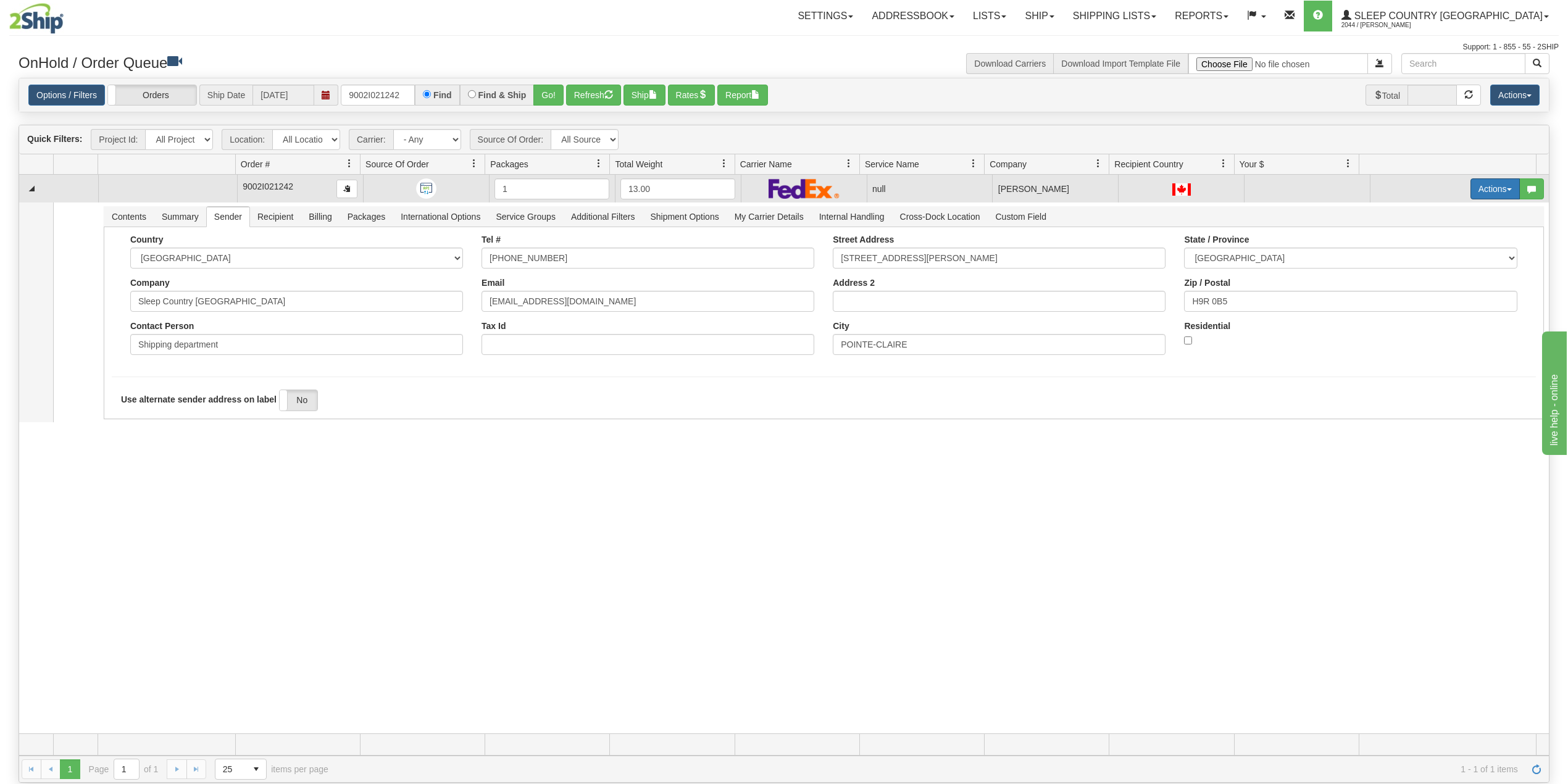
click at [1471, 189] on button "Actions" at bounding box center [1495, 189] width 49 height 21
click at [1432, 280] on span "Delete" at bounding box center [1441, 277] width 34 height 10
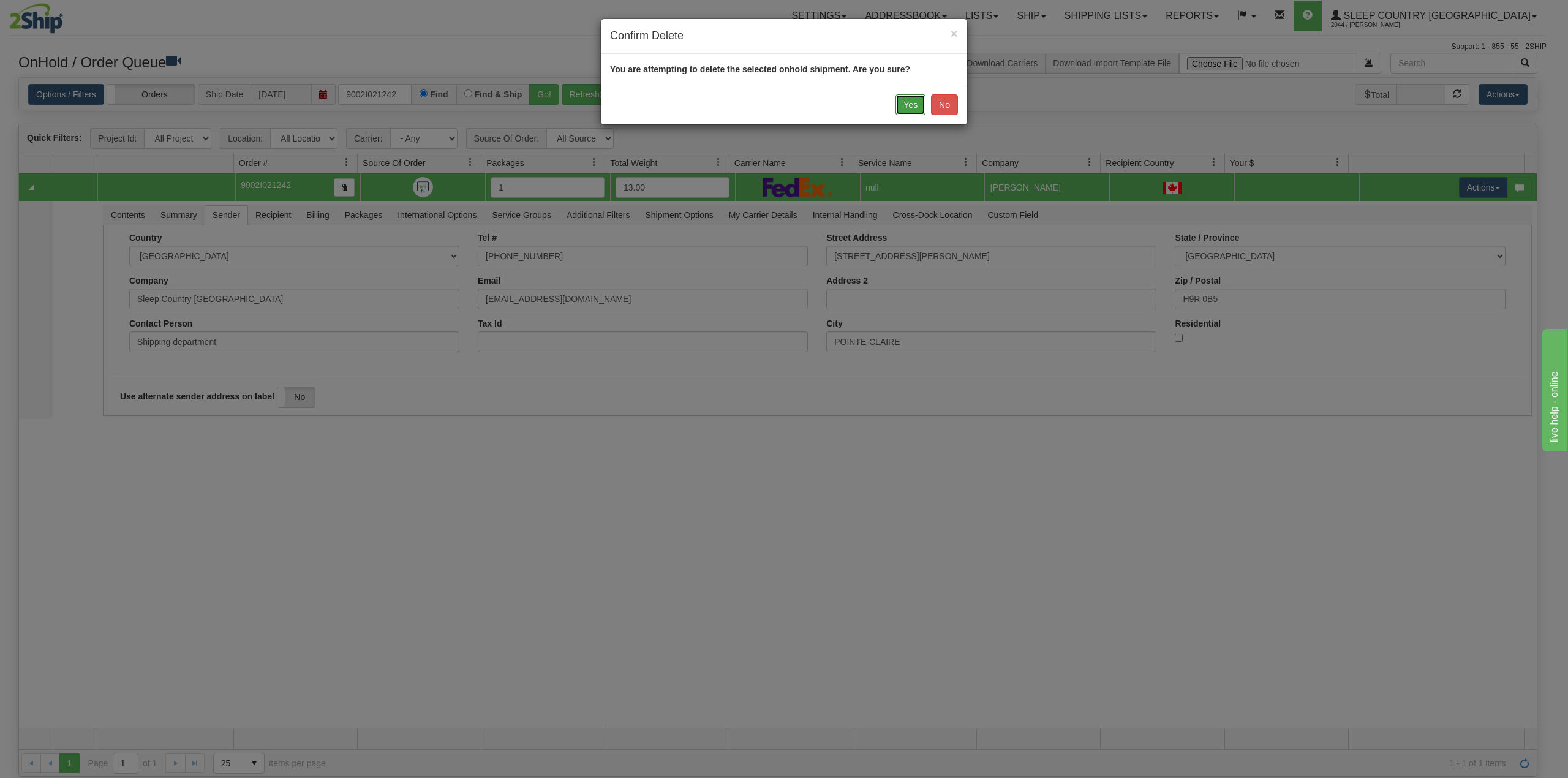
click at [898, 108] on button "Yes" at bounding box center [910, 105] width 30 height 21
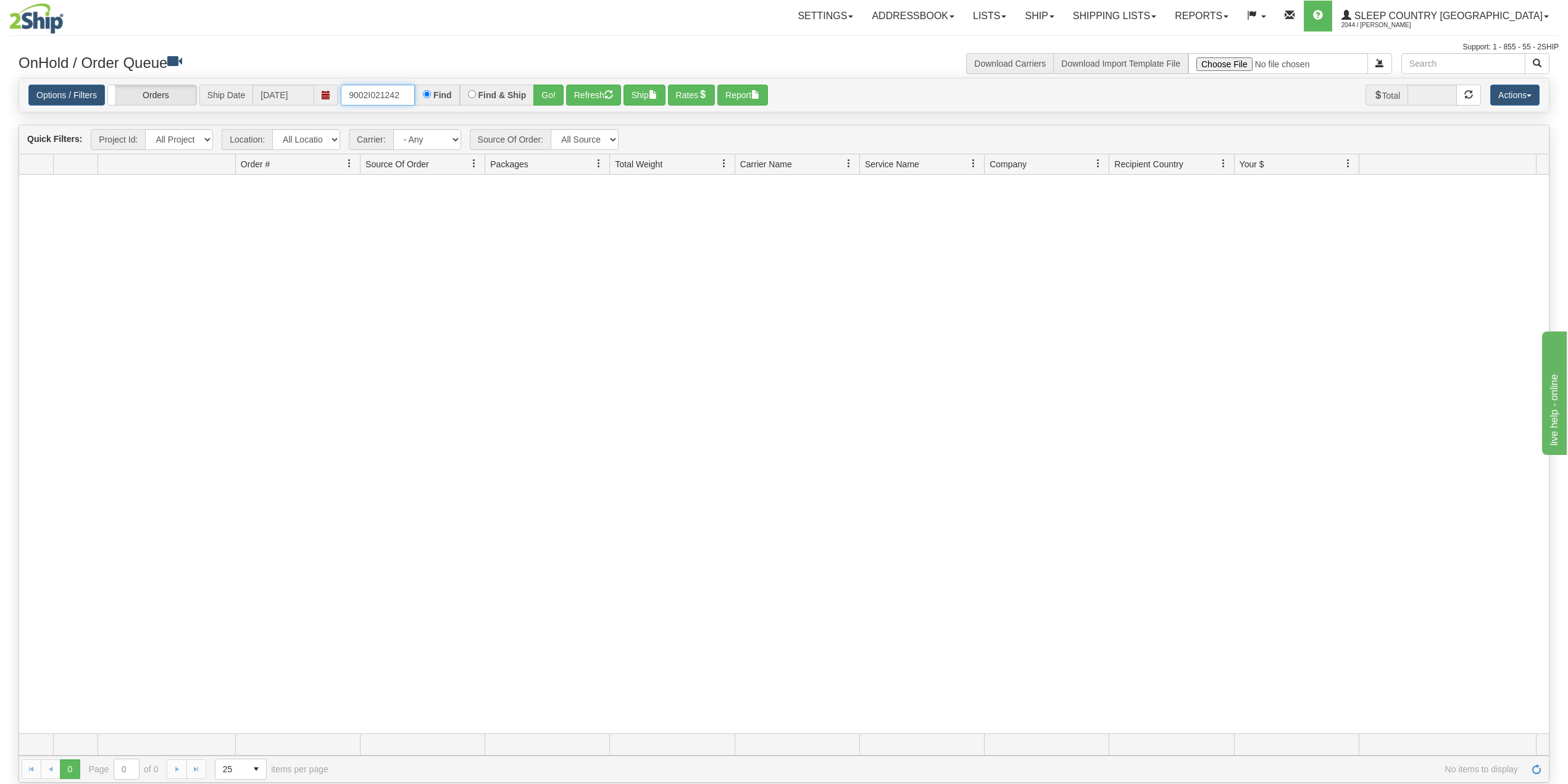
click at [384, 93] on input "9002I021242" at bounding box center [378, 95] width 74 height 21
paste input "0I027456"
type input "9000I027456"
click at [556, 97] on button "Go!" at bounding box center [548, 95] width 30 height 21
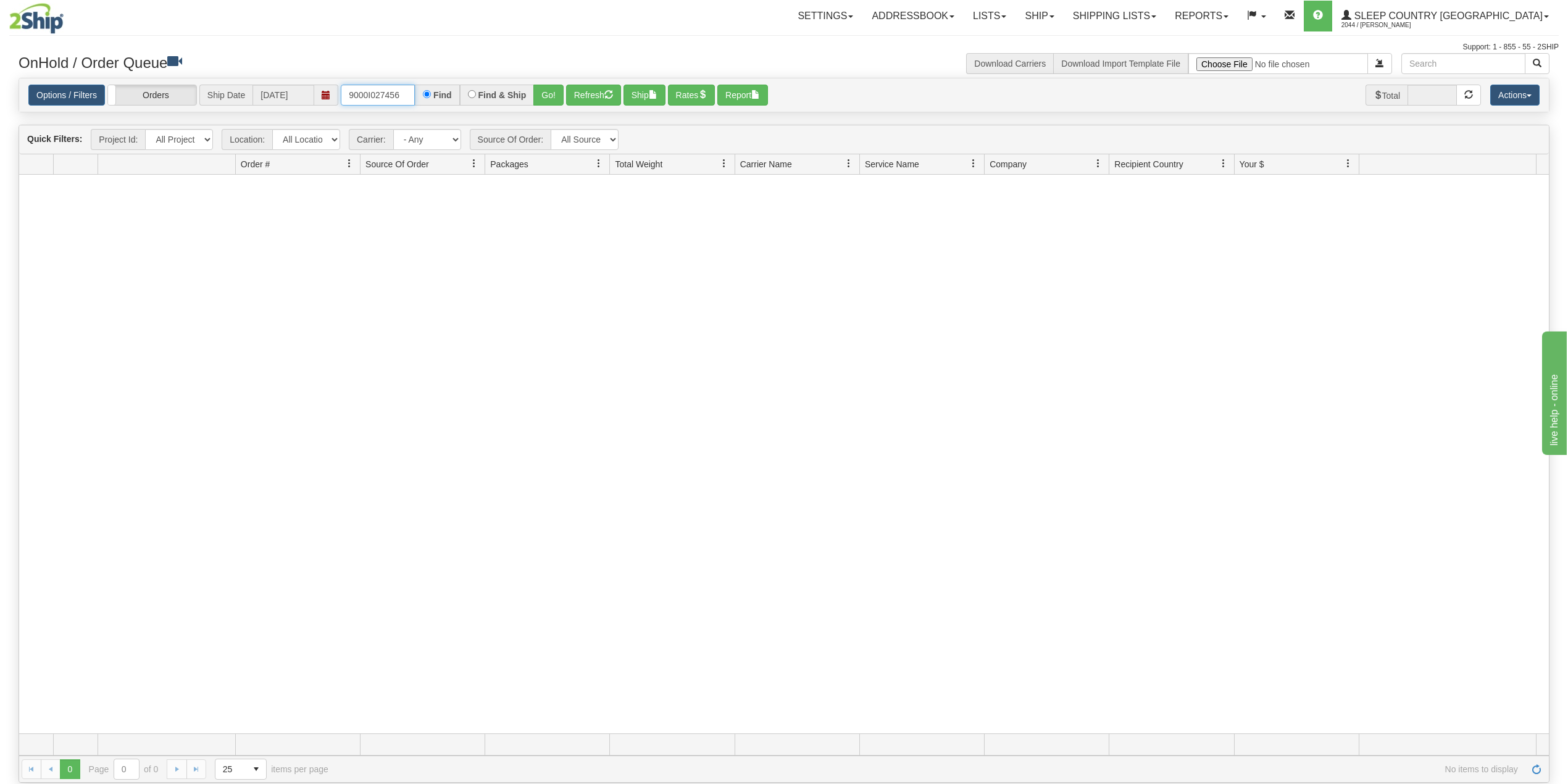
click at [406, 95] on input "9000I027456" at bounding box center [378, 95] width 74 height 21
click at [1161, 8] on link "Shipping lists" at bounding box center [1114, 16] width 102 height 31
click at [1152, 55] on span "Search Shipment History" at bounding box center [1104, 59] width 95 height 10
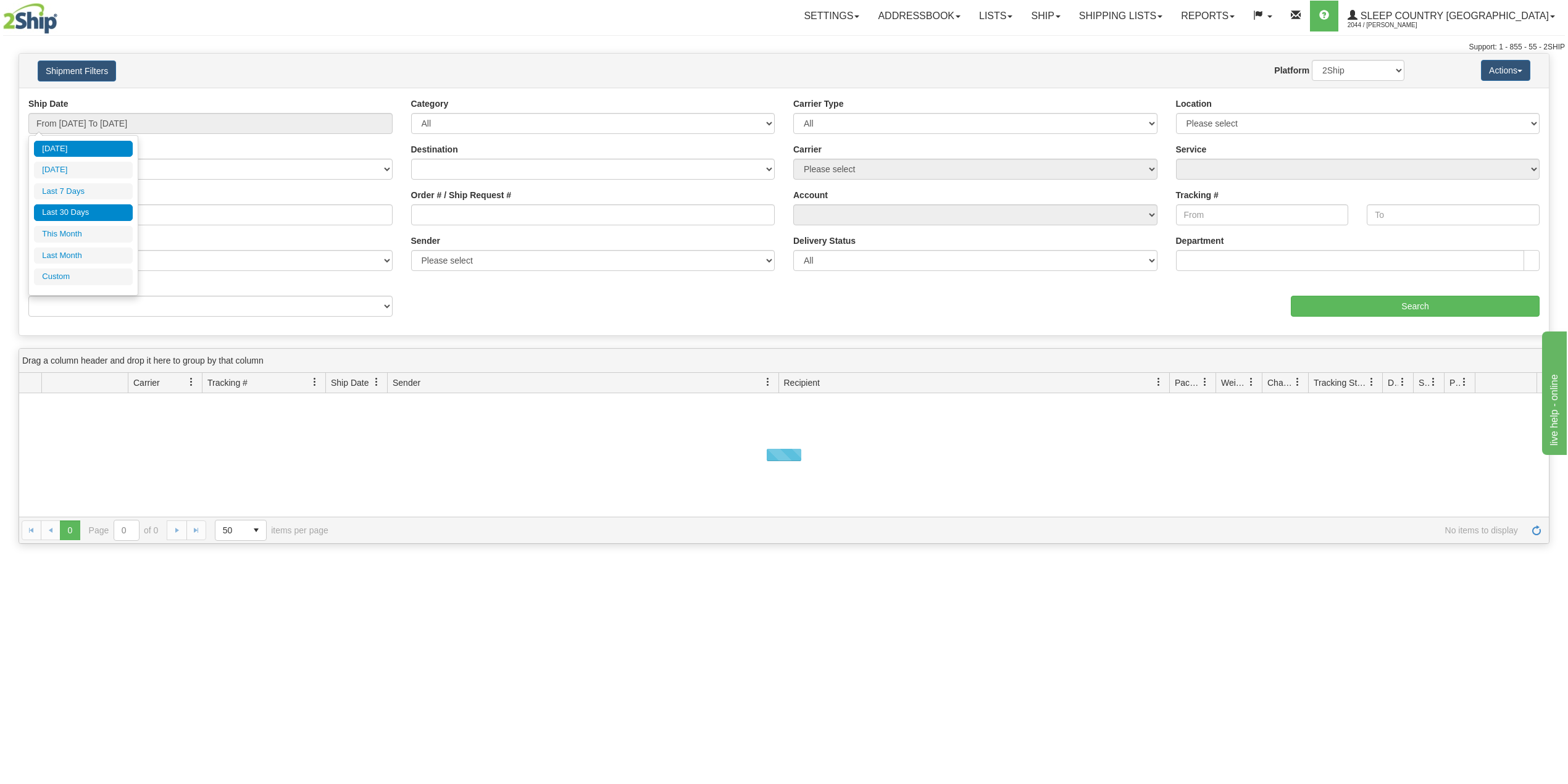
click at [79, 213] on li "Last 30 Days" at bounding box center [83, 213] width 99 height 16
type input "From [DATE] To [DATE]"
click at [87, 215] on input "Reference / PO" at bounding box center [210, 215] width 364 height 21
paste input "9000I027456"
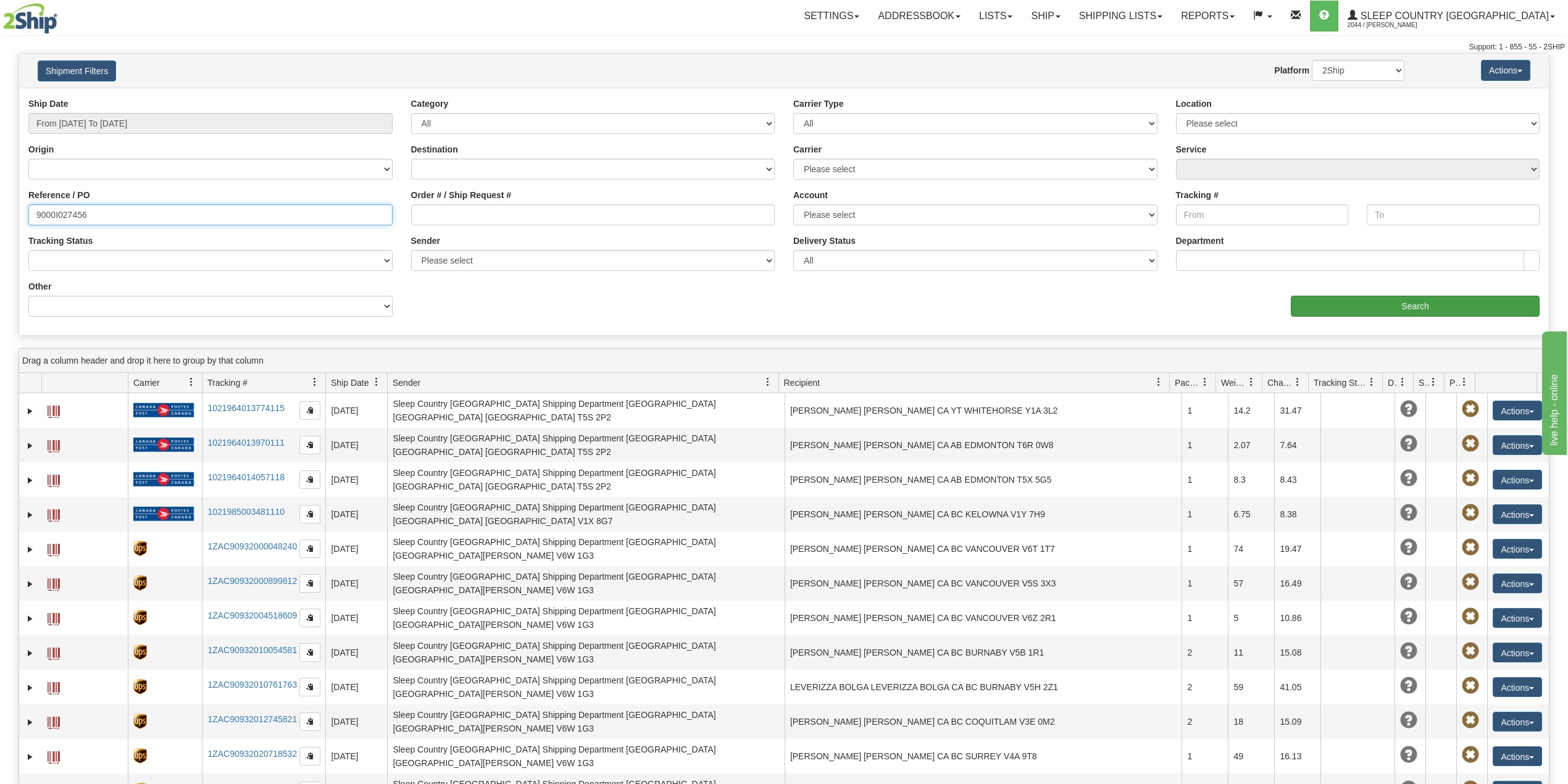
type input "9000I027456"
click at [1388, 303] on input "Search" at bounding box center [1415, 306] width 248 height 21
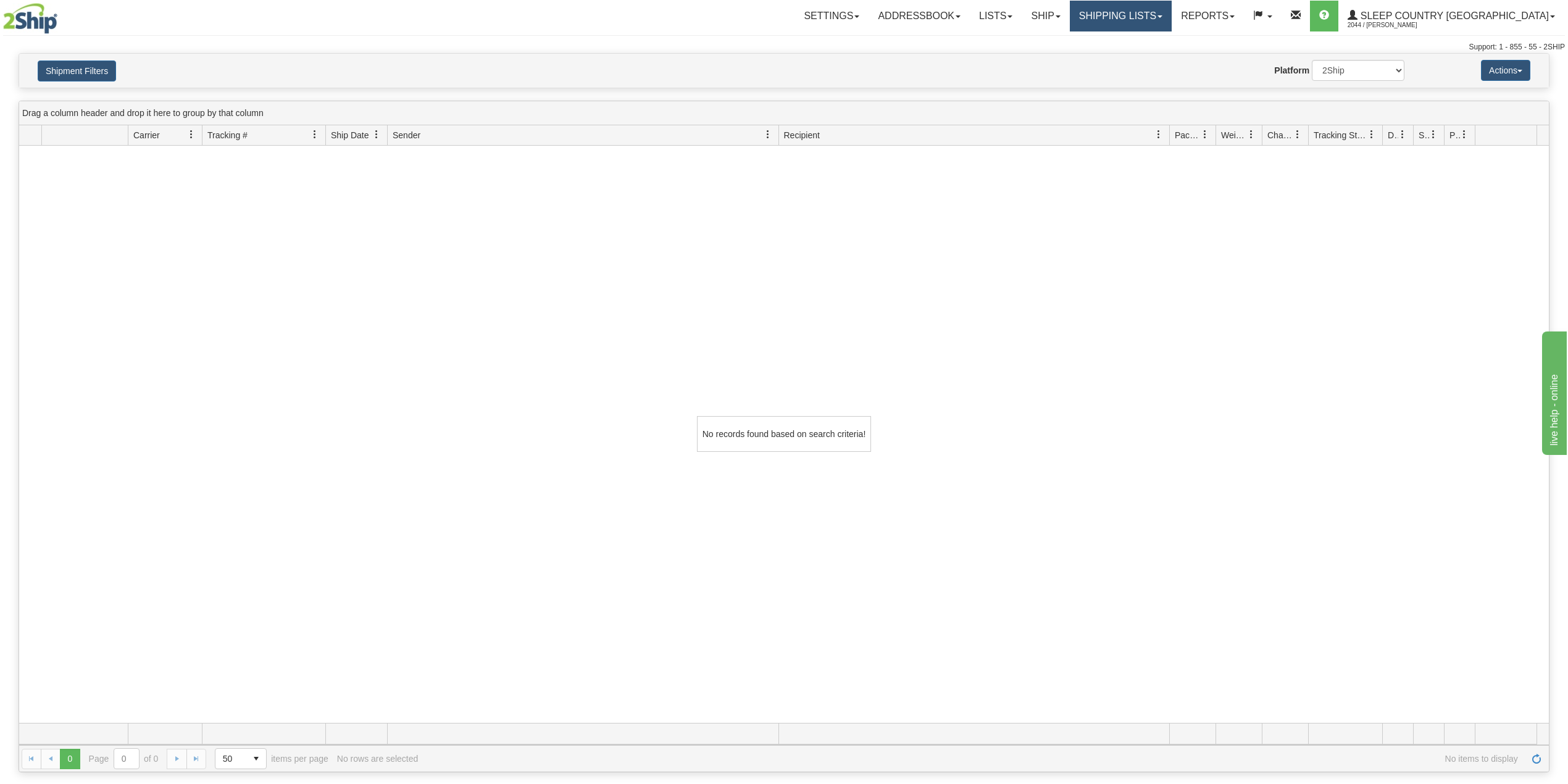
click at [1171, 11] on link "Shipping lists" at bounding box center [1121, 16] width 102 height 31
click at [1135, 41] on span "Current Shipments" at bounding box center [1099, 43] width 72 height 10
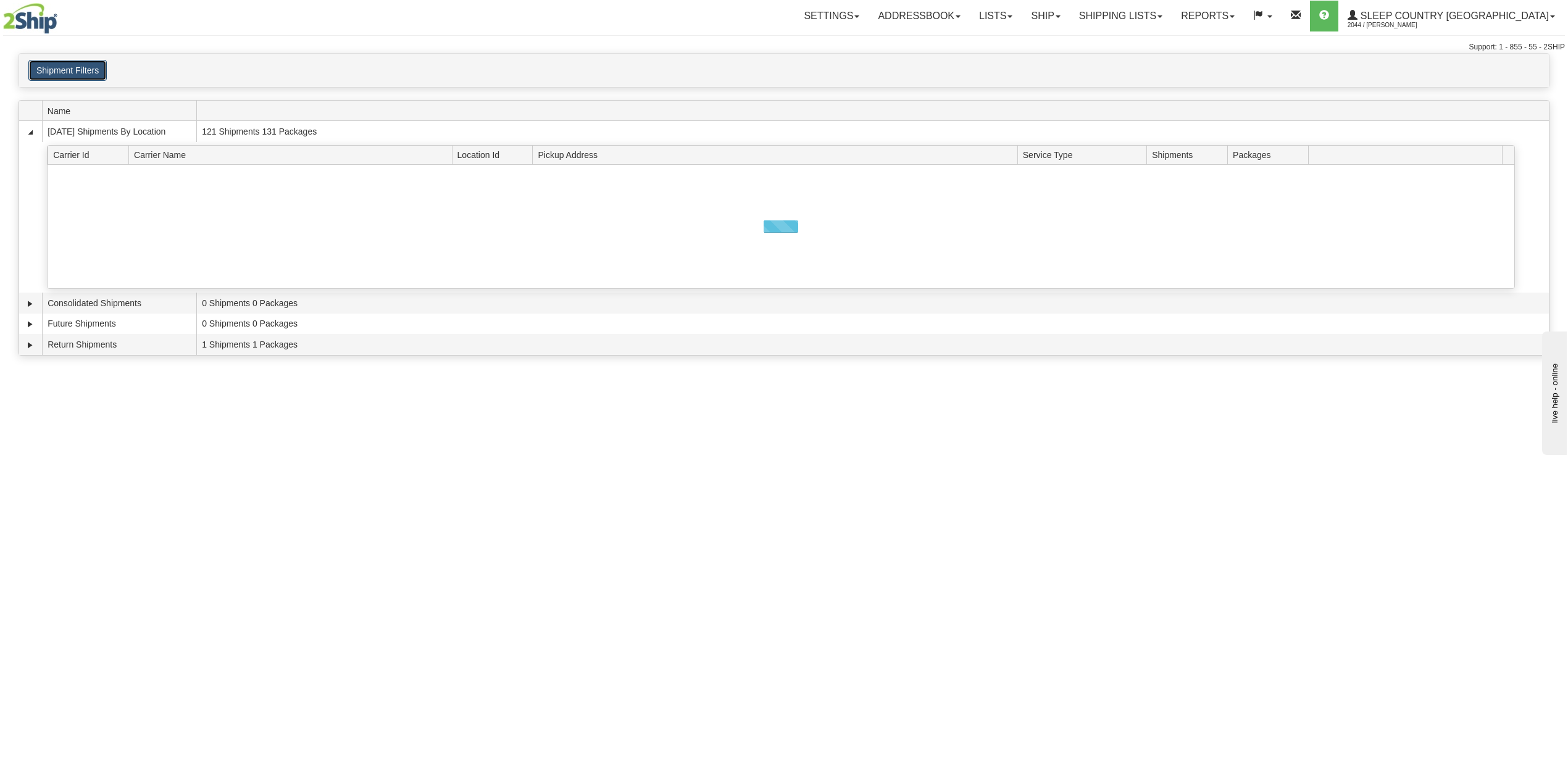
click at [89, 69] on button "Shipment Filters" at bounding box center [67, 70] width 78 height 21
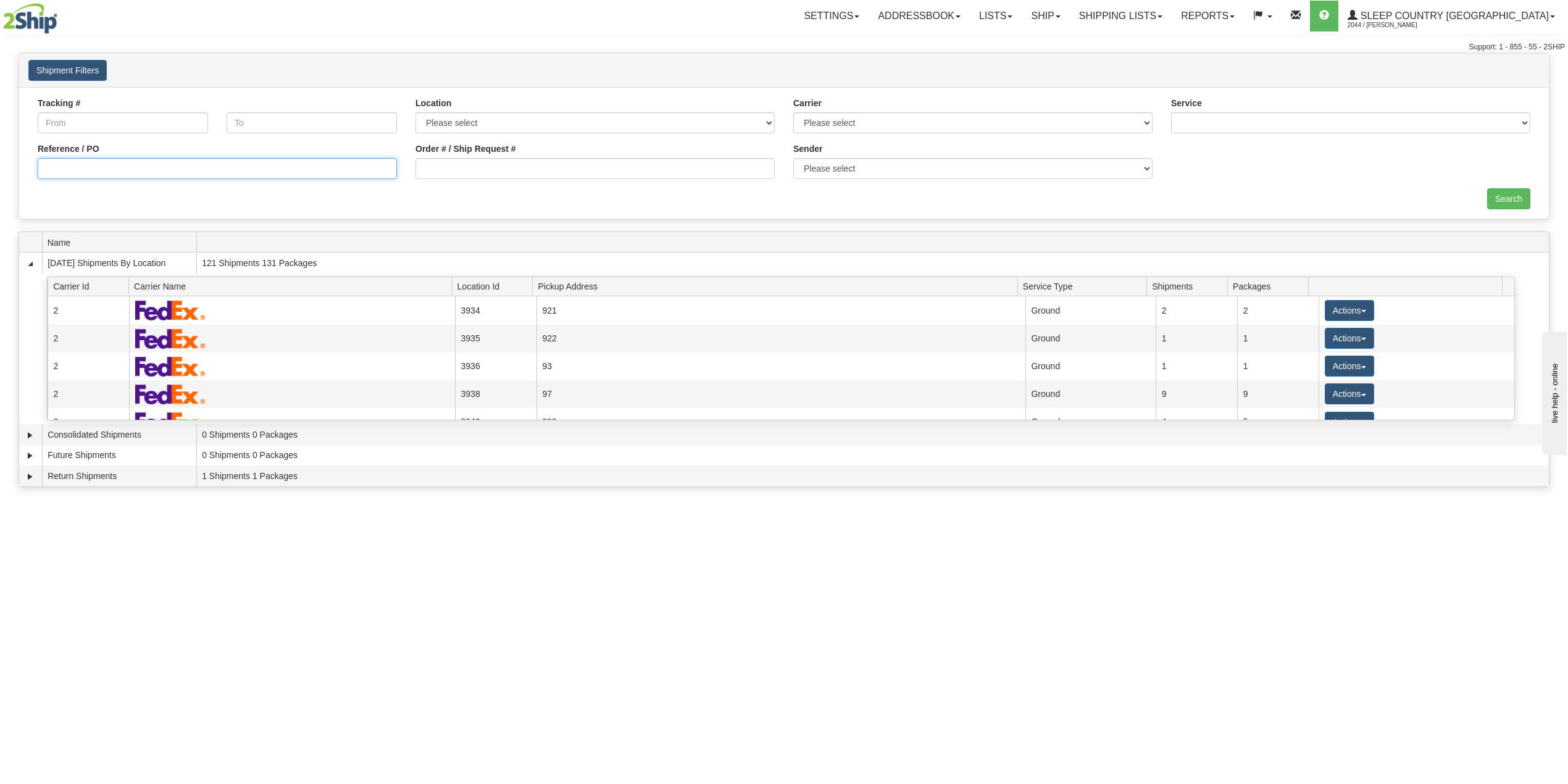
click at [105, 164] on input "Reference / PO" at bounding box center [218, 168] width 360 height 21
paste input "9000I027456"
type input "9000I027456"
click at [1523, 193] on input "Search" at bounding box center [1508, 198] width 43 height 21
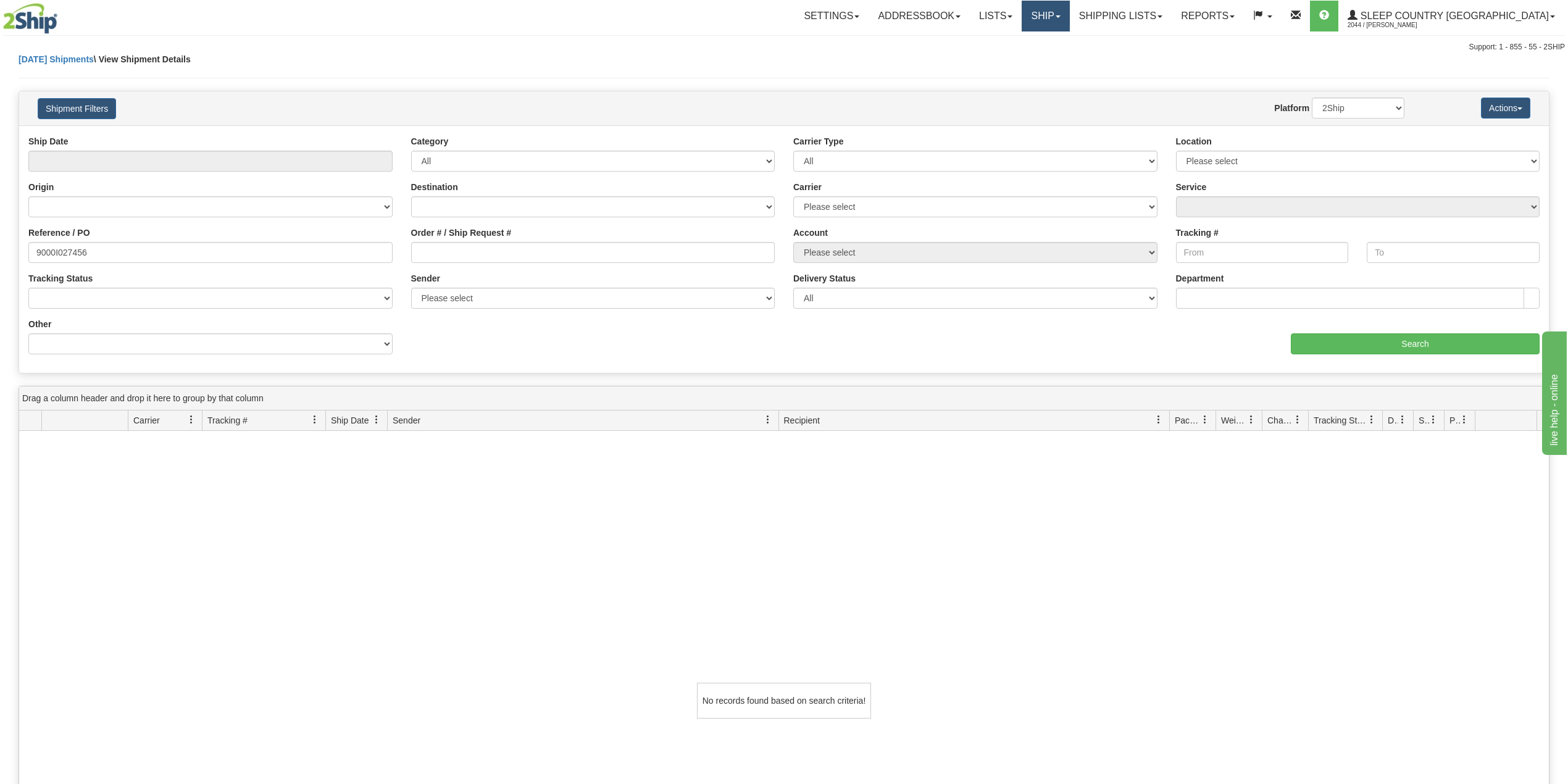
click at [1069, 18] on link "Ship" at bounding box center [1045, 16] width 47 height 31
click at [1057, 62] on span "OnHold / Order Queue" at bounding box center [1013, 59] width 87 height 10
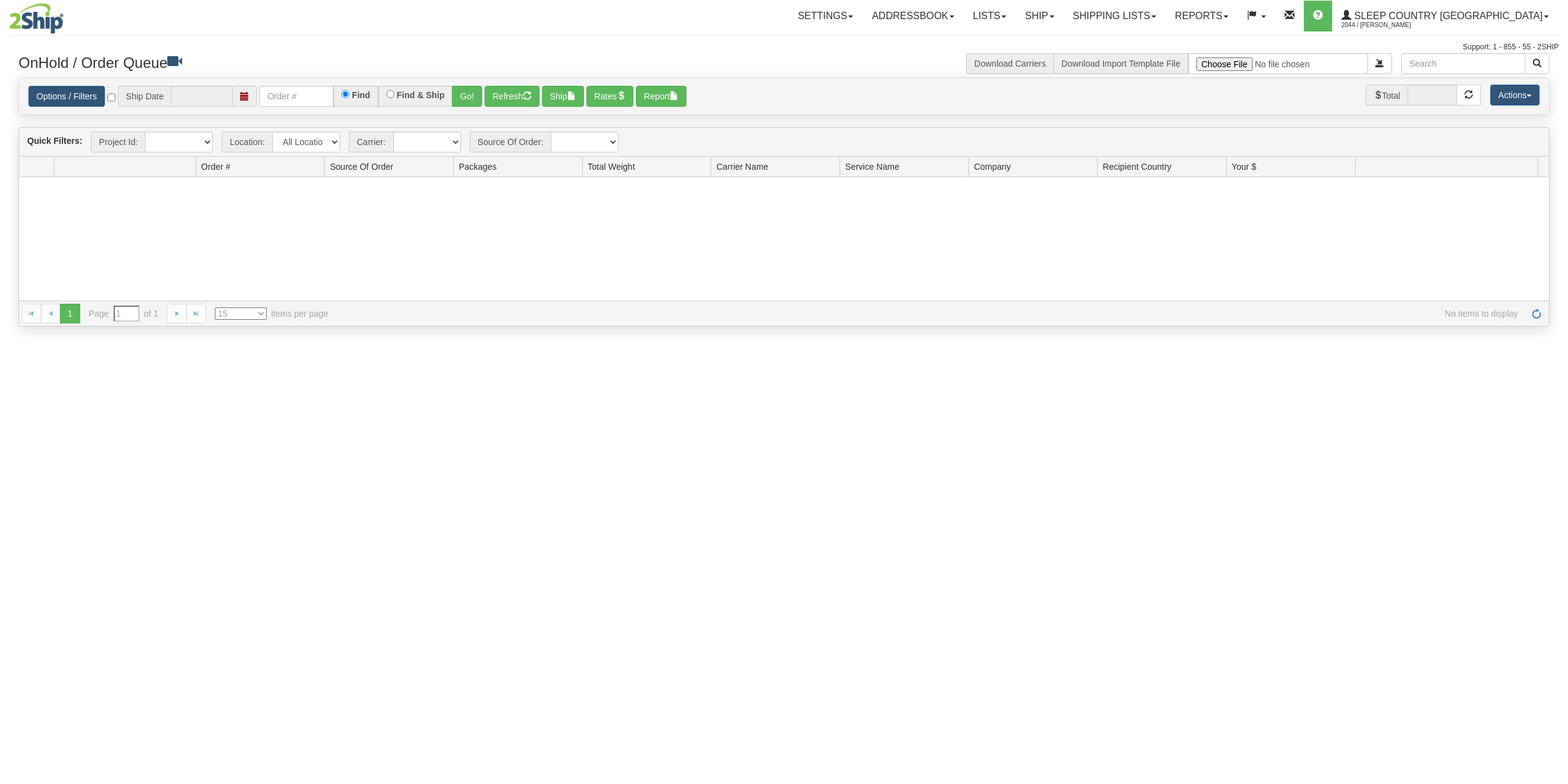
type input "[DATE]"
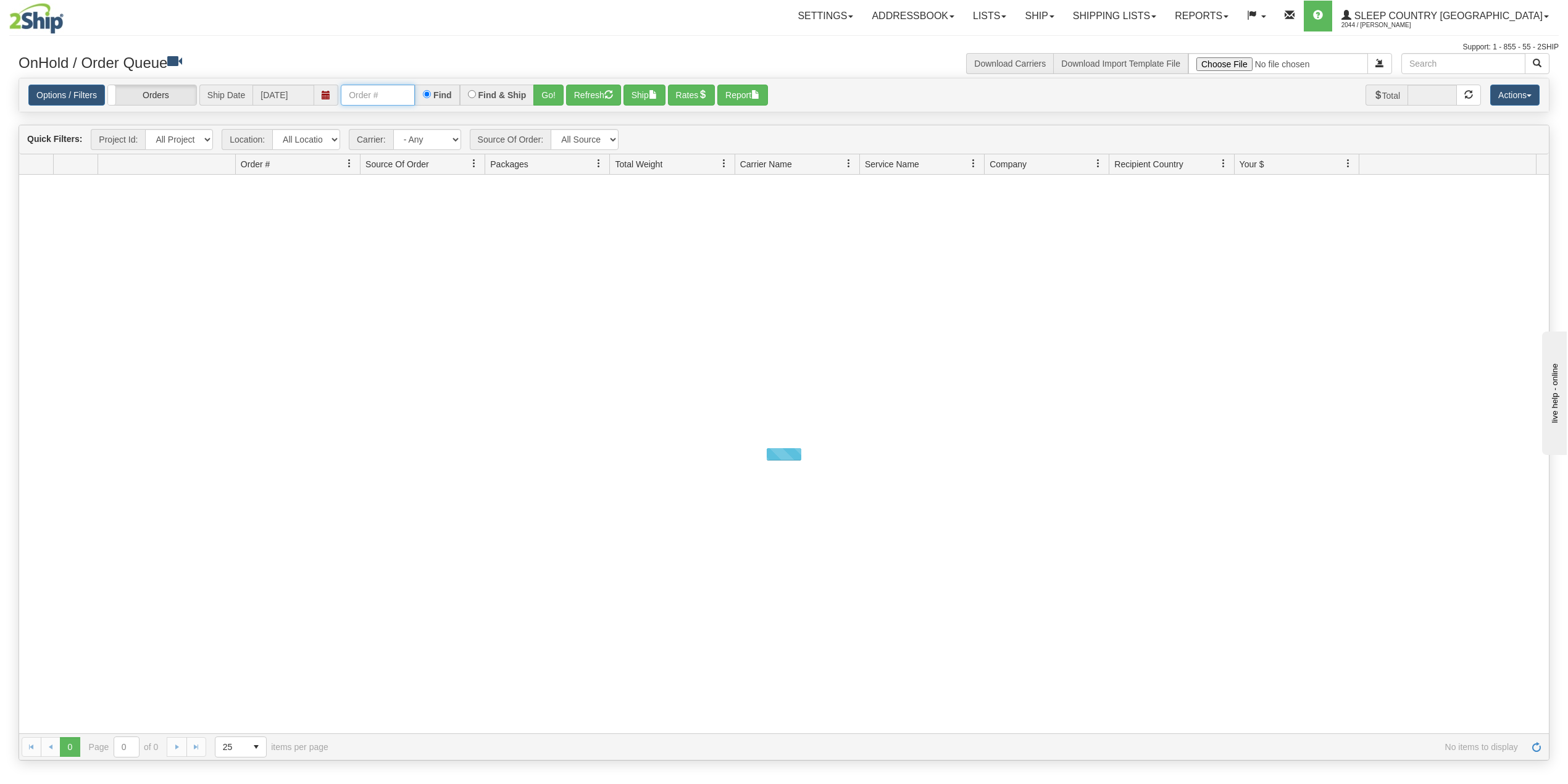
click at [399, 91] on input "text" at bounding box center [378, 95] width 74 height 21
paste input "9000I027456"
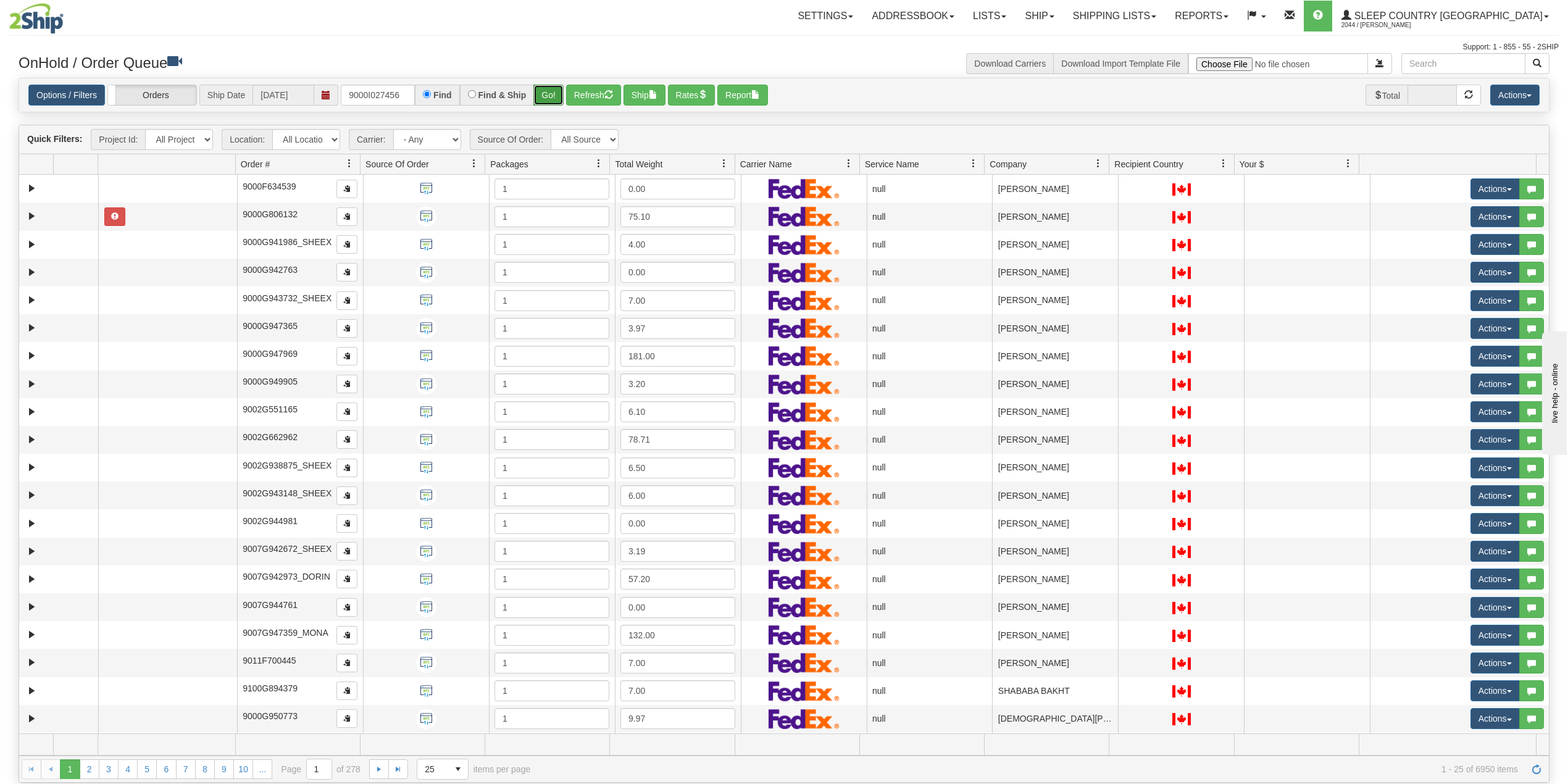
click at [548, 94] on button "Go!" at bounding box center [548, 95] width 30 height 21
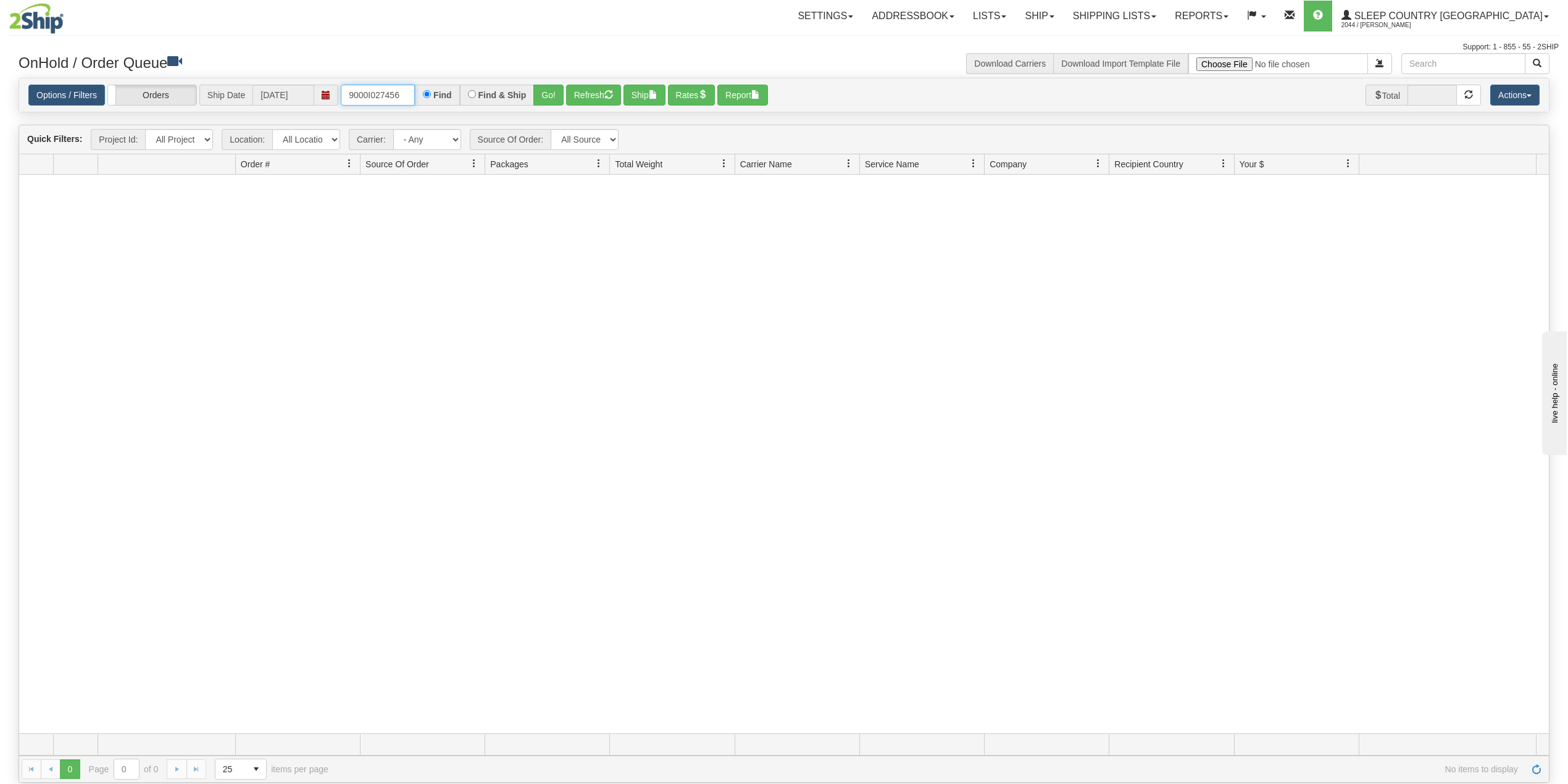
click at [388, 94] on input "9000I027456" at bounding box center [378, 95] width 74 height 21
click at [388, 93] on input "9000I027456" at bounding box center [378, 95] width 74 height 21
paste input "12349"
click at [544, 92] on button "Go!" at bounding box center [548, 95] width 30 height 21
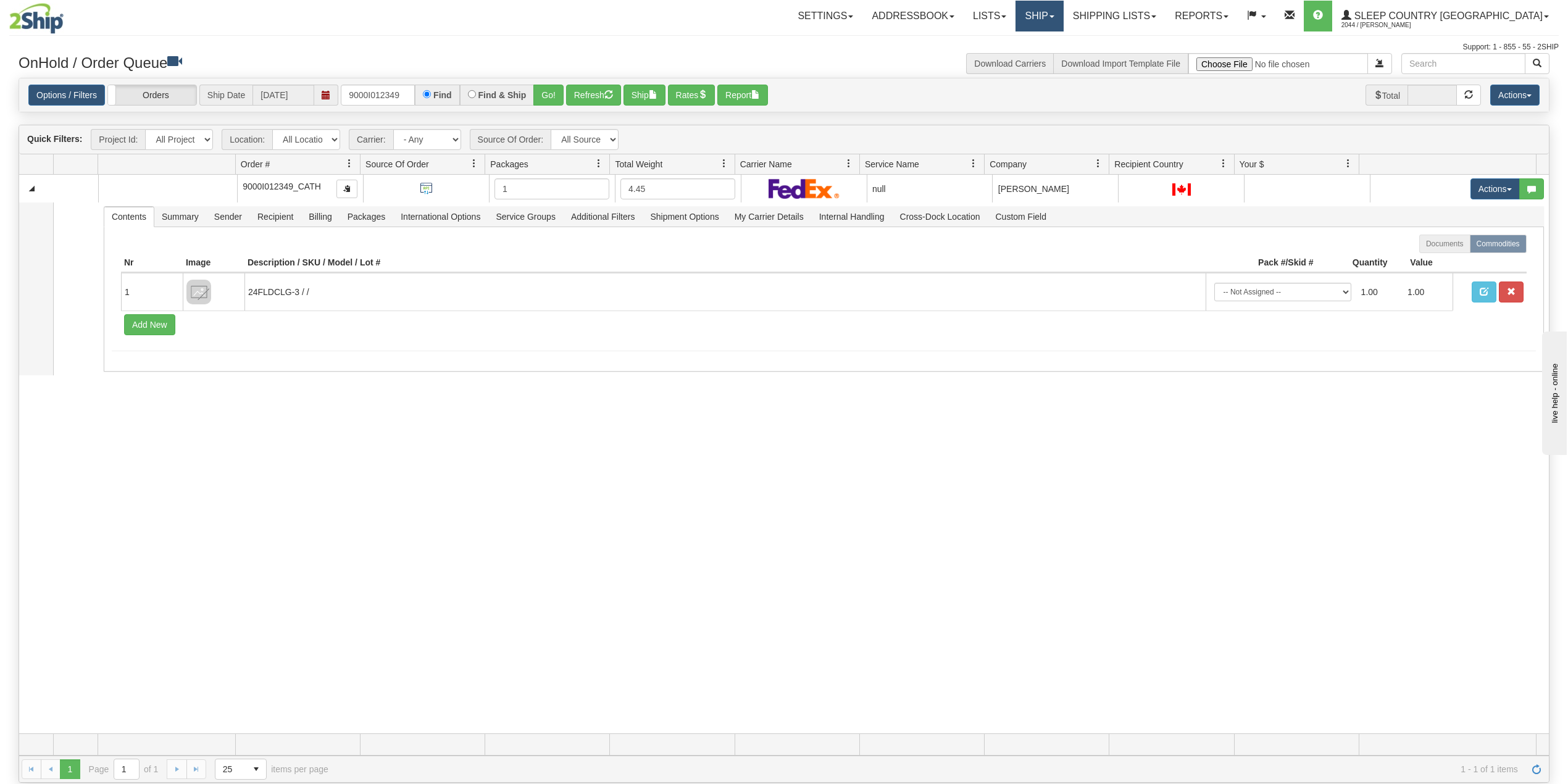
click at [1063, 18] on link "Ship" at bounding box center [1039, 16] width 47 height 31
click at [379, 97] on input "9000I012349" at bounding box center [378, 95] width 74 height 21
paste input "9000I012349"
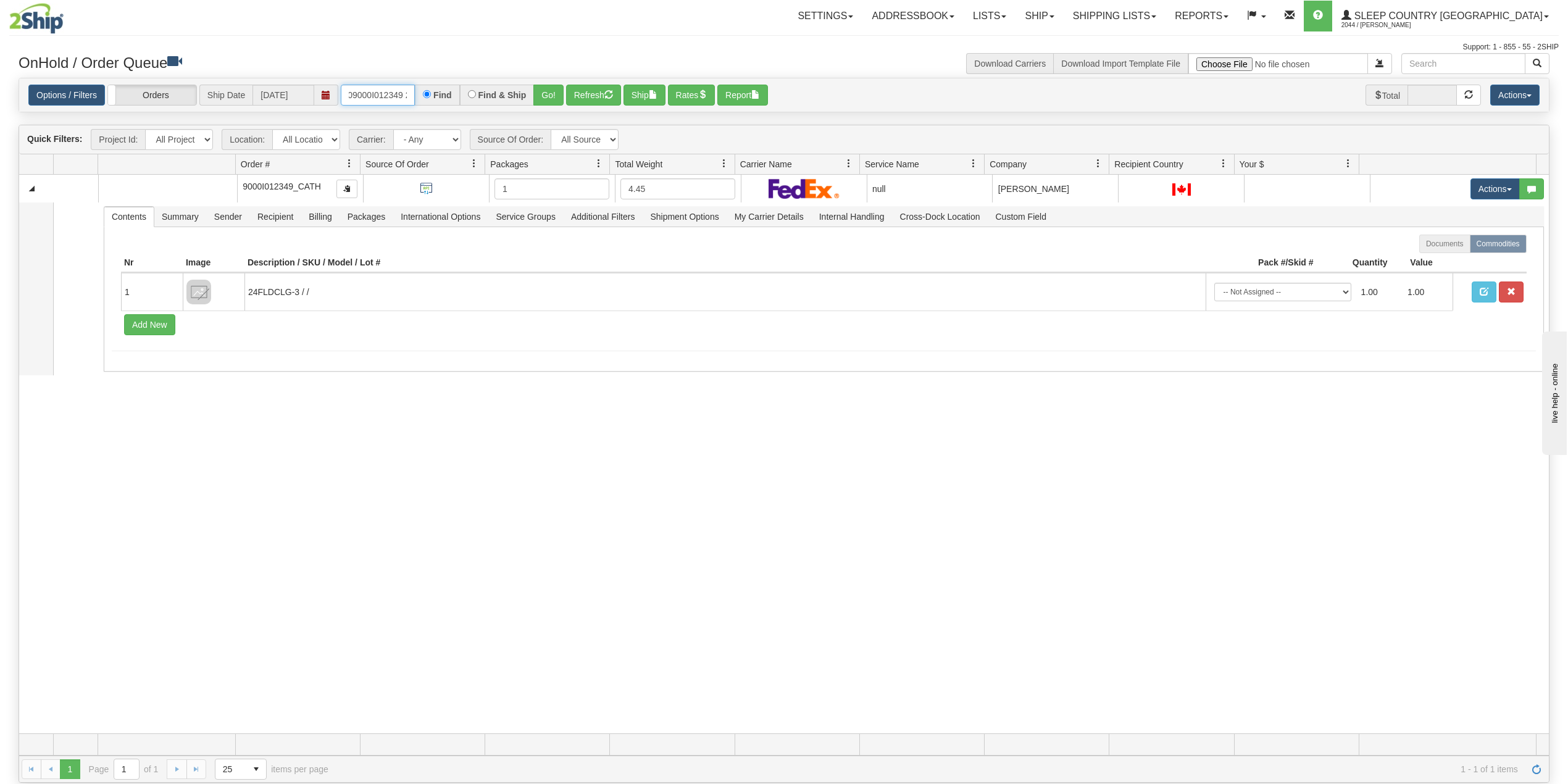
click at [390, 87] on input "9000I09000I012349 2349" at bounding box center [378, 95] width 74 height 21
paste input "text"
click at [381, 96] on input "9000I012349" at bounding box center [378, 95] width 74 height 21
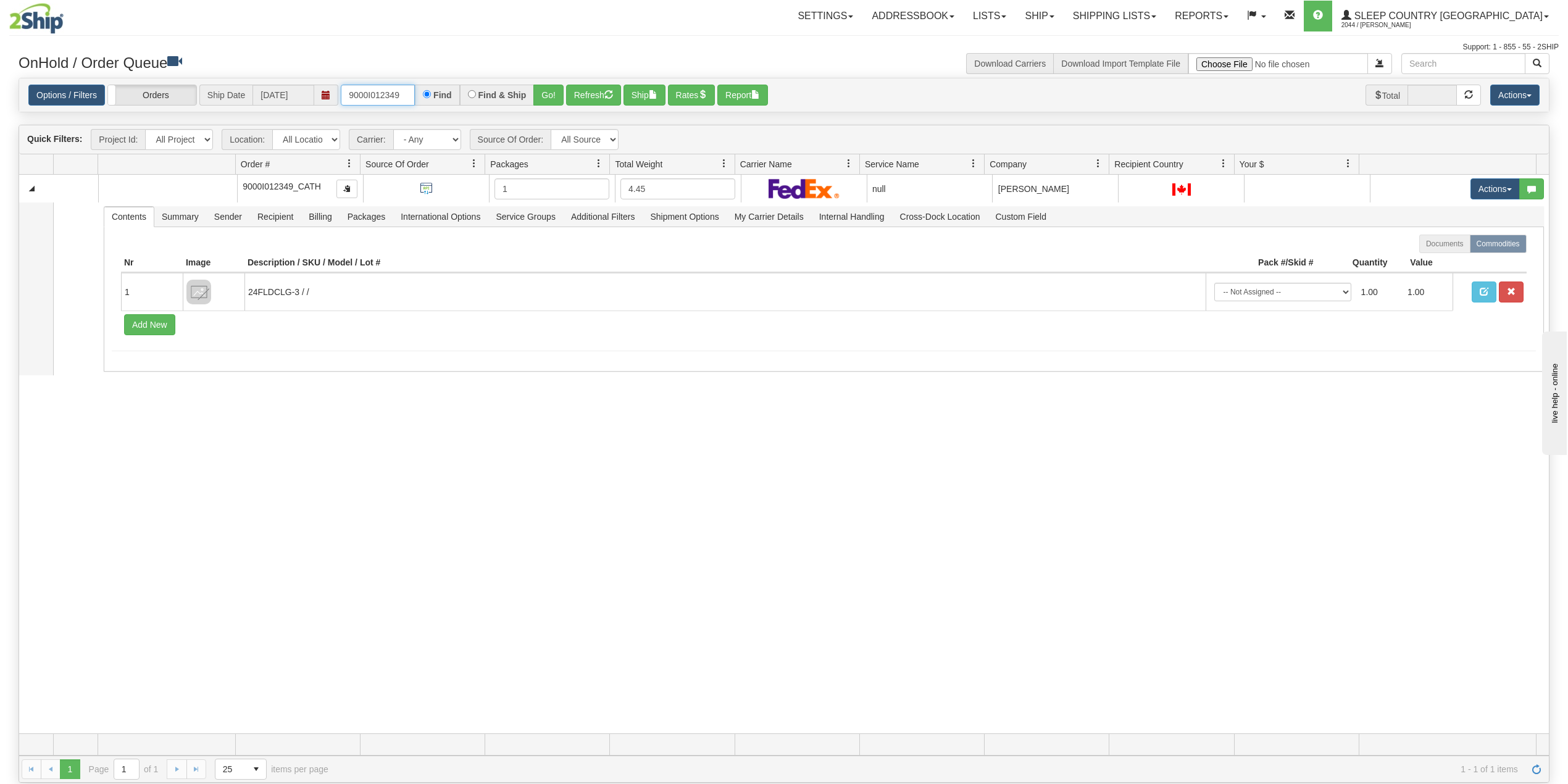
click at [381, 96] on input "9000I012349" at bounding box center [378, 95] width 74 height 21
paste input "text"
type input "9000I012349"
click at [556, 91] on button "Go!" at bounding box center [548, 95] width 30 height 21
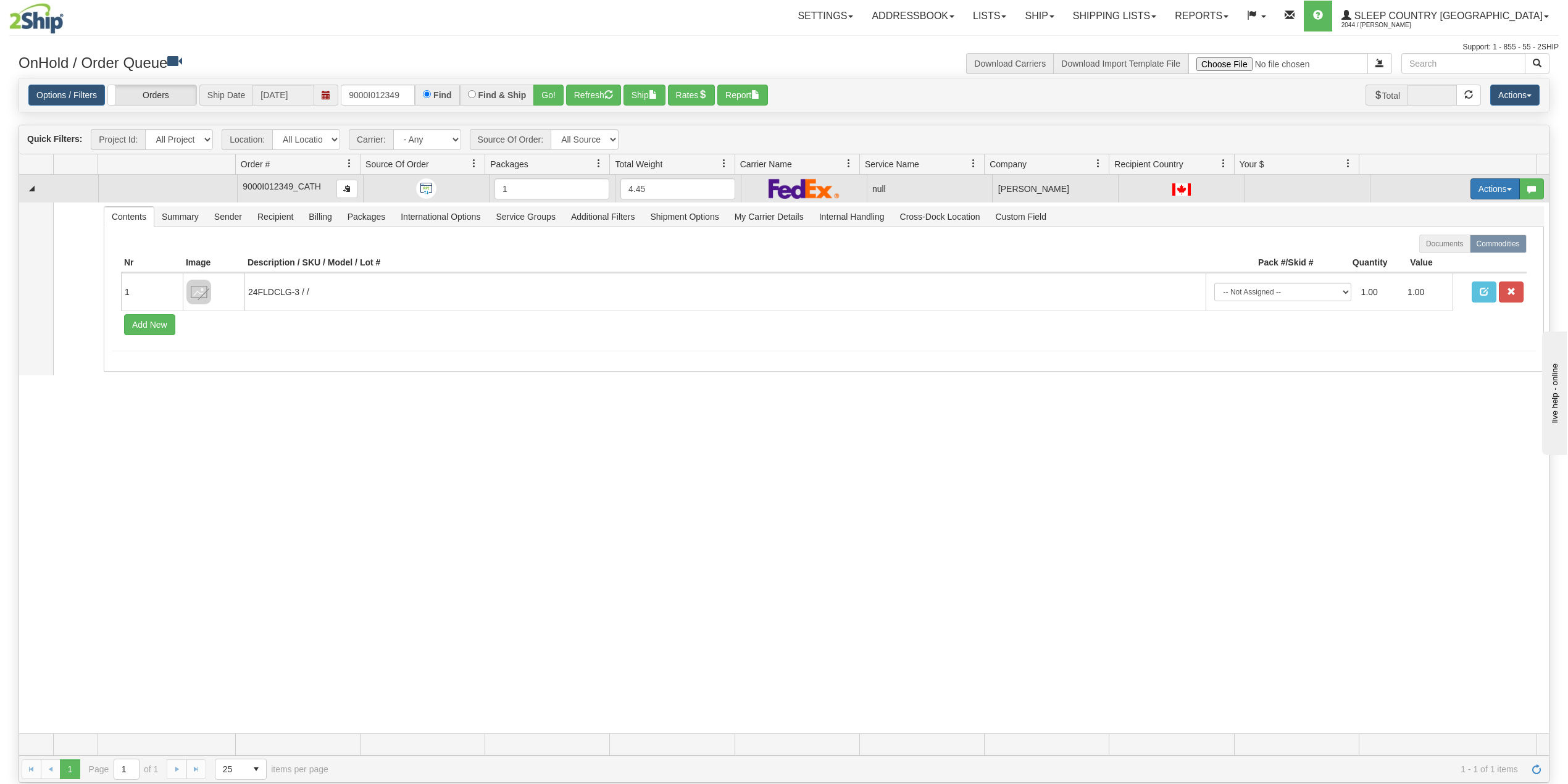
click at [1479, 191] on button "Actions" at bounding box center [1495, 189] width 49 height 21
click at [1437, 278] on span "Delete" at bounding box center [1441, 277] width 34 height 10
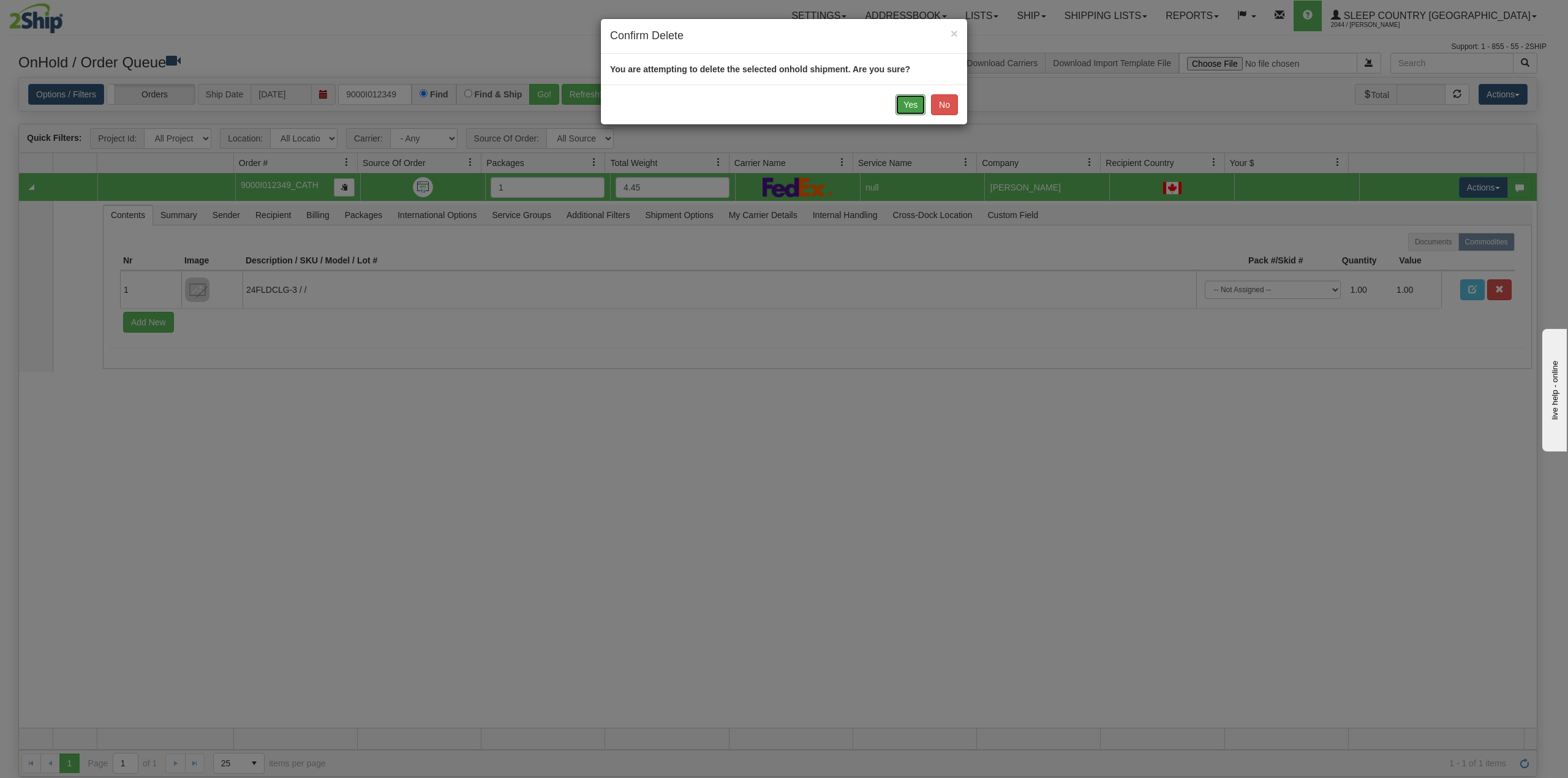
click at [905, 106] on button "Yes" at bounding box center [910, 105] width 30 height 21
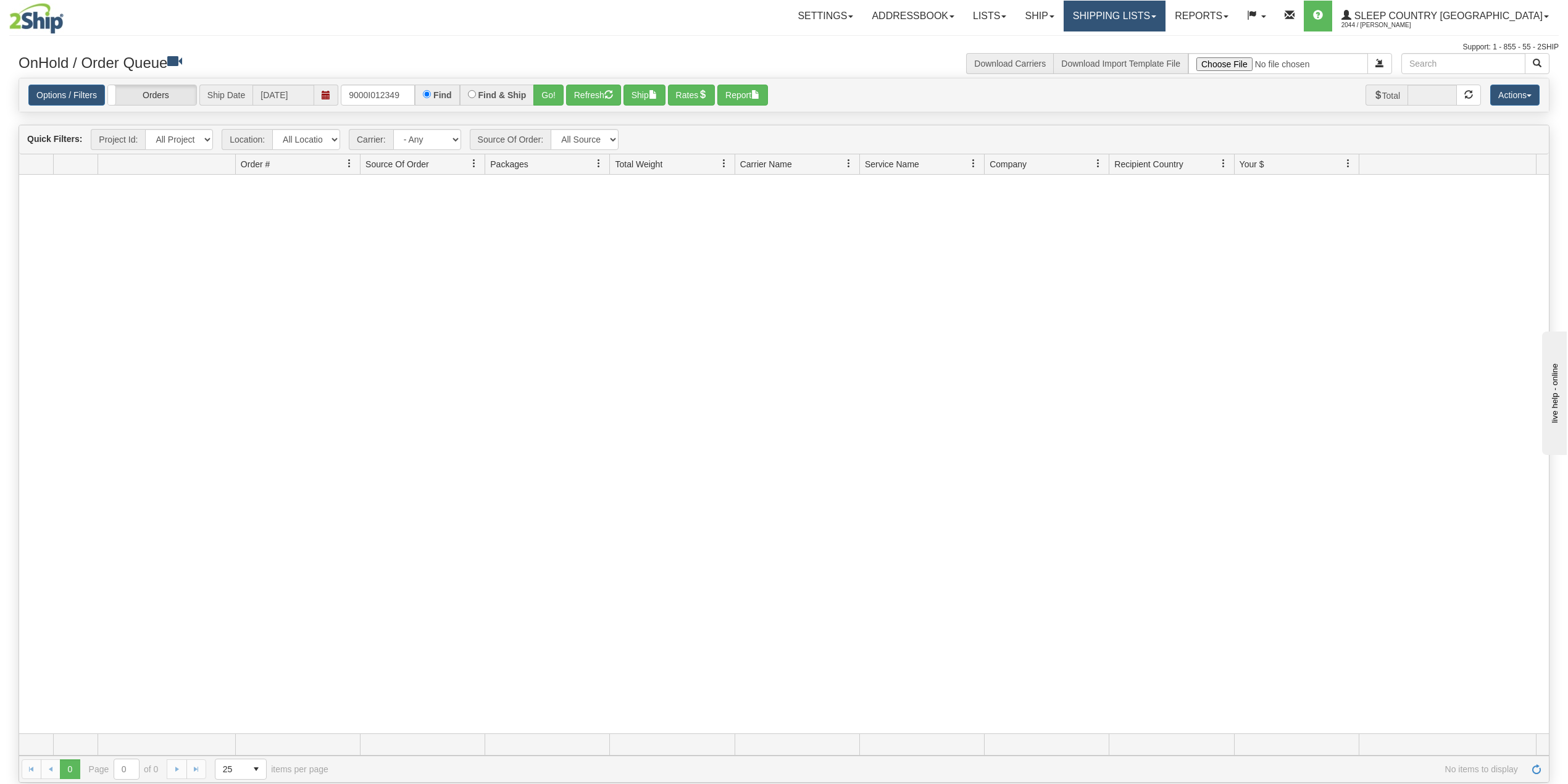
click at [1165, 15] on link "Shipping lists" at bounding box center [1114, 16] width 102 height 31
click at [1152, 55] on span "Search Shipment History" at bounding box center [1104, 59] width 95 height 10
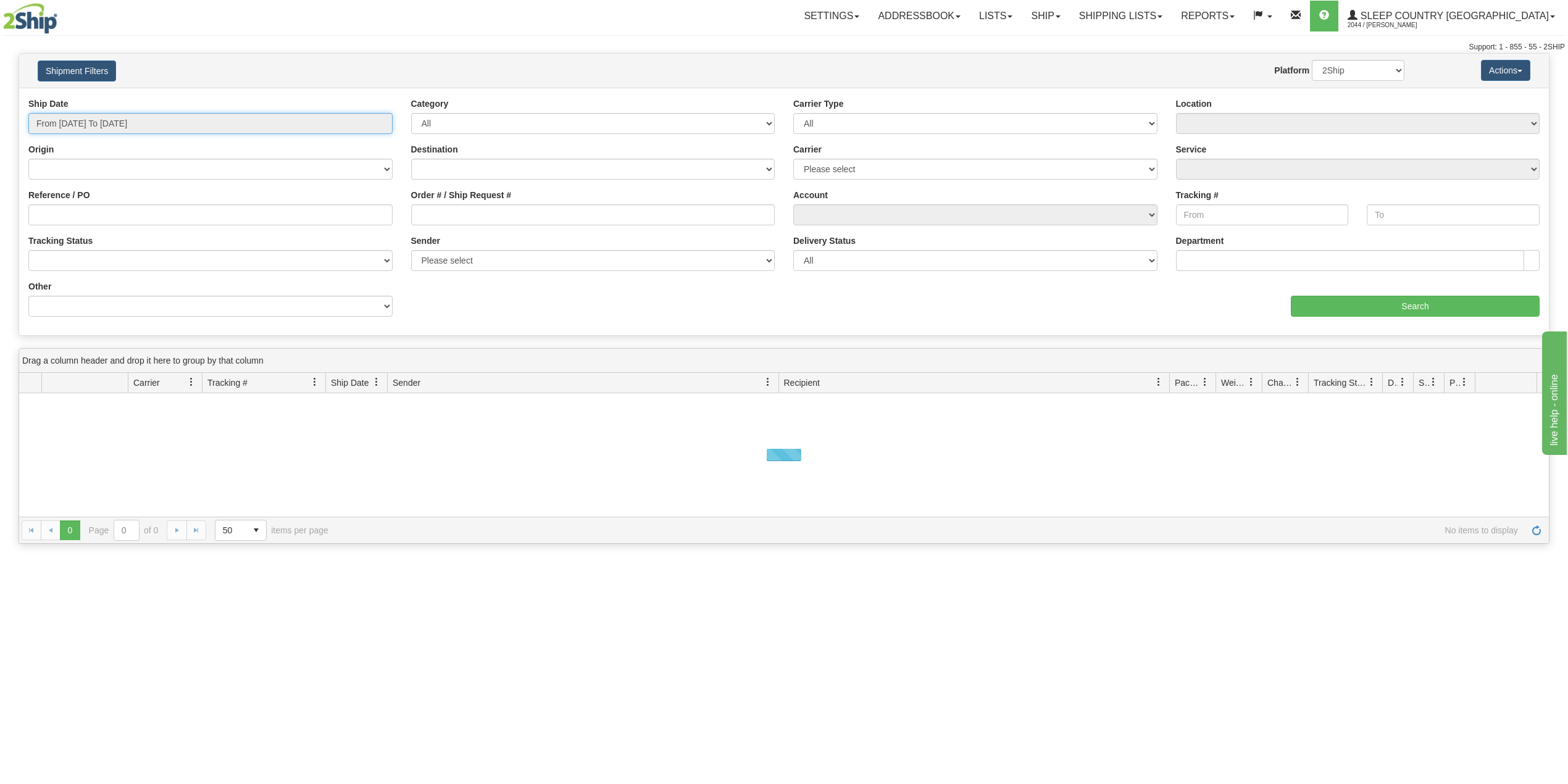
click at [201, 120] on input "From 08/26/2025 To 08/27/2025" at bounding box center [210, 124] width 364 height 21
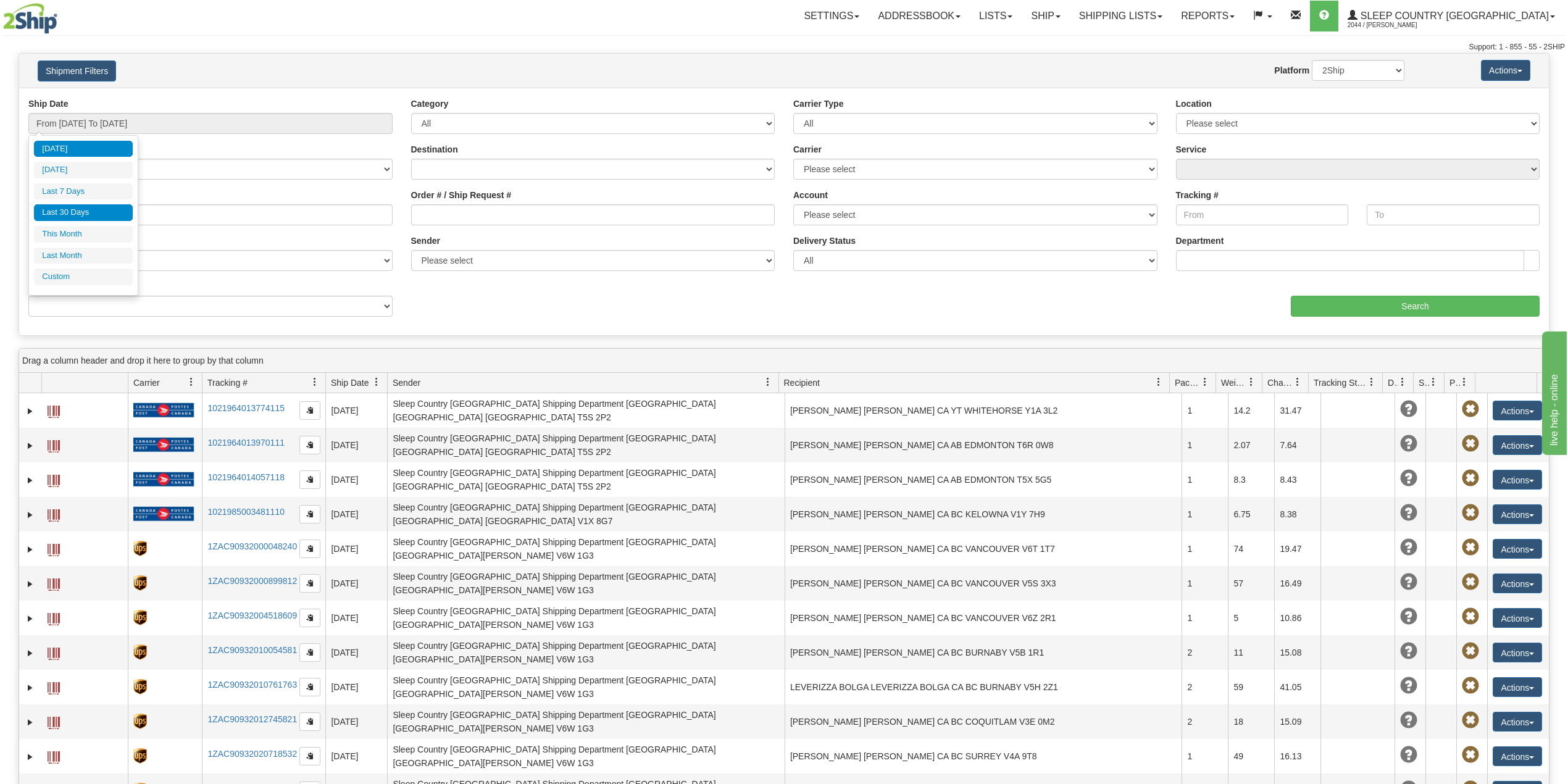
click at [91, 216] on li "Last 30 Days" at bounding box center [83, 213] width 99 height 16
type input "From 07/29/2025 To 08/27/2025"
click at [91, 216] on input "Reference / PO" at bounding box center [210, 215] width 364 height 21
paste input "9000I012349"
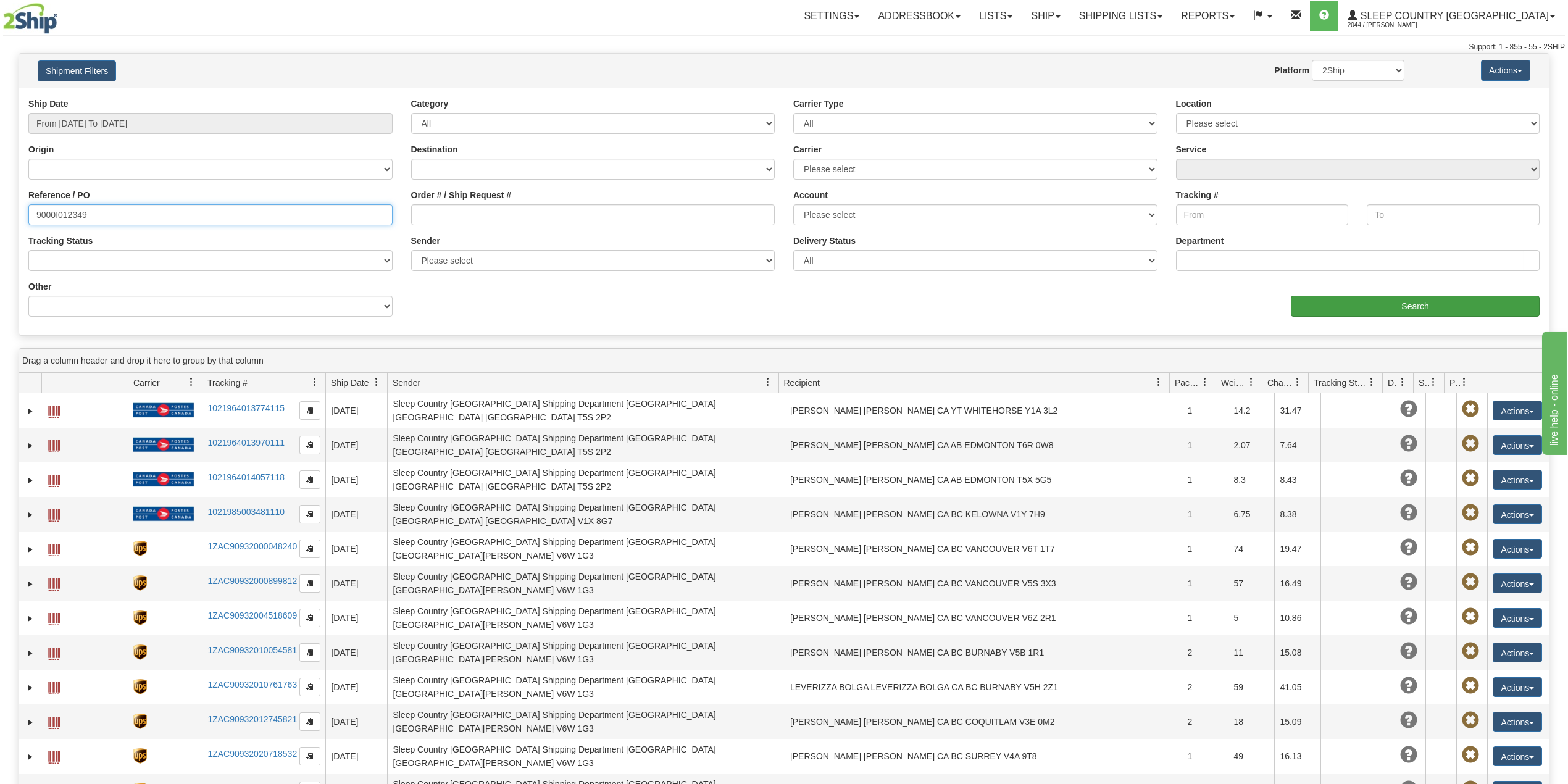
type input "9000I012349"
click at [1390, 311] on input "Search" at bounding box center [1415, 306] width 248 height 21
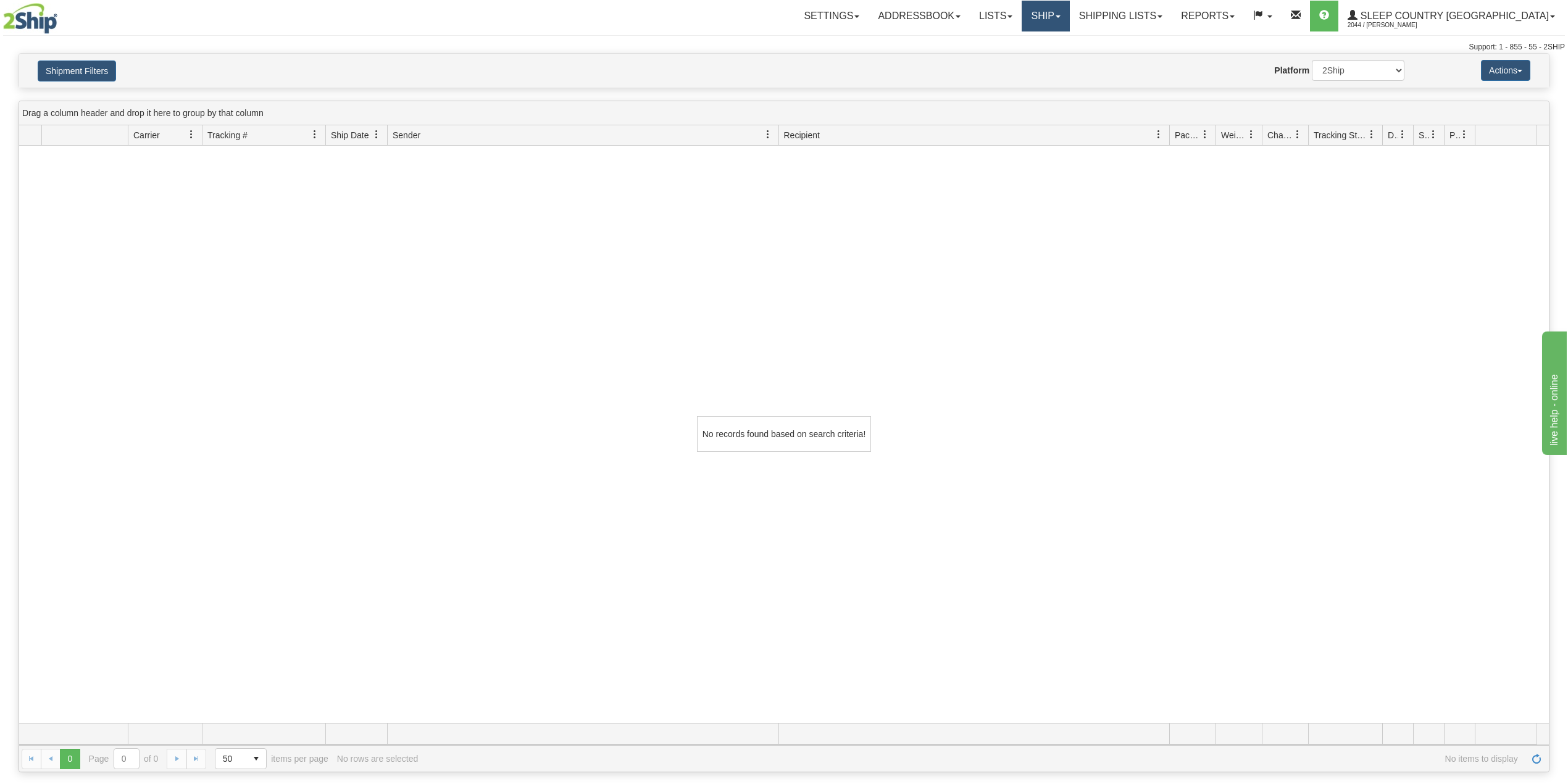
click at [1069, 12] on link "Ship" at bounding box center [1045, 16] width 47 height 31
click at [1166, 17] on link "Shipping lists" at bounding box center [1121, 16] width 102 height 31
click at [1135, 40] on span "Current Shipments" at bounding box center [1099, 43] width 72 height 10
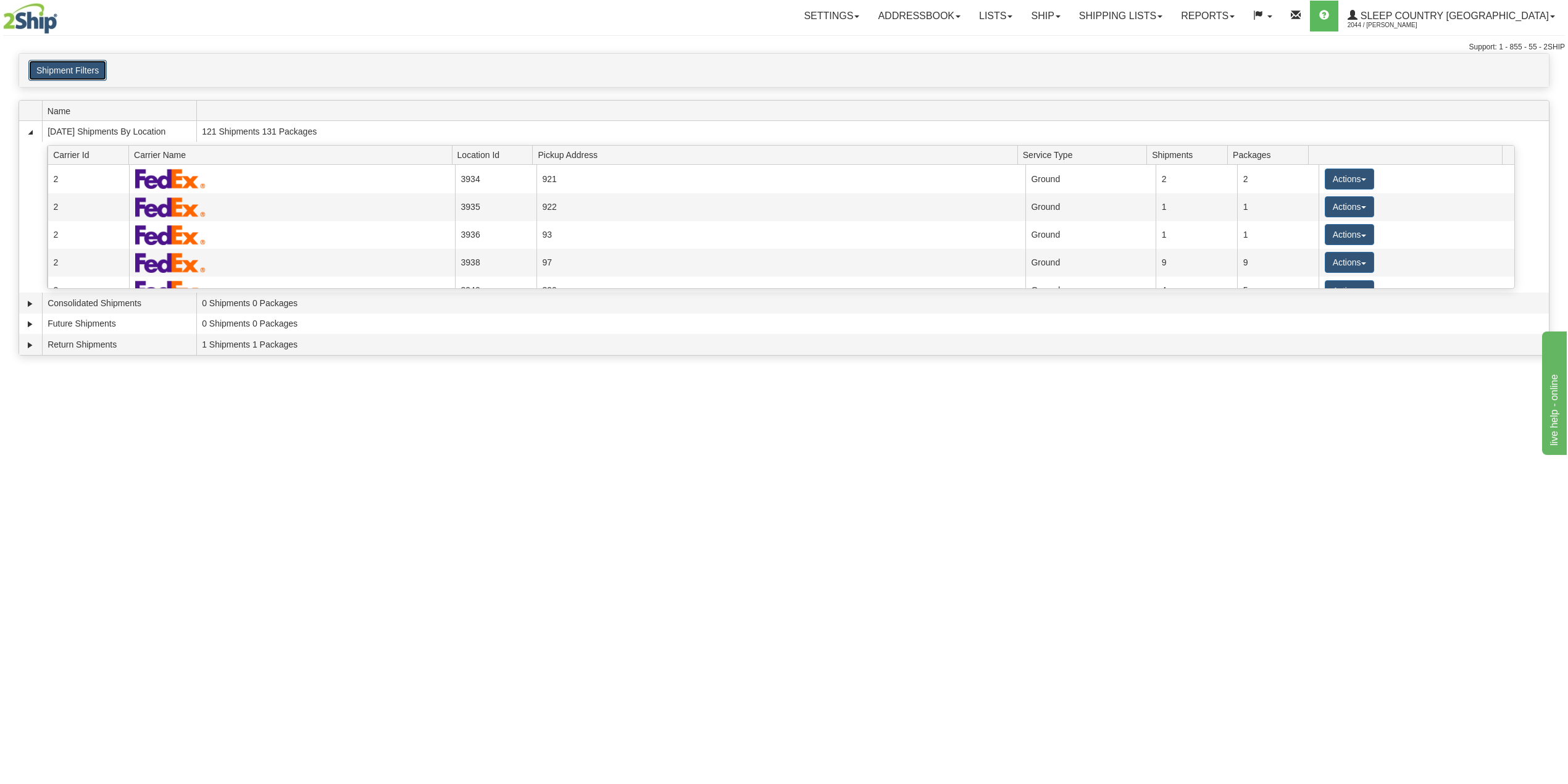
click at [77, 71] on button "Shipment Filters" at bounding box center [67, 70] width 78 height 21
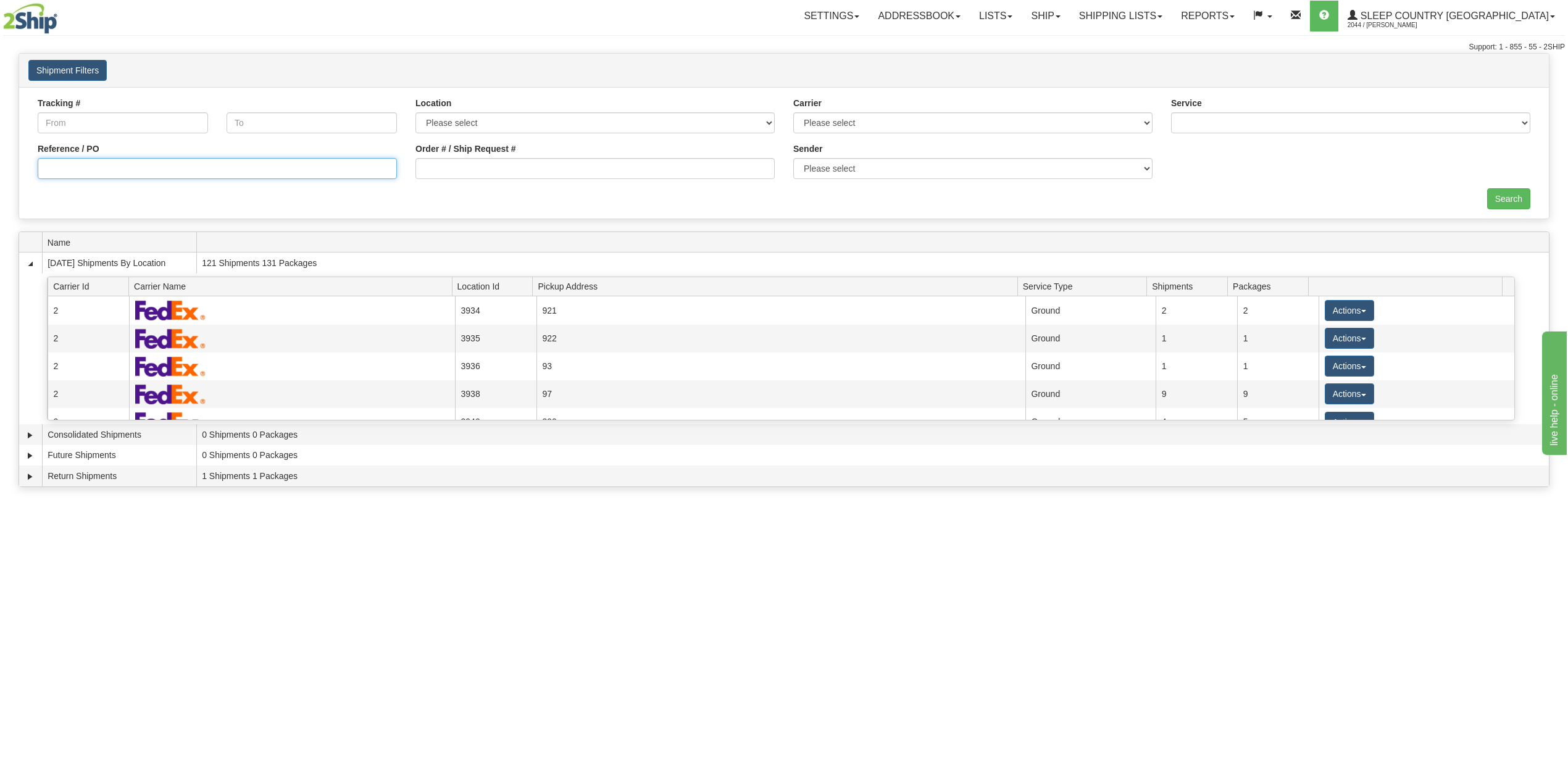
click at [122, 163] on input "Reference / PO" at bounding box center [218, 168] width 360 height 21
paste input "9000I012349"
type input "9000I012349"
click at [1504, 196] on input "Search" at bounding box center [1508, 198] width 43 height 21
